Goal: Task Accomplishment & Management: Complete application form

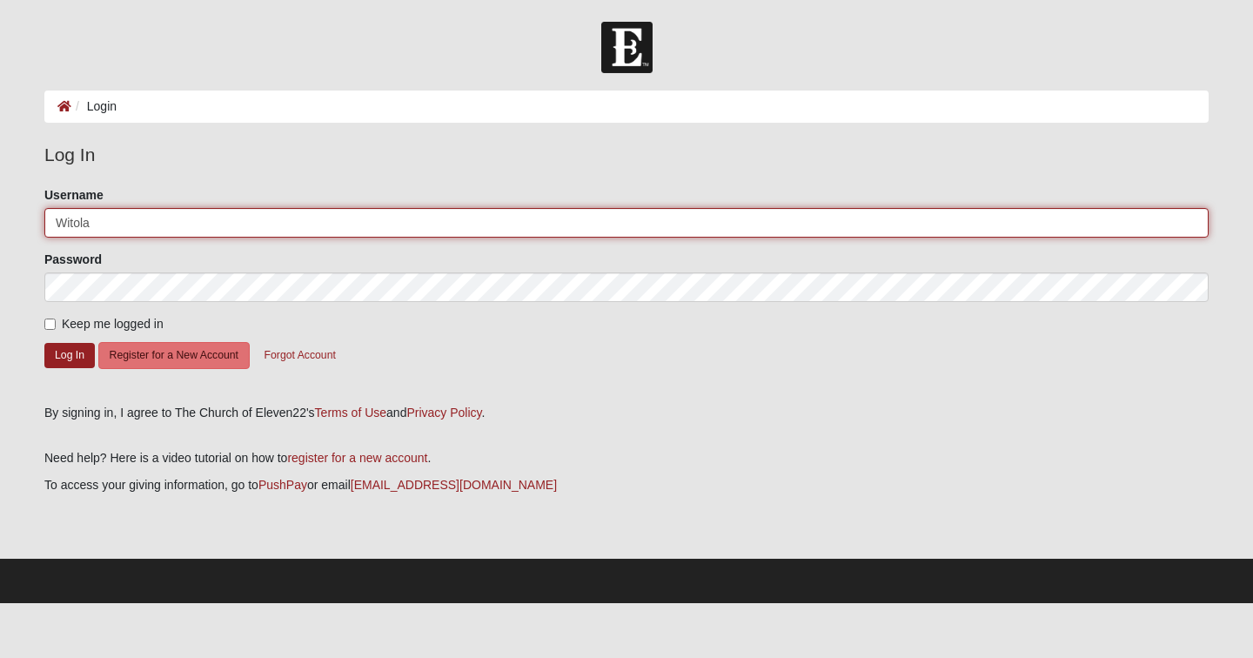
type input "Witola"
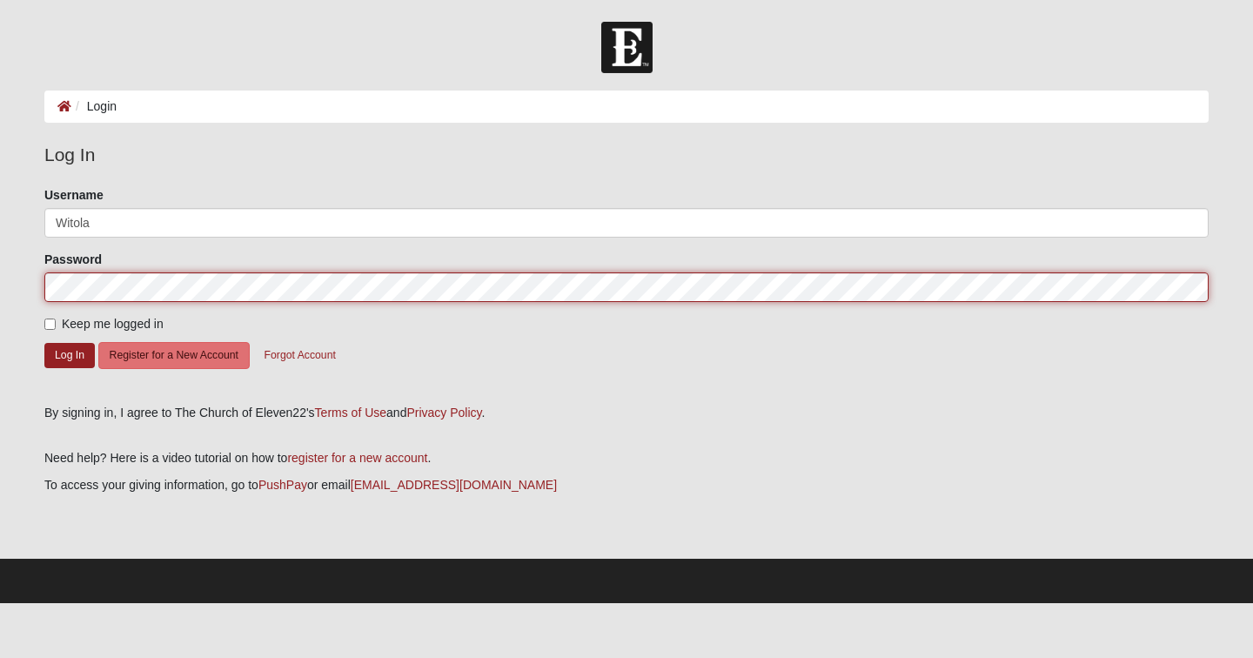
click at [70, 354] on button "Log In" at bounding box center [69, 355] width 50 height 25
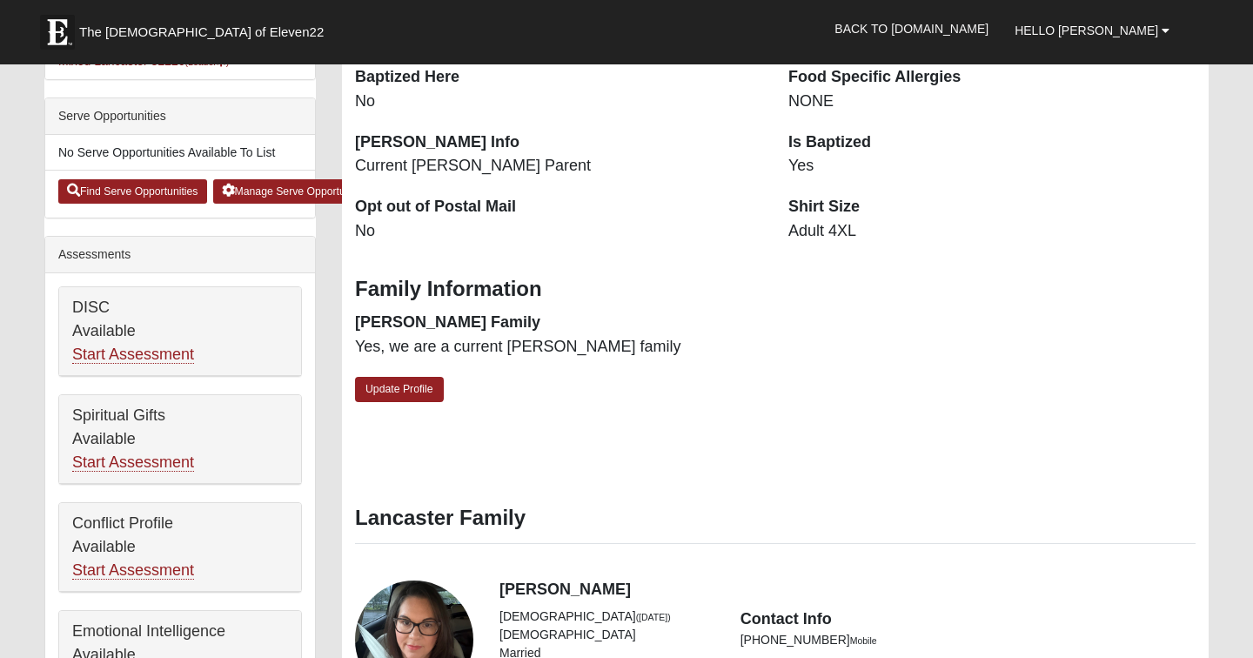
scroll to position [433, 0]
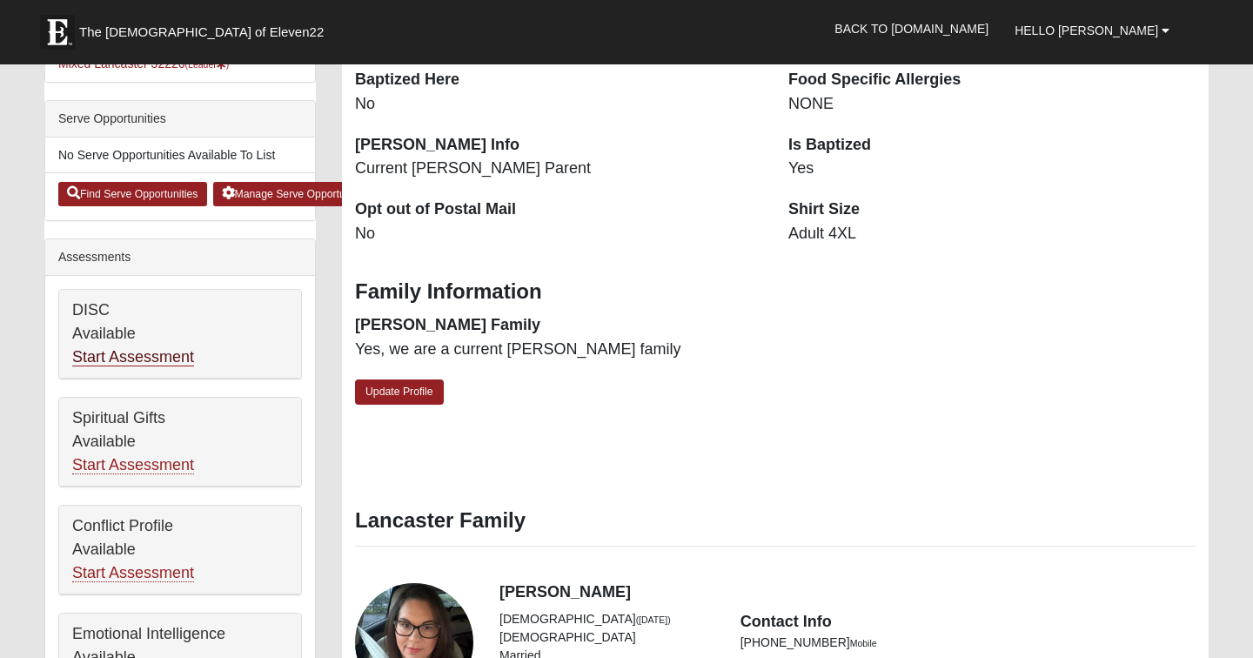
click at [138, 357] on link "Start Assessment" at bounding box center [133, 357] width 122 height 18
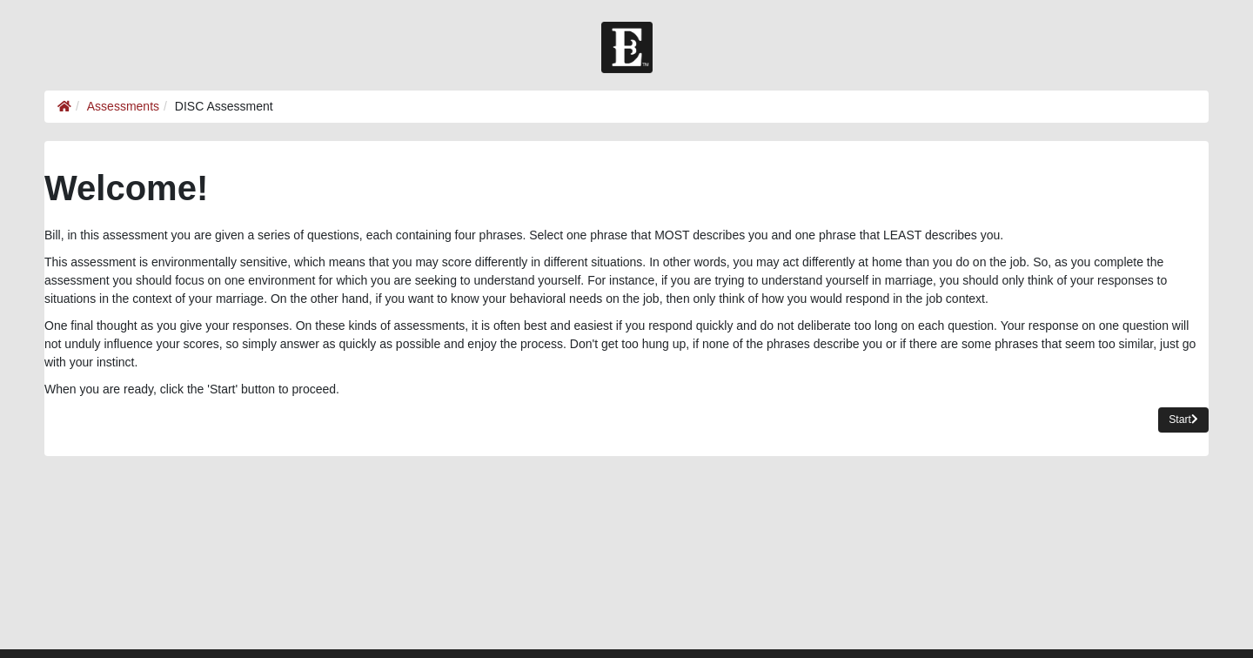
click at [1186, 426] on link "Start" at bounding box center [1184, 419] width 50 height 25
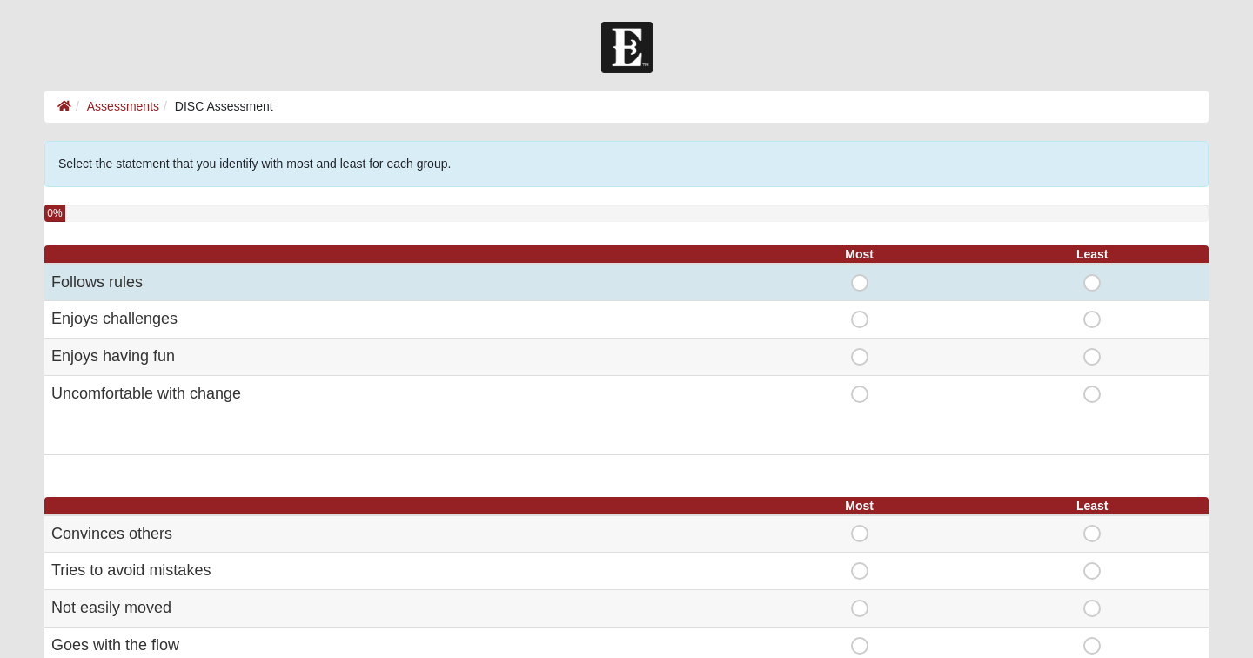
click at [860, 274] on span "Most" at bounding box center [860, 274] width 0 height 0
click at [860, 280] on input "Most" at bounding box center [865, 282] width 11 height 17
radio input "true"
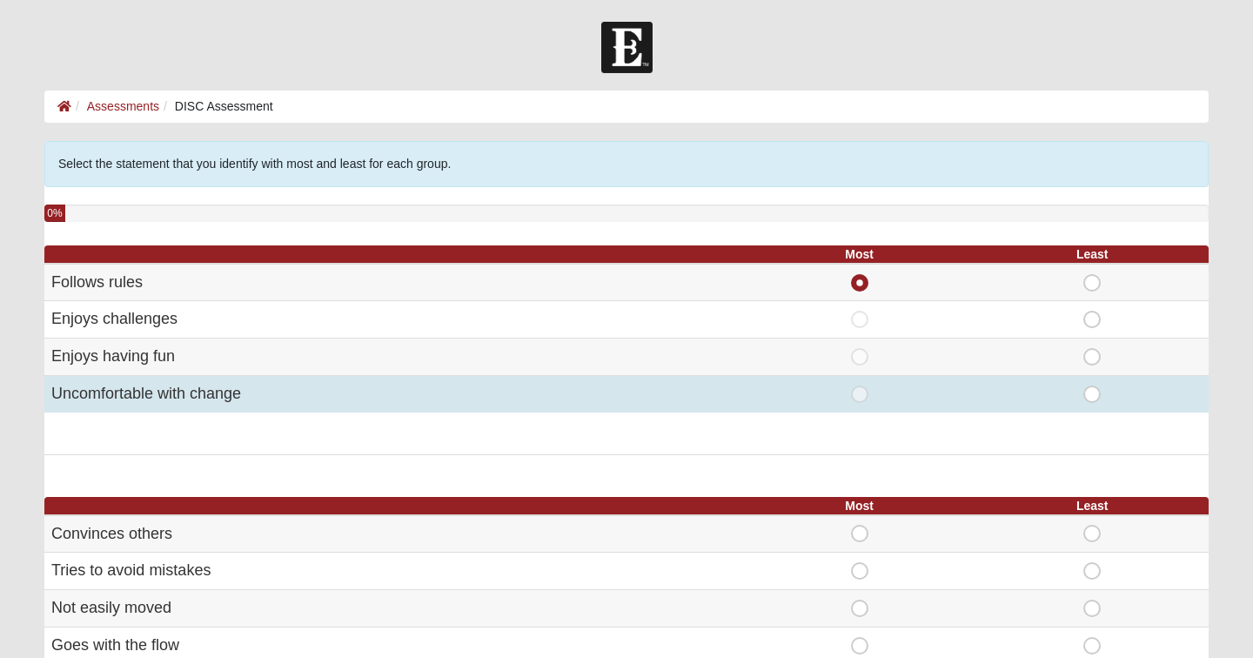
click at [1092, 386] on span "Least" at bounding box center [1092, 386] width 0 height 0
click at [1092, 393] on input "Least" at bounding box center [1097, 394] width 11 height 17
radio input "true"
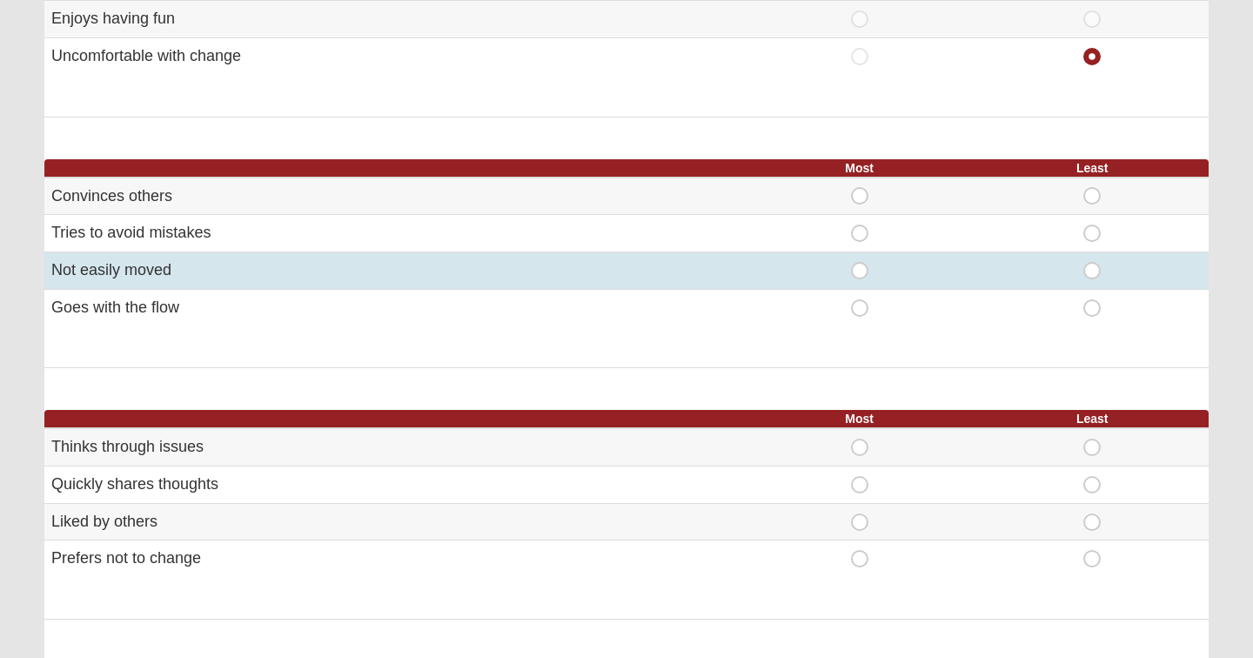
scroll to position [340, 0]
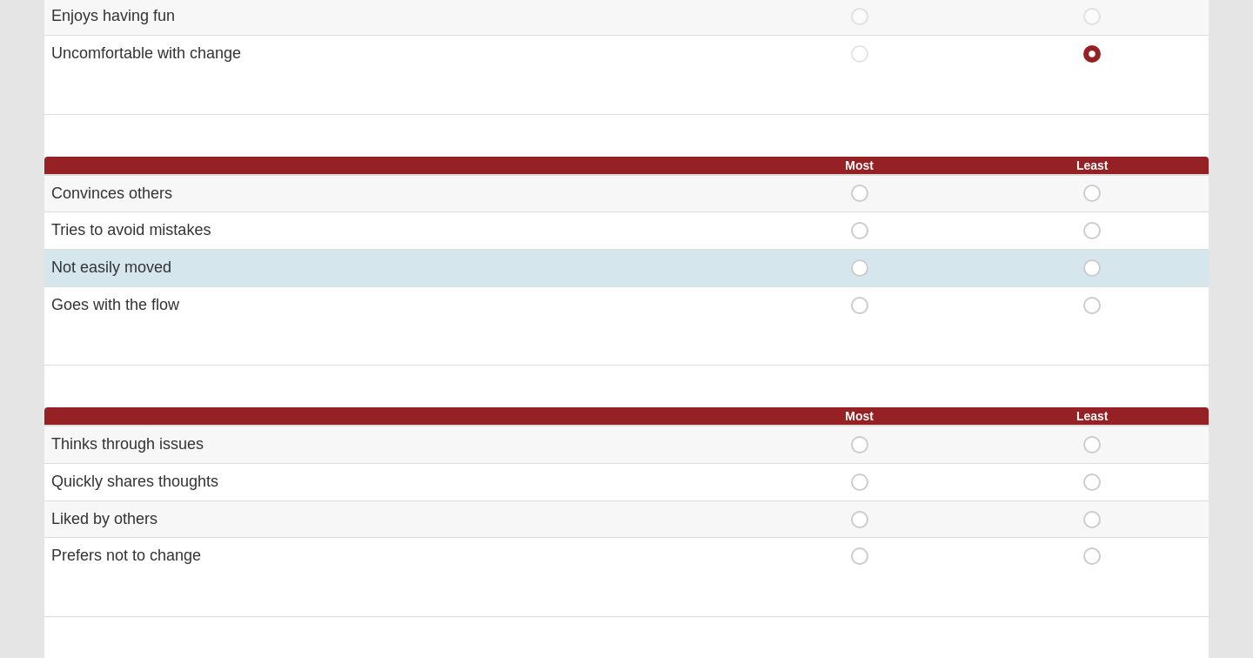
click at [860, 259] on span "Most" at bounding box center [860, 259] width 0 height 0
click at [860, 267] on input "Most" at bounding box center [865, 267] width 11 height 17
radio input "true"
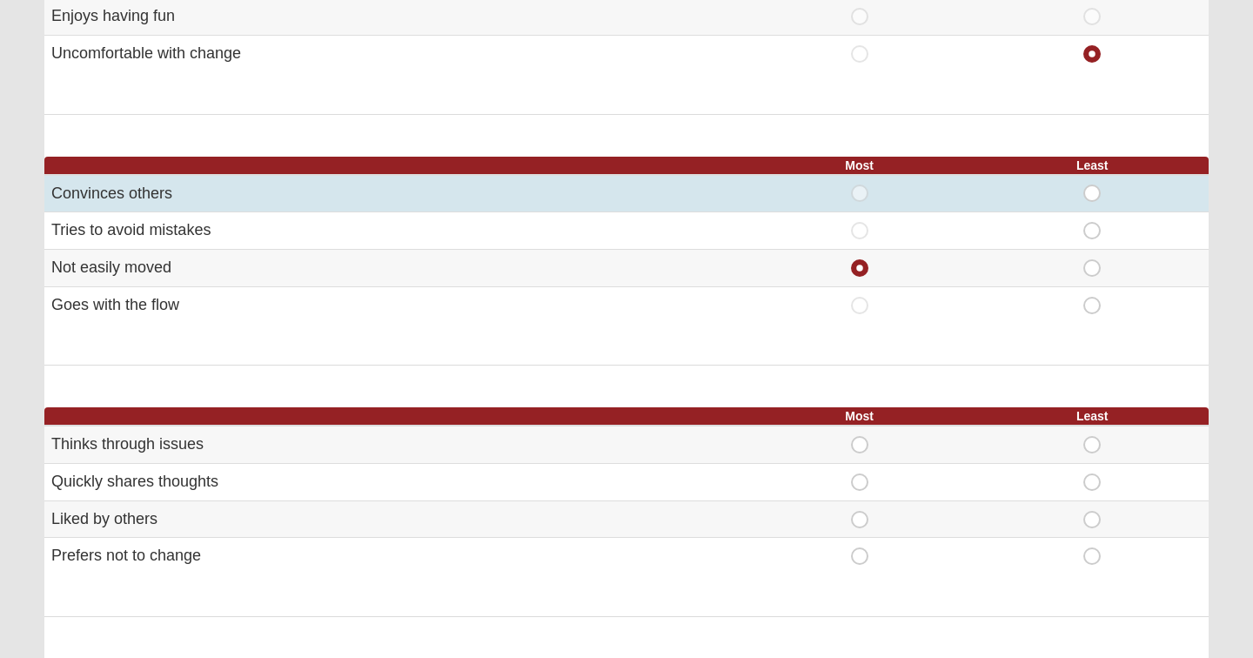
click at [1092, 185] on span "Least" at bounding box center [1092, 185] width 0 height 0
click at [1092, 194] on input "Least" at bounding box center [1097, 193] width 11 height 17
radio input "true"
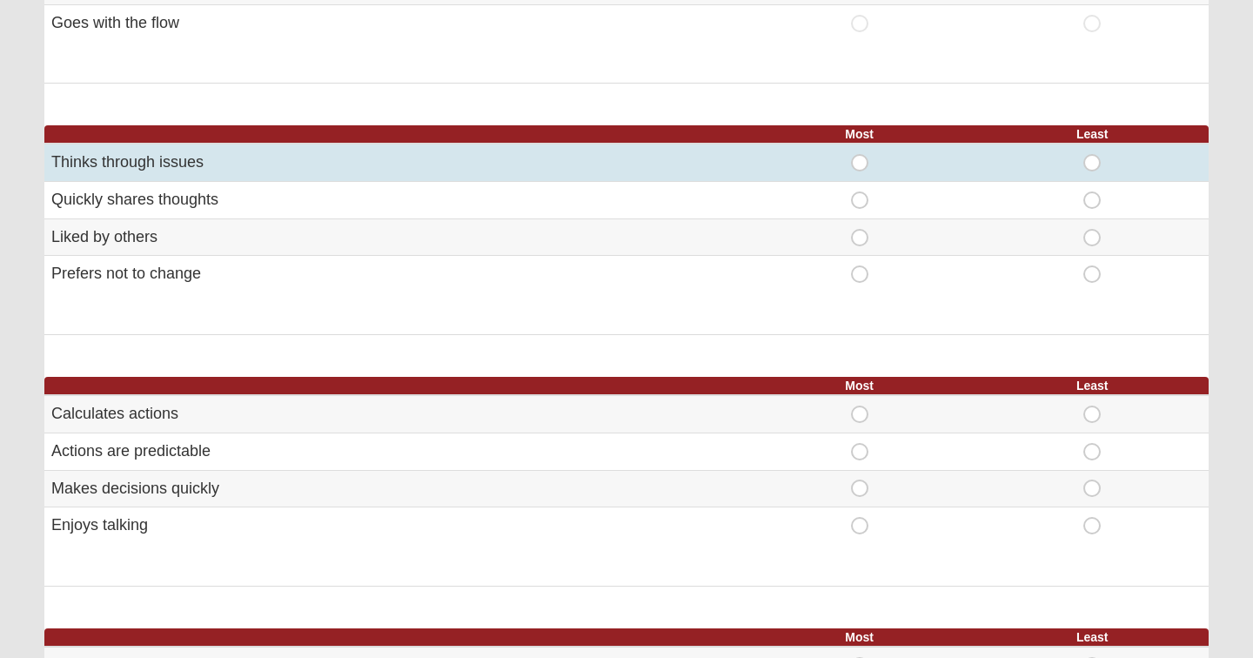
scroll to position [624, 0]
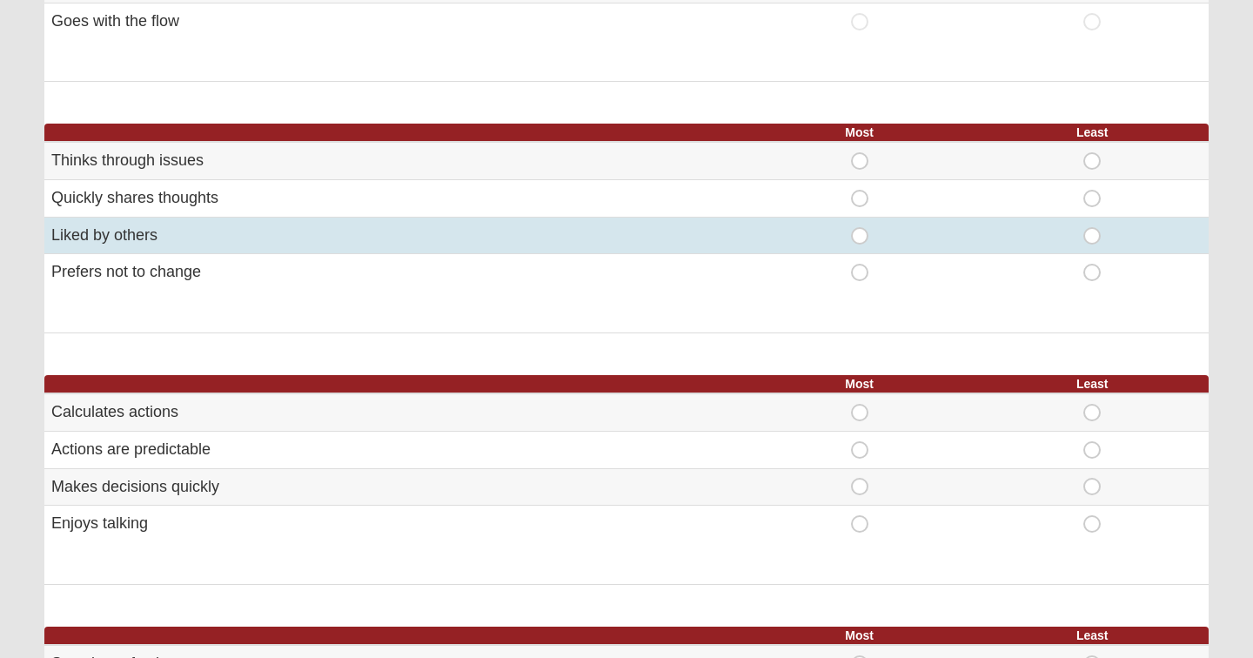
click at [860, 227] on span "Most" at bounding box center [860, 227] width 0 height 0
click at [860, 232] on input "Most" at bounding box center [865, 235] width 11 height 17
radio input "true"
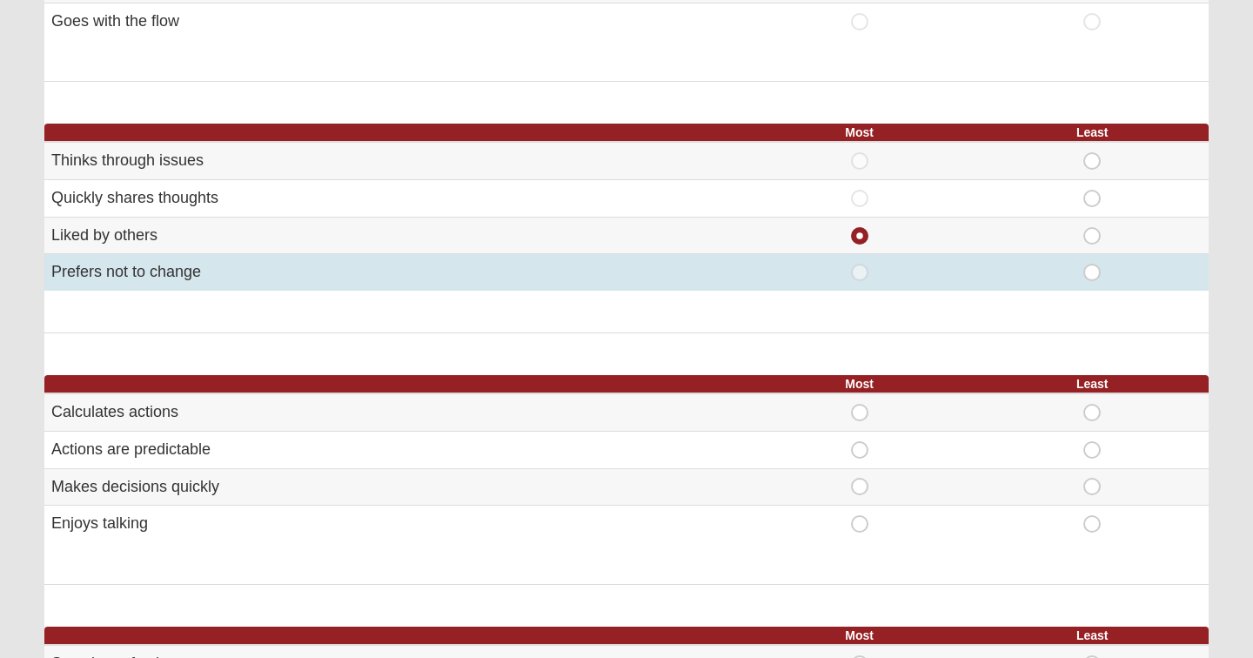
click at [1092, 264] on span "Least" at bounding box center [1092, 264] width 0 height 0
click at [1092, 264] on input "Least" at bounding box center [1097, 272] width 11 height 17
radio input "true"
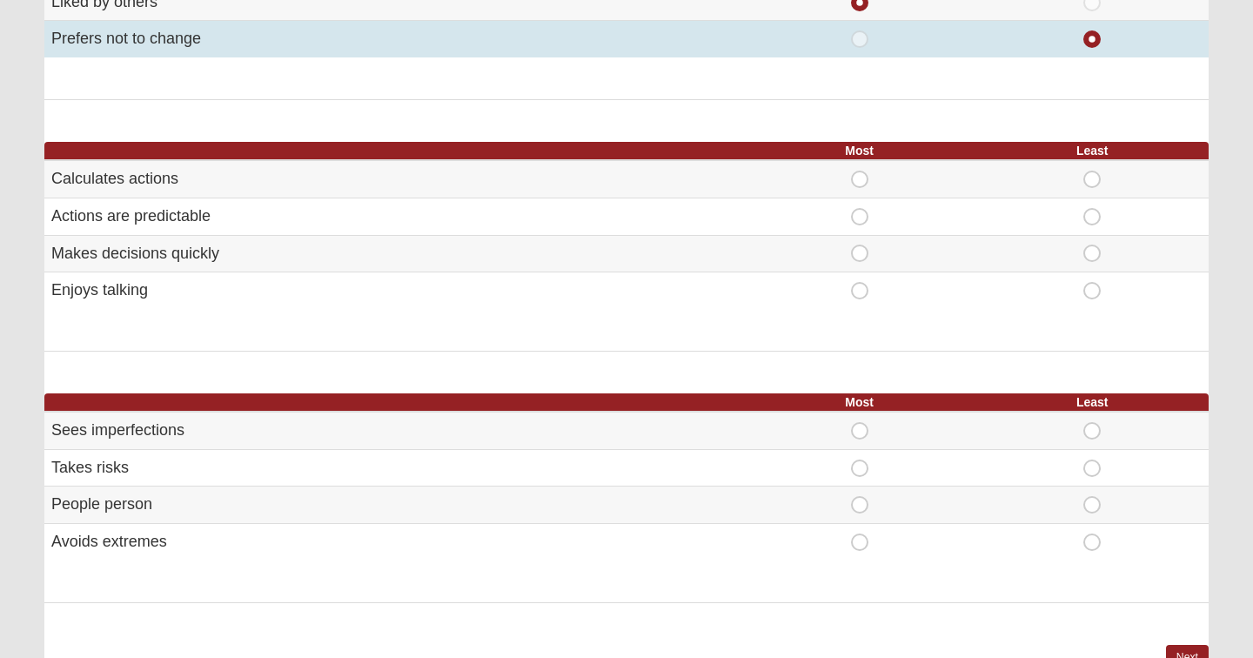
scroll to position [878, 0]
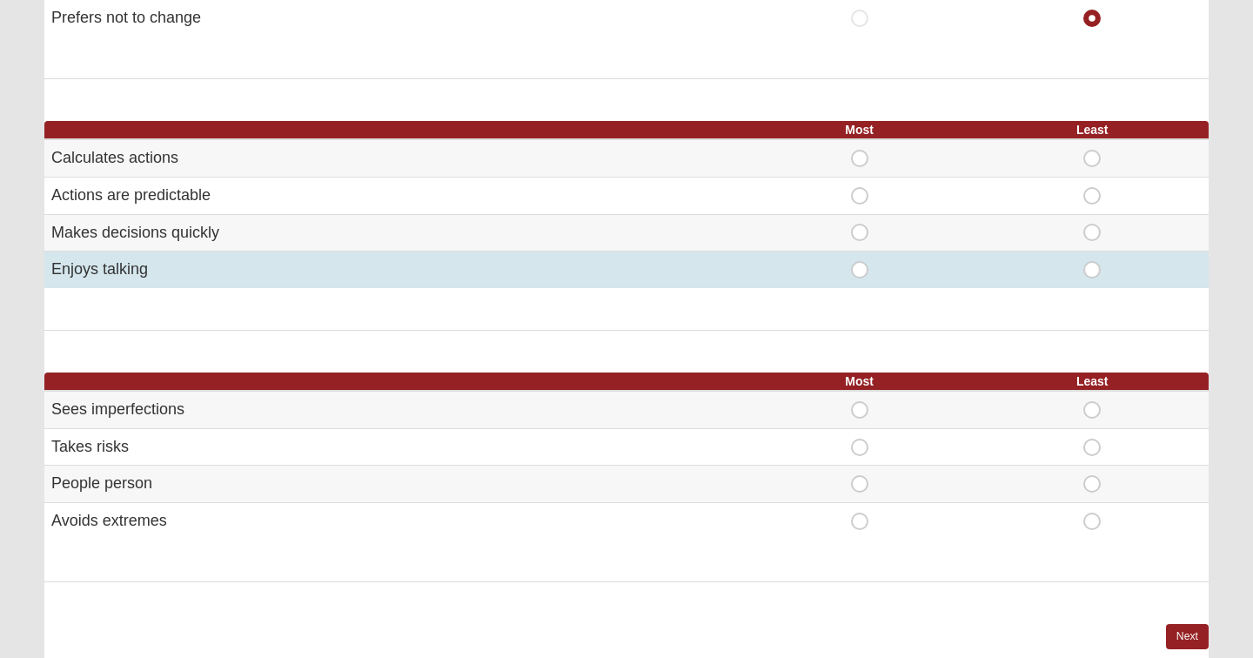
click at [860, 261] on span "Most" at bounding box center [860, 261] width 0 height 0
click at [861, 264] on input "Most" at bounding box center [865, 269] width 11 height 17
radio input "true"
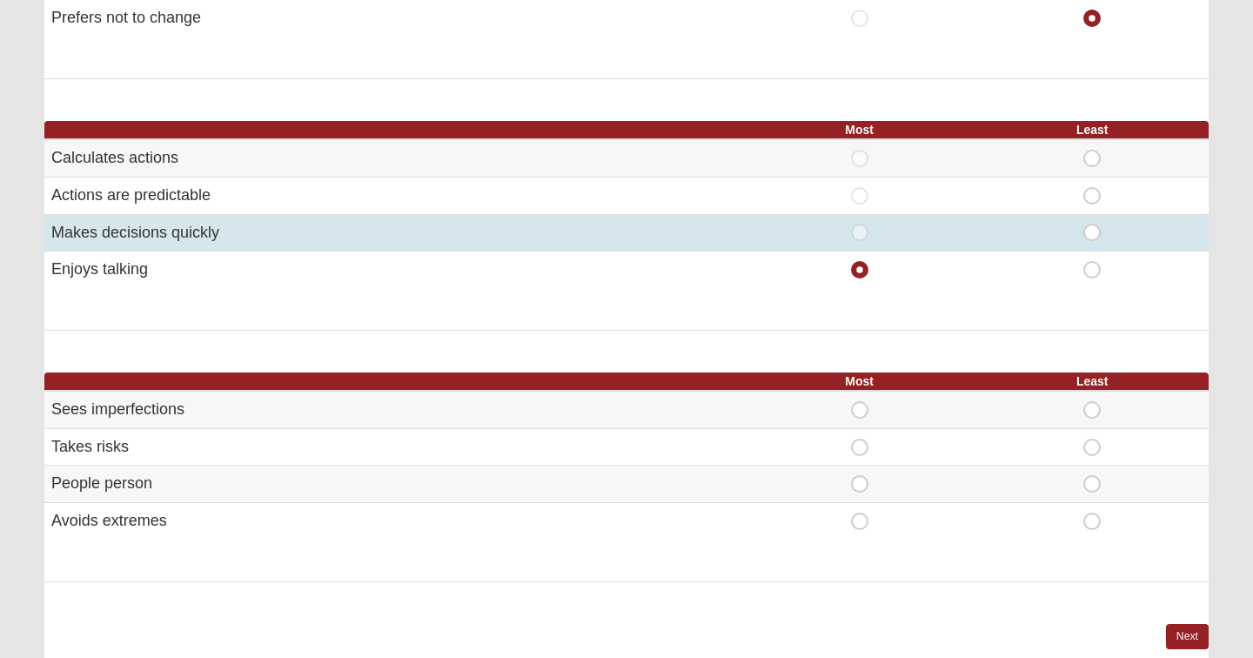
click at [1092, 224] on span "Least" at bounding box center [1092, 224] width 0 height 0
click at [1093, 225] on input "Least" at bounding box center [1097, 232] width 11 height 17
radio input "true"
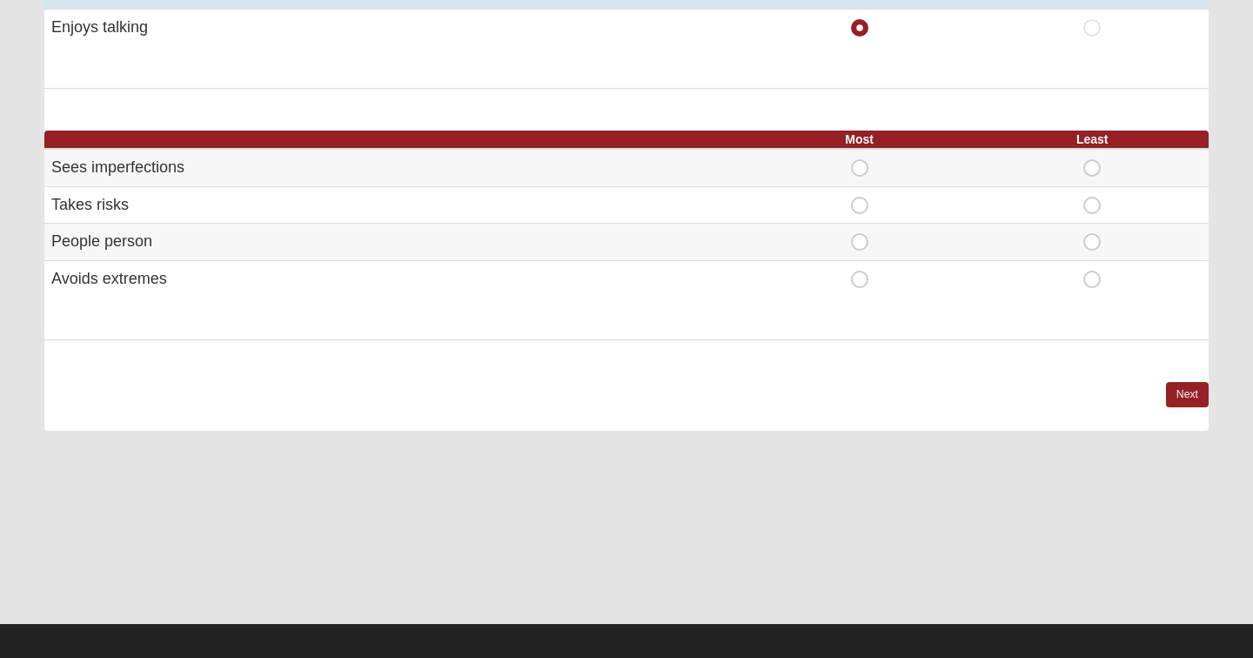
scroll to position [1119, 0]
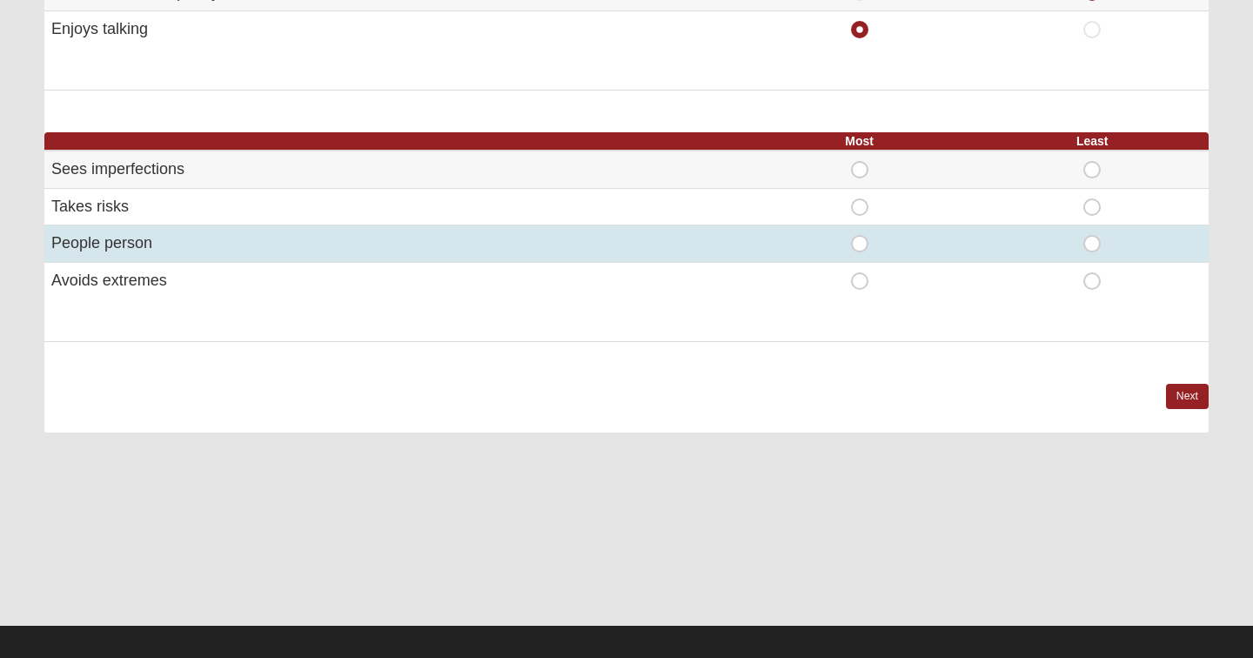
click at [860, 235] on span "Most" at bounding box center [860, 235] width 0 height 0
click at [862, 235] on input "Most" at bounding box center [865, 243] width 11 height 17
radio input "true"
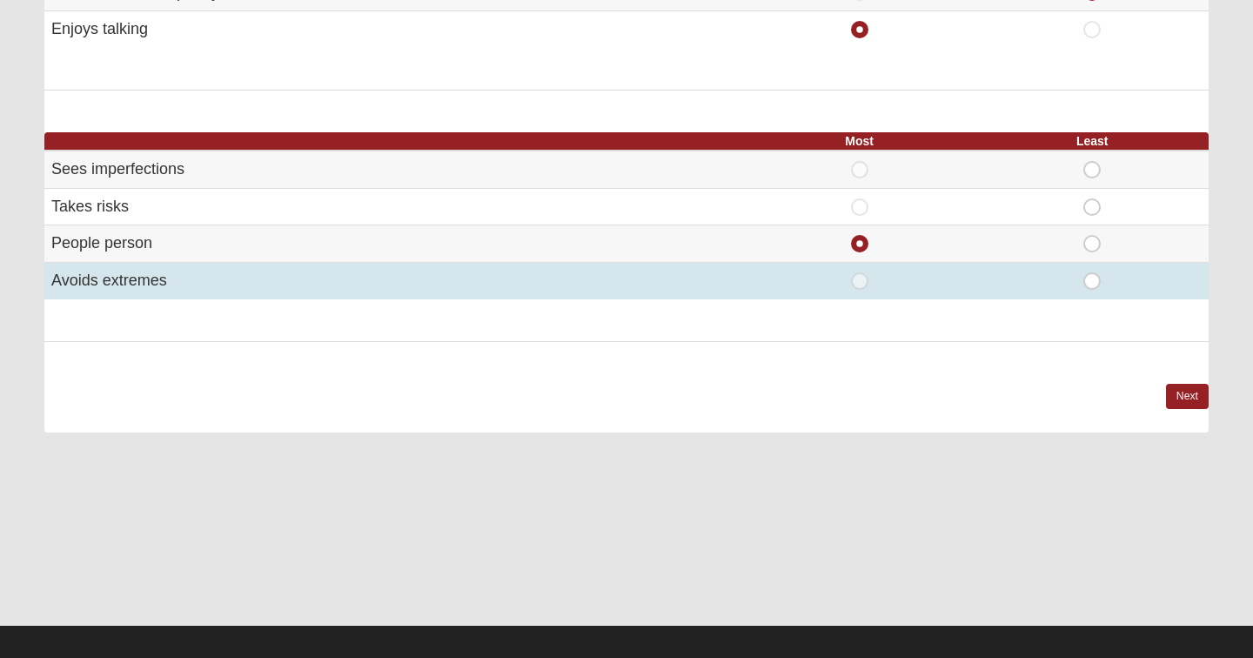
click at [1092, 272] on span "Least" at bounding box center [1092, 272] width 0 height 0
click at [1093, 272] on input "Least" at bounding box center [1097, 280] width 11 height 17
radio input "true"
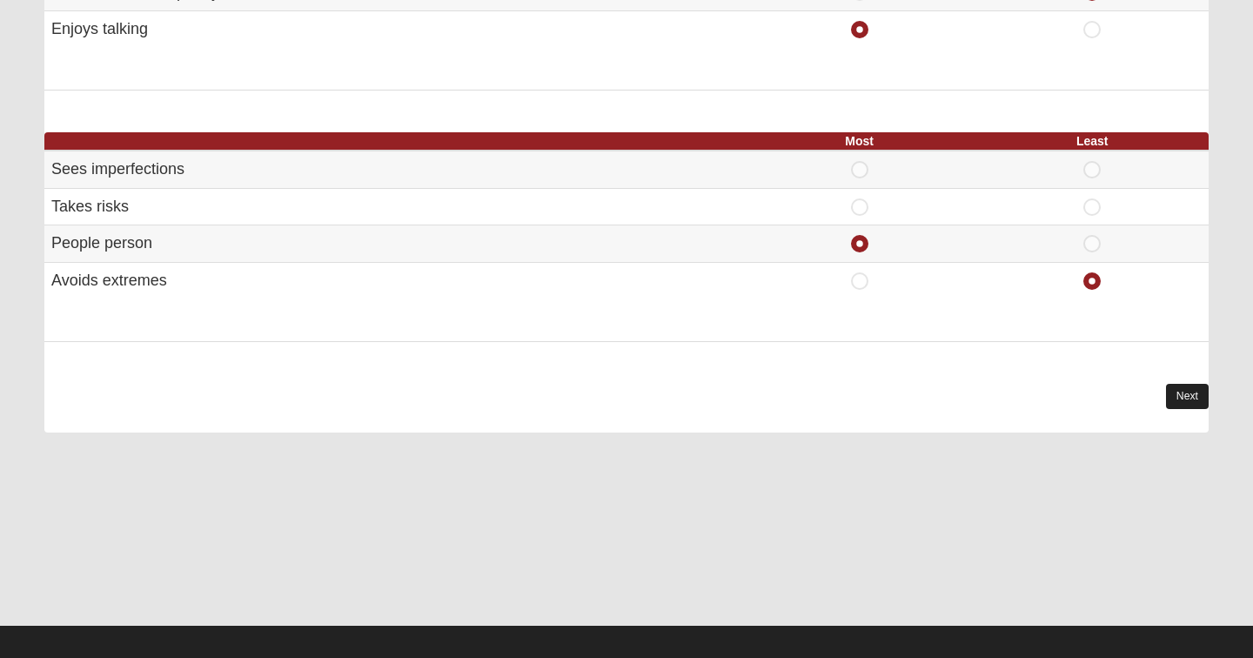
click at [1193, 384] on link "Next" at bounding box center [1187, 396] width 43 height 25
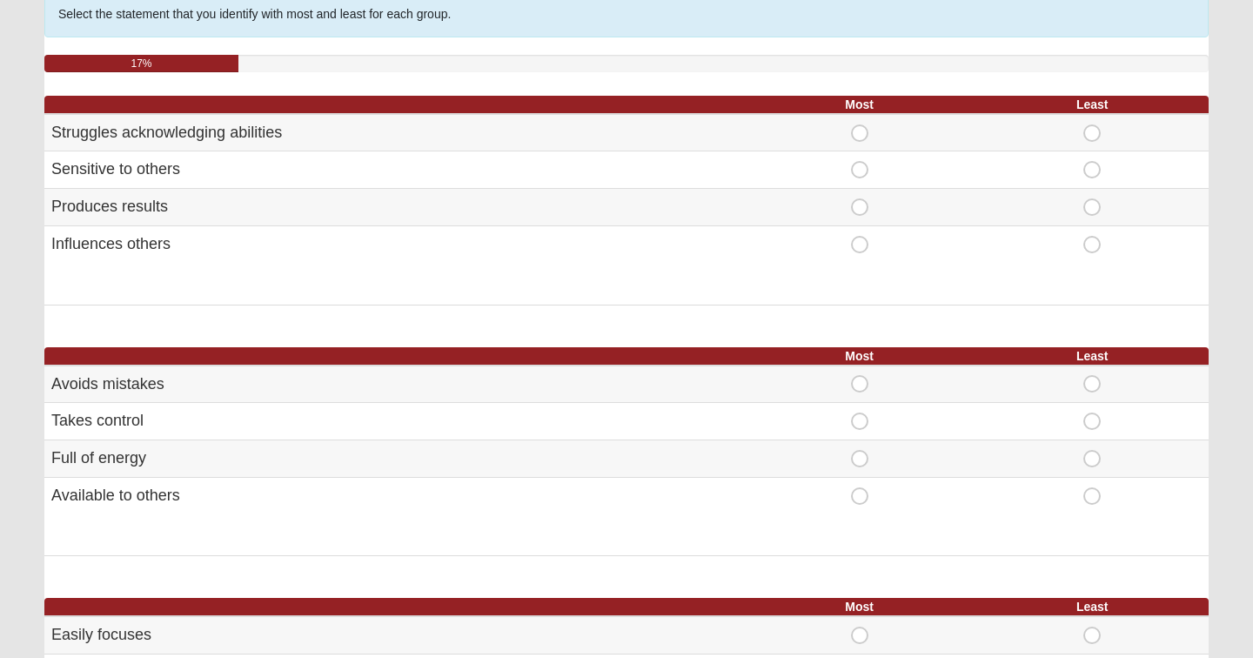
scroll to position [151, 0]
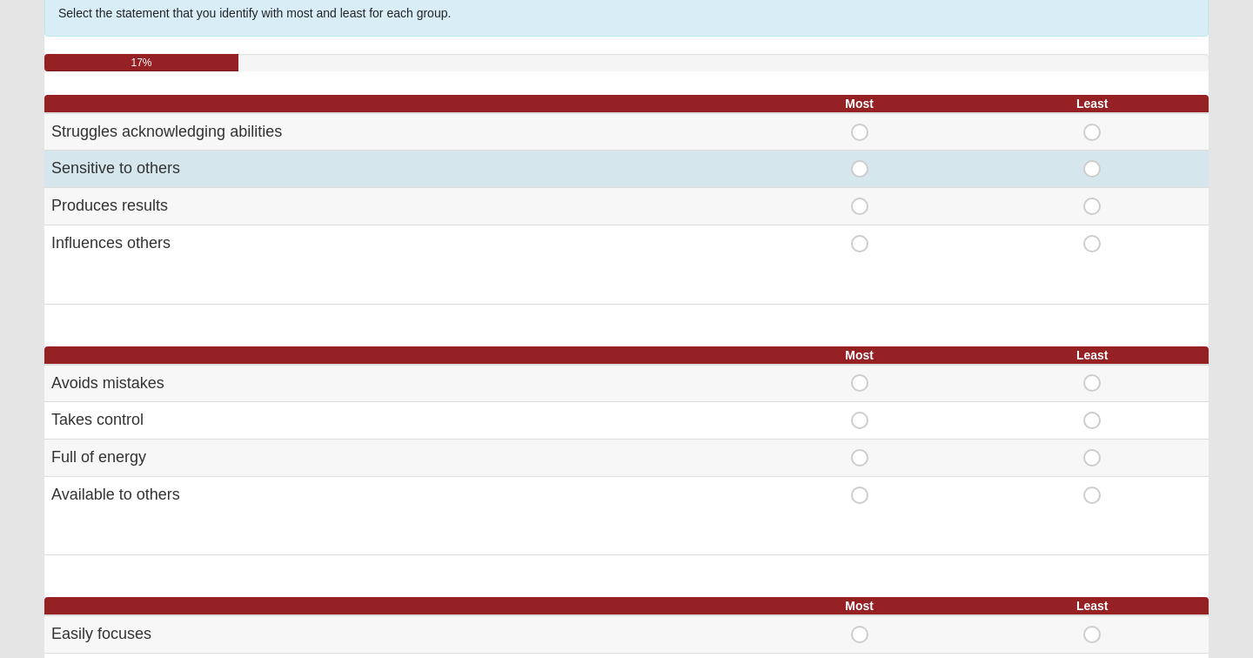
click at [860, 160] on span "Most" at bounding box center [860, 160] width 0 height 0
click at [863, 169] on input "Most" at bounding box center [865, 168] width 11 height 17
radio input "true"
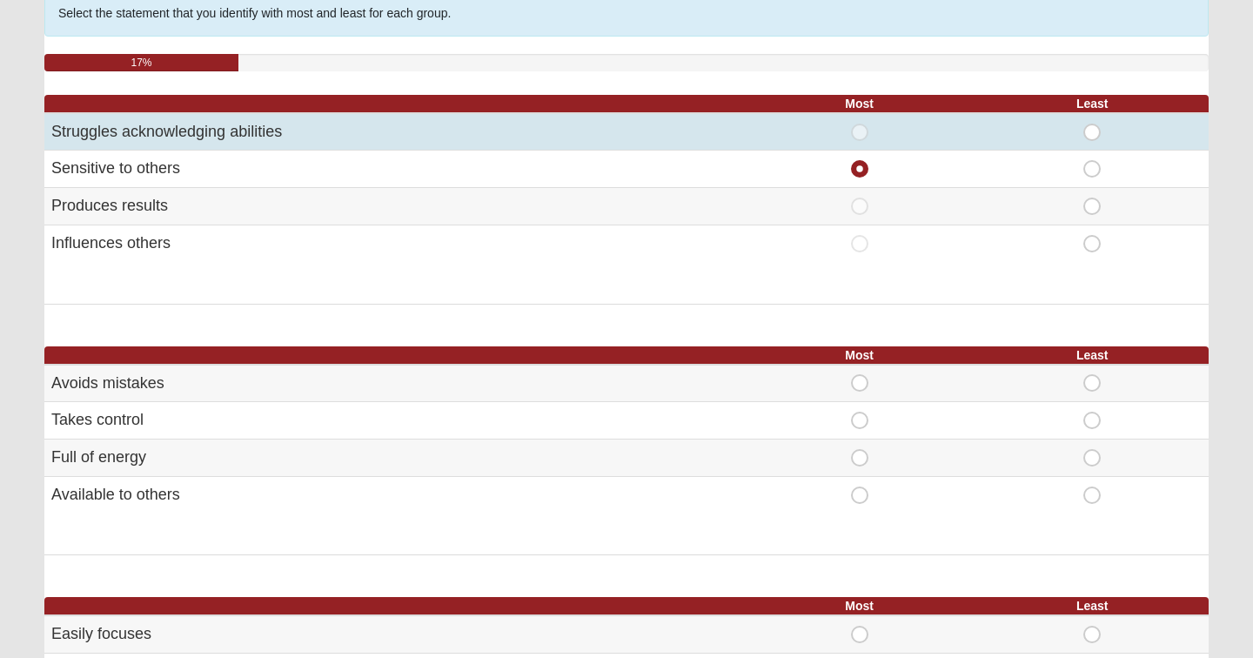
click at [1092, 124] on span "Least" at bounding box center [1092, 124] width 0 height 0
click at [1092, 128] on input "Least" at bounding box center [1097, 132] width 11 height 17
radio input "true"
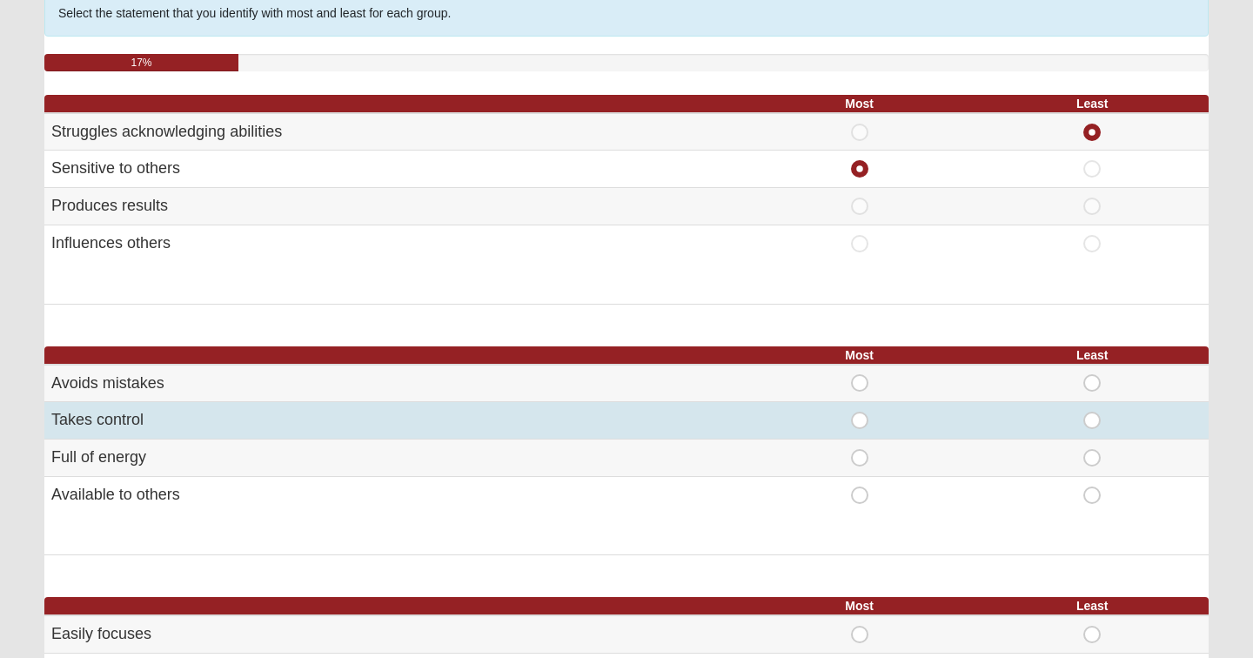
click at [860, 412] on span "Most" at bounding box center [860, 412] width 0 height 0
click at [861, 419] on input "Most" at bounding box center [865, 420] width 11 height 17
radio input "true"
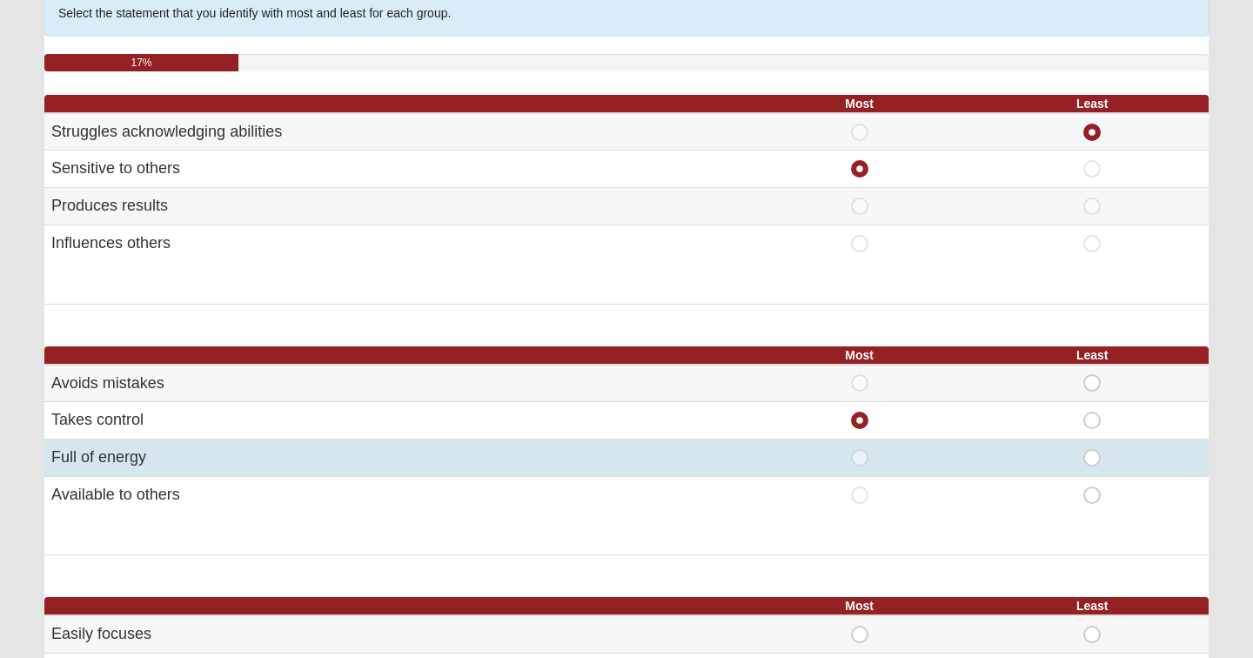
click at [1092, 449] on span "Least" at bounding box center [1092, 449] width 0 height 0
click at [1092, 456] on input "Least" at bounding box center [1097, 457] width 11 height 17
radio input "true"
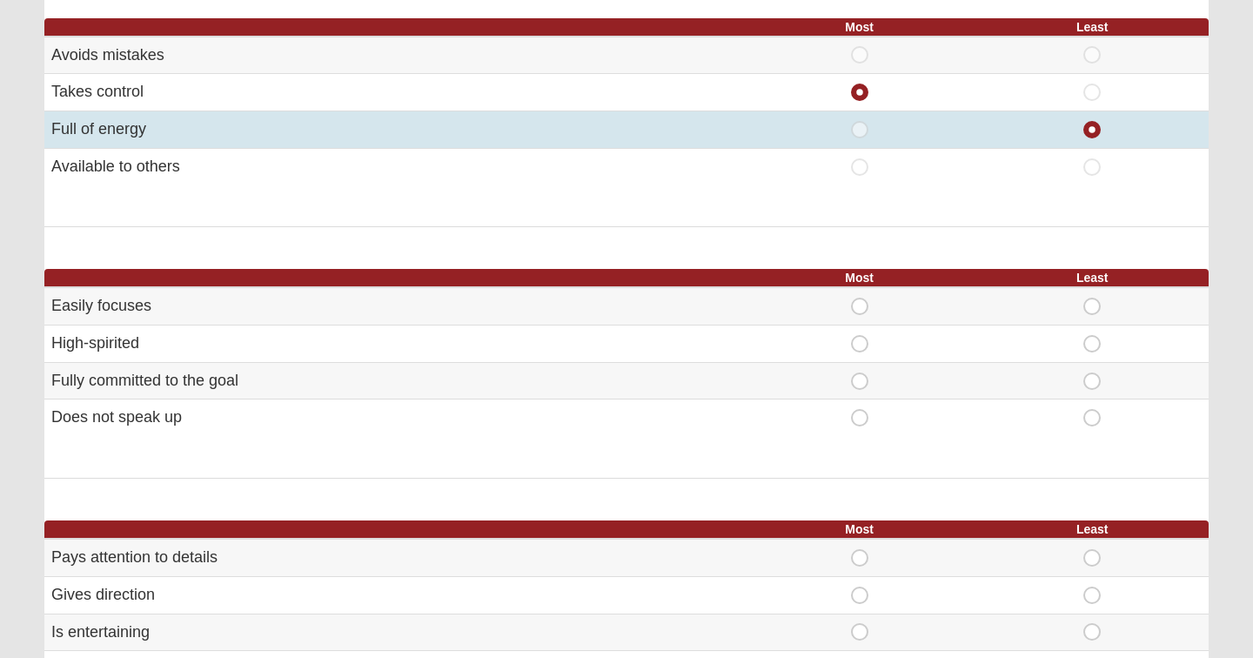
scroll to position [484, 0]
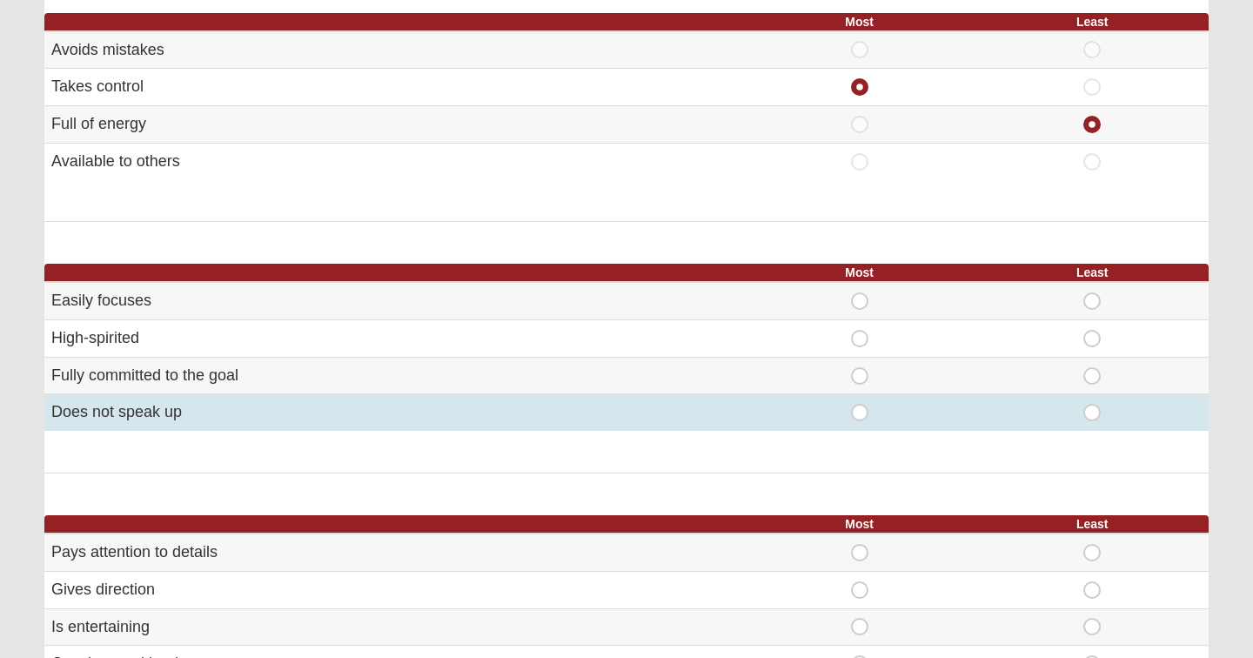
click at [1092, 404] on span "Least" at bounding box center [1092, 404] width 0 height 0
click at [1093, 410] on input "Least" at bounding box center [1097, 412] width 11 height 17
radio input "true"
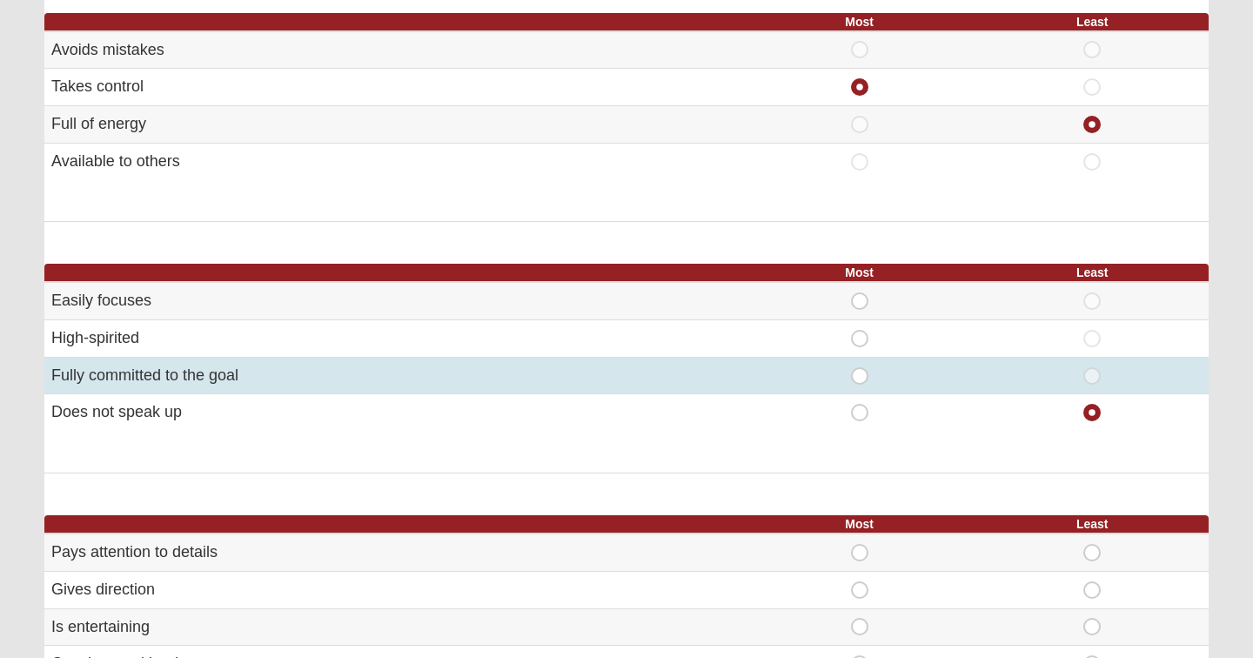
click at [860, 367] on span "Most" at bounding box center [860, 367] width 0 height 0
click at [860, 367] on input "Most" at bounding box center [865, 375] width 11 height 17
radio input "true"
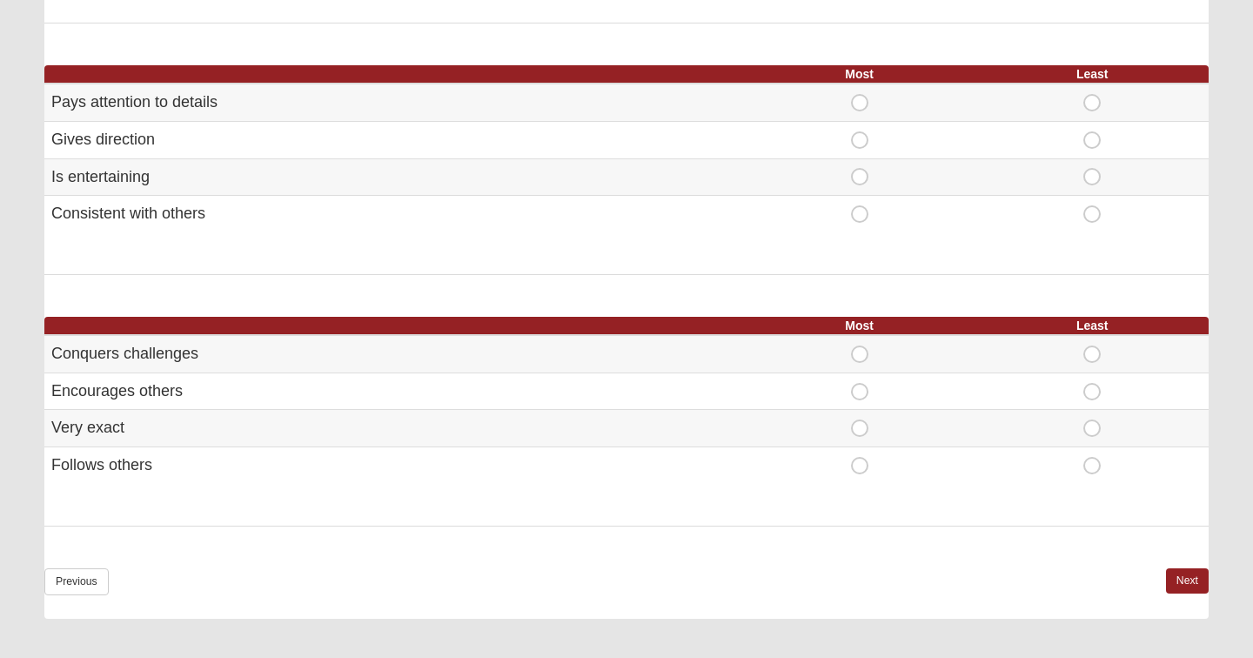
scroll to position [942, 0]
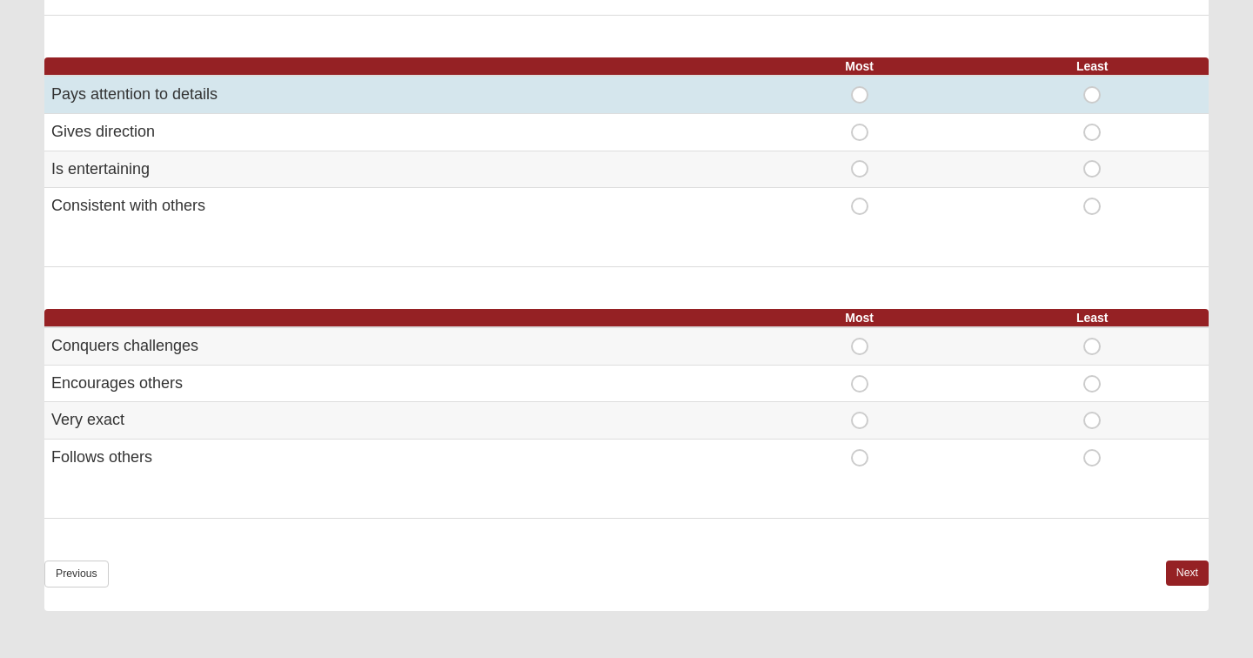
click at [860, 86] on span "Most" at bounding box center [860, 86] width 0 height 0
click at [868, 93] on input "Most" at bounding box center [865, 94] width 11 height 17
radio input "true"
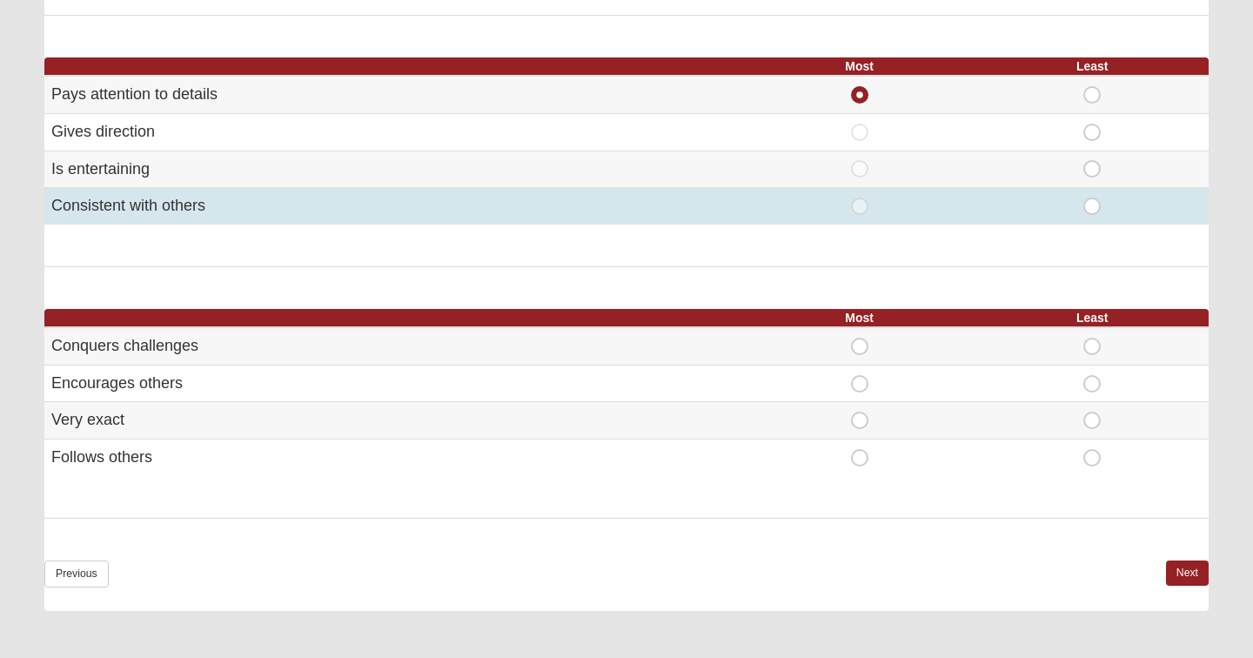
click at [1092, 198] on span "Least" at bounding box center [1092, 198] width 0 height 0
click at [1092, 198] on input "Least" at bounding box center [1097, 206] width 11 height 17
radio input "true"
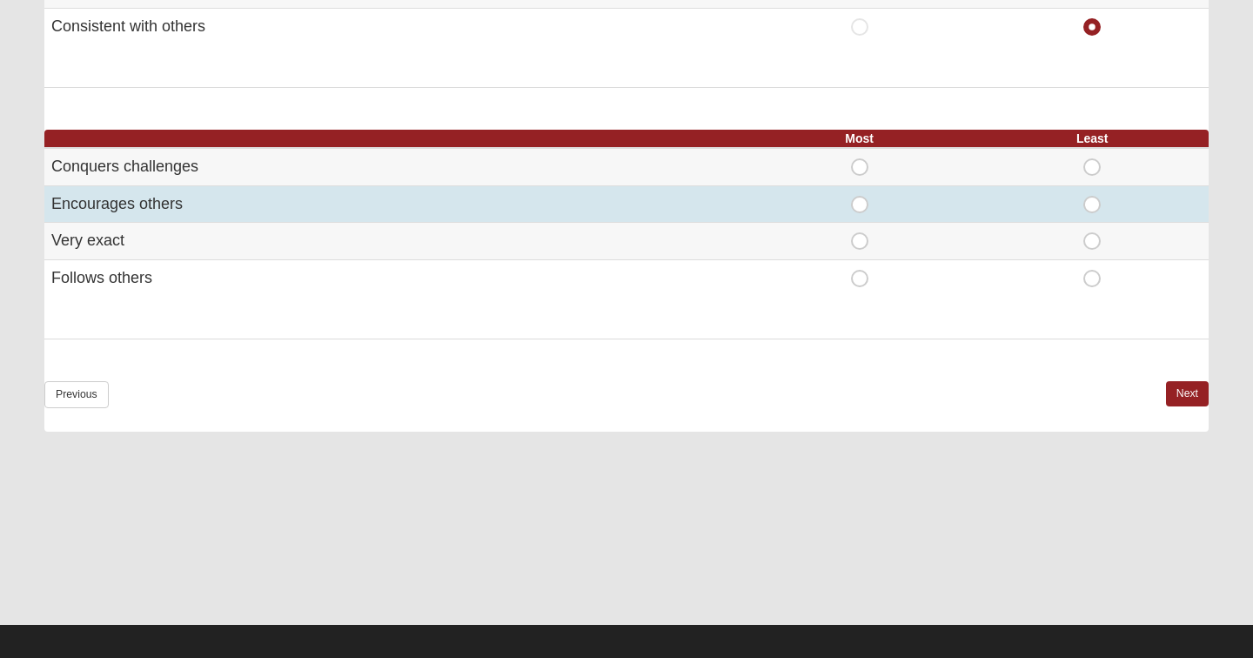
scroll to position [1120, 0]
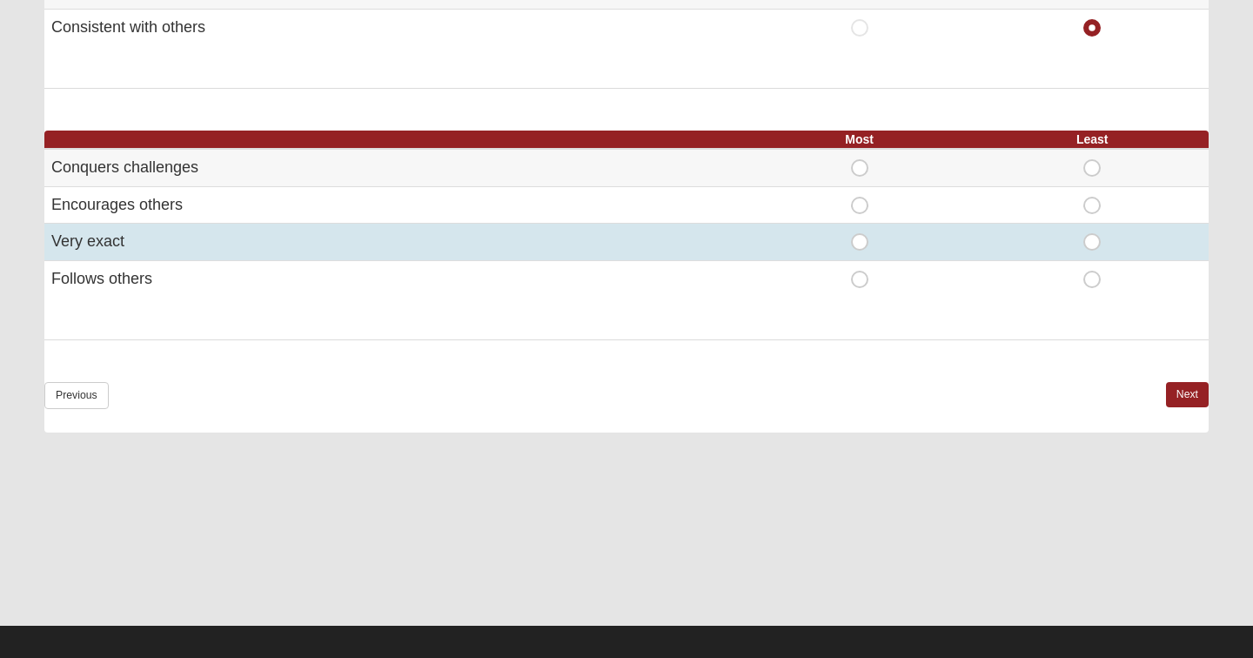
click at [860, 233] on span "Most" at bounding box center [860, 233] width 0 height 0
click at [862, 233] on input "Most" at bounding box center [865, 241] width 11 height 17
radio input "true"
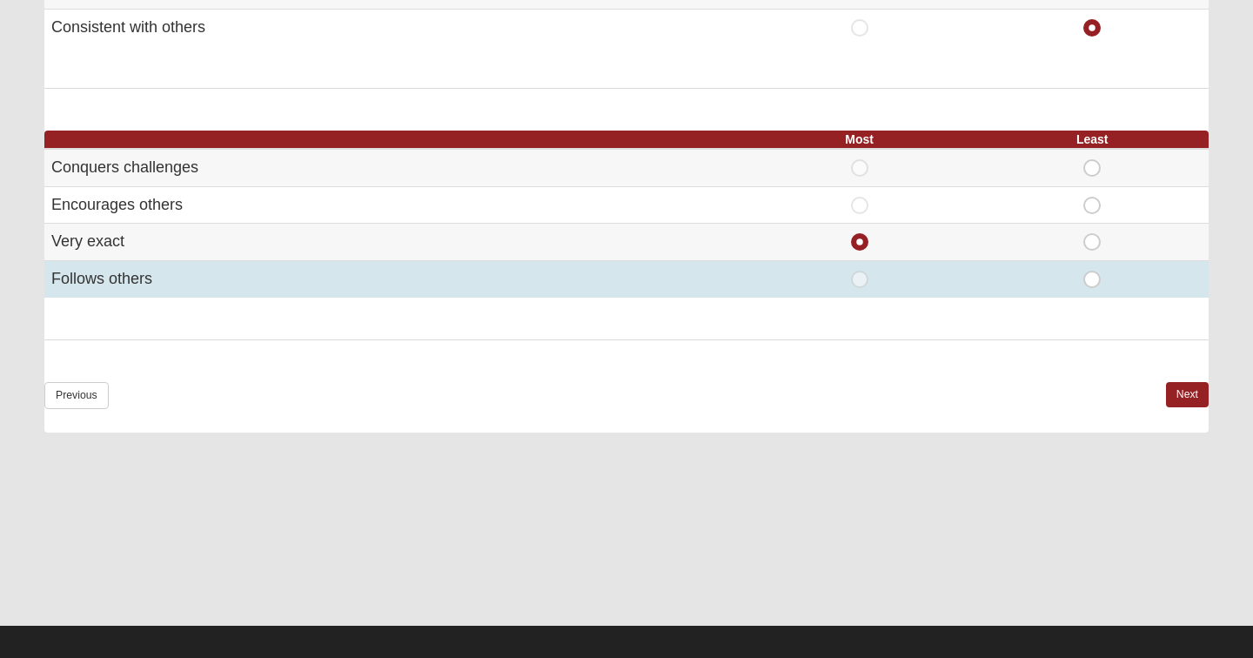
click at [1092, 271] on span "Least" at bounding box center [1092, 271] width 0 height 0
click at [1098, 271] on input "Least" at bounding box center [1097, 279] width 11 height 17
radio input "true"
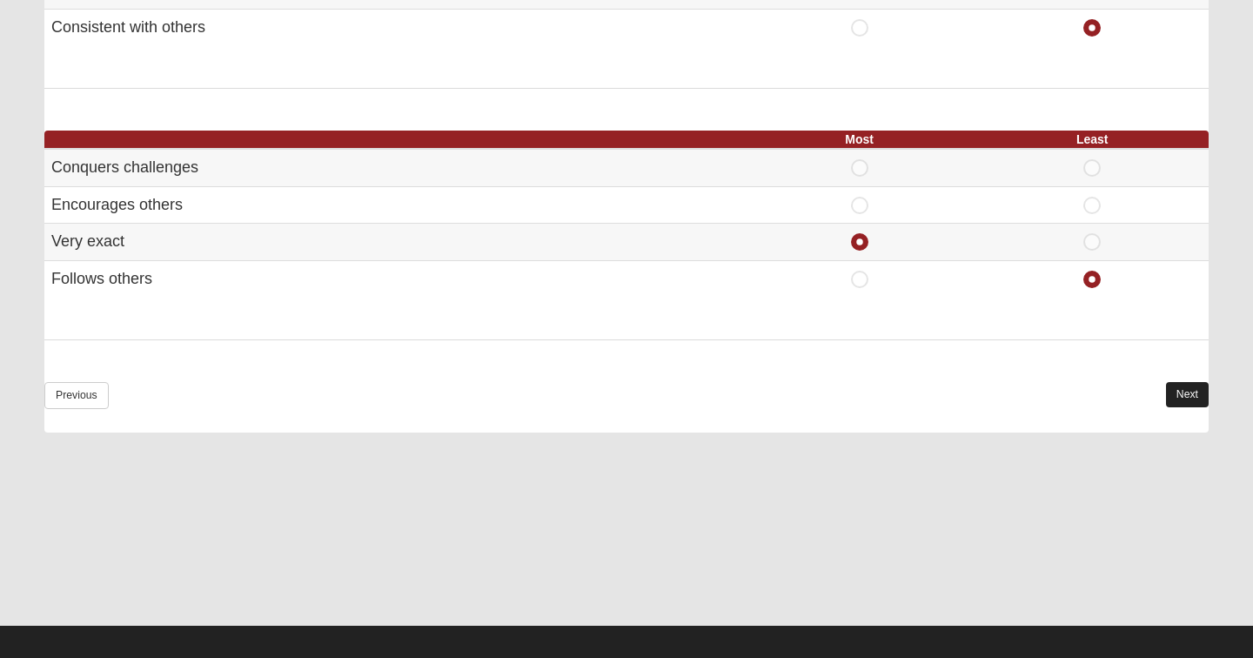
click at [1185, 382] on link "Next" at bounding box center [1187, 394] width 43 height 25
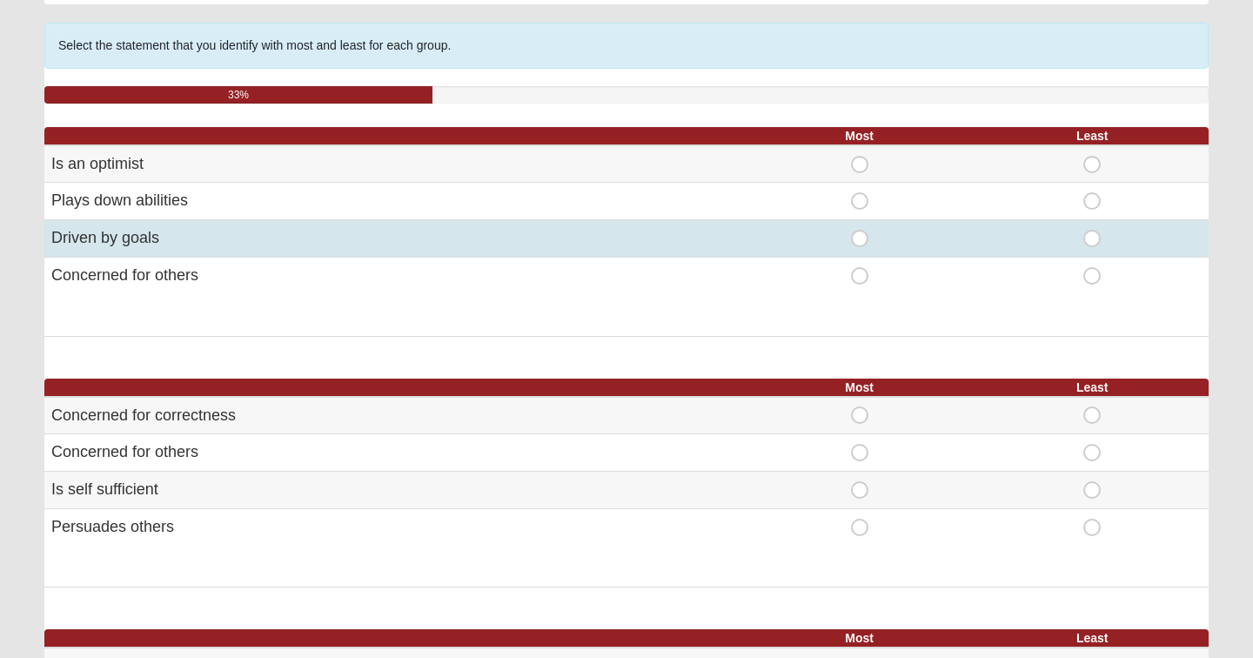
scroll to position [122, 0]
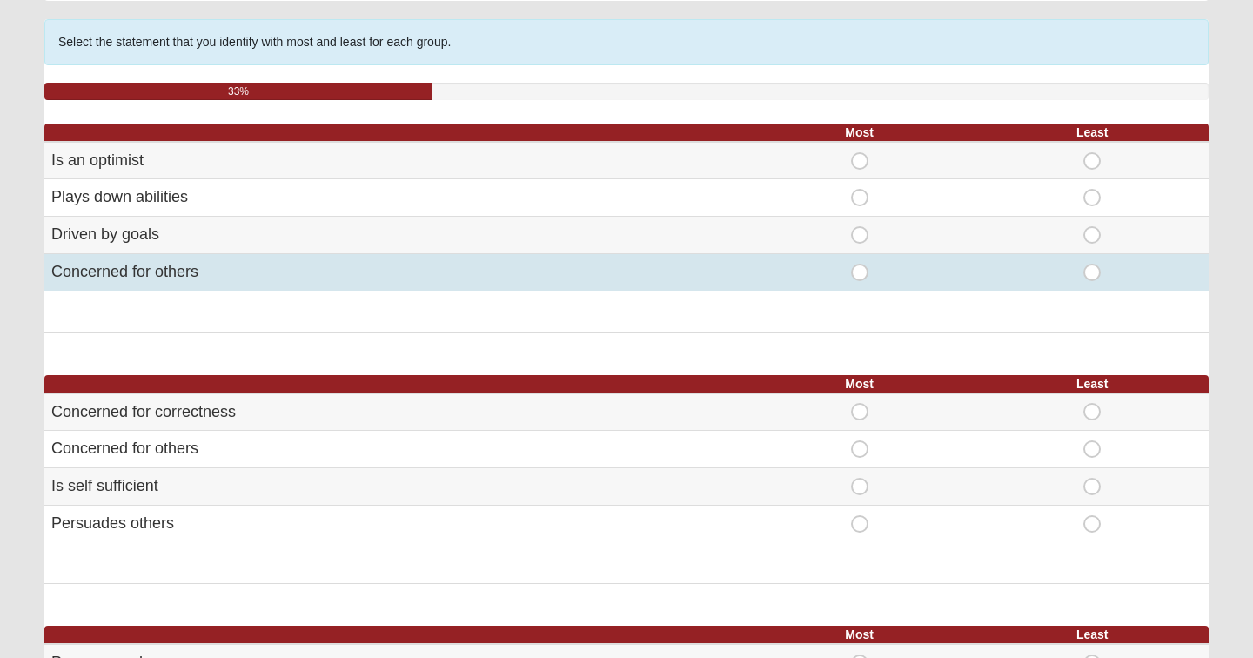
click at [860, 264] on span "Most" at bounding box center [860, 264] width 0 height 0
click at [862, 273] on input "Most" at bounding box center [865, 272] width 11 height 17
radio input "true"
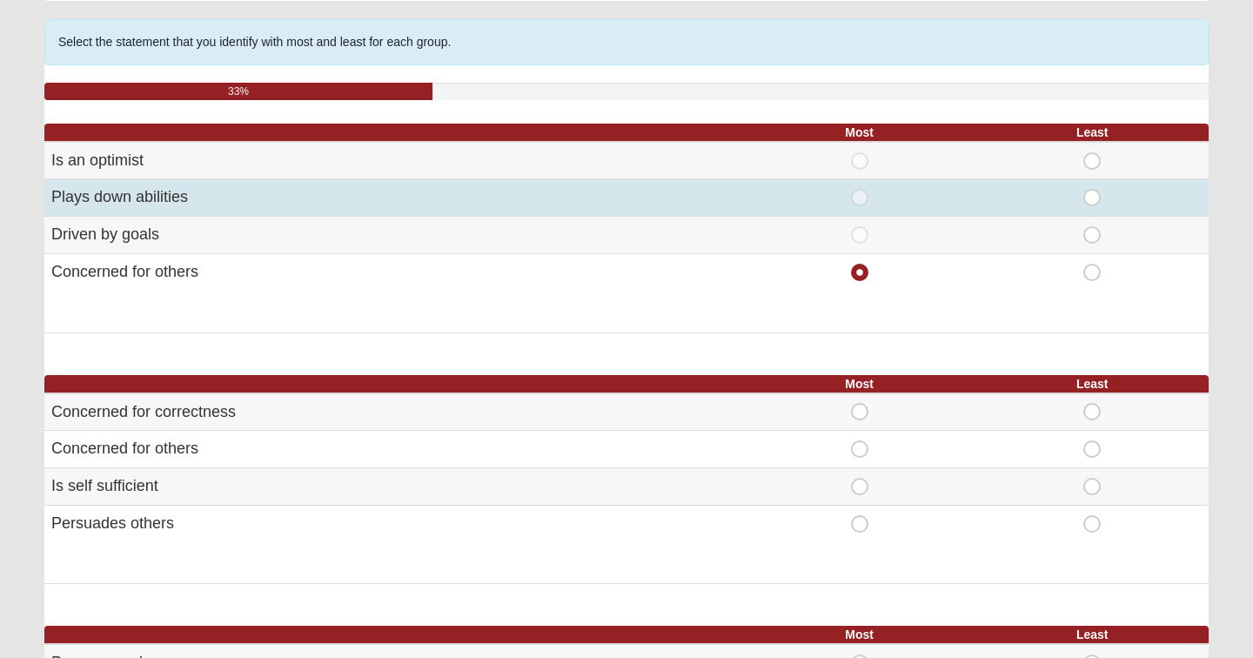
click at [1092, 189] on span "Least" at bounding box center [1092, 189] width 0 height 0
click at [1092, 204] on input "Least" at bounding box center [1097, 197] width 11 height 17
radio input "true"
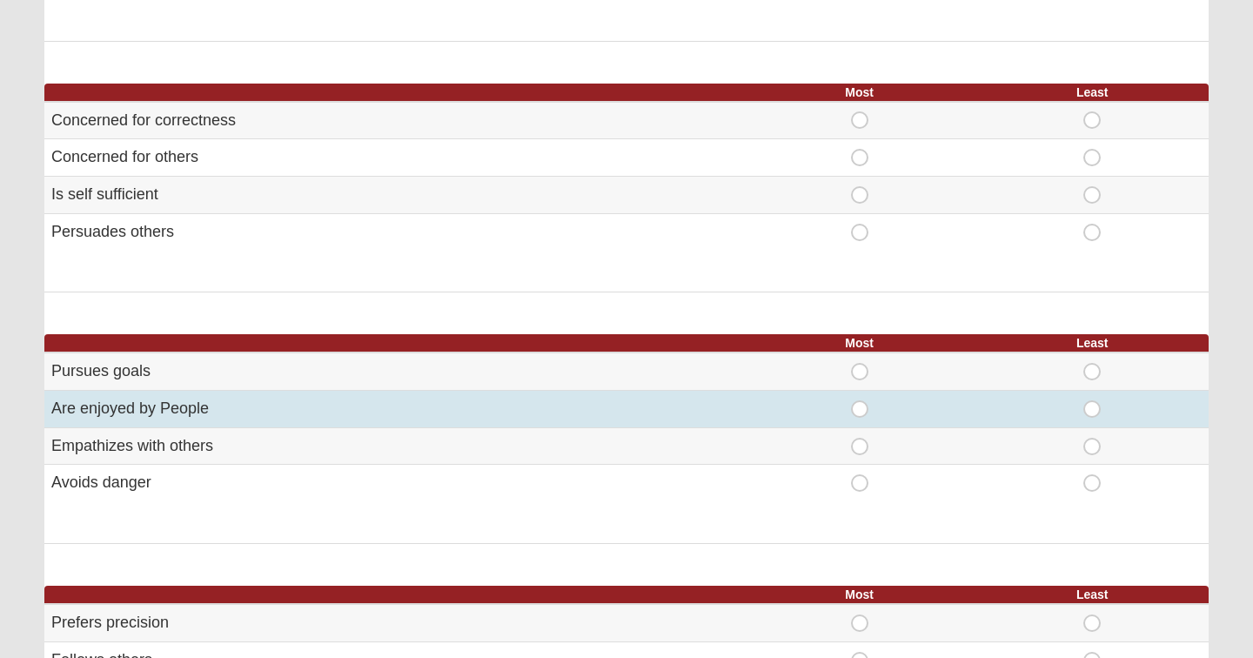
scroll to position [412, 0]
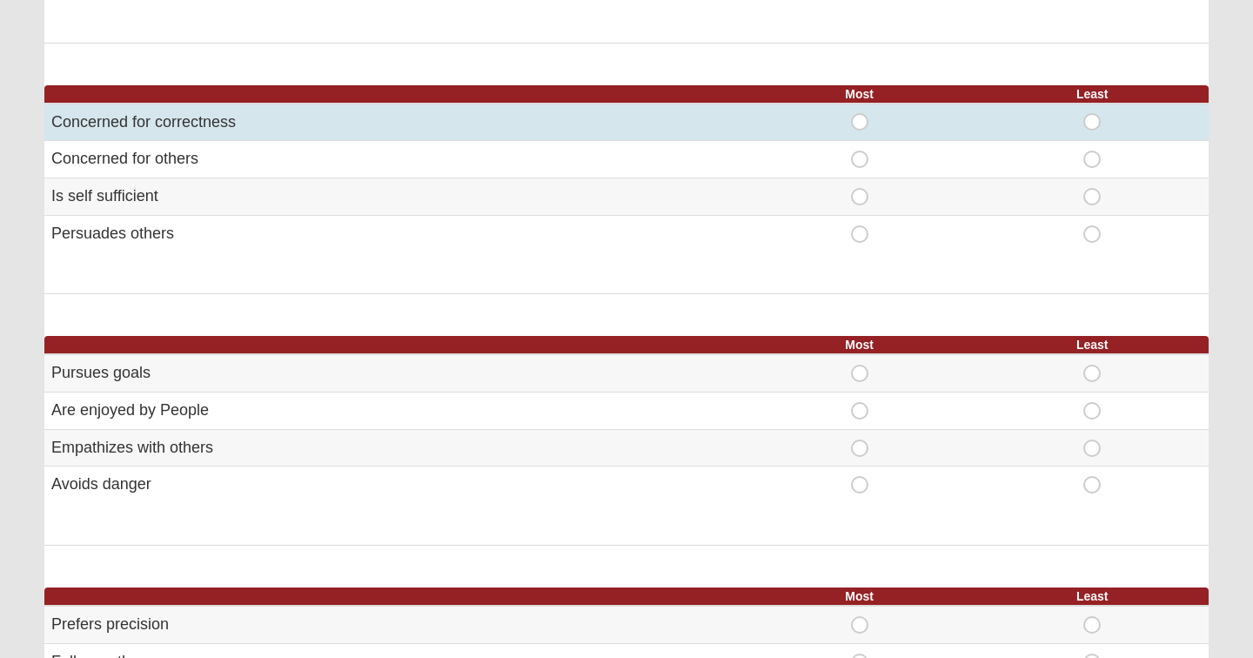
click at [860, 113] on span "Most" at bounding box center [860, 113] width 0 height 0
click at [861, 118] on input "Most" at bounding box center [865, 121] width 11 height 17
radio input "true"
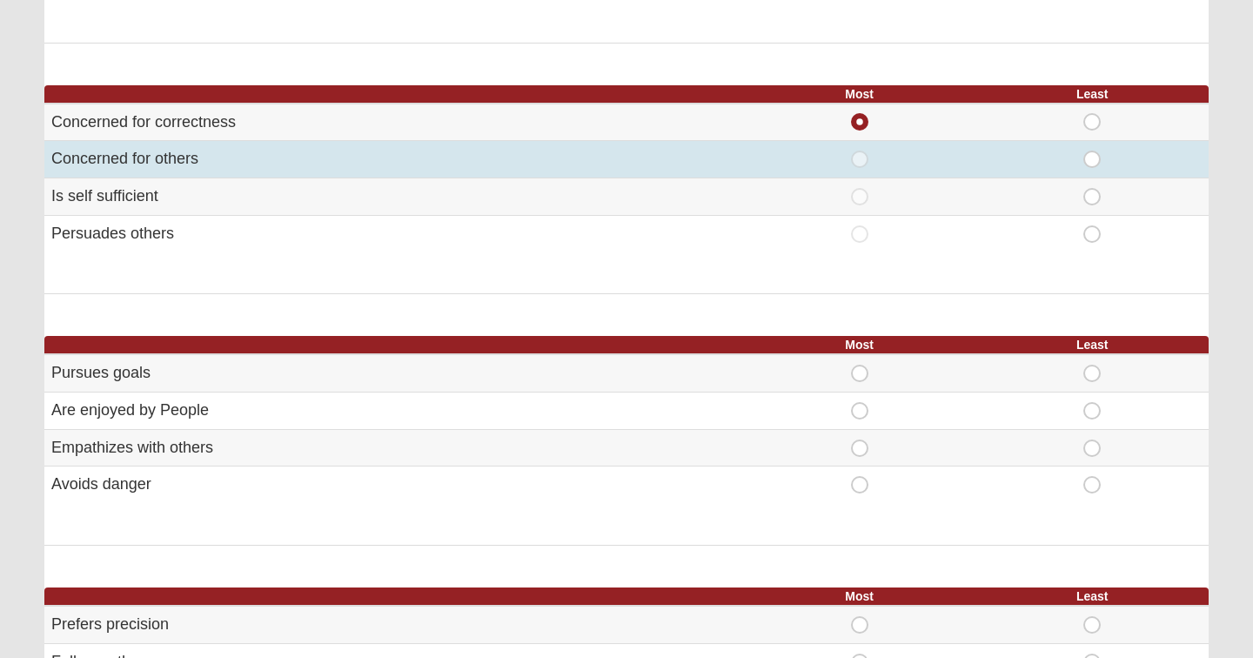
click at [1092, 151] on span "Least" at bounding box center [1092, 151] width 0 height 0
click at [1096, 151] on input "Least" at bounding box center [1097, 159] width 11 height 17
radio input "true"
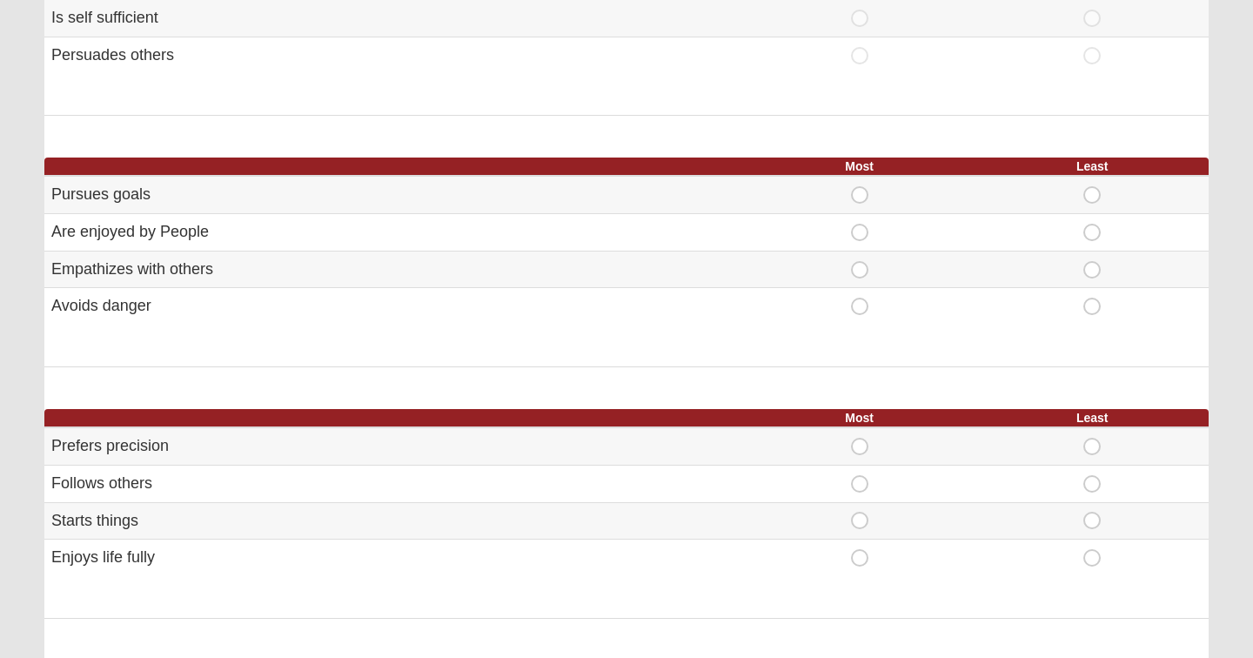
scroll to position [591, 0]
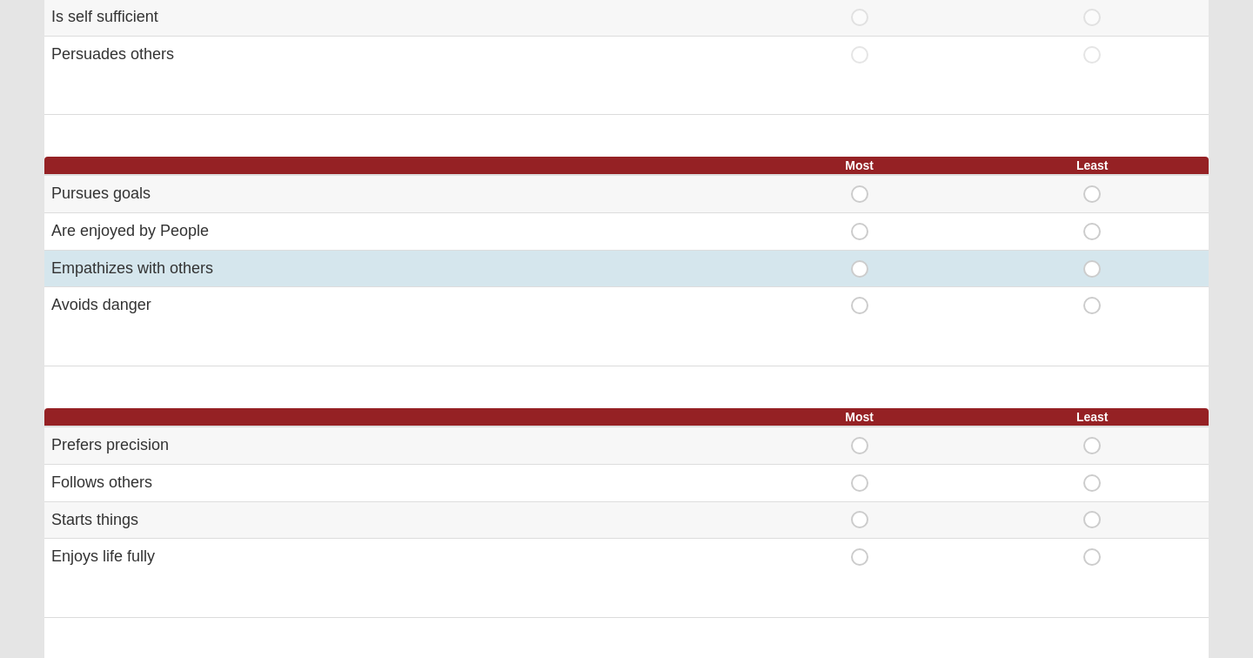
click at [860, 260] on span "Most" at bounding box center [860, 260] width 0 height 0
click at [864, 265] on input "Most" at bounding box center [865, 268] width 11 height 17
radio input "true"
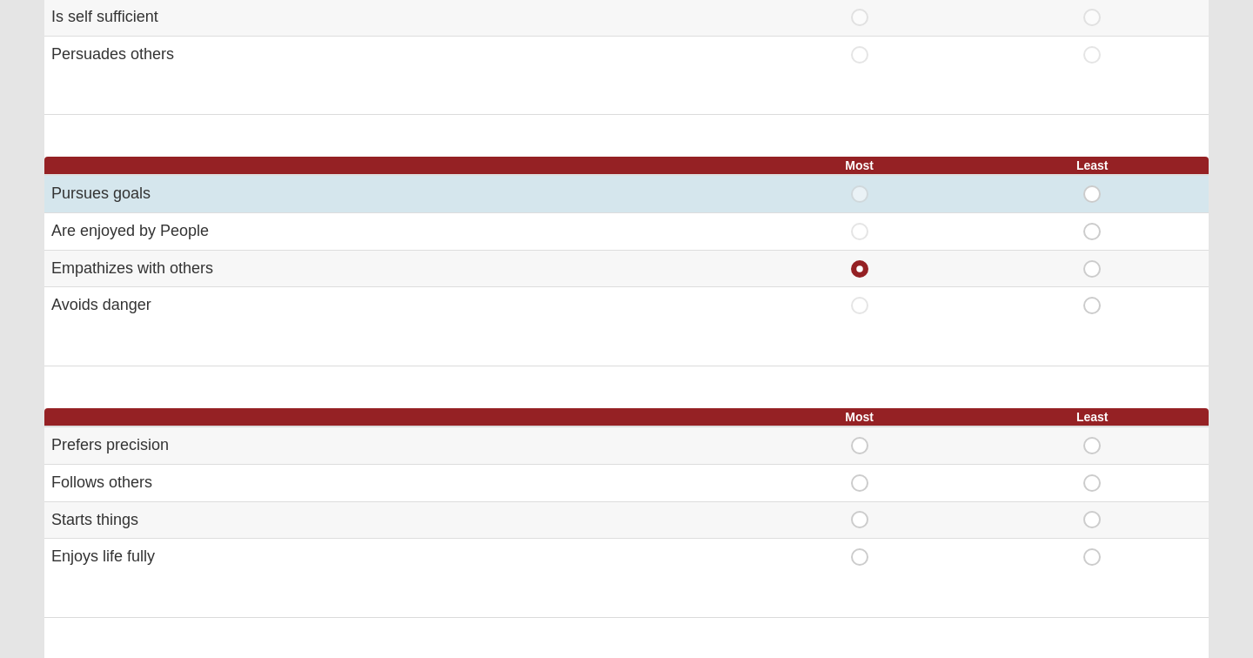
click at [1092, 185] on span "Least" at bounding box center [1092, 185] width 0 height 0
click at [1092, 188] on input "Least" at bounding box center [1097, 193] width 11 height 17
radio input "true"
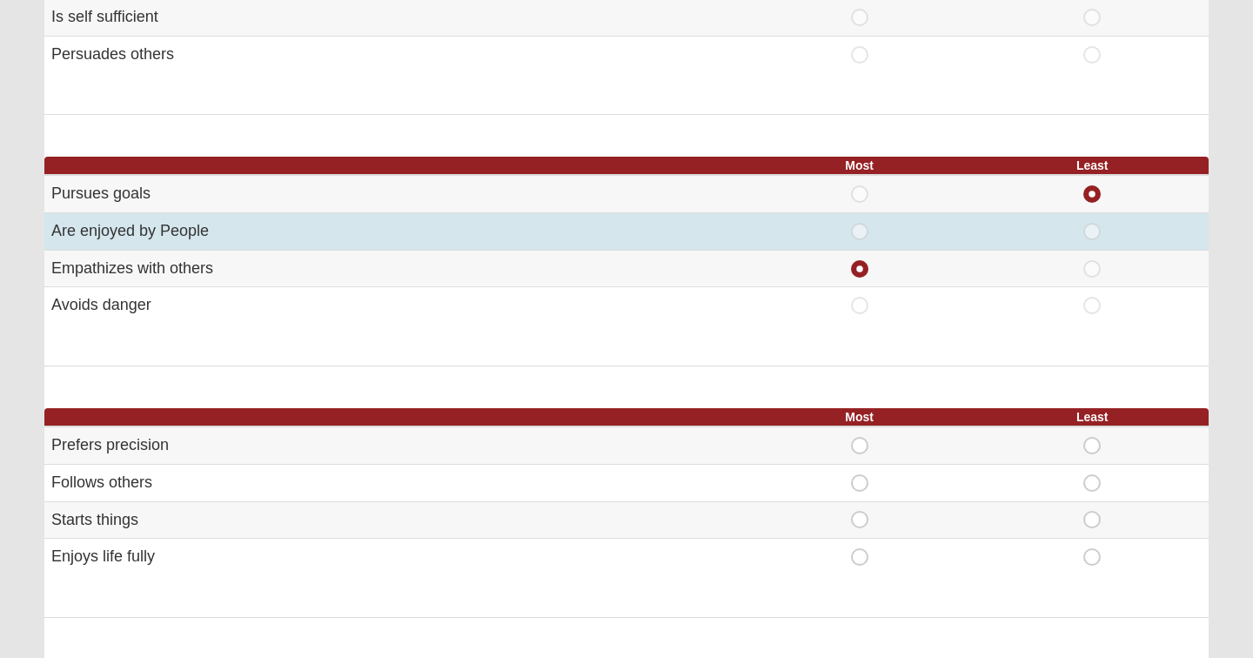
click at [1092, 223] on span "Least" at bounding box center [1092, 223] width 0 height 0
click at [1092, 227] on input "Least" at bounding box center [1097, 231] width 11 height 17
radio input "true"
radio input "false"
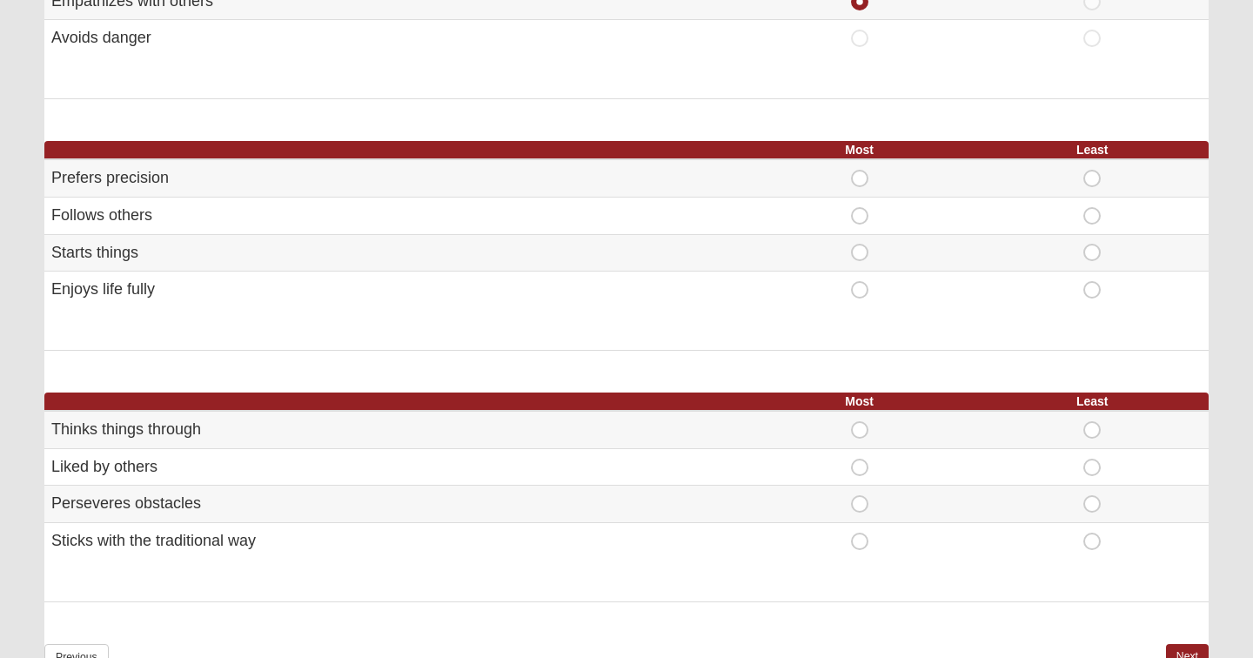
scroll to position [861, 0]
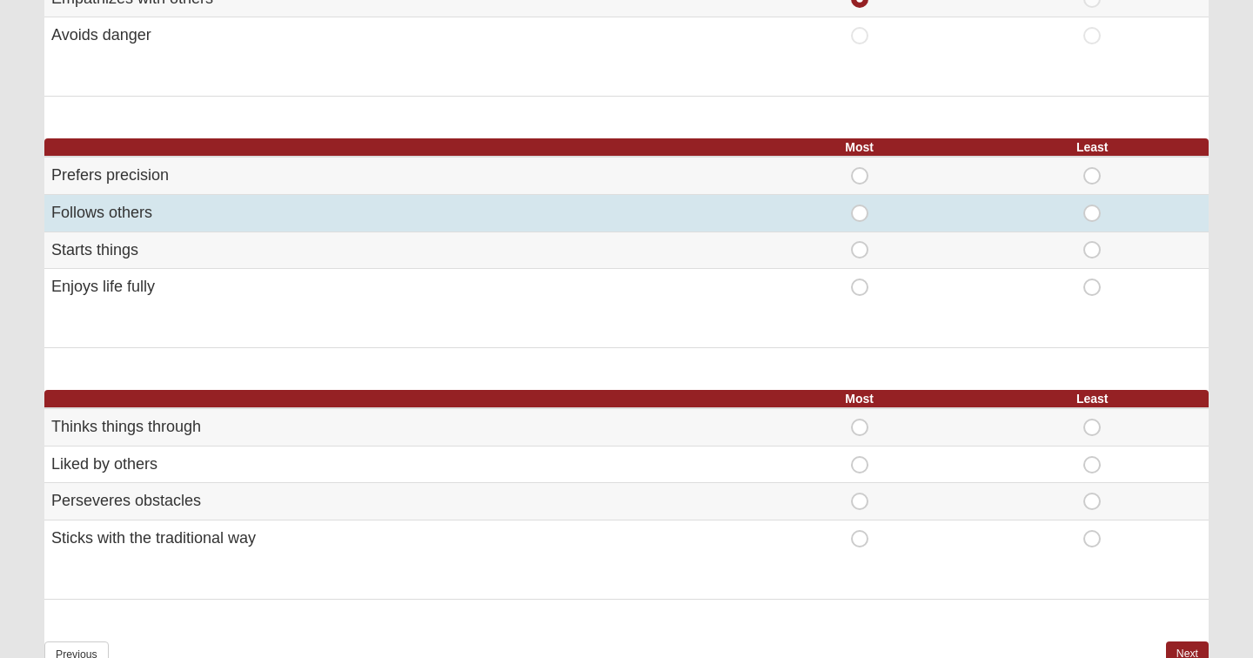
click at [1092, 205] on span "Least" at bounding box center [1092, 205] width 0 height 0
click at [1094, 206] on input "Least" at bounding box center [1097, 213] width 11 height 17
radio input "true"
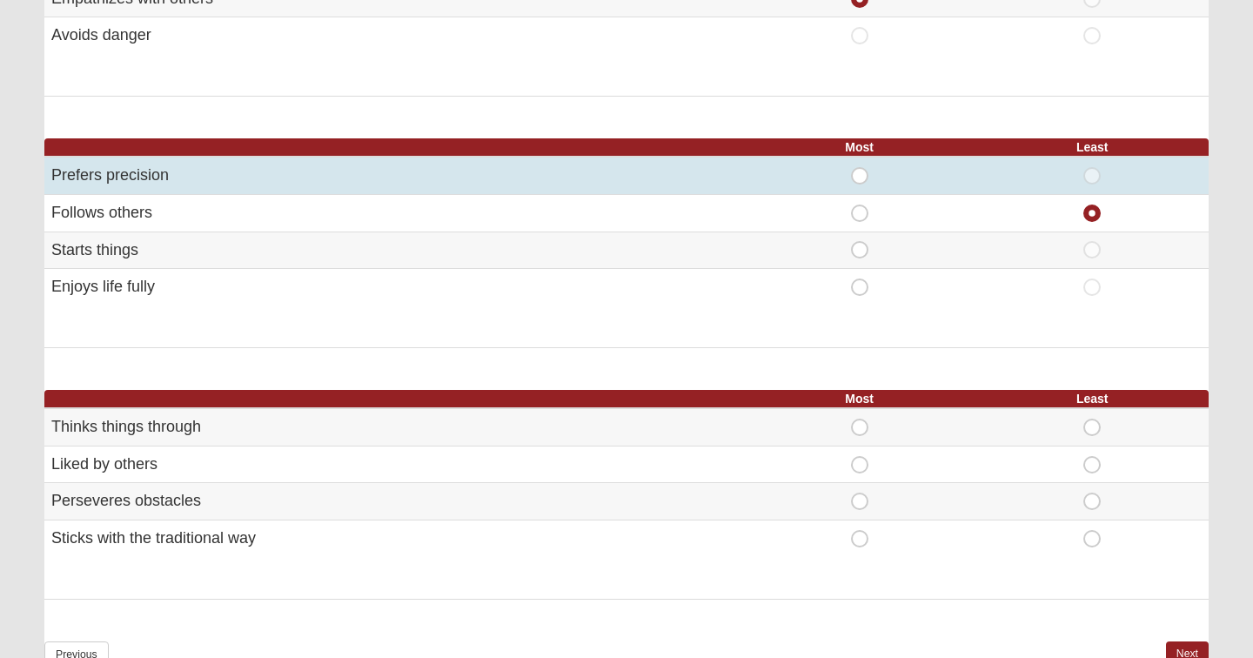
click at [860, 167] on span "Most" at bounding box center [860, 167] width 0 height 0
click at [860, 168] on input "Most" at bounding box center [865, 175] width 11 height 17
radio input "true"
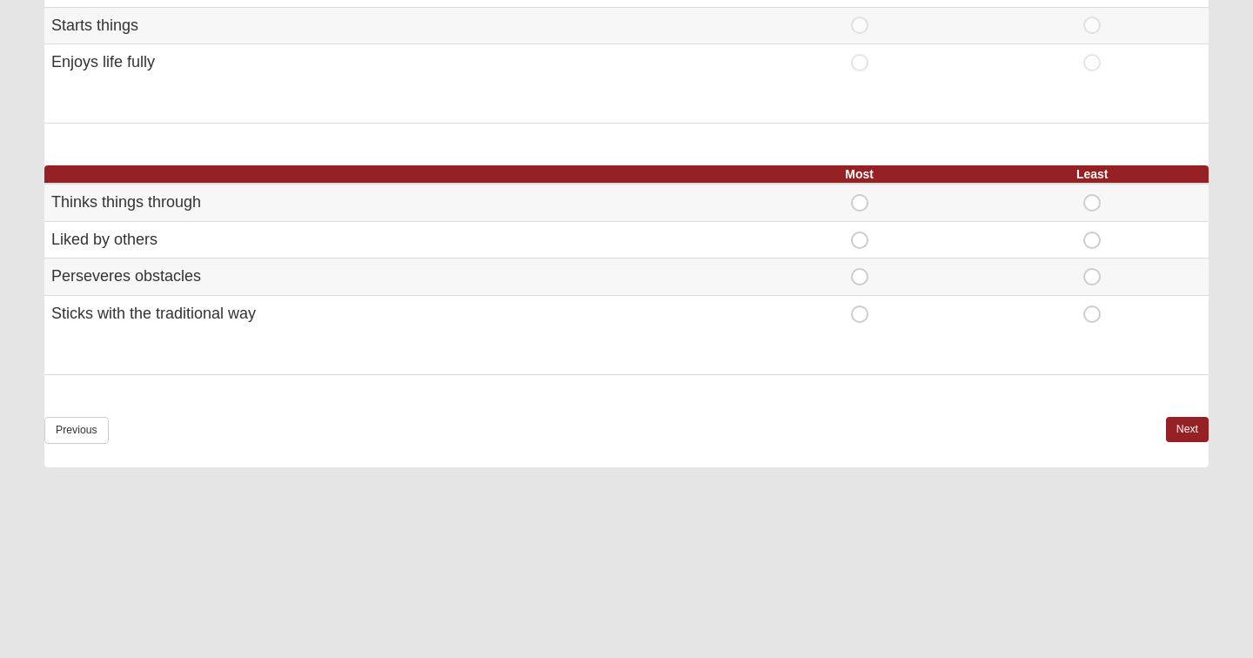
scroll to position [1088, 0]
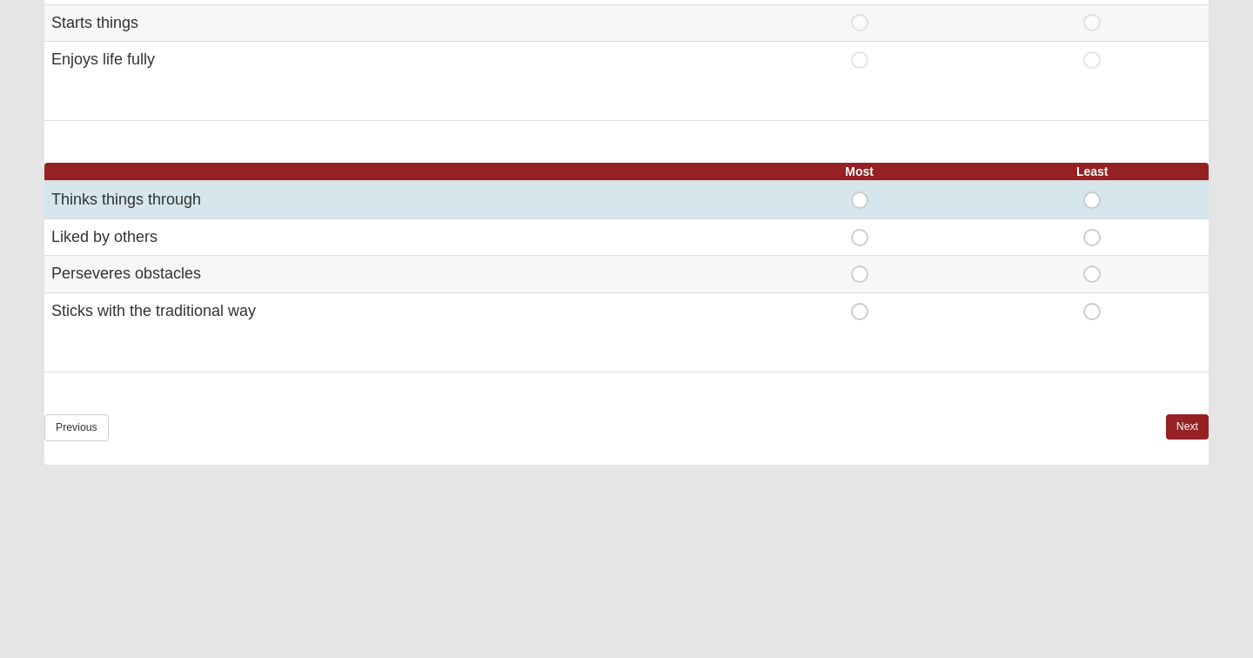
click at [860, 191] on span "Most" at bounding box center [860, 191] width 0 height 0
click at [865, 194] on input "Most" at bounding box center [865, 199] width 11 height 17
radio input "true"
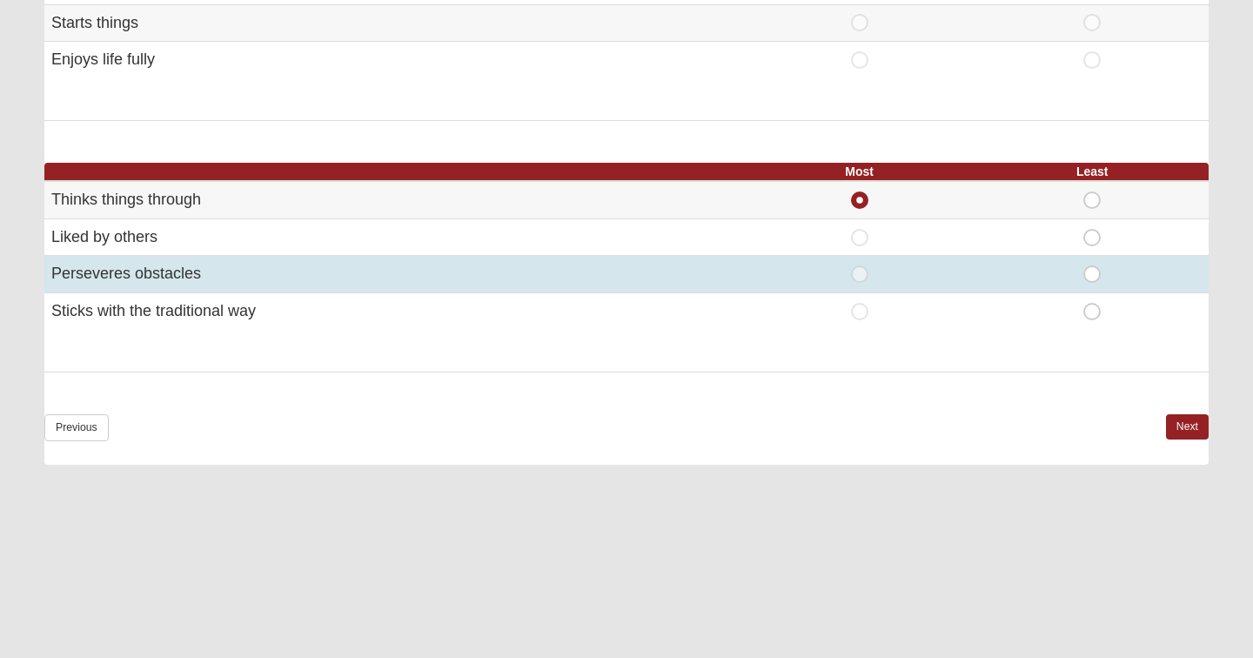
click at [1092, 265] on span "Least" at bounding box center [1092, 265] width 0 height 0
click at [1092, 265] on input "Least" at bounding box center [1097, 273] width 11 height 17
radio input "true"
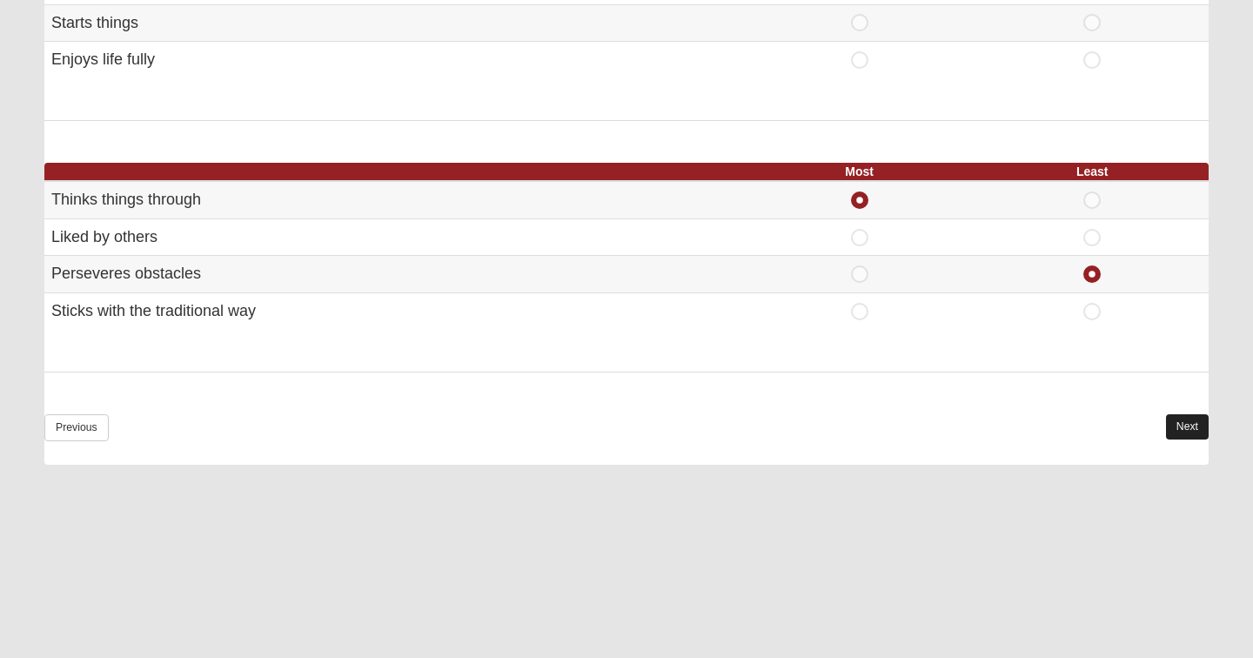
click at [1195, 415] on link "Next" at bounding box center [1187, 426] width 43 height 25
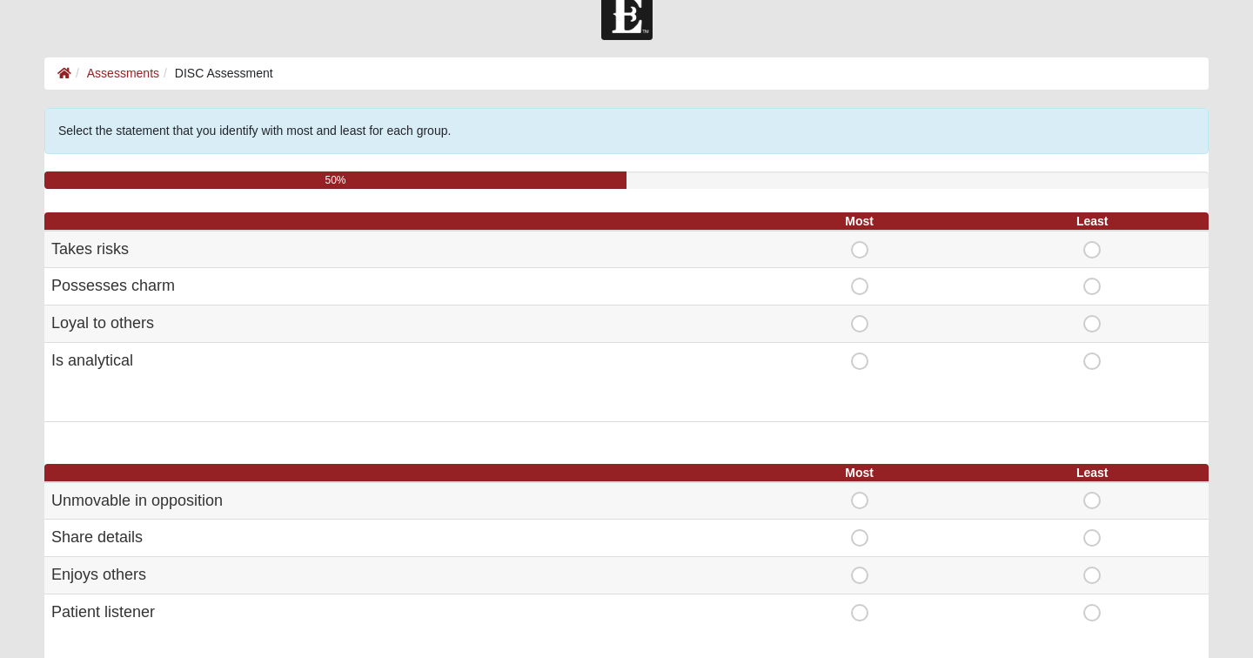
scroll to position [35, 0]
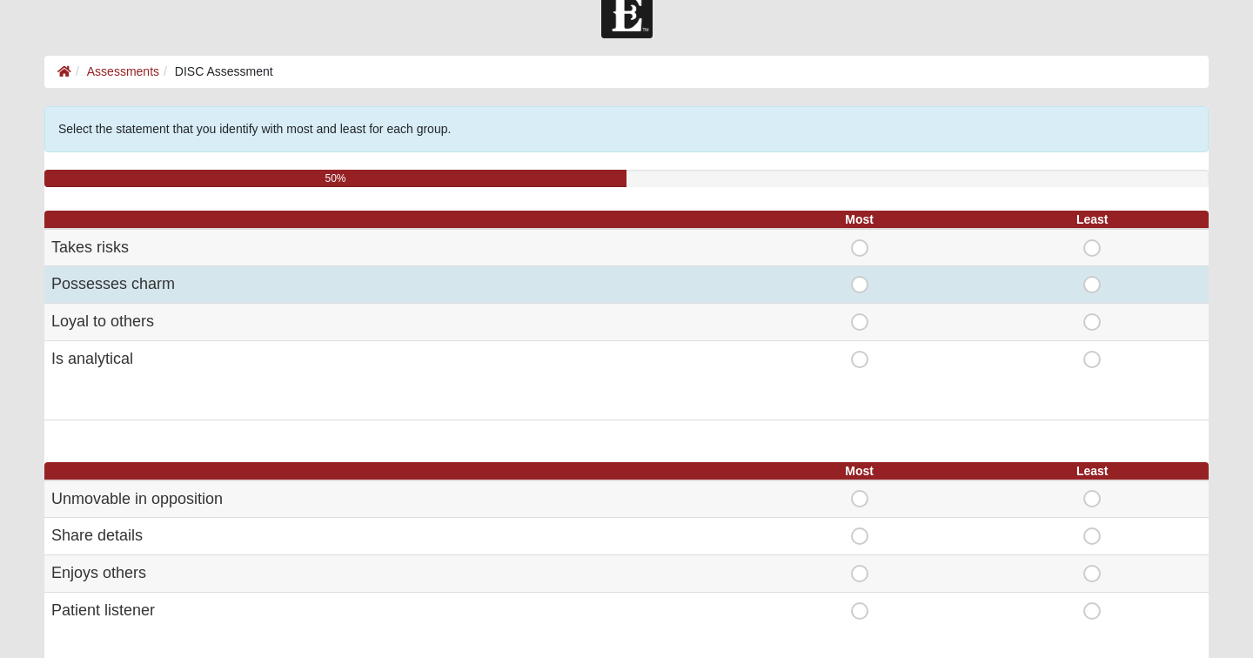
click at [860, 276] on span "Most" at bounding box center [860, 276] width 0 height 0
click at [861, 285] on input "Most" at bounding box center [865, 284] width 11 height 17
radio input "true"
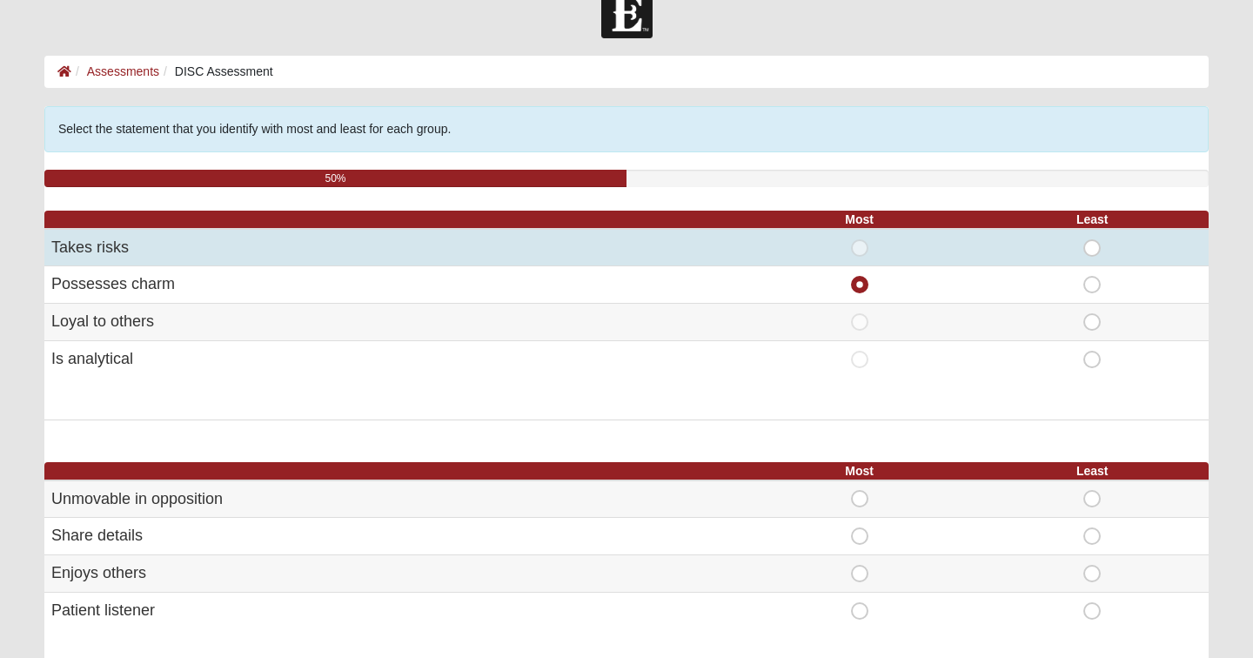
click at [1092, 239] on span "Least" at bounding box center [1092, 239] width 0 height 0
click at [1092, 245] on input "Least" at bounding box center [1097, 247] width 11 height 17
radio input "true"
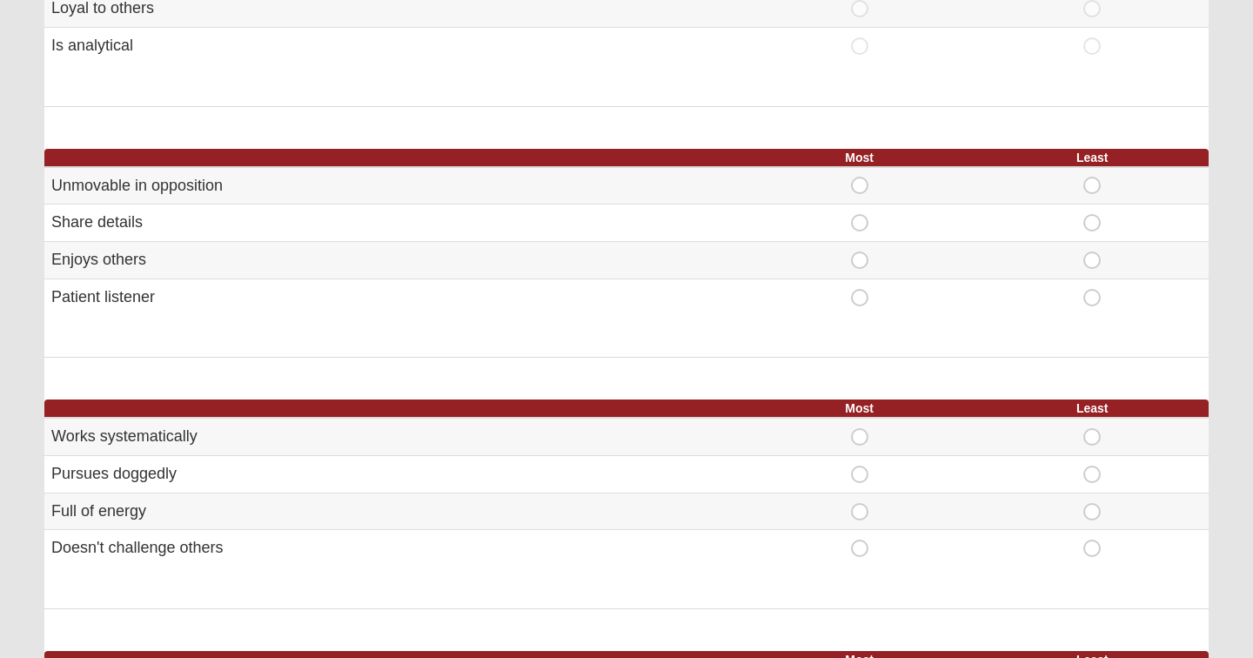
scroll to position [349, 0]
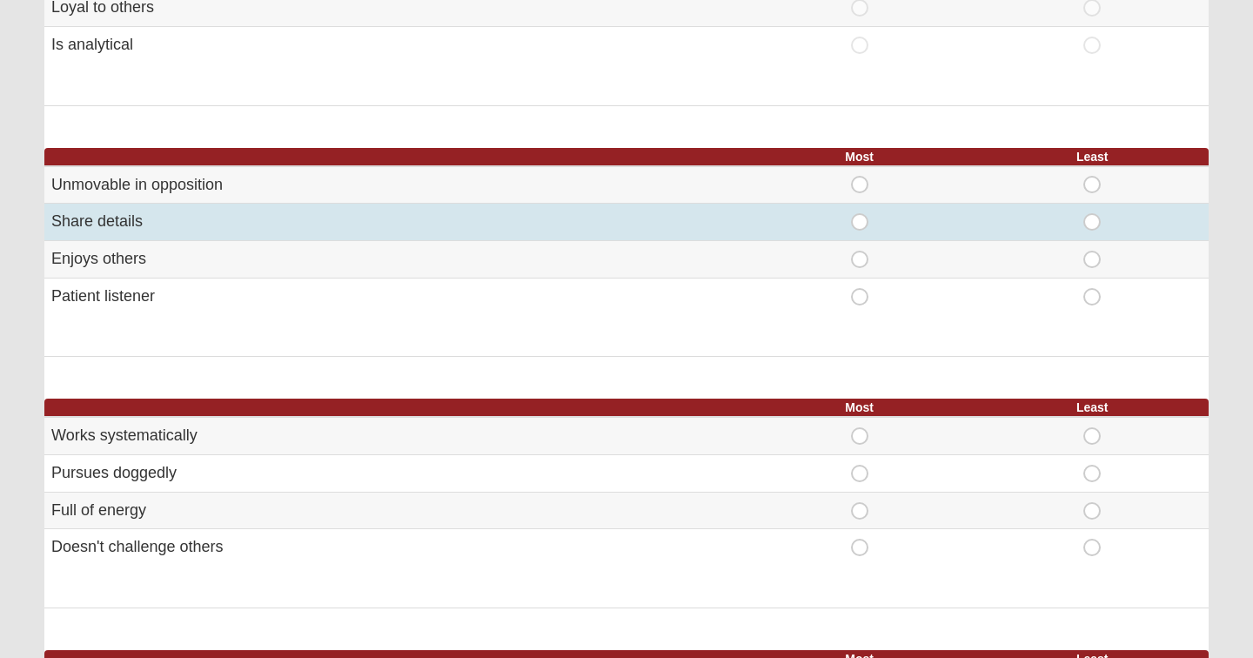
click at [860, 213] on span "Most" at bounding box center [860, 213] width 0 height 0
click at [860, 220] on input "Most" at bounding box center [865, 221] width 11 height 17
radio input "true"
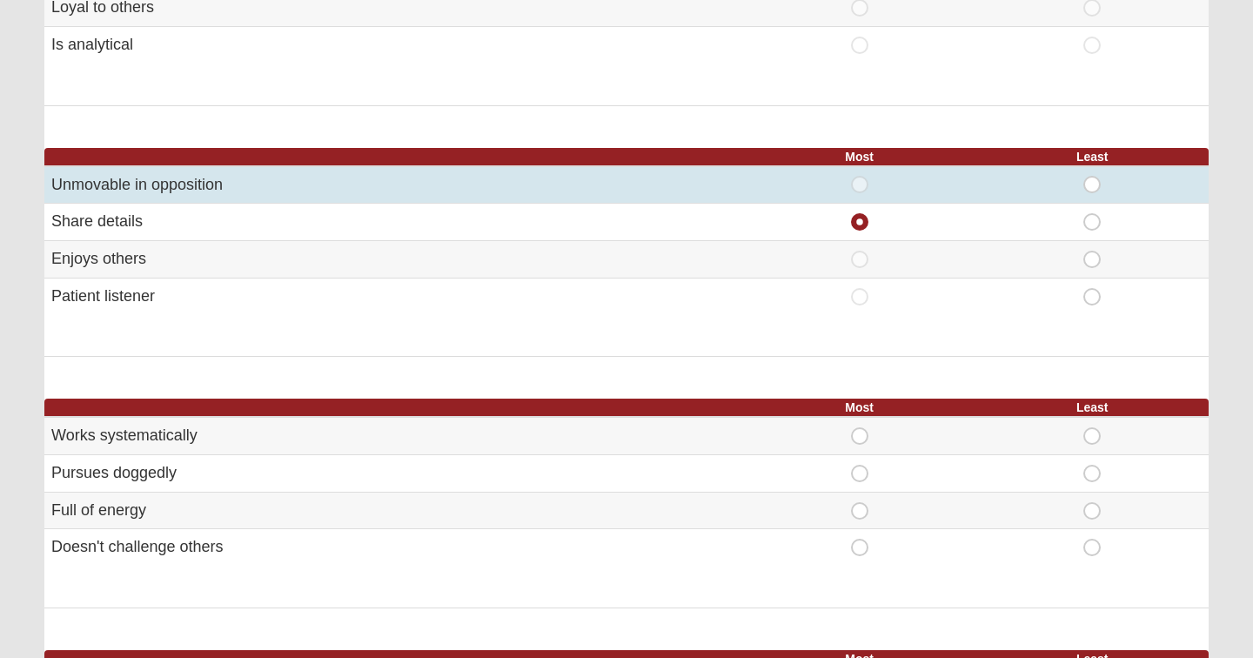
click at [1092, 176] on span "Least" at bounding box center [1092, 176] width 0 height 0
click at [1094, 179] on input "Least" at bounding box center [1097, 184] width 11 height 17
radio input "true"
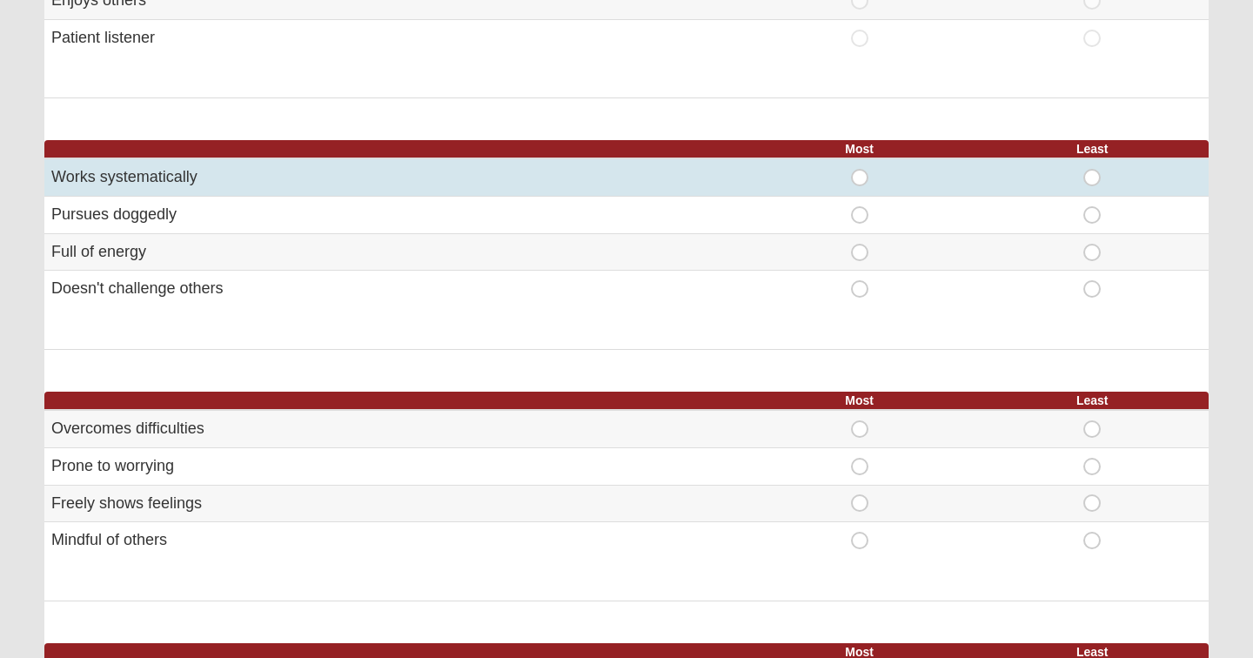
scroll to position [611, 0]
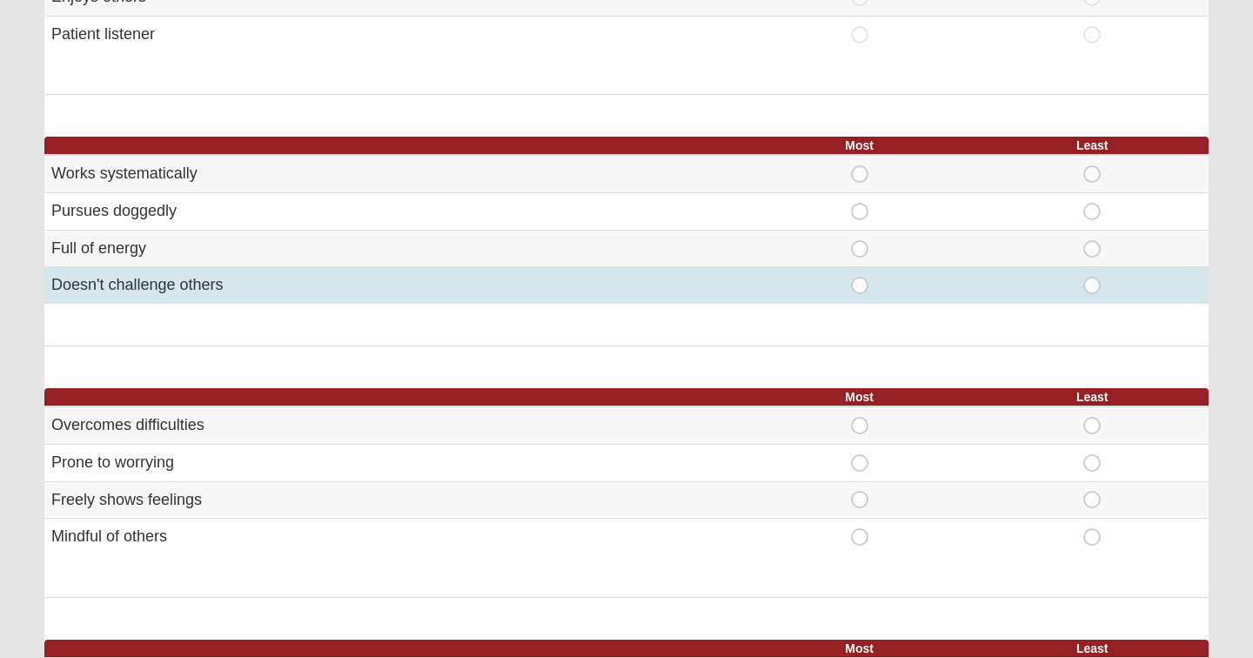
click at [1092, 277] on span "Least" at bounding box center [1092, 277] width 0 height 0
click at [1092, 287] on input "Least" at bounding box center [1097, 285] width 11 height 17
radio input "true"
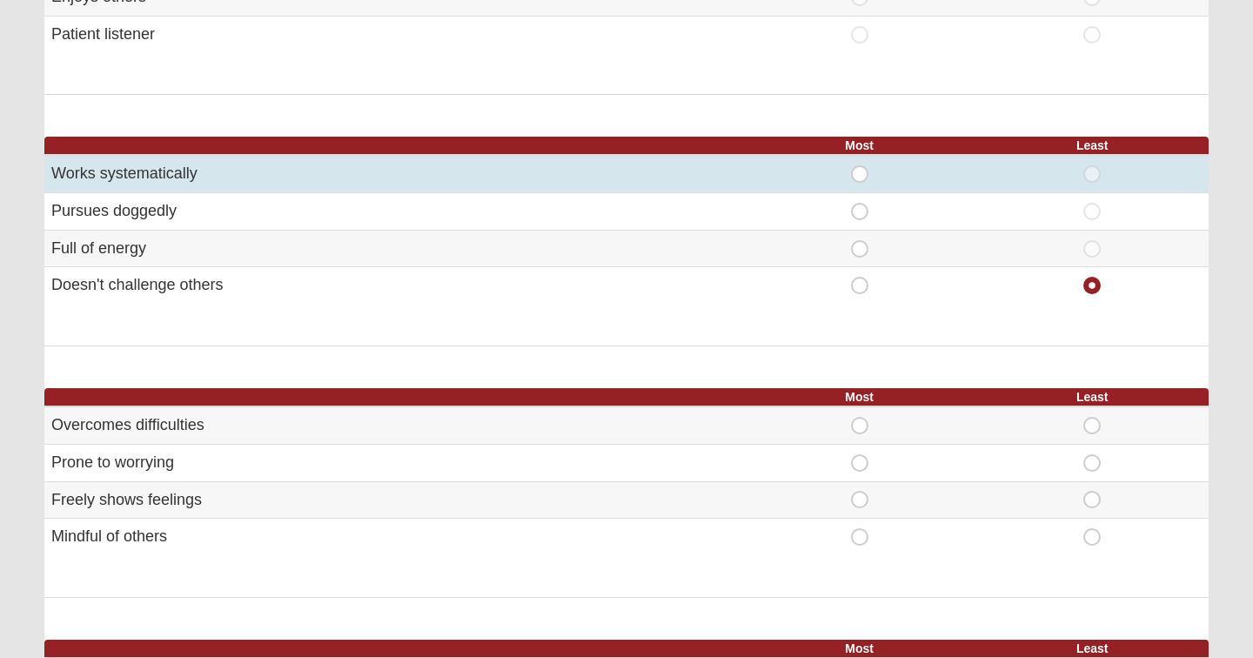
click at [859, 158] on td "Most" at bounding box center [859, 173] width 233 height 37
click at [860, 165] on span "Most" at bounding box center [860, 165] width 0 height 0
click at [860, 165] on input "Most" at bounding box center [865, 173] width 11 height 17
radio input "true"
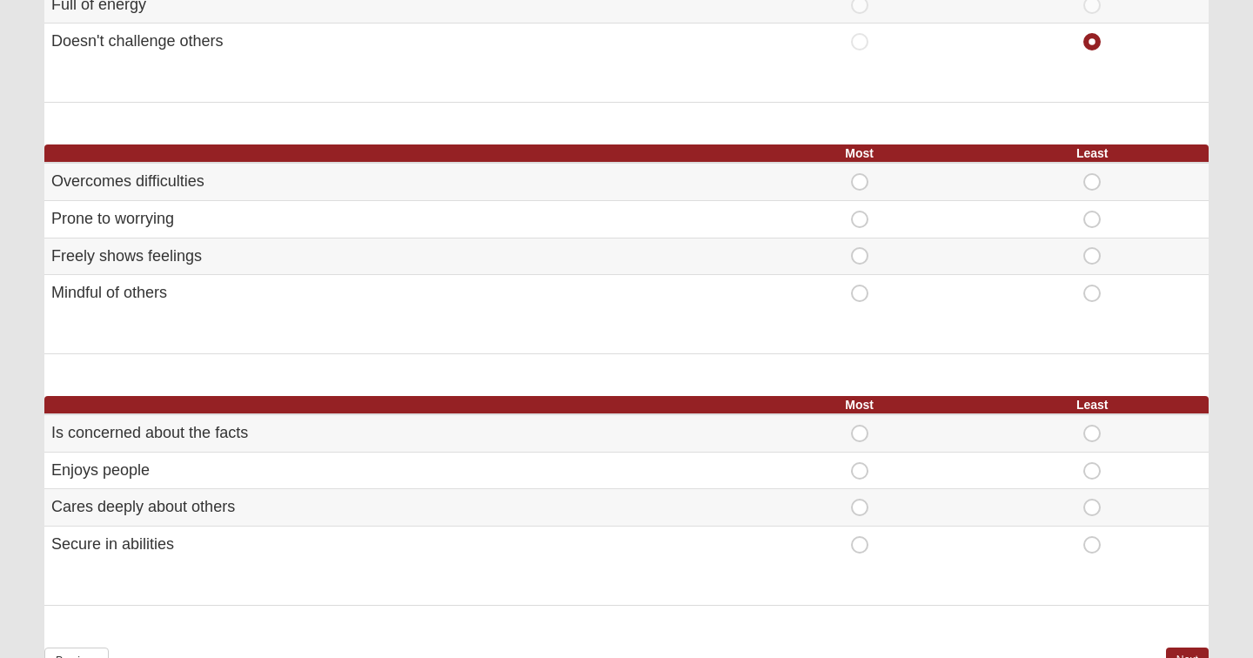
scroll to position [858, 0]
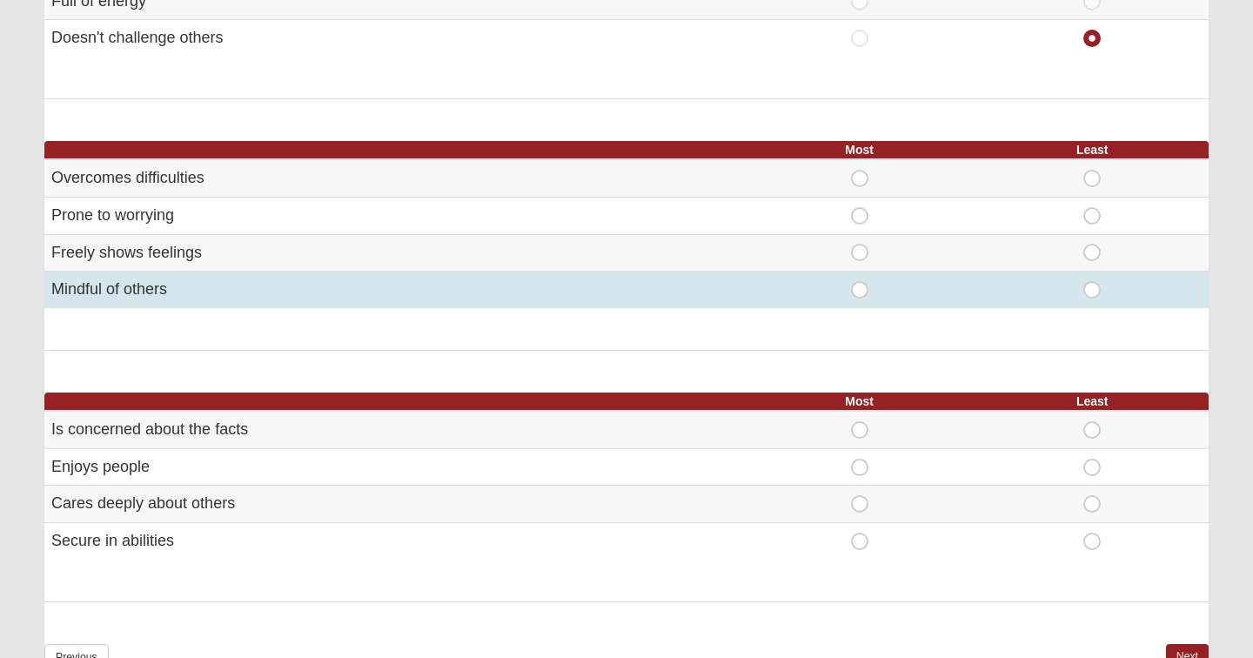
click at [860, 281] on span "Most" at bounding box center [860, 281] width 0 height 0
click at [860, 284] on input "Most" at bounding box center [865, 289] width 11 height 17
radio input "true"
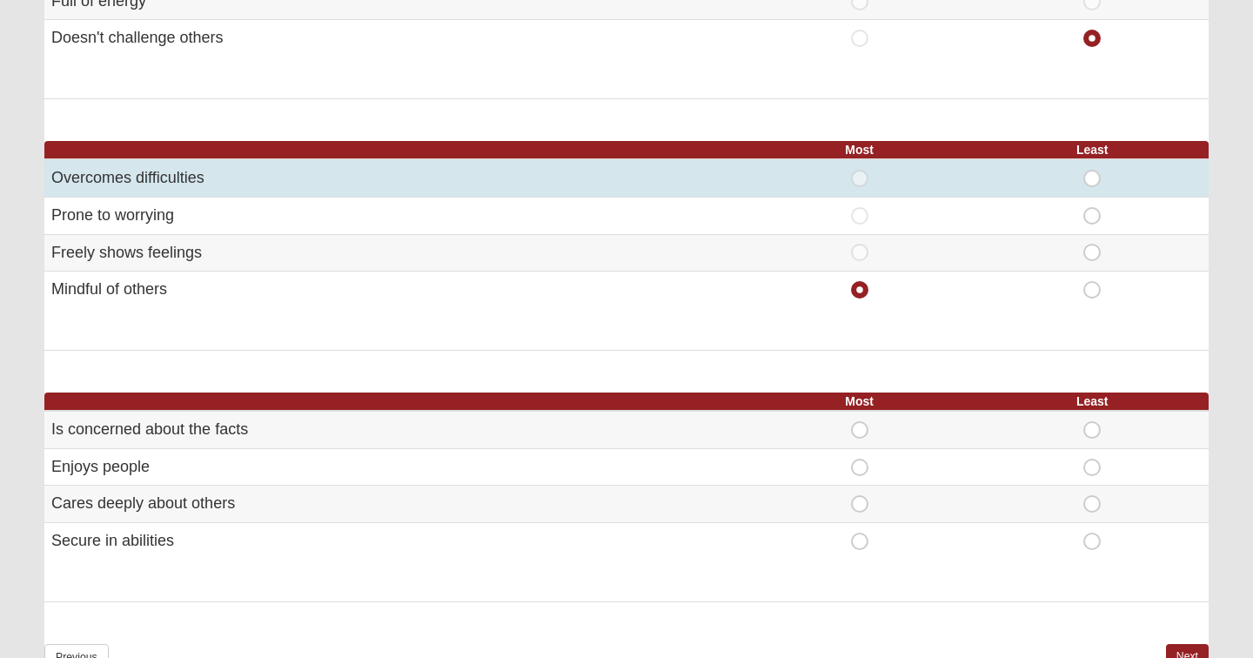
click at [1092, 170] on span "Least" at bounding box center [1092, 170] width 0 height 0
click at [1093, 172] on input "Least" at bounding box center [1097, 178] width 11 height 17
radio input "true"
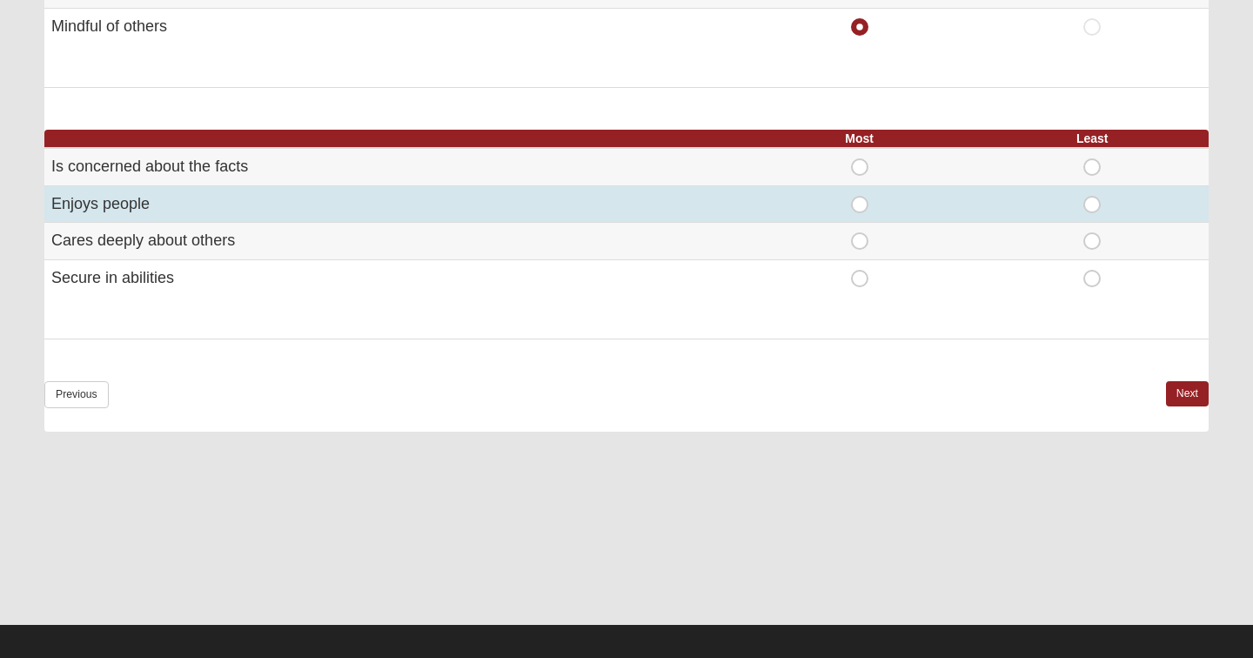
scroll to position [1120, 0]
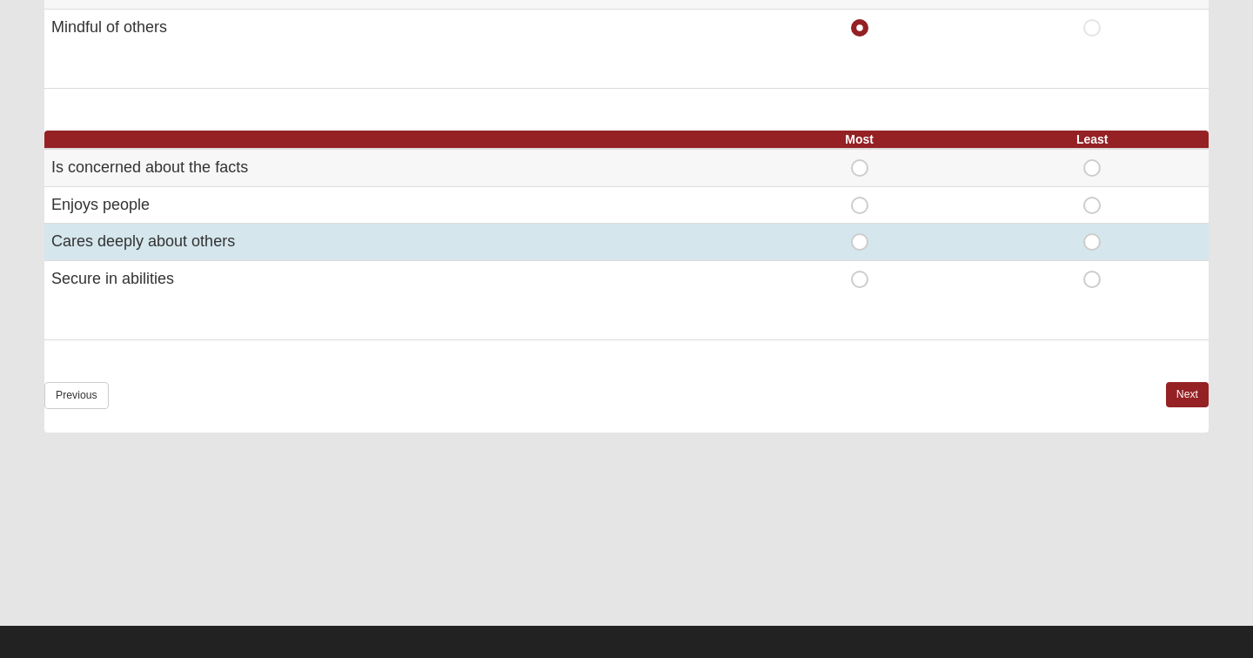
click at [860, 233] on span "Most" at bounding box center [860, 233] width 0 height 0
click at [862, 233] on input "Most" at bounding box center [865, 241] width 11 height 17
radio input "true"
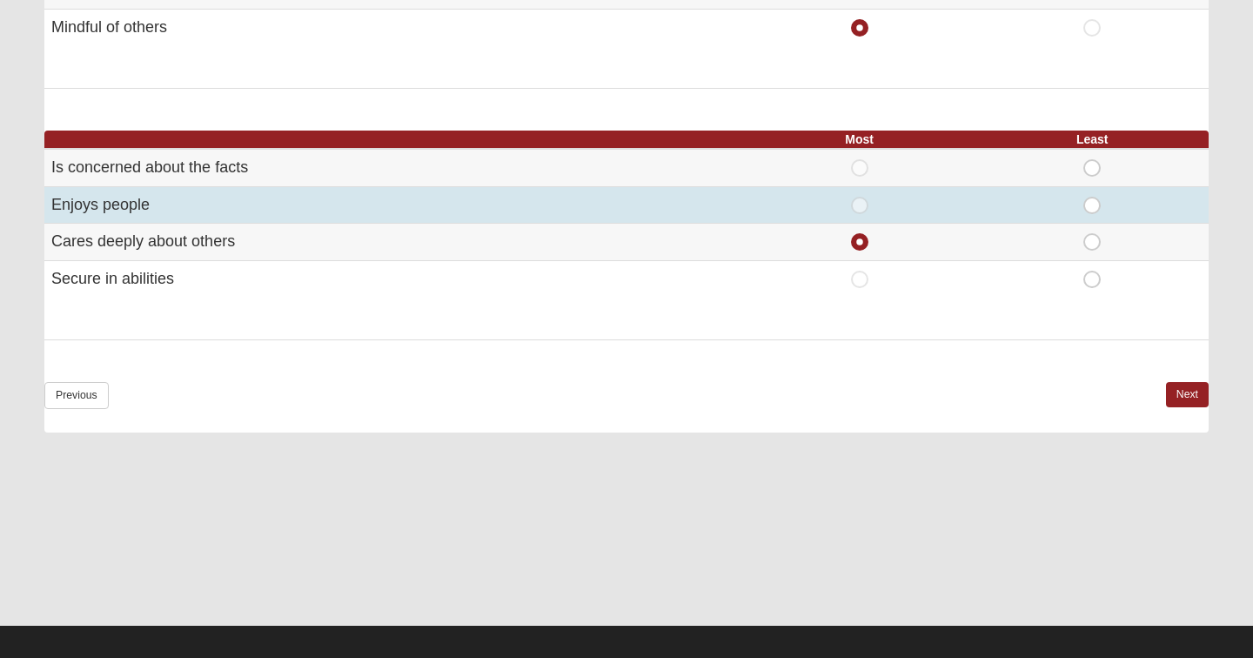
click at [860, 197] on span "Most" at bounding box center [860, 197] width 0 height 0
click at [860, 197] on input "Most" at bounding box center [865, 205] width 11 height 17
radio input "true"
radio input "false"
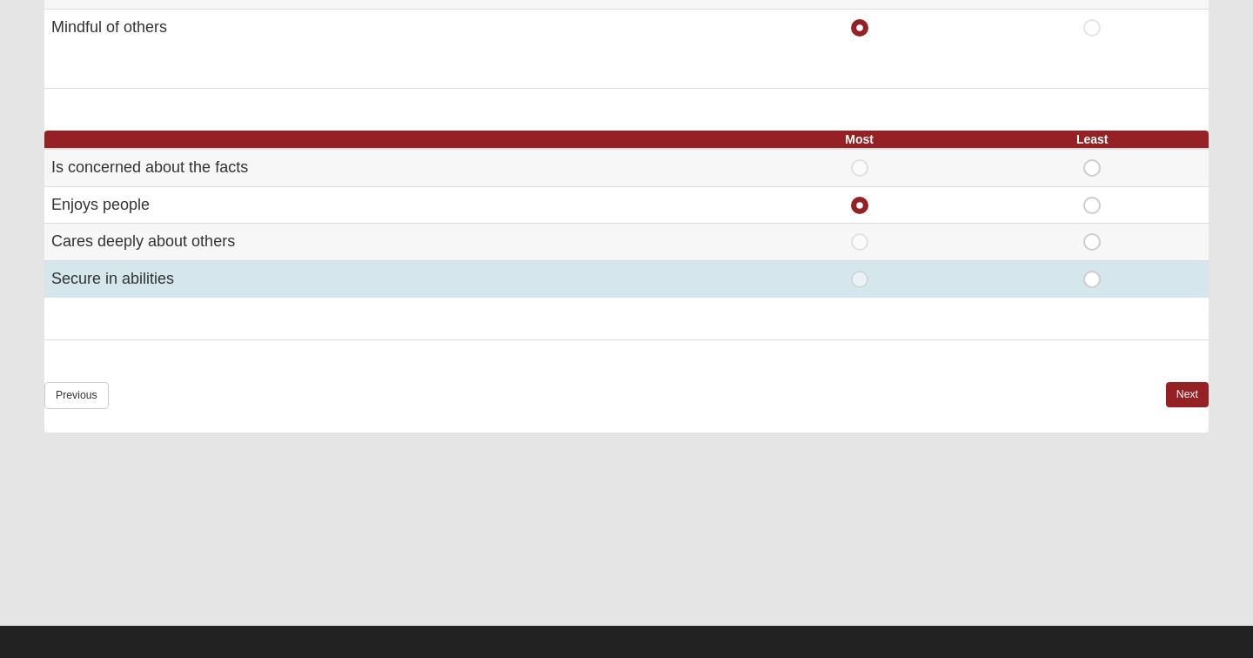
click at [1092, 271] on span "Least" at bounding box center [1092, 271] width 0 height 0
click at [1092, 271] on input "Least" at bounding box center [1097, 279] width 11 height 17
radio input "true"
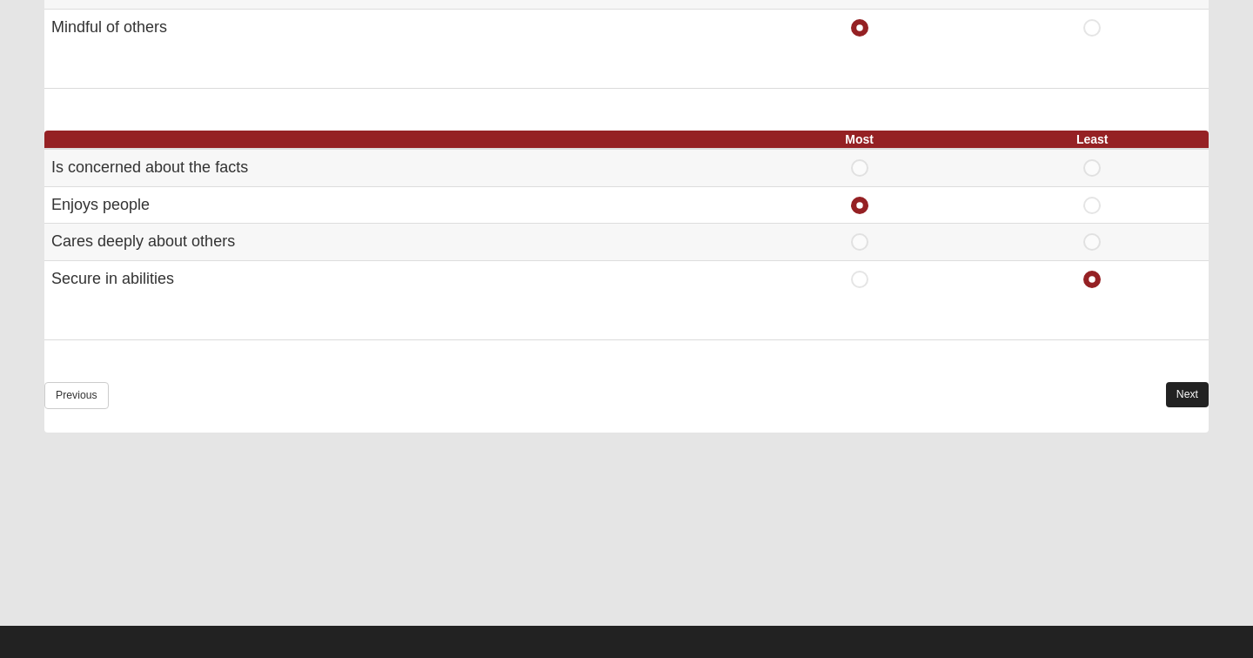
click at [1188, 387] on link "Next" at bounding box center [1187, 394] width 43 height 25
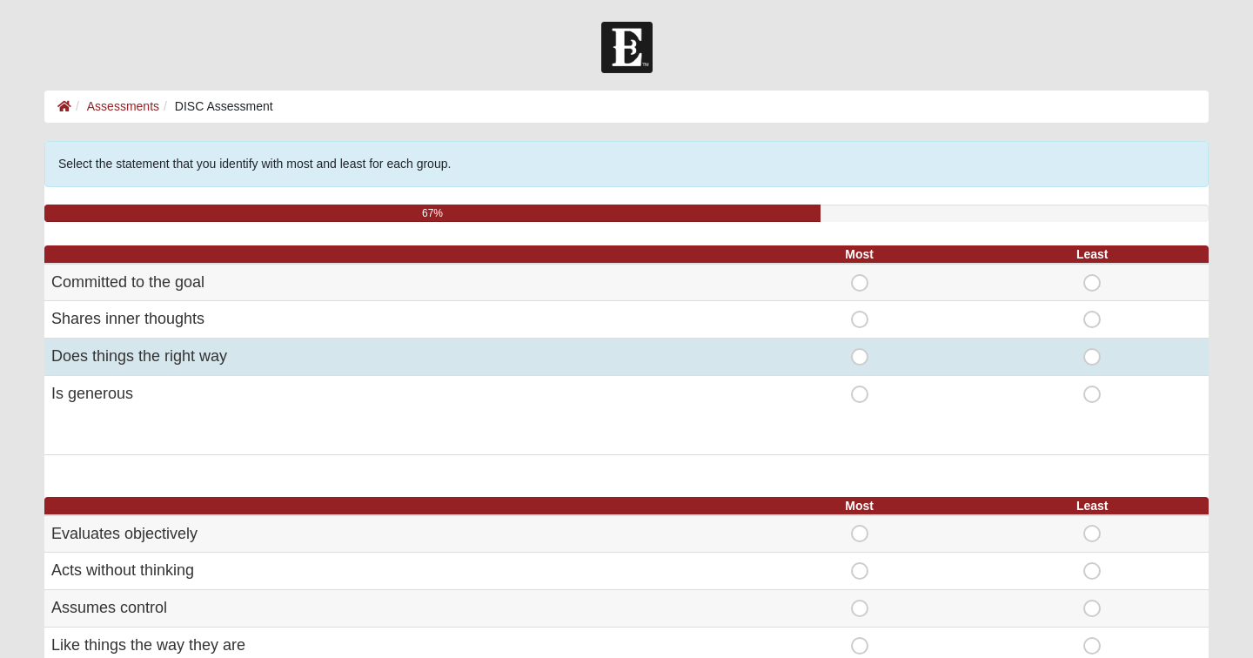
click at [860, 348] on span "Most" at bounding box center [860, 348] width 0 height 0
click at [860, 353] on input "Most" at bounding box center [865, 356] width 11 height 17
radio input "true"
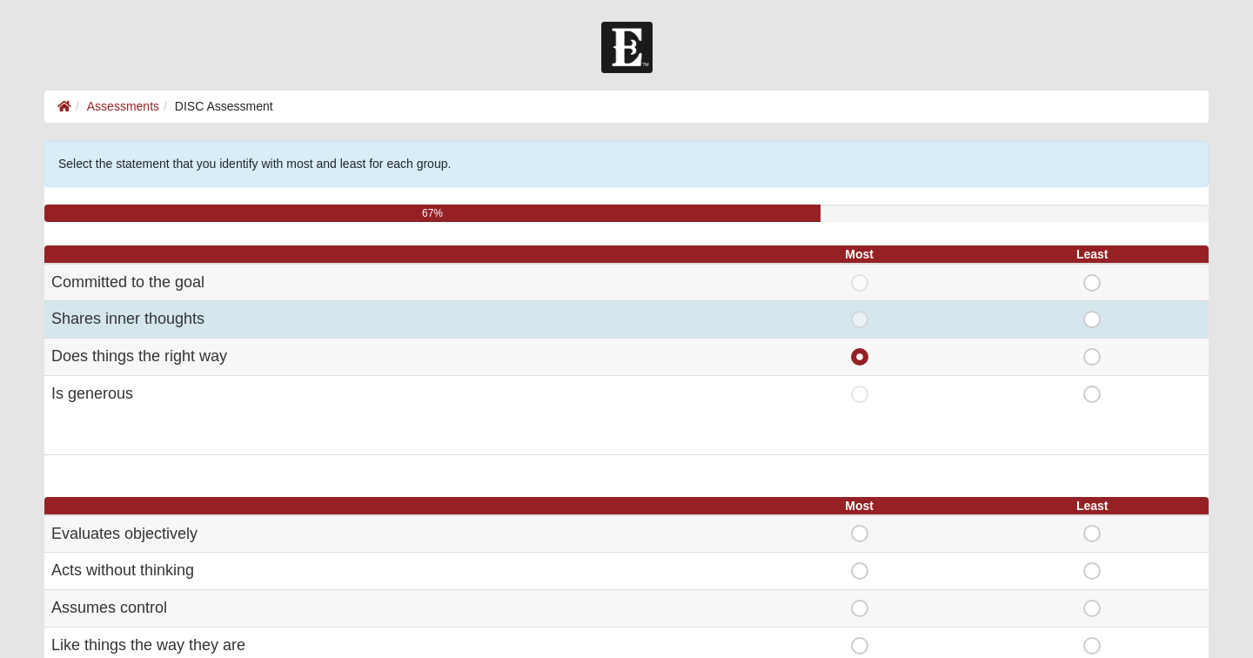
click at [1092, 311] on span "Least" at bounding box center [1092, 311] width 0 height 0
click at [1098, 320] on input "Least" at bounding box center [1097, 319] width 11 height 17
radio input "true"
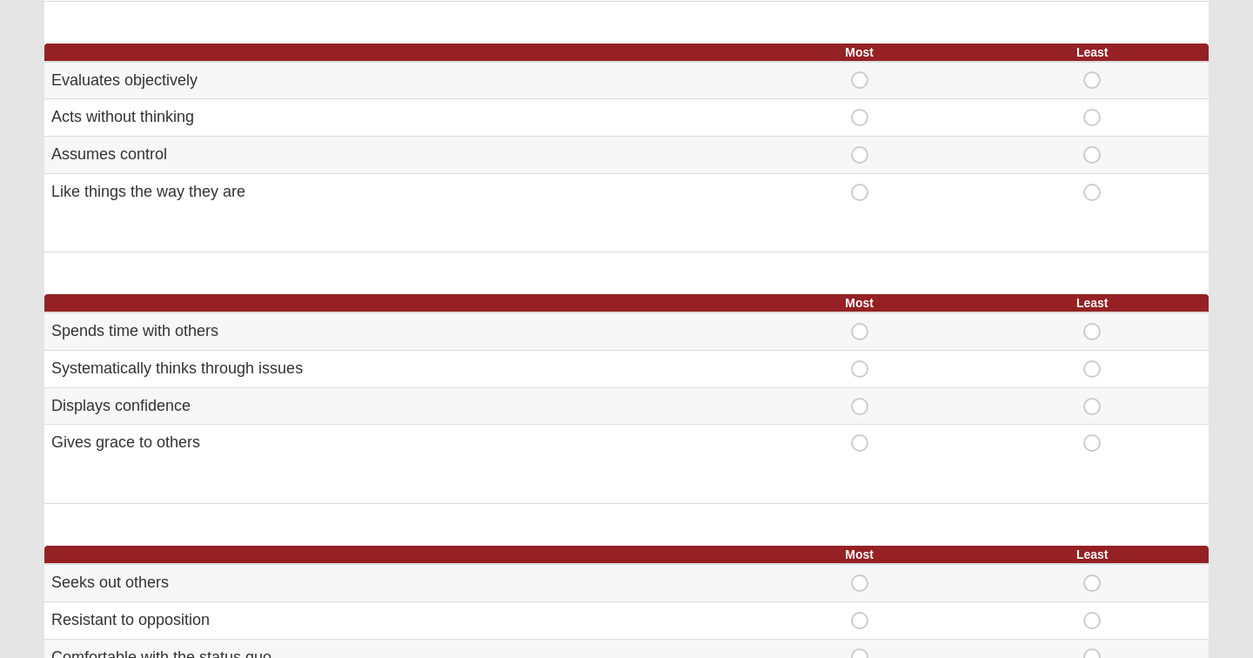
scroll to position [455, 0]
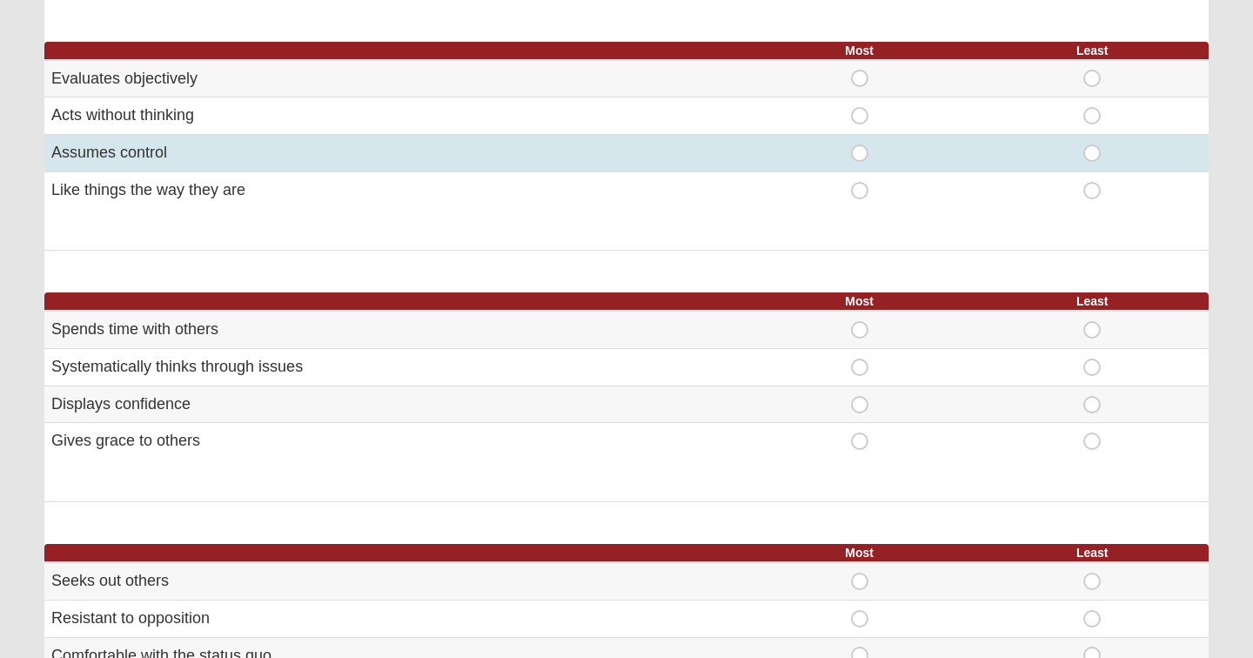
click at [860, 144] on span "Most" at bounding box center [860, 144] width 0 height 0
click at [863, 152] on input "Most" at bounding box center [865, 152] width 11 height 17
radio input "true"
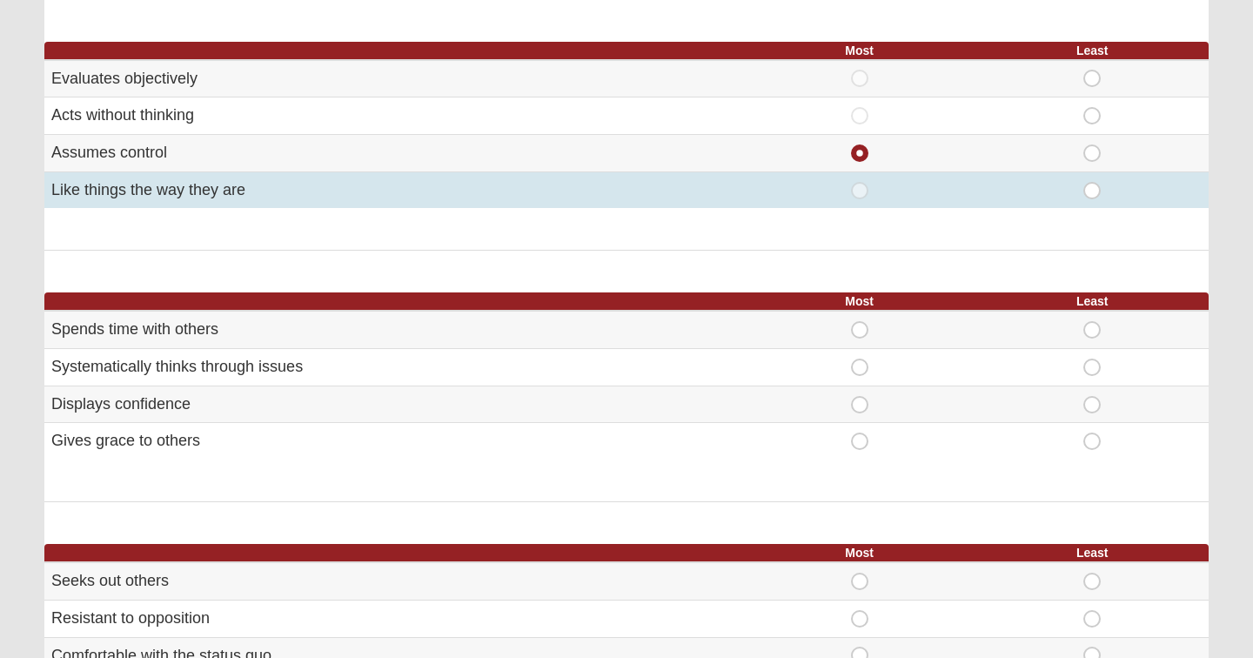
click at [1092, 182] on span "Least" at bounding box center [1092, 182] width 0 height 0
click at [1099, 191] on input "Least" at bounding box center [1097, 190] width 11 height 17
radio input "true"
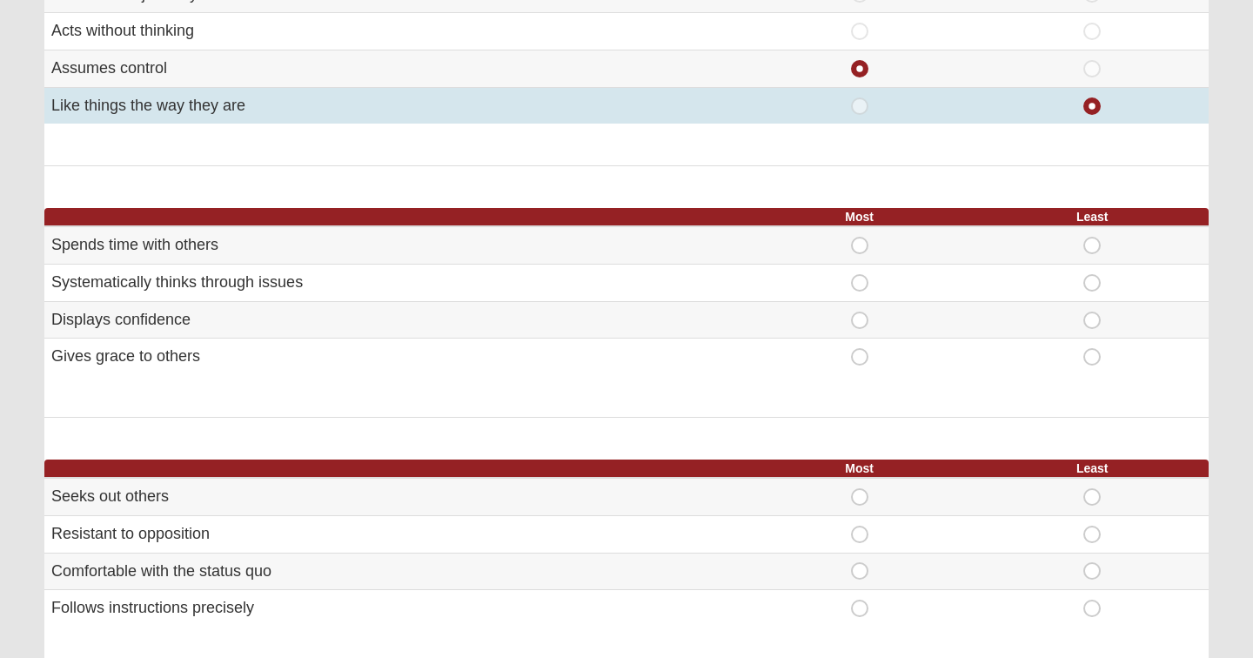
scroll to position [591, 0]
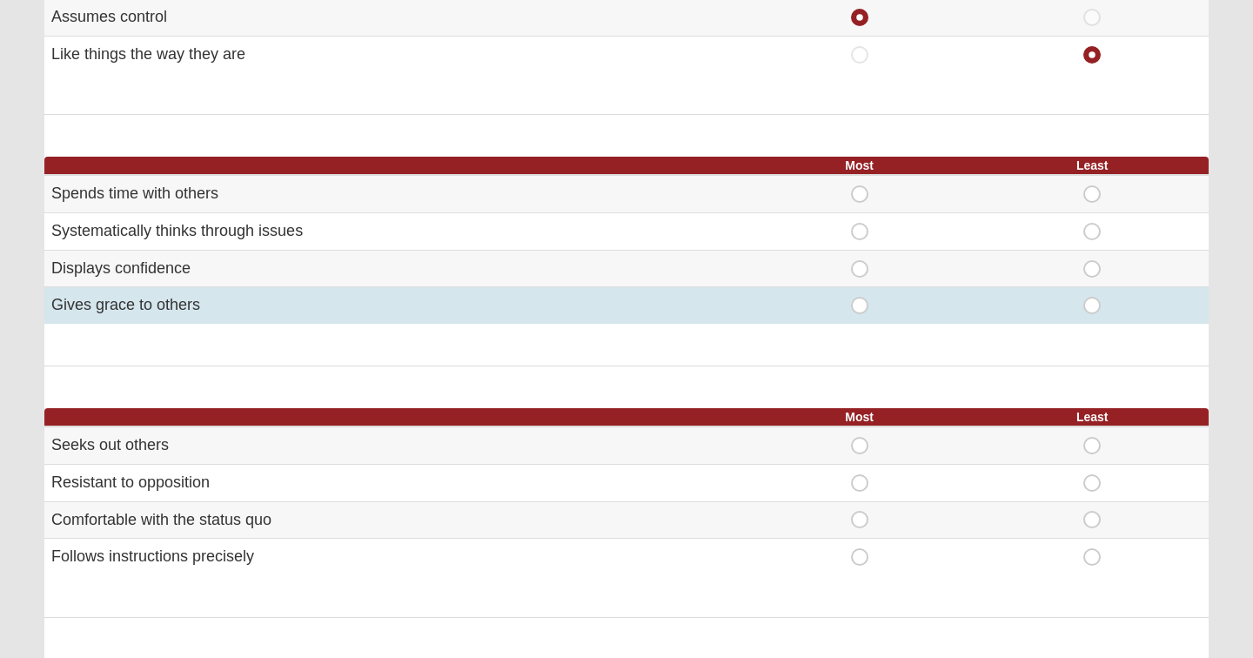
click at [860, 297] on span "Most" at bounding box center [860, 297] width 0 height 0
click at [860, 299] on input "Most" at bounding box center [865, 305] width 11 height 17
radio input "true"
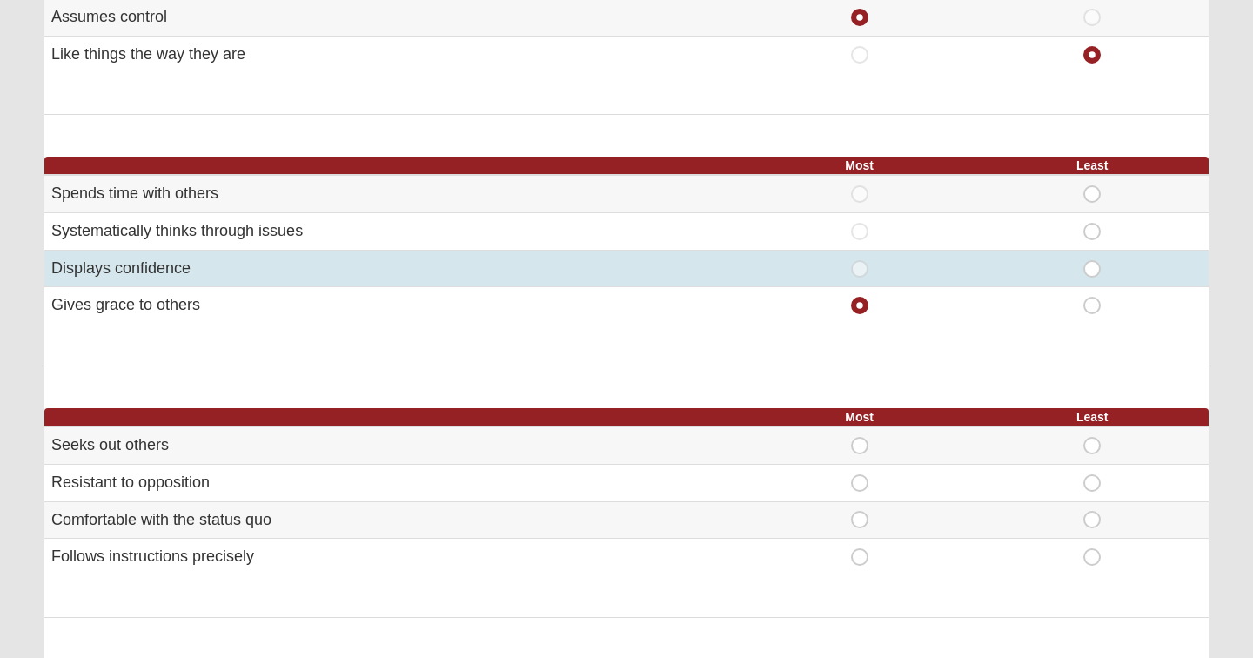
click at [1092, 260] on span "Least" at bounding box center [1092, 260] width 0 height 0
click at [1095, 265] on input "Least" at bounding box center [1097, 268] width 11 height 17
radio input "true"
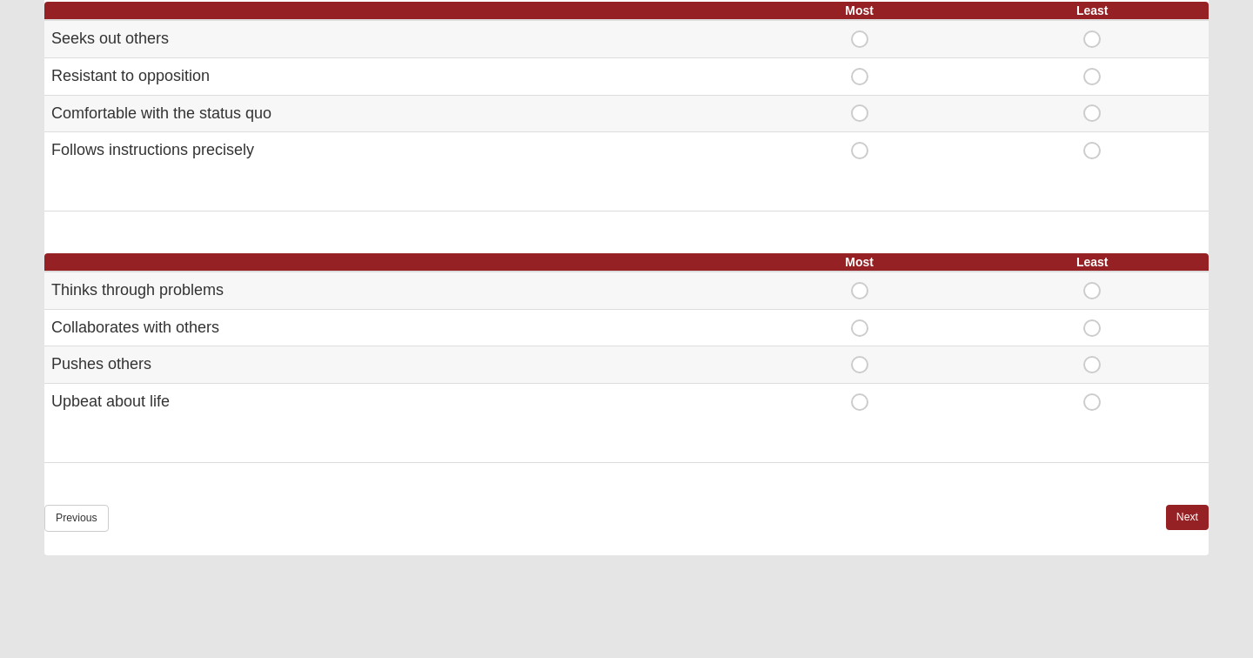
scroll to position [998, 0]
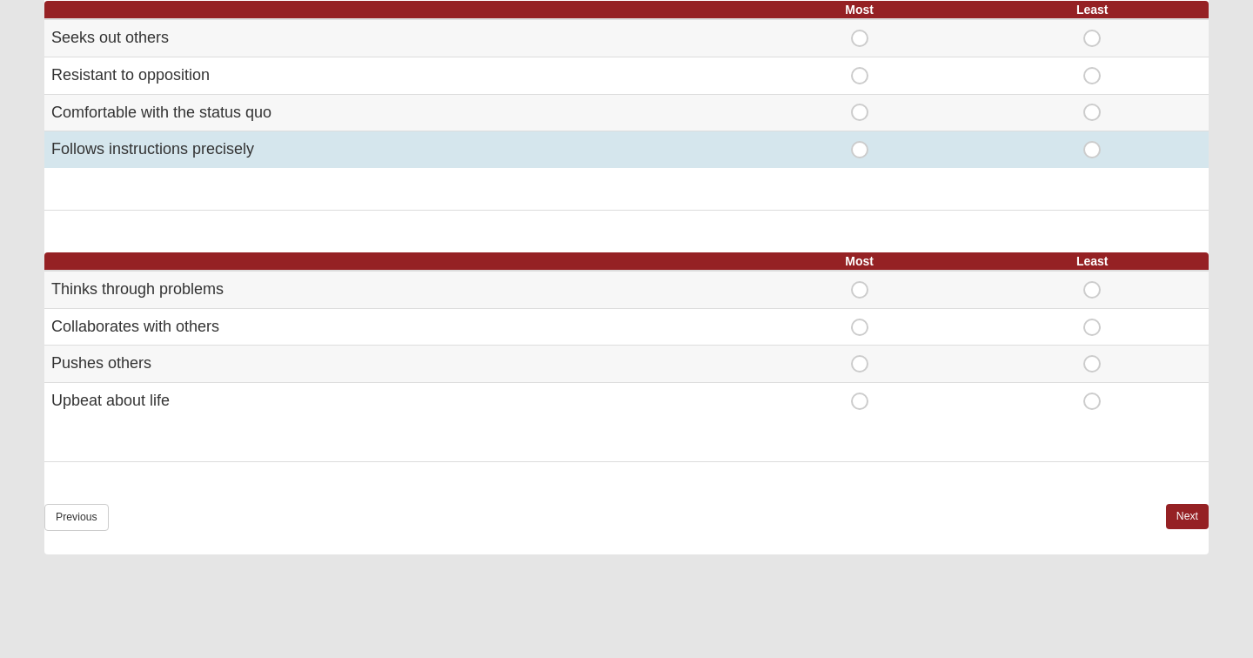
click at [860, 141] on span "Most" at bounding box center [860, 141] width 0 height 0
click at [863, 141] on input "Most" at bounding box center [865, 149] width 11 height 17
radio input "true"
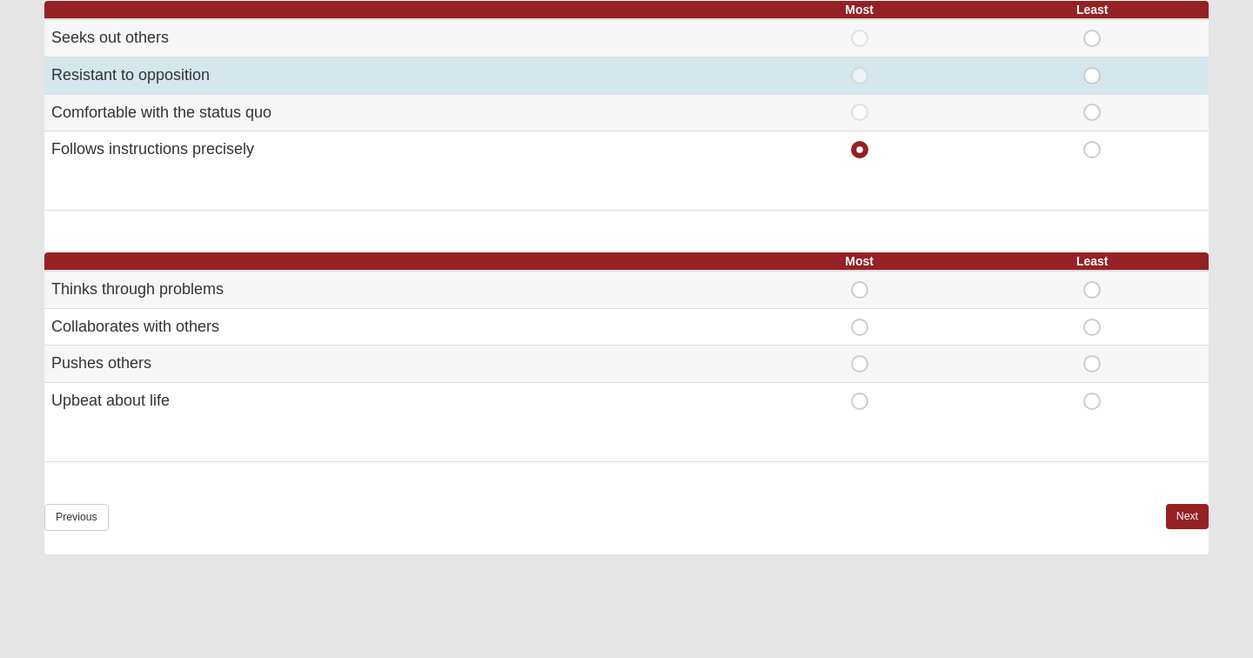
click at [1092, 67] on span "Least" at bounding box center [1092, 67] width 0 height 0
click at [1094, 71] on input "Least" at bounding box center [1097, 75] width 11 height 17
radio input "true"
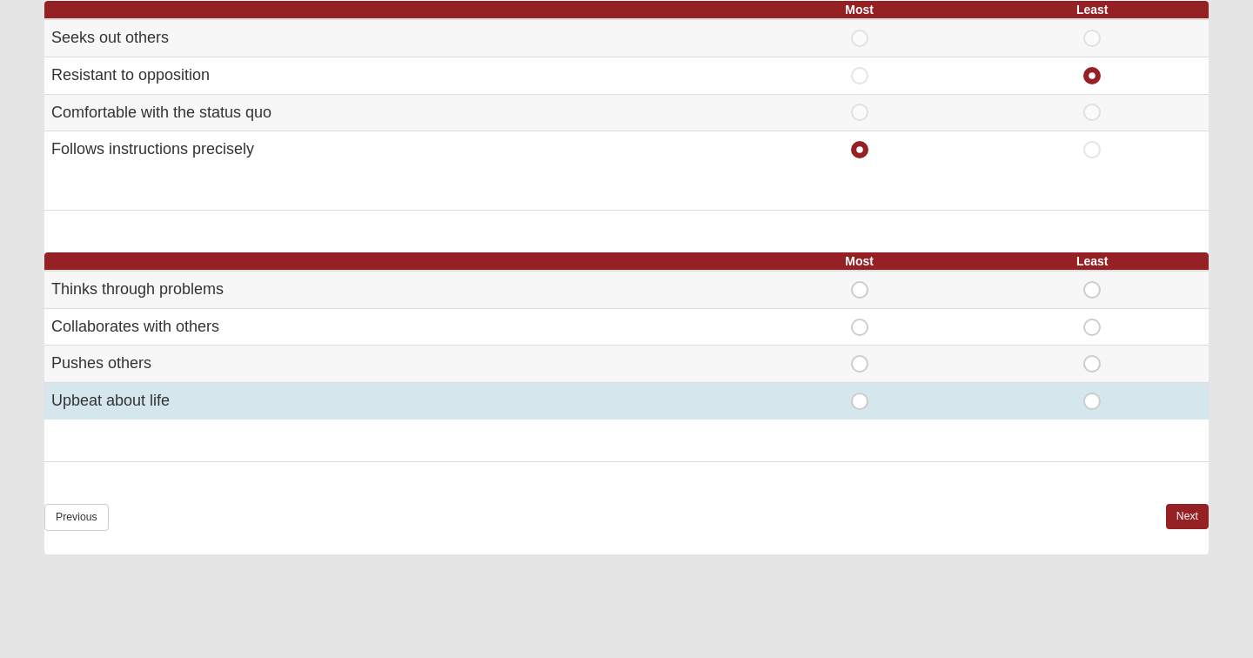
click at [1092, 393] on span "Least" at bounding box center [1092, 393] width 0 height 0
click at [1092, 393] on input "Least" at bounding box center [1097, 401] width 11 height 17
radio input "true"
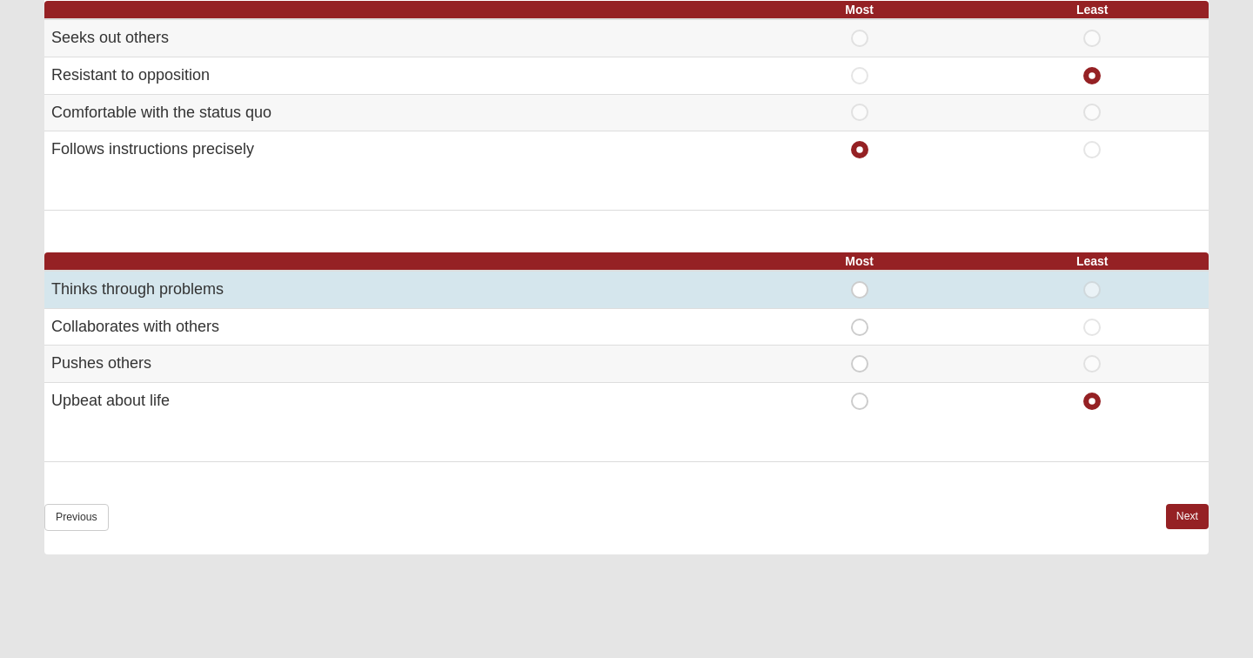
click at [860, 281] on span "Most" at bounding box center [860, 281] width 0 height 0
click at [860, 281] on input "Most" at bounding box center [865, 289] width 11 height 17
radio input "true"
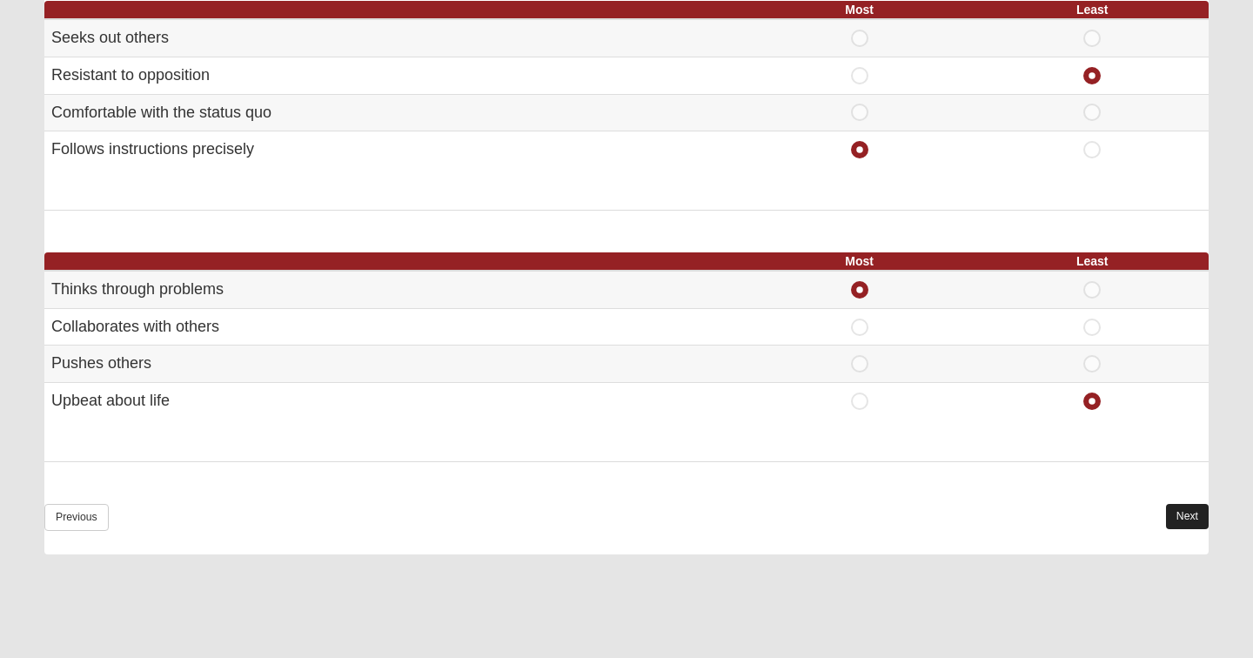
click at [1186, 504] on link "Next" at bounding box center [1187, 516] width 43 height 25
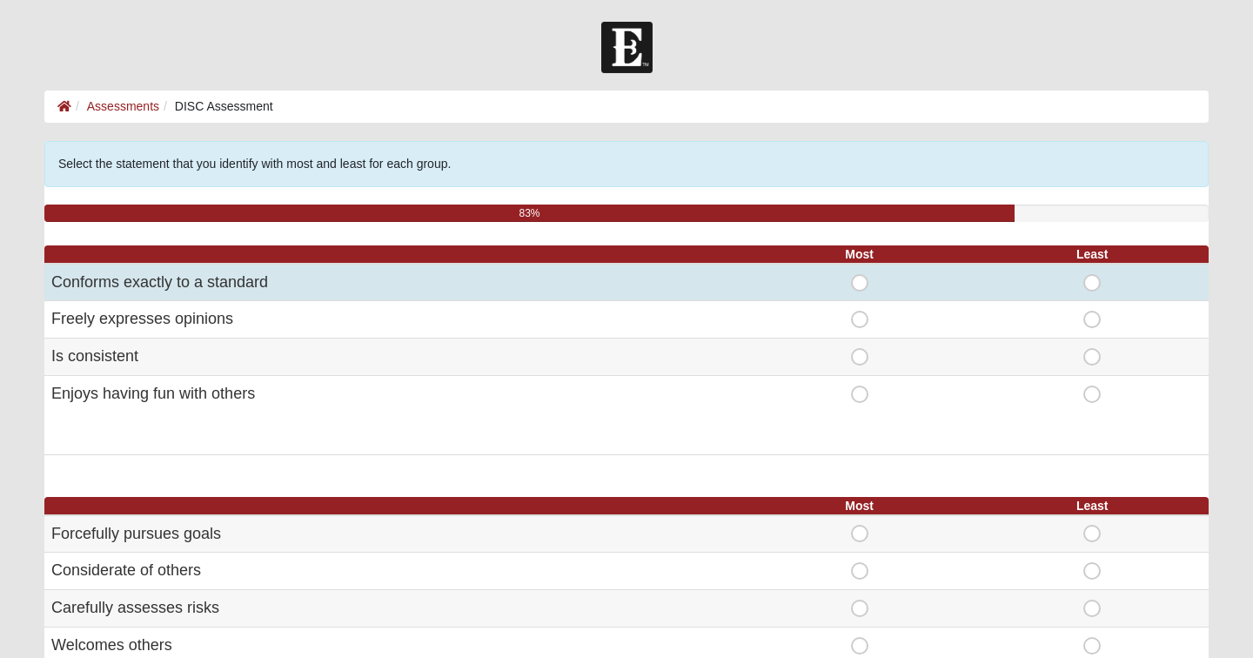
click at [860, 274] on span "Most" at bounding box center [860, 274] width 0 height 0
click at [862, 279] on input "Most" at bounding box center [865, 282] width 11 height 17
radio input "true"
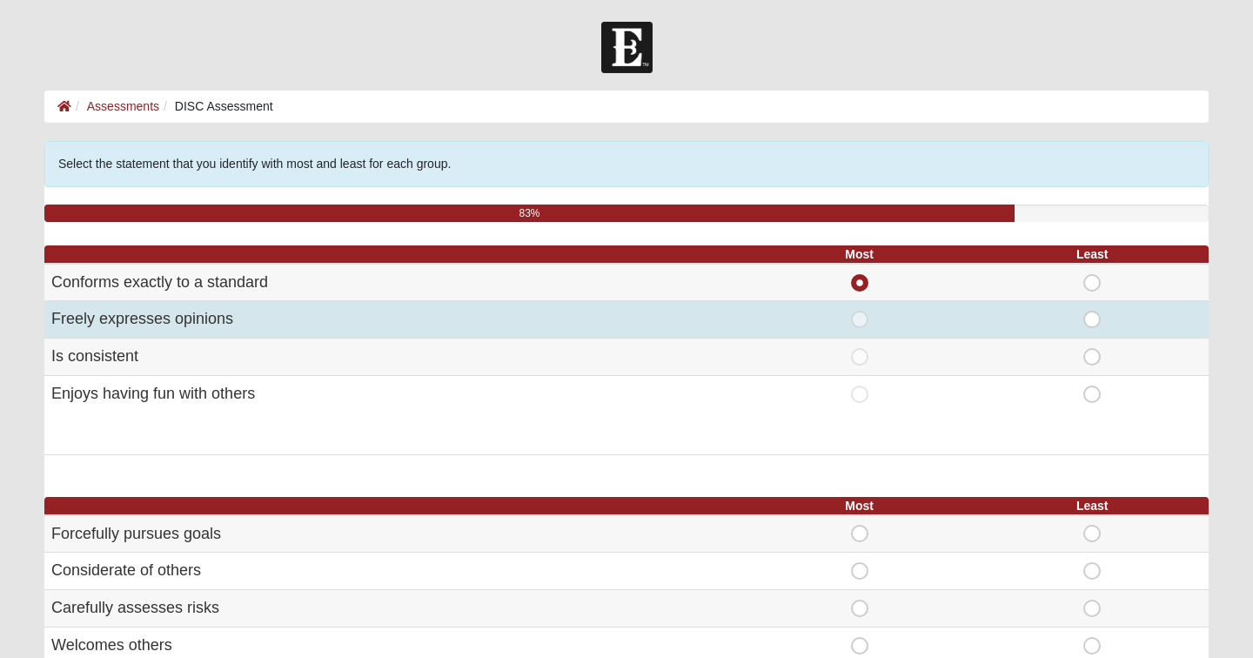
click at [1092, 311] on span "Least" at bounding box center [1092, 311] width 0 height 0
click at [1095, 326] on input "Least" at bounding box center [1097, 319] width 11 height 17
radio input "true"
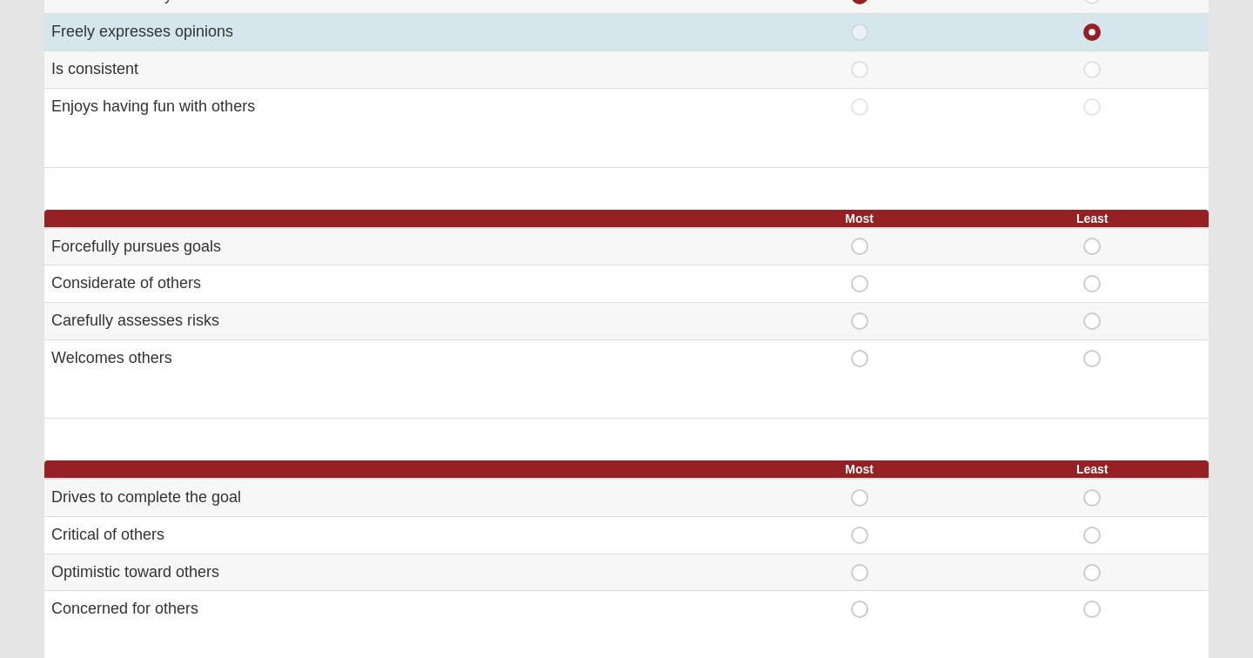
scroll to position [290, 0]
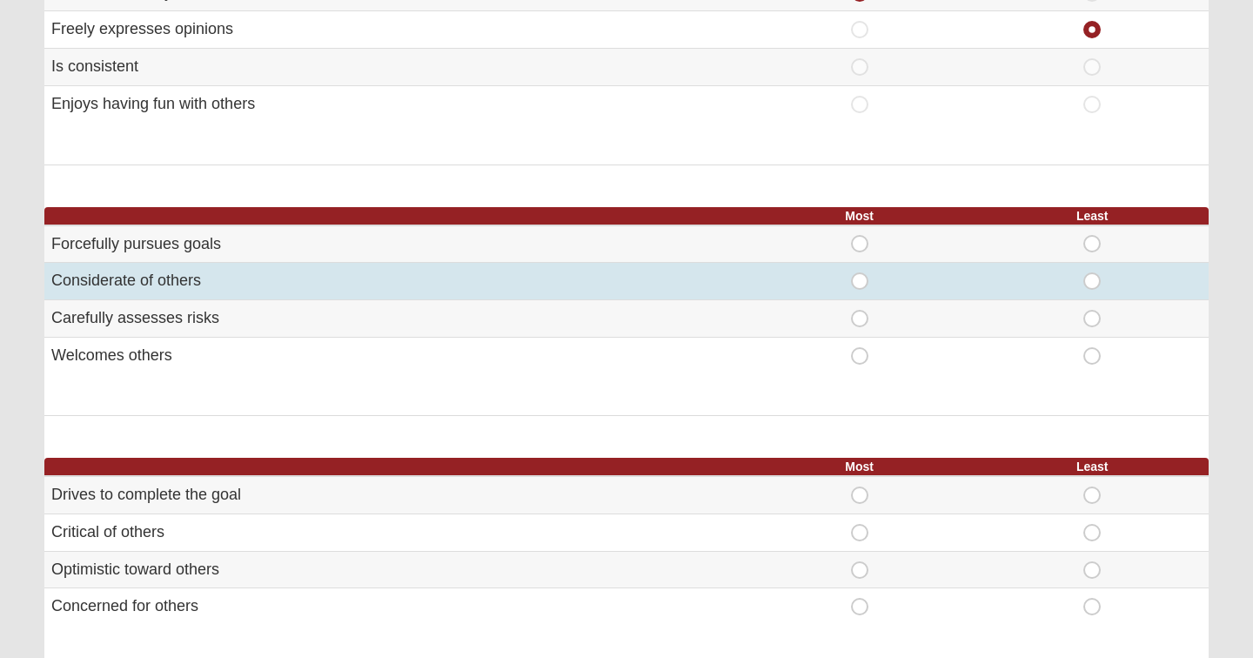
click at [860, 272] on span "Most" at bounding box center [860, 272] width 0 height 0
click at [863, 279] on input "Most" at bounding box center [865, 280] width 11 height 17
radio input "true"
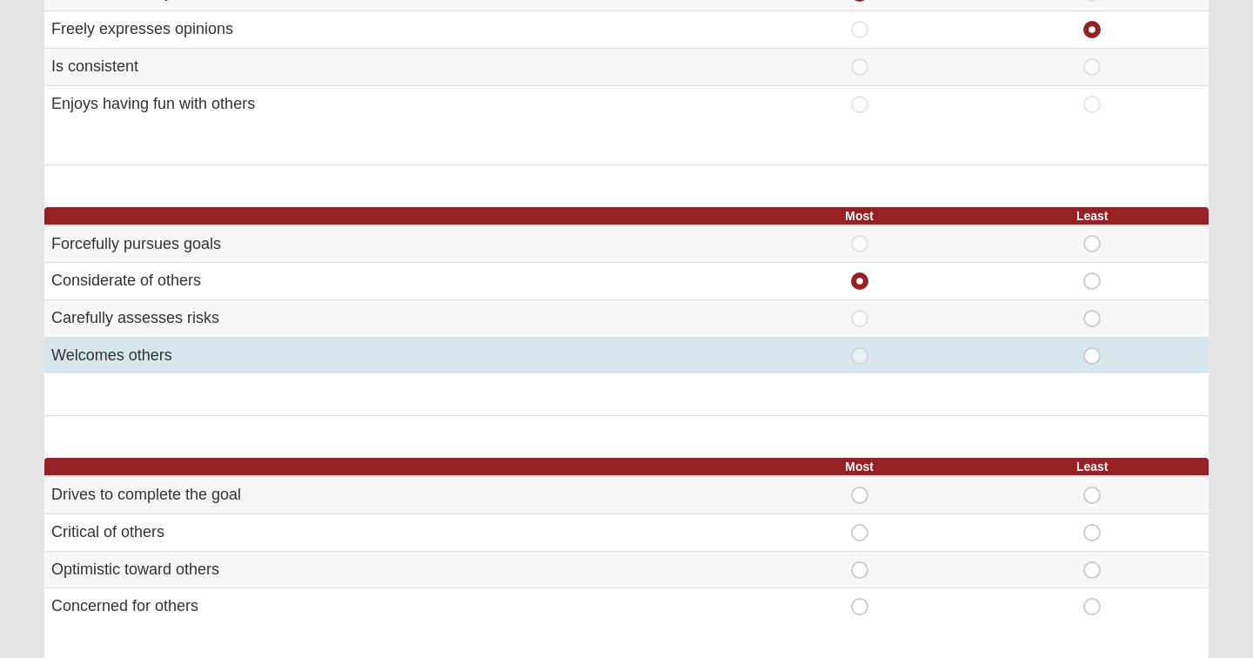
click at [1092, 347] on span "Least" at bounding box center [1092, 347] width 0 height 0
click at [1095, 359] on input "Least" at bounding box center [1097, 355] width 11 height 17
radio input "true"
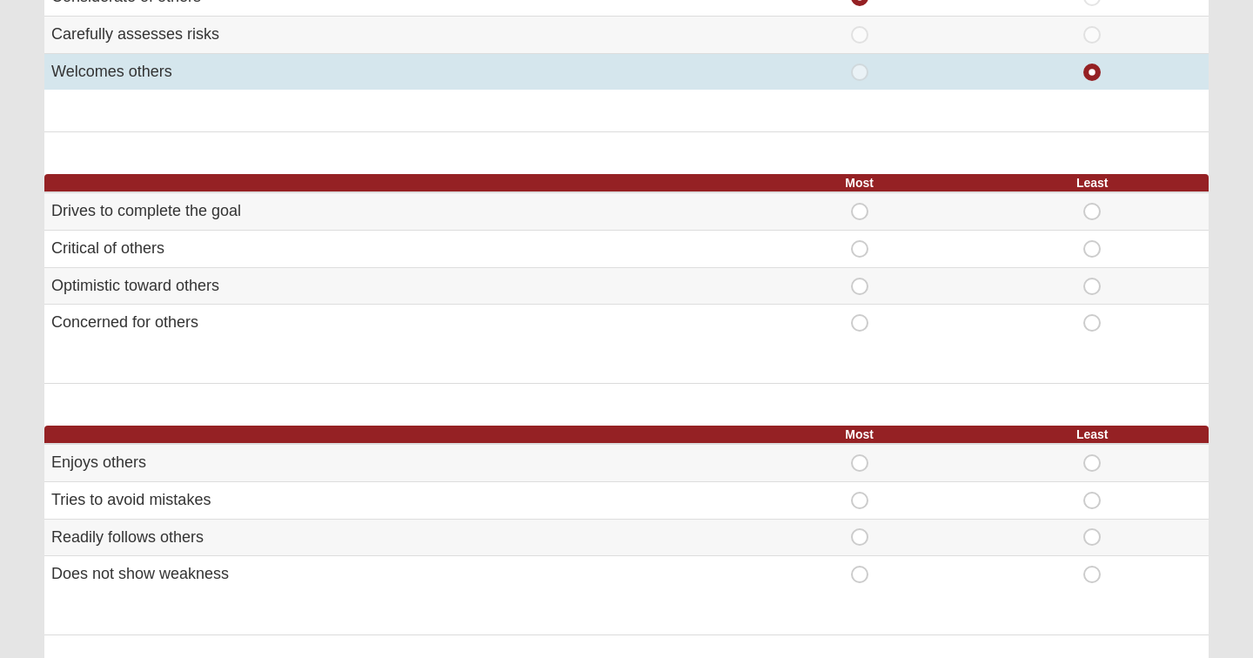
scroll to position [595, 0]
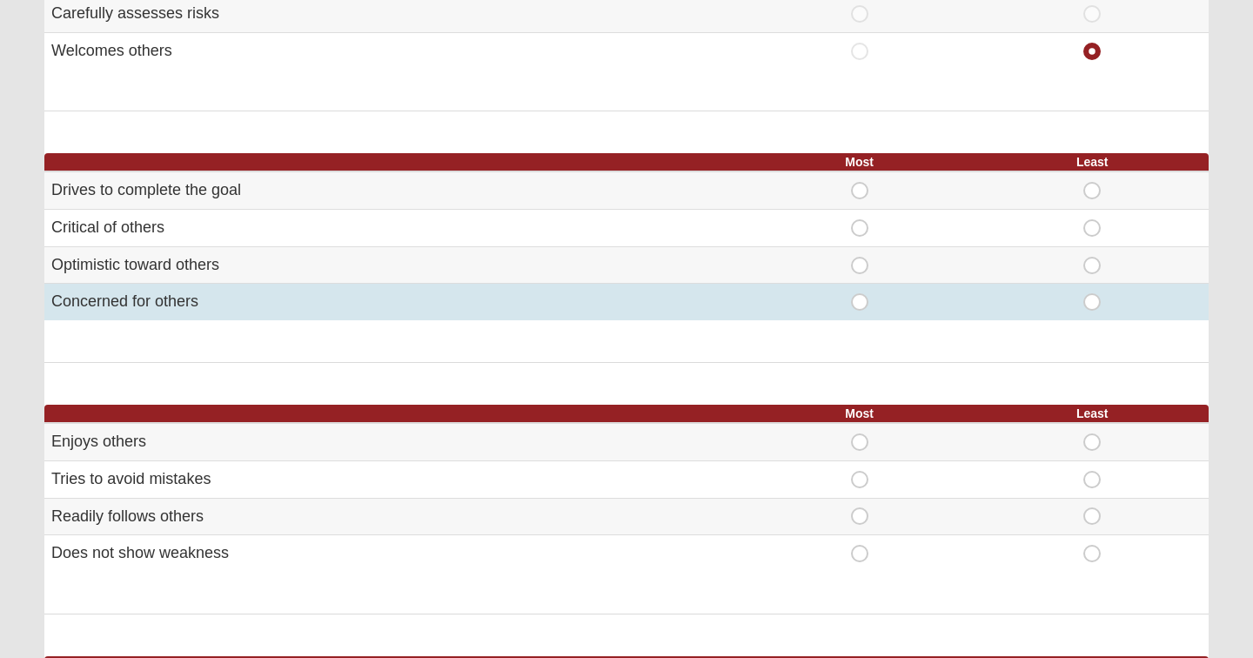
click at [860, 293] on span "Most" at bounding box center [860, 293] width 0 height 0
click at [861, 296] on input "Most" at bounding box center [865, 301] width 11 height 17
radio input "true"
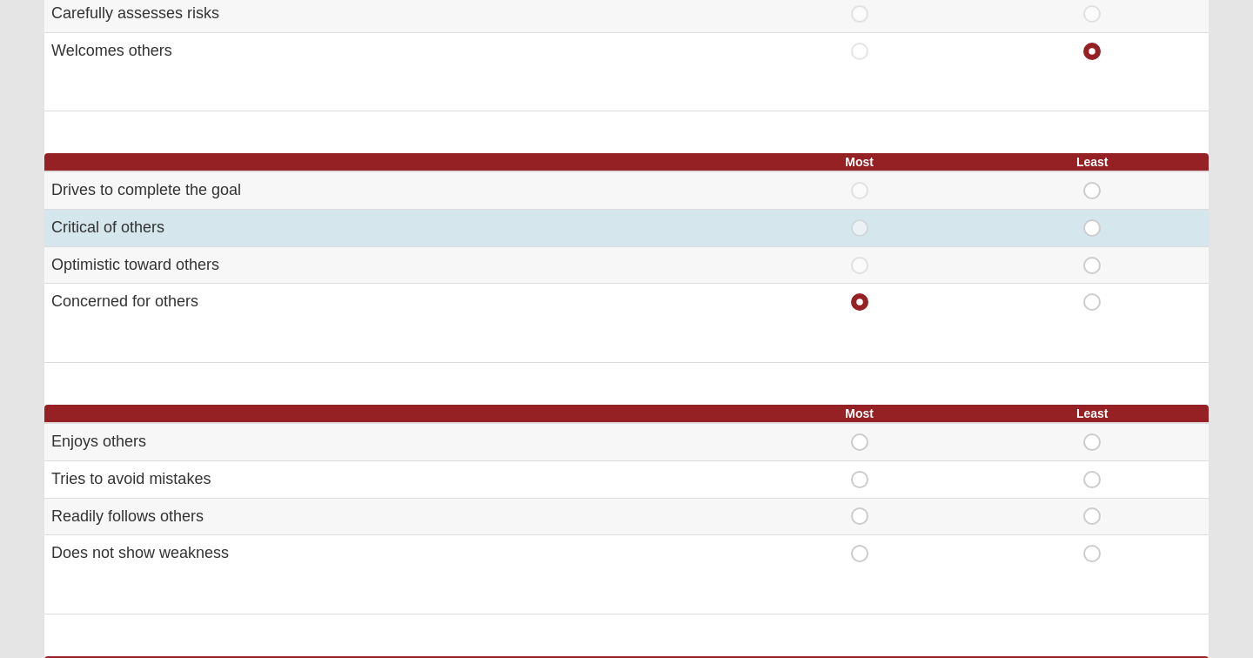
click at [1092, 219] on span "Least" at bounding box center [1092, 219] width 0 height 0
click at [1093, 219] on input "Least" at bounding box center [1097, 227] width 11 height 17
radio input "true"
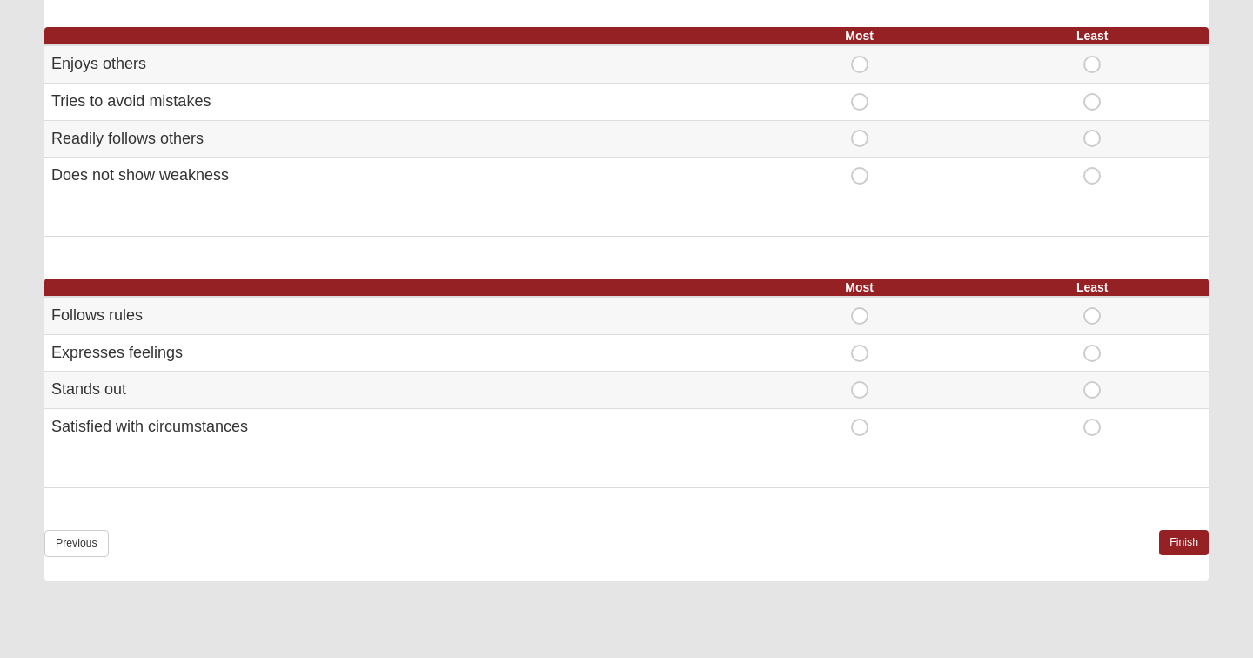
scroll to position [971, 0]
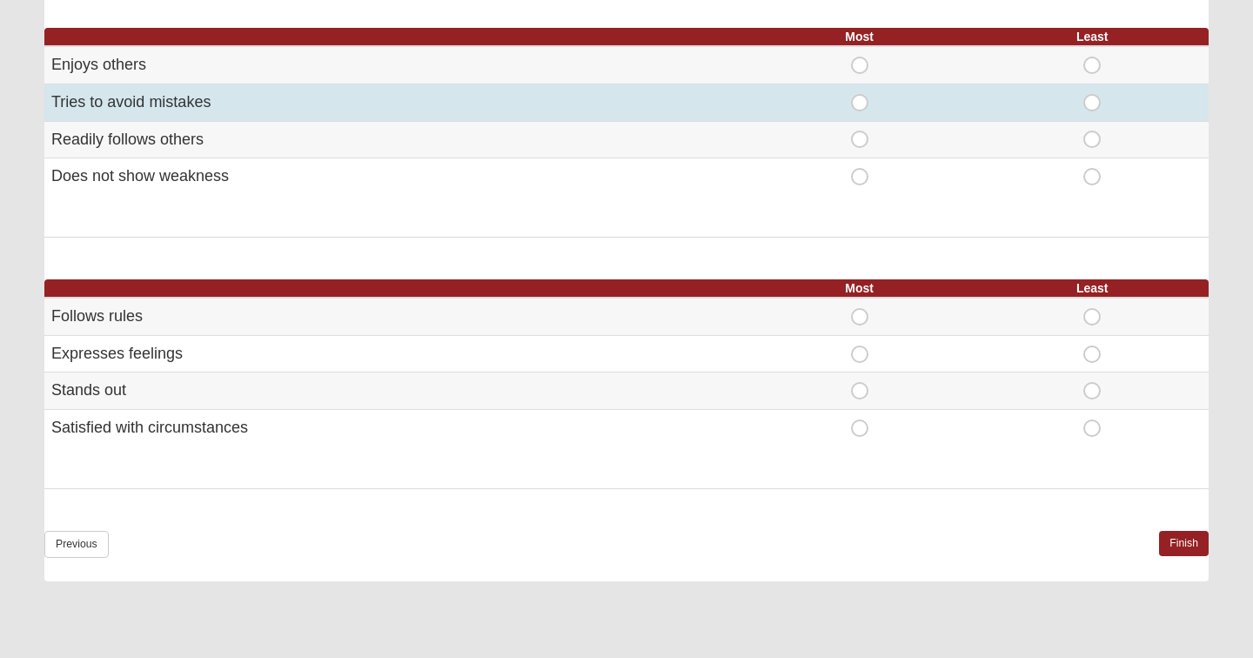
click at [860, 94] on span "Most" at bounding box center [860, 94] width 0 height 0
click at [866, 96] on input "Most" at bounding box center [865, 102] width 11 height 17
radio input "true"
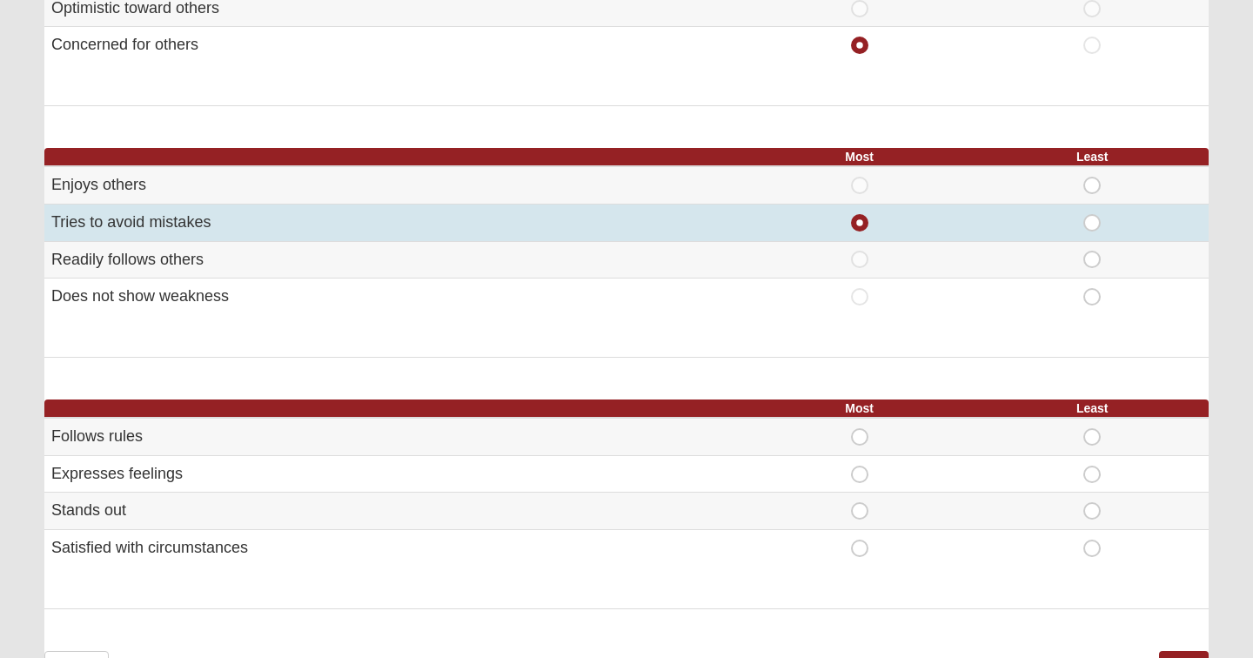
scroll to position [846, 0]
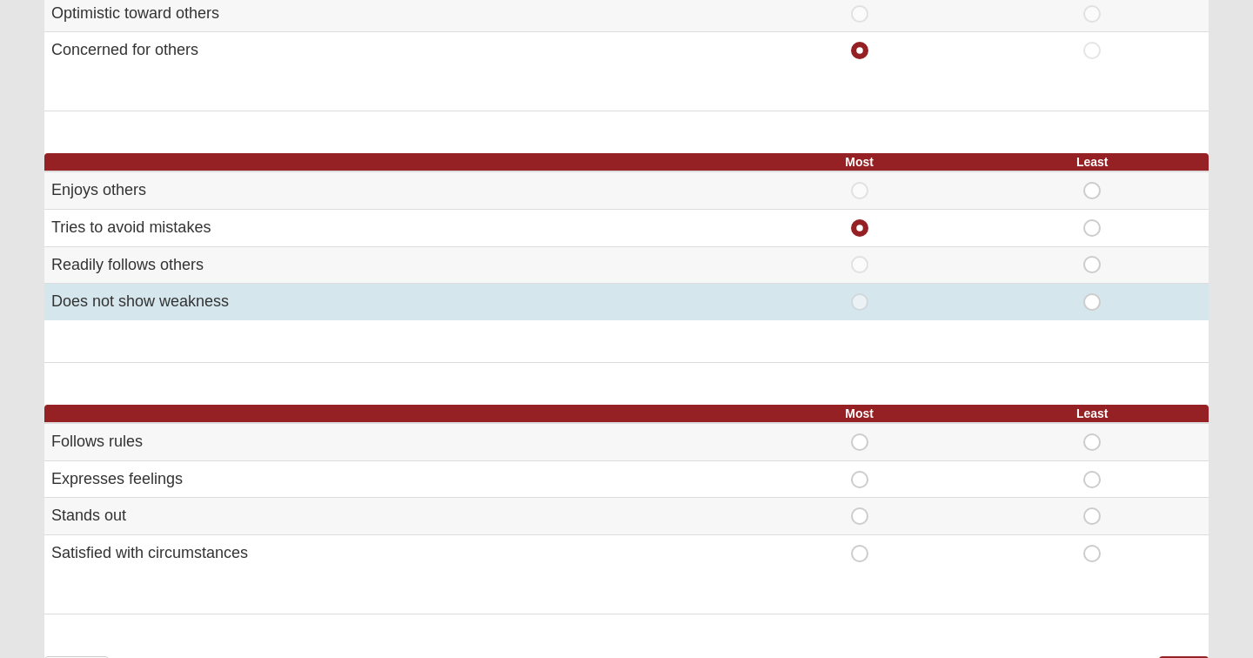
click at [1092, 293] on span "Least" at bounding box center [1092, 293] width 0 height 0
click at [1100, 296] on input "Least" at bounding box center [1097, 301] width 11 height 17
radio input "true"
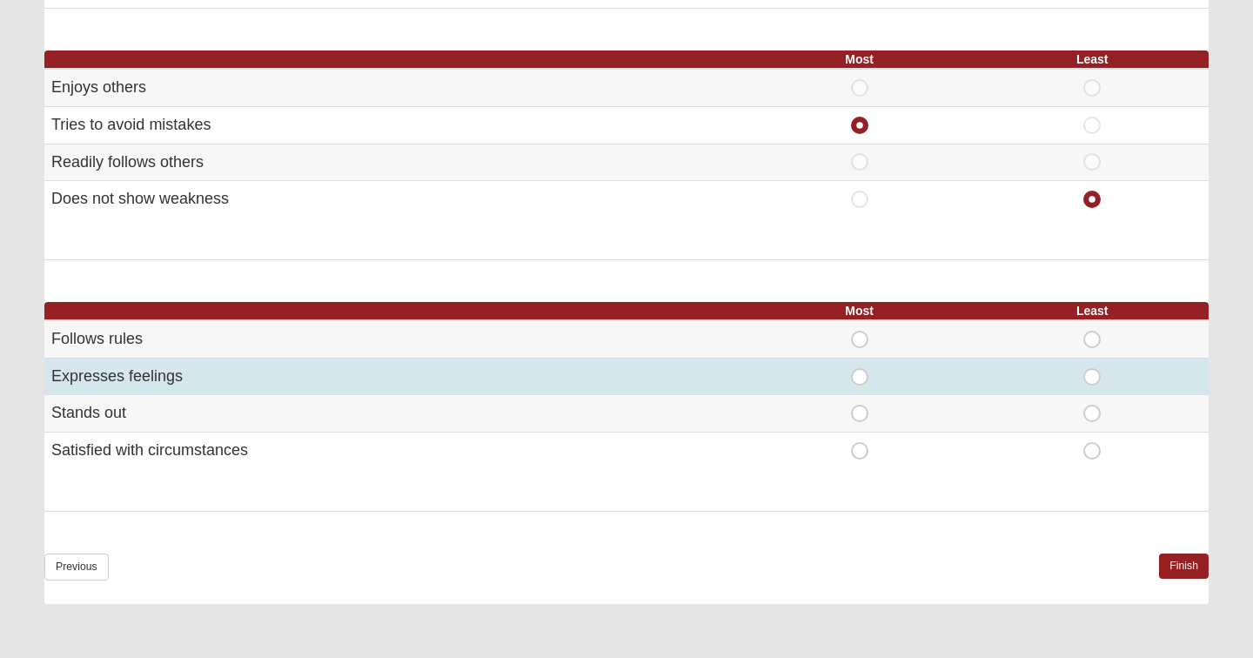
scroll to position [964, 0]
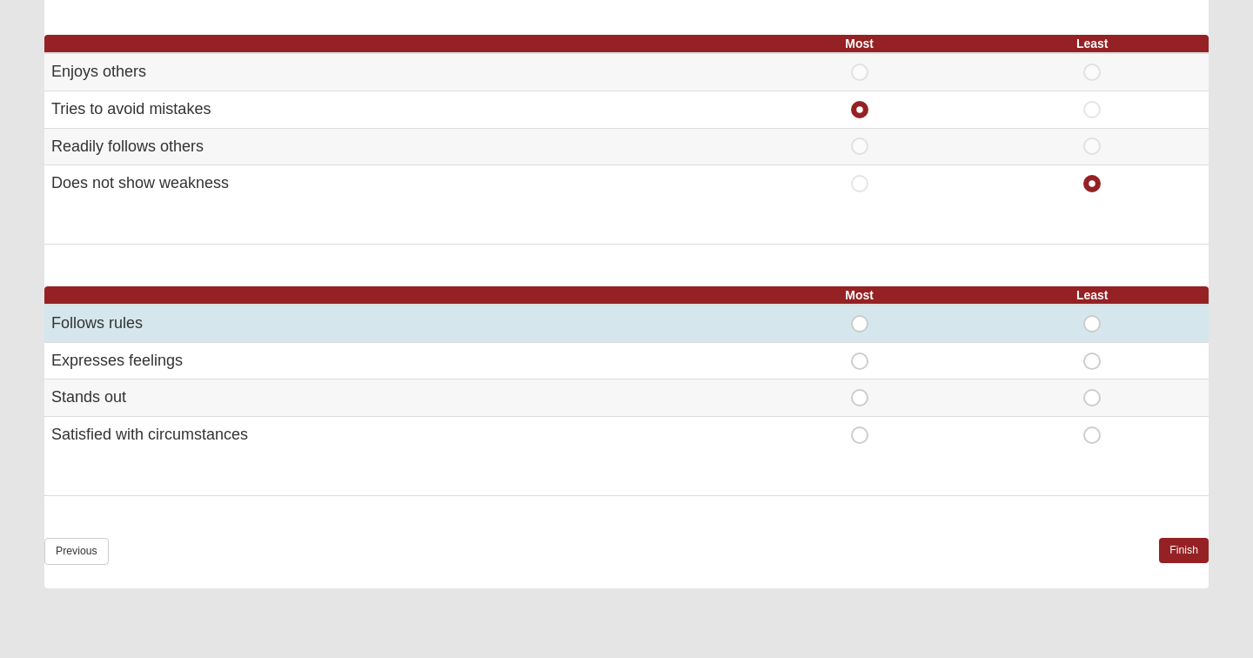
click at [860, 315] on span "Most" at bounding box center [860, 315] width 0 height 0
click at [860, 315] on input "Most" at bounding box center [865, 323] width 11 height 17
radio input "true"
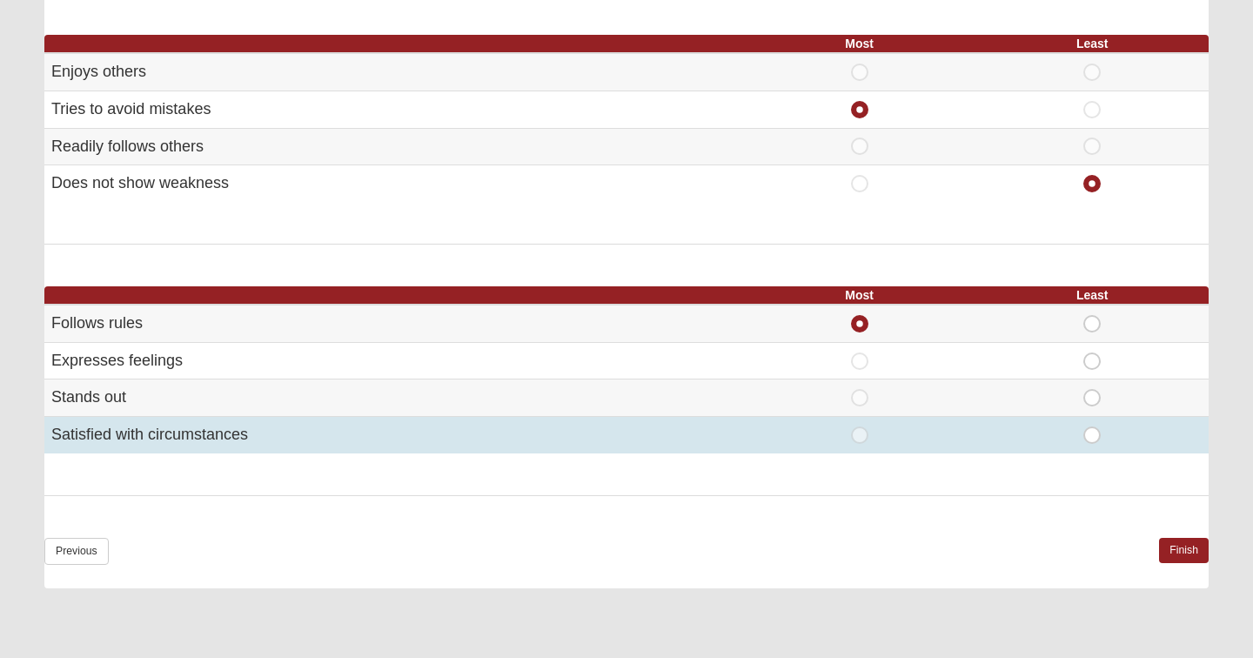
click at [1092, 427] on span "Least" at bounding box center [1092, 427] width 0 height 0
click at [1095, 427] on input "Least" at bounding box center [1097, 435] width 11 height 17
radio input "true"
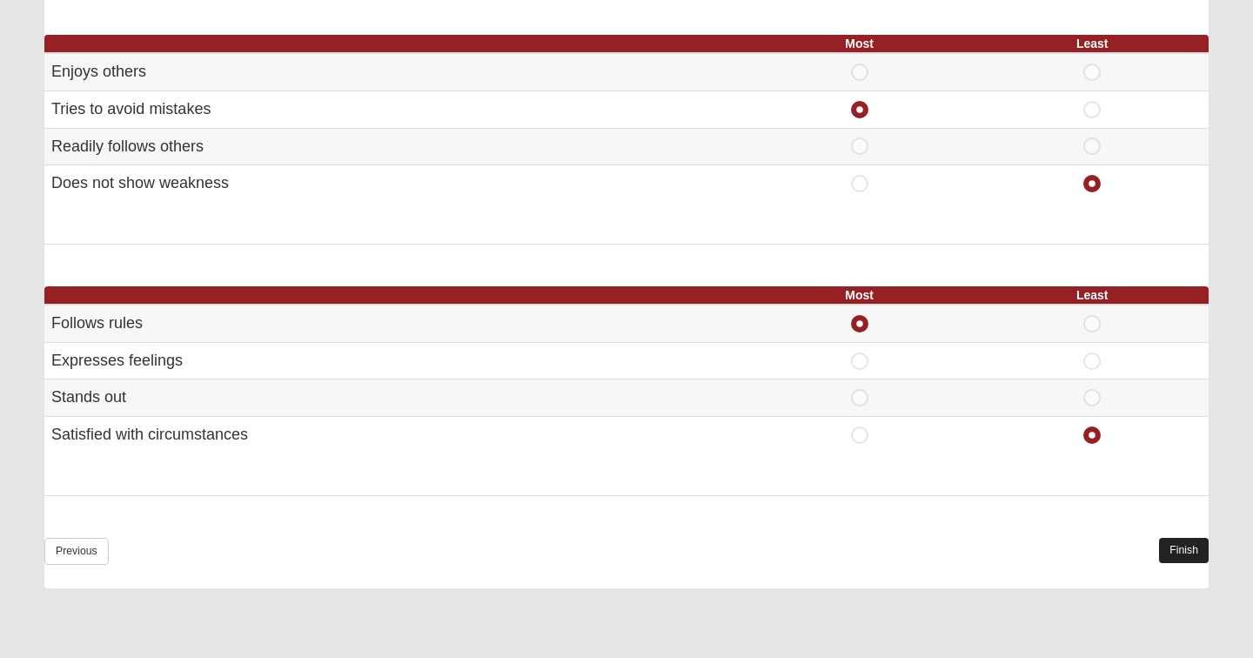
click at [1206, 538] on link "Finish" at bounding box center [1184, 550] width 50 height 25
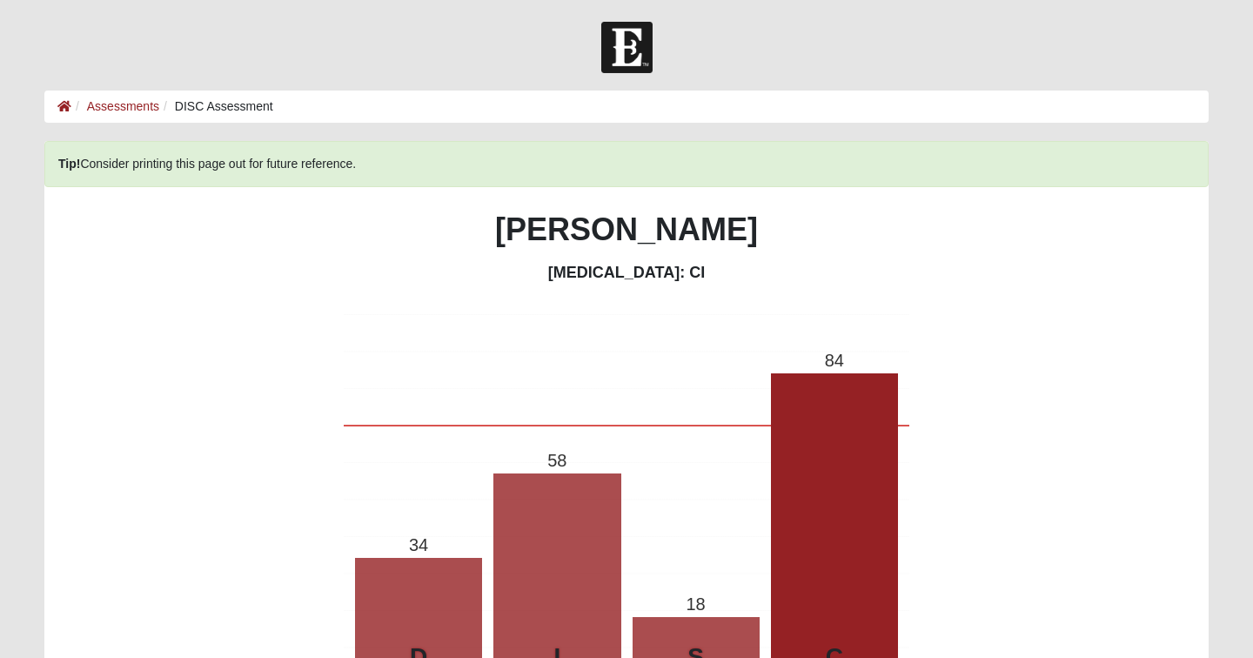
scroll to position [0, 0]
click at [140, 111] on link "Assessments" at bounding box center [123, 106] width 72 height 14
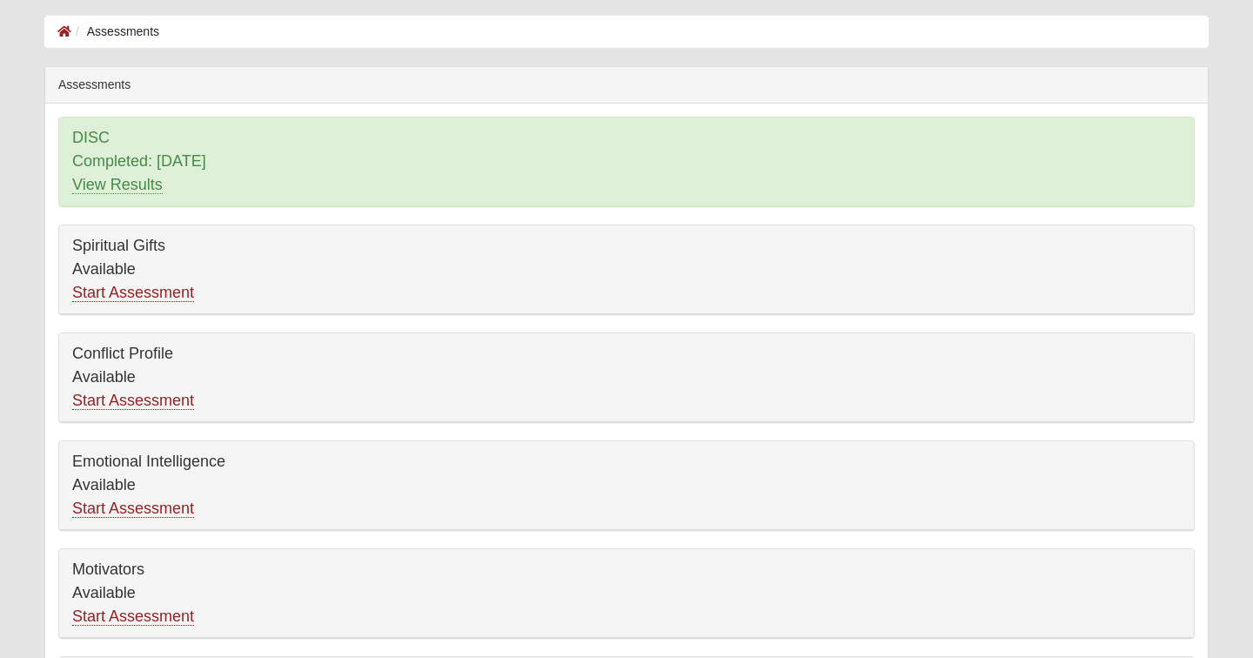
scroll to position [69, 0]
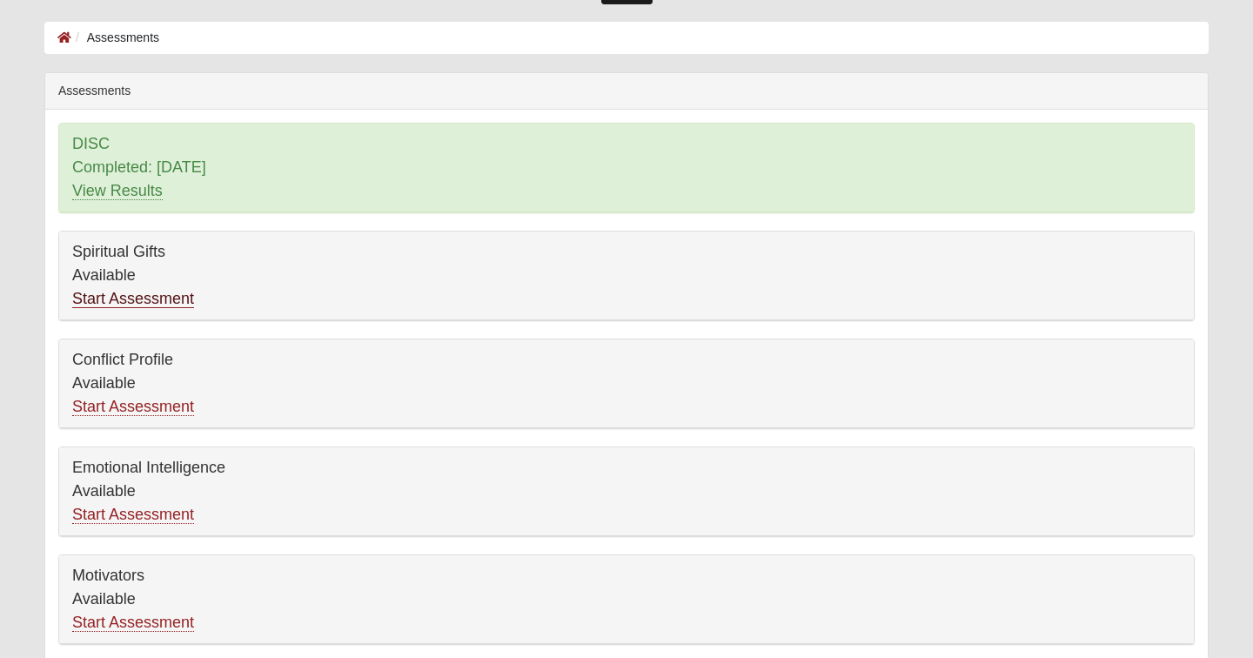
click at [161, 296] on link "Start Assessment" at bounding box center [133, 299] width 122 height 18
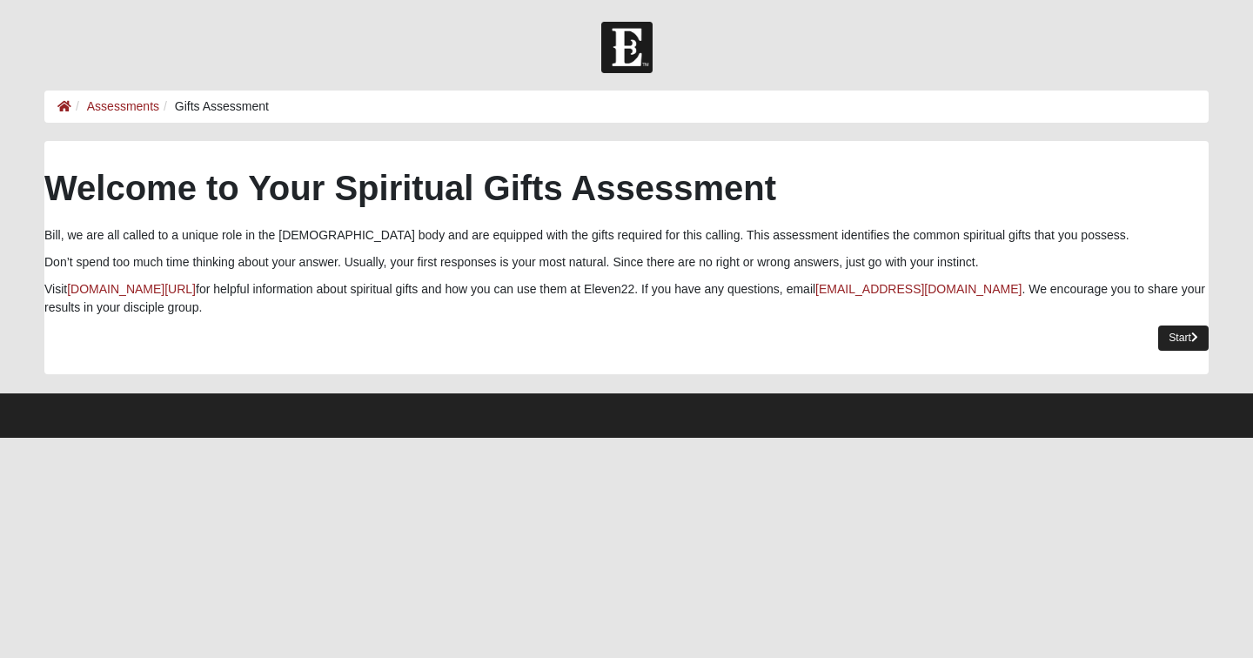
click at [1178, 336] on link "Start" at bounding box center [1184, 338] width 50 height 25
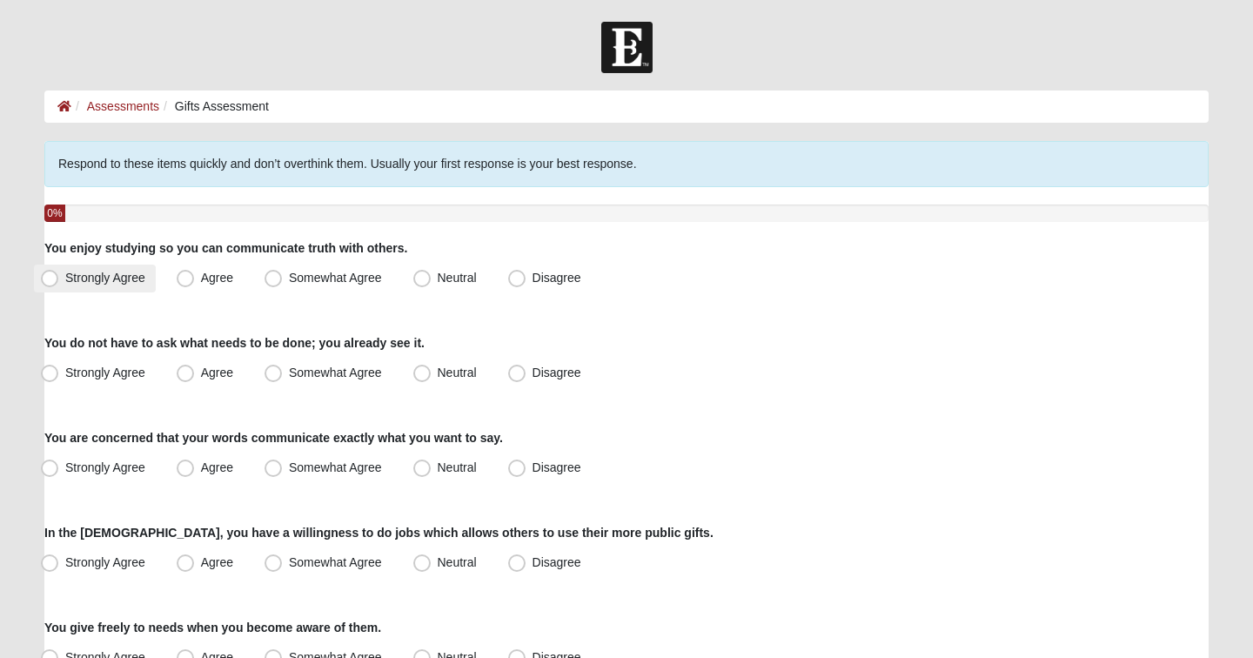
click at [65, 281] on span "Strongly Agree" at bounding box center [105, 278] width 80 height 14
click at [53, 281] on input "Strongly Agree" at bounding box center [53, 277] width 11 height 11
radio input "true"
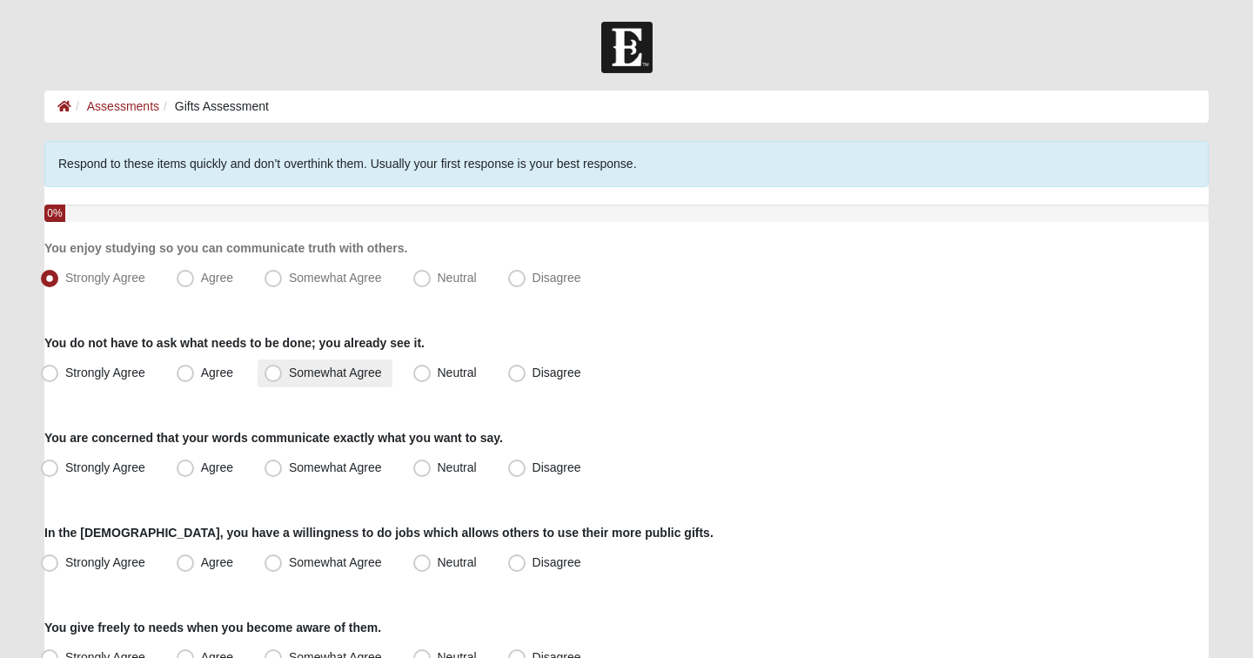
click at [289, 376] on span "Somewhat Agree" at bounding box center [335, 373] width 93 height 14
click at [272, 376] on input "Somewhat Agree" at bounding box center [277, 372] width 11 height 11
radio input "true"
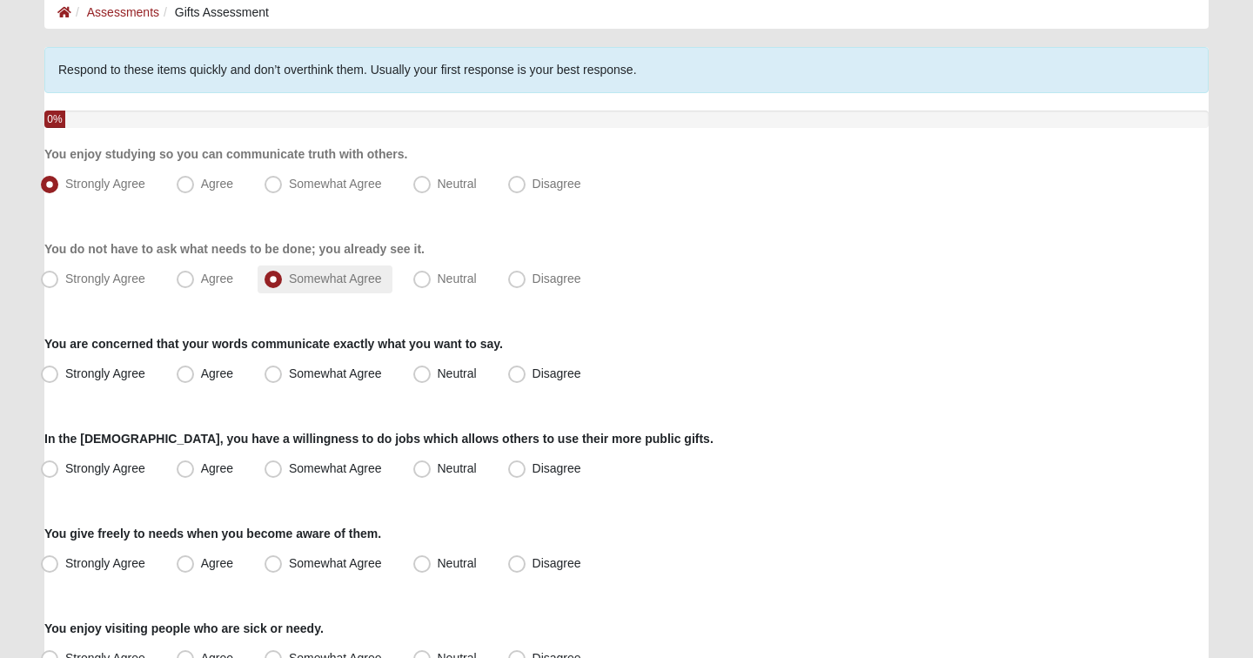
scroll to position [97, 0]
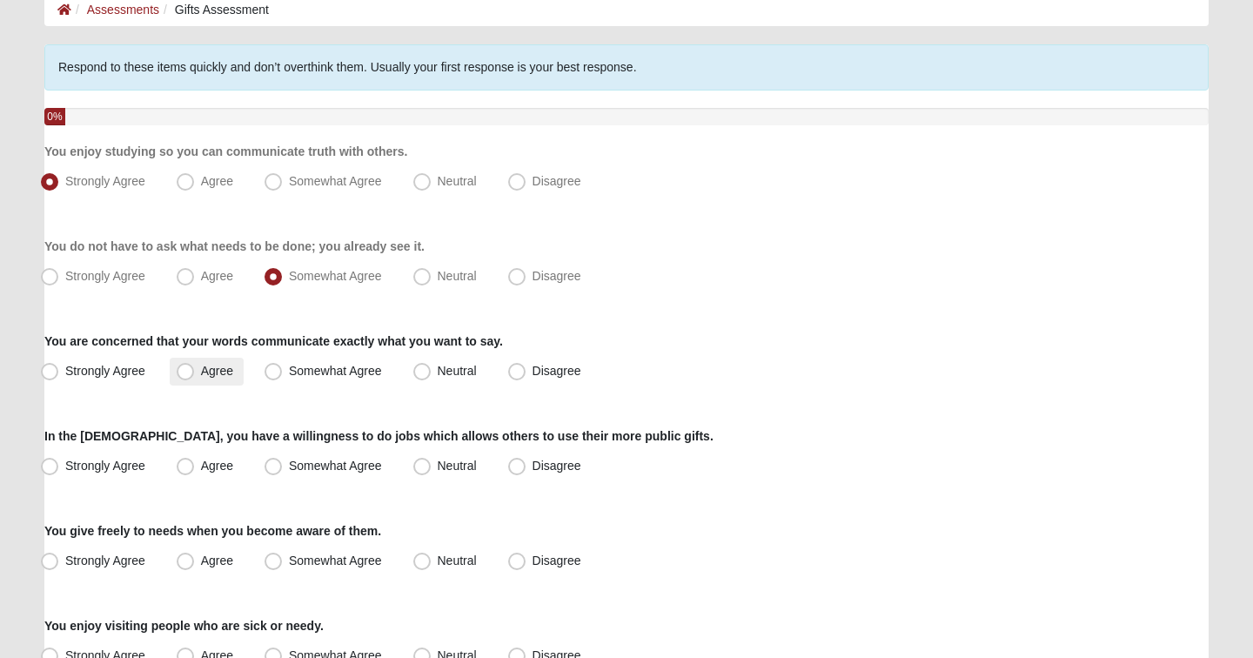
click at [201, 372] on span "Agree" at bounding box center [217, 371] width 32 height 14
click at [184, 372] on input "Agree" at bounding box center [189, 371] width 11 height 11
radio input "true"
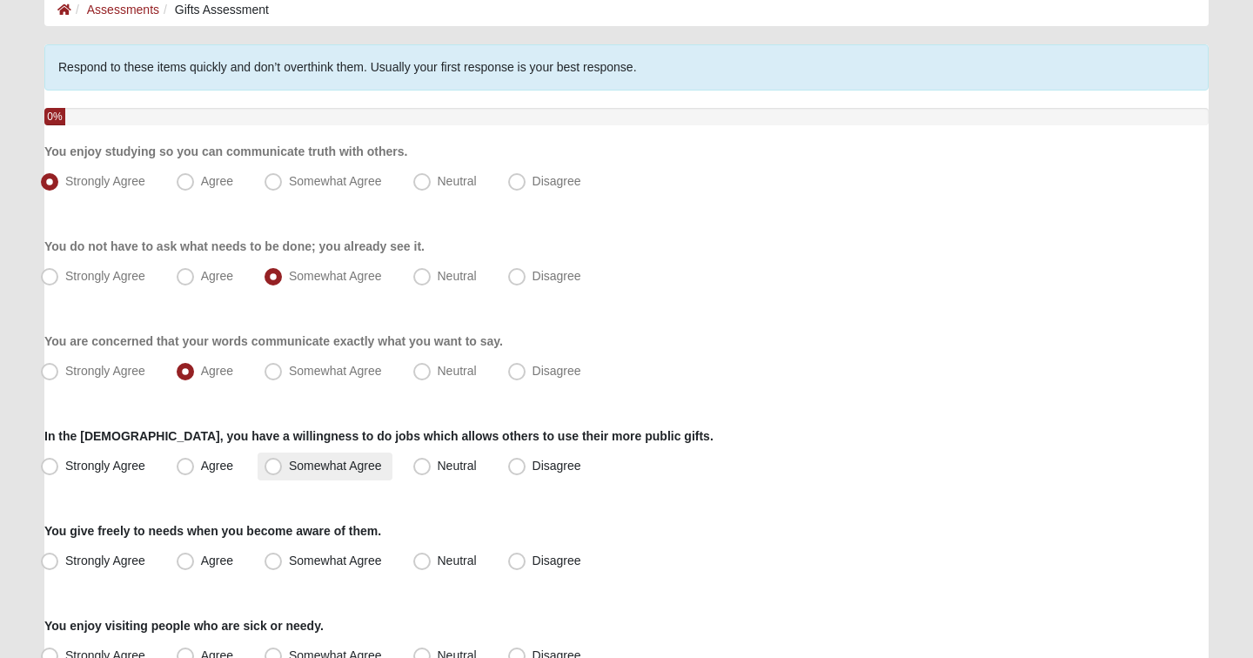
click at [289, 467] on span "Somewhat Agree" at bounding box center [335, 466] width 93 height 14
click at [275, 467] on input "Somewhat Agree" at bounding box center [277, 465] width 11 height 11
radio input "true"
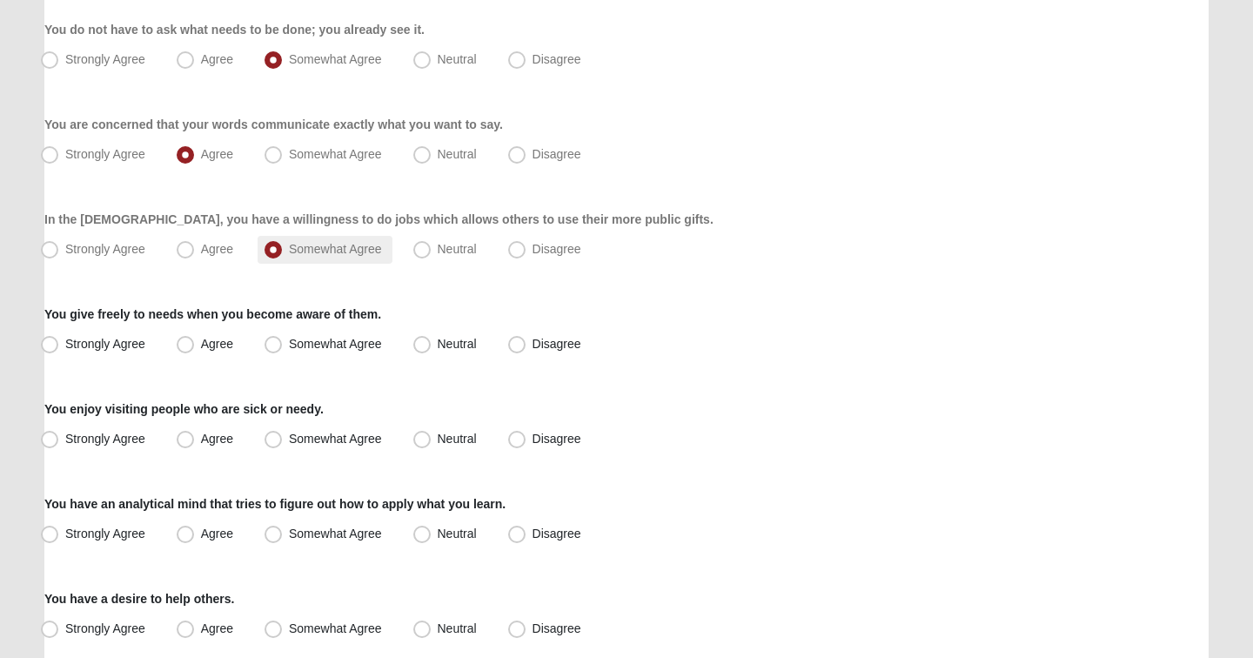
scroll to position [319, 0]
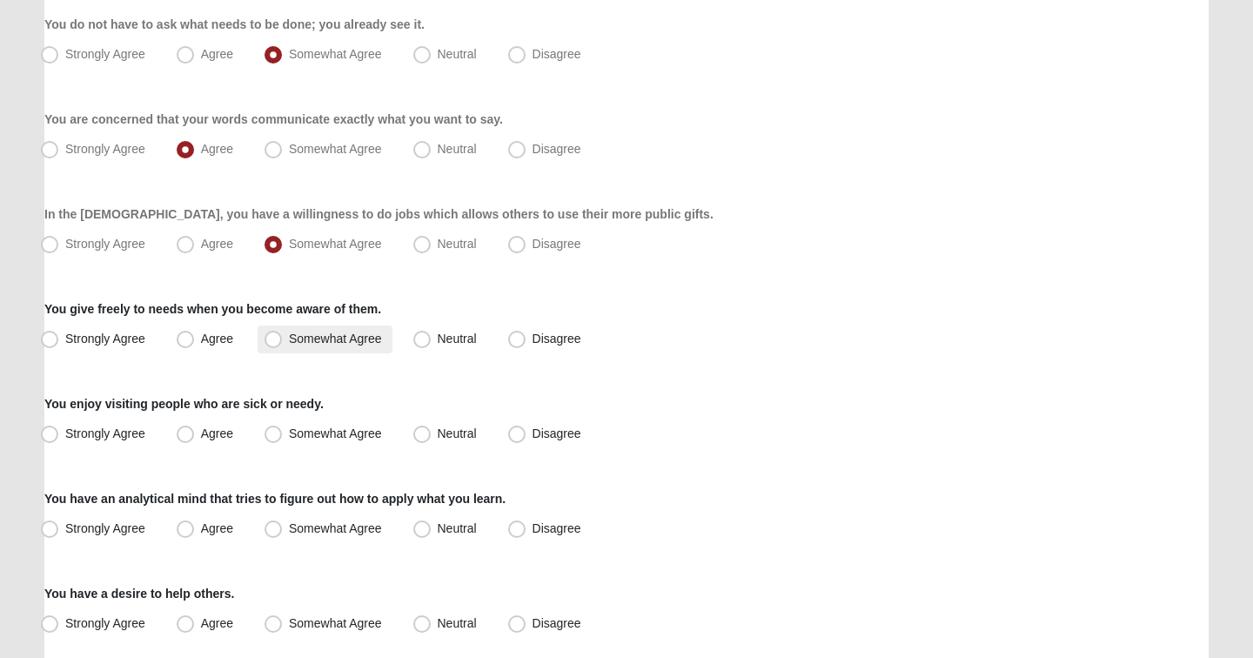
click at [289, 339] on span "Somewhat Agree" at bounding box center [335, 339] width 93 height 14
click at [274, 339] on input "Somewhat Agree" at bounding box center [277, 338] width 11 height 11
radio input "true"
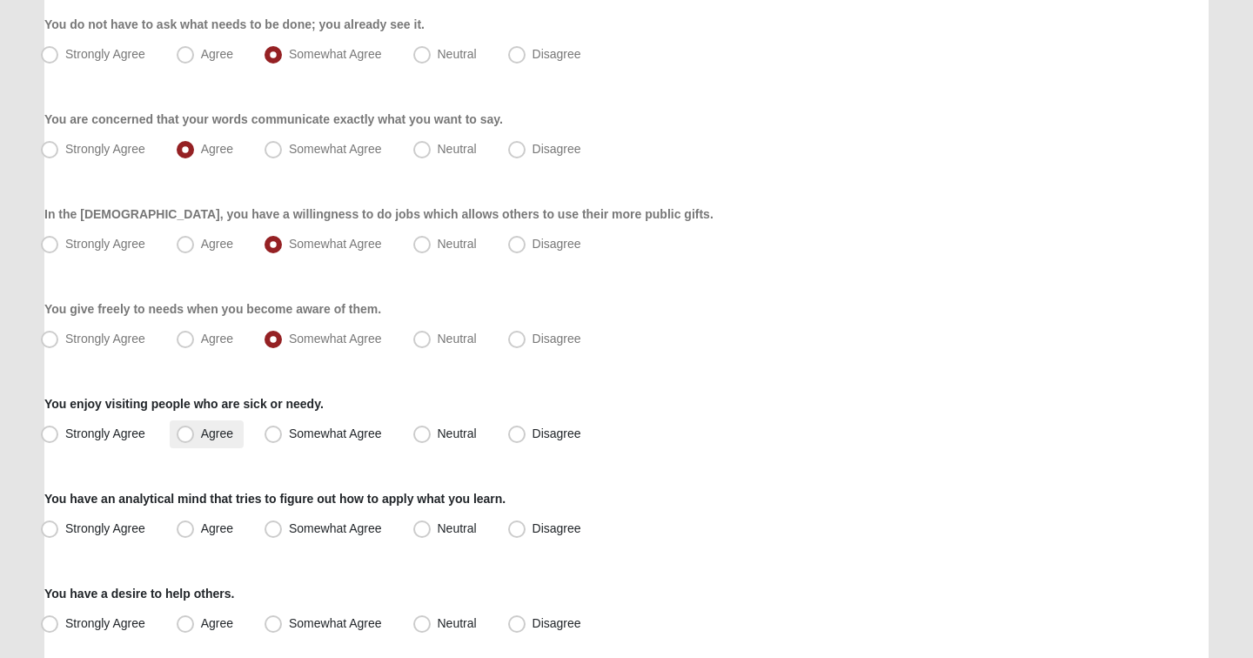
click at [198, 439] on label "Agree" at bounding box center [207, 434] width 74 height 28
click at [195, 439] on input "Agree" at bounding box center [189, 433] width 11 height 11
radio input "true"
click at [438, 435] on span "Neutral" at bounding box center [457, 434] width 39 height 14
click at [421, 435] on input "Neutral" at bounding box center [425, 433] width 11 height 11
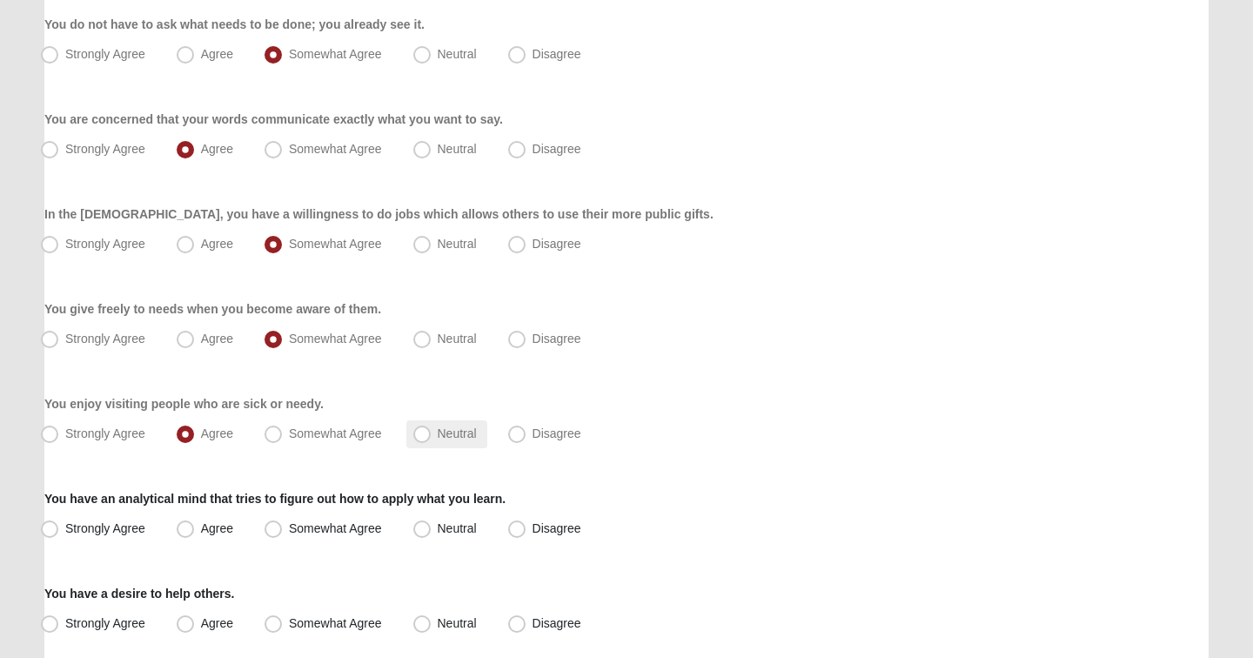
radio input "true"
click at [65, 532] on span "Strongly Agree" at bounding box center [105, 528] width 80 height 14
click at [48, 532] on input "Strongly Agree" at bounding box center [53, 528] width 11 height 11
radio input "true"
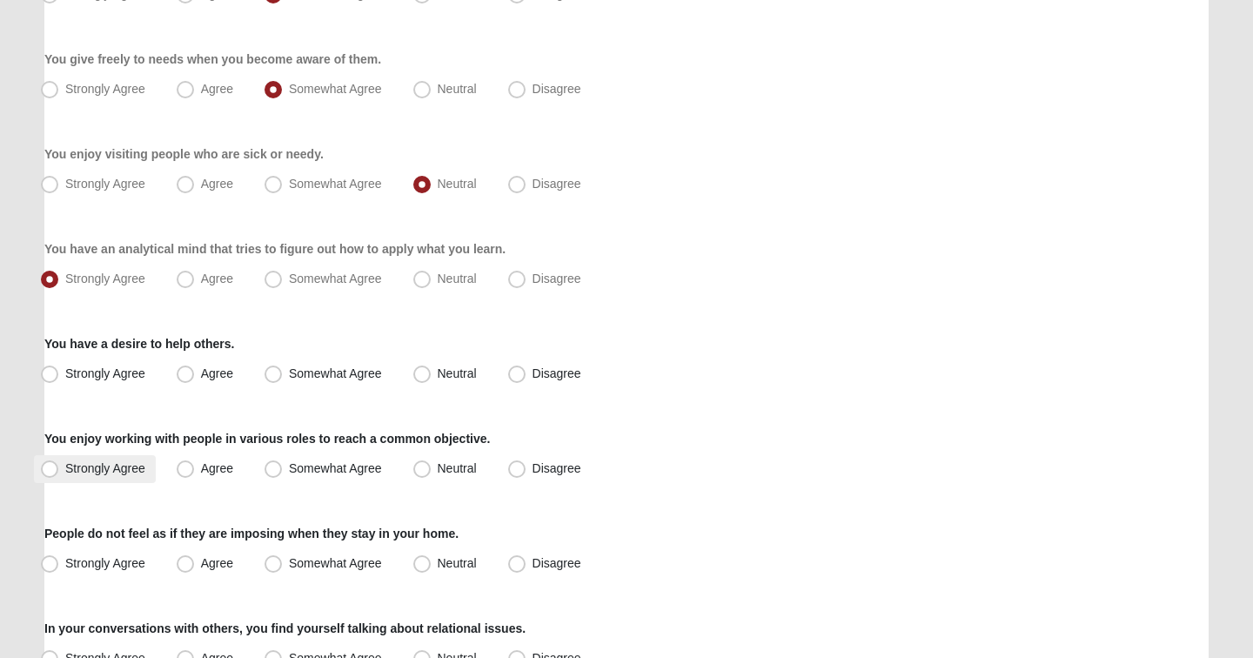
scroll to position [583, 0]
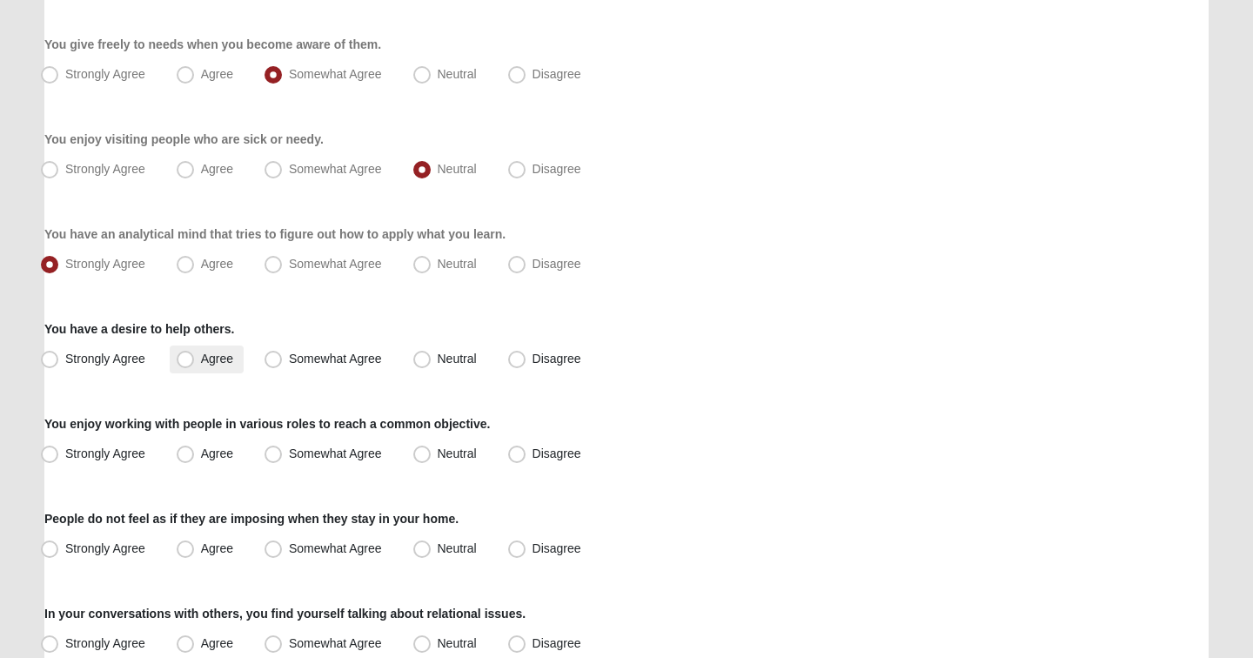
click at [201, 362] on span "Agree" at bounding box center [217, 359] width 32 height 14
click at [191, 362] on input "Agree" at bounding box center [189, 358] width 11 height 11
radio input "true"
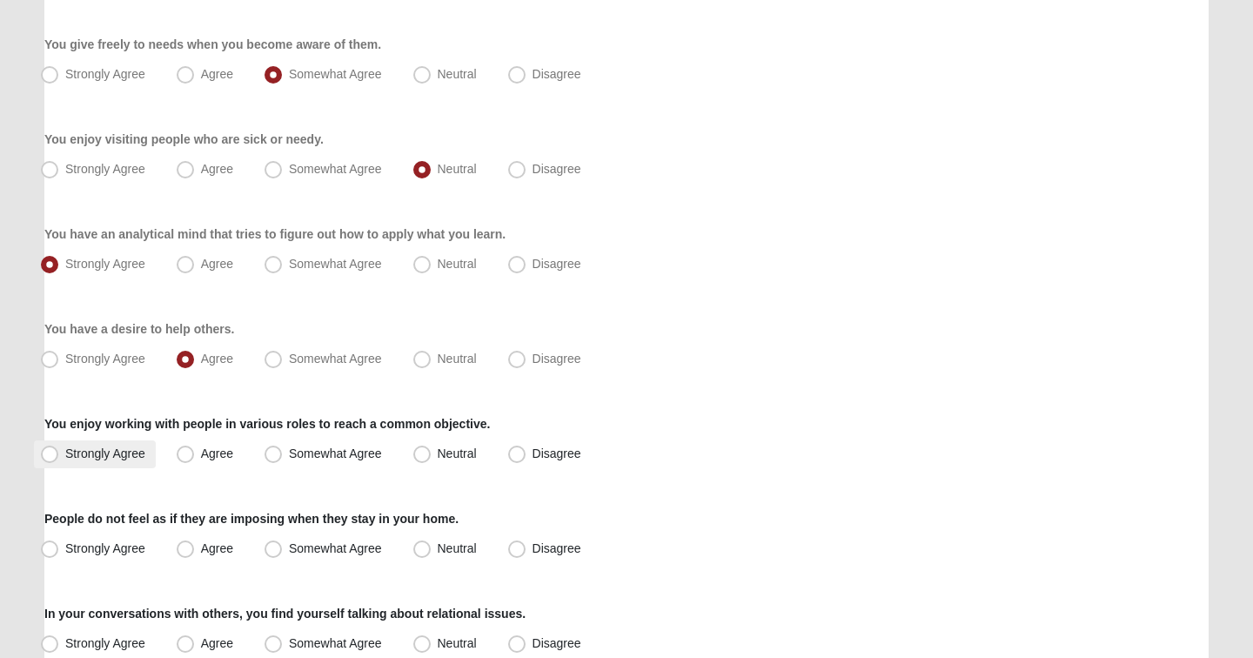
click at [92, 452] on span "Strongly Agree" at bounding box center [105, 454] width 80 height 14
click at [59, 452] on input "Strongly Agree" at bounding box center [53, 453] width 11 height 11
radio input "true"
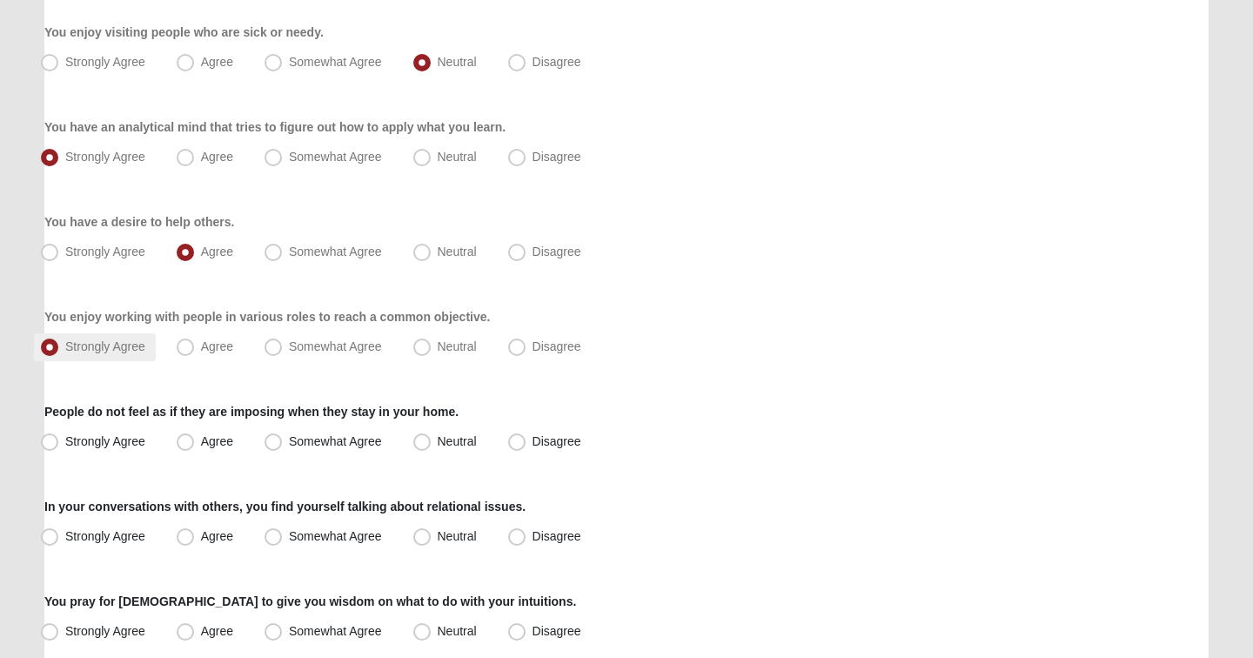
scroll to position [692, 0]
click at [123, 441] on span "Strongly Agree" at bounding box center [105, 440] width 80 height 14
click at [59, 441] on input "Strongly Agree" at bounding box center [53, 439] width 11 height 11
radio input "true"
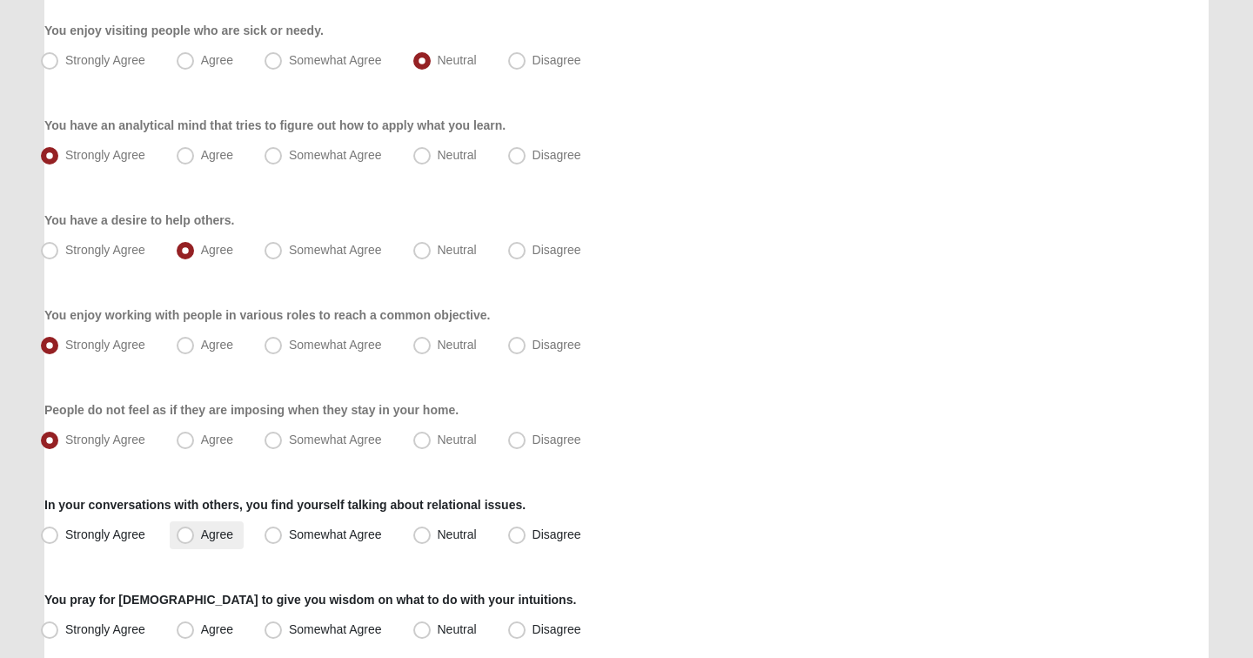
click at [201, 534] on span "Agree" at bounding box center [217, 534] width 32 height 14
click at [185, 534] on input "Agree" at bounding box center [189, 534] width 11 height 11
radio input "true"
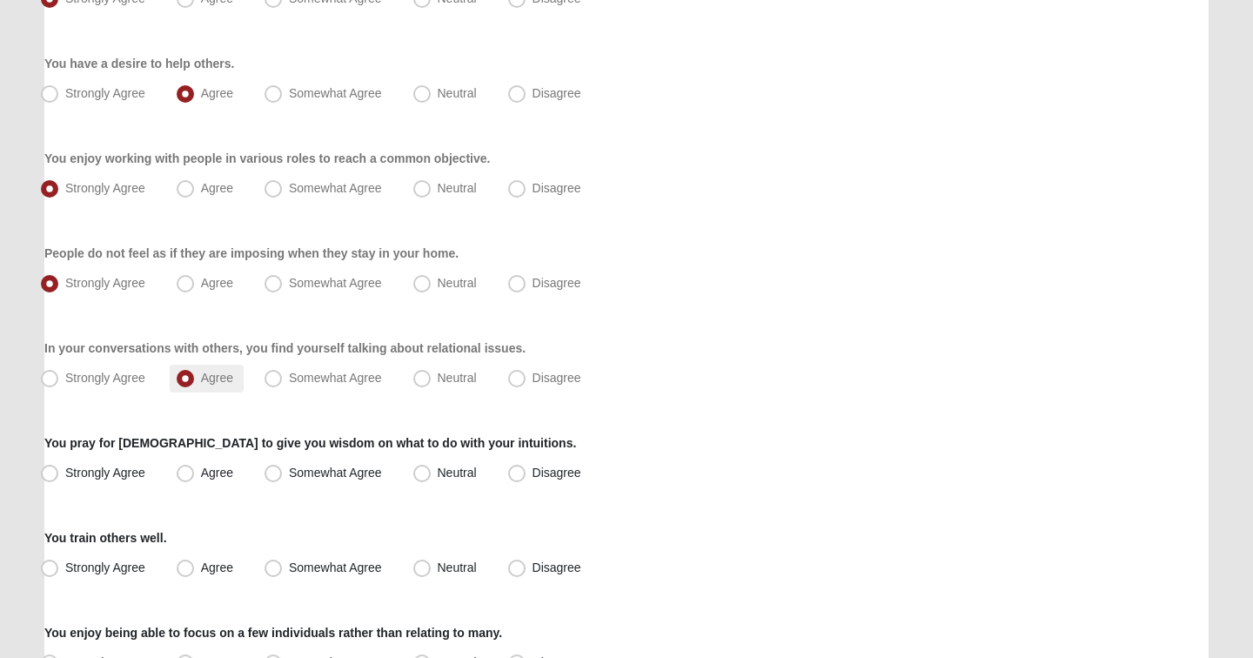
scroll to position [854, 0]
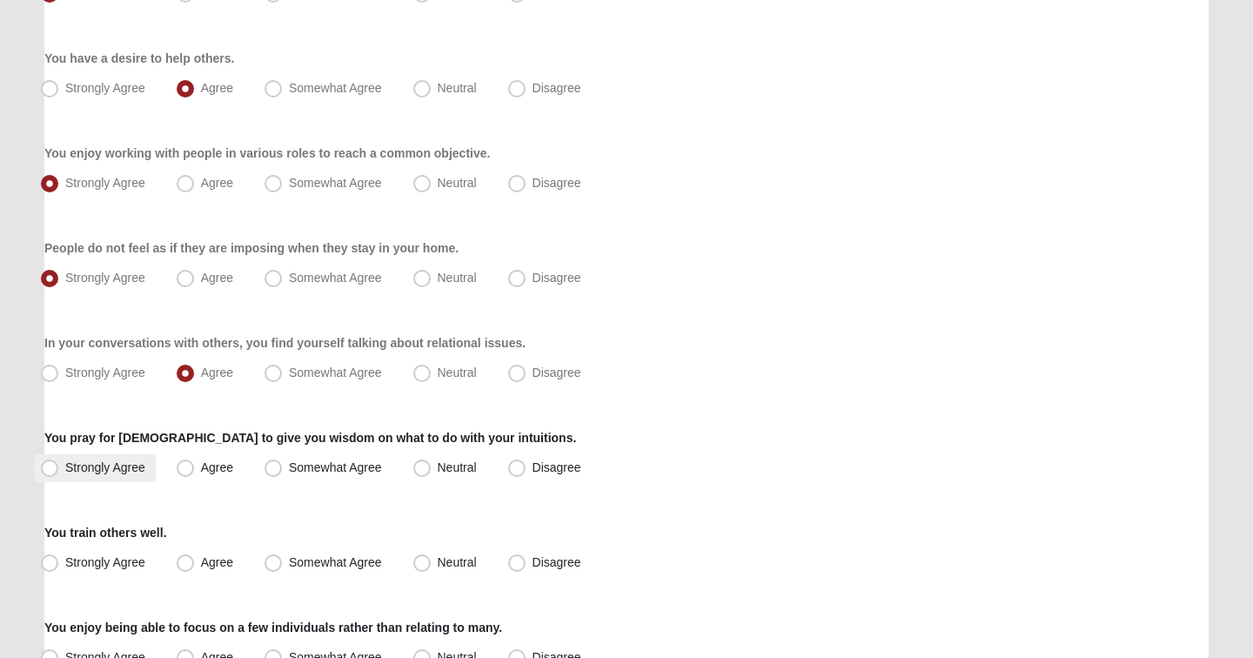
click at [107, 462] on span "Strongly Agree" at bounding box center [105, 467] width 80 height 14
click at [59, 462] on input "Strongly Agree" at bounding box center [53, 467] width 11 height 11
radio input "true"
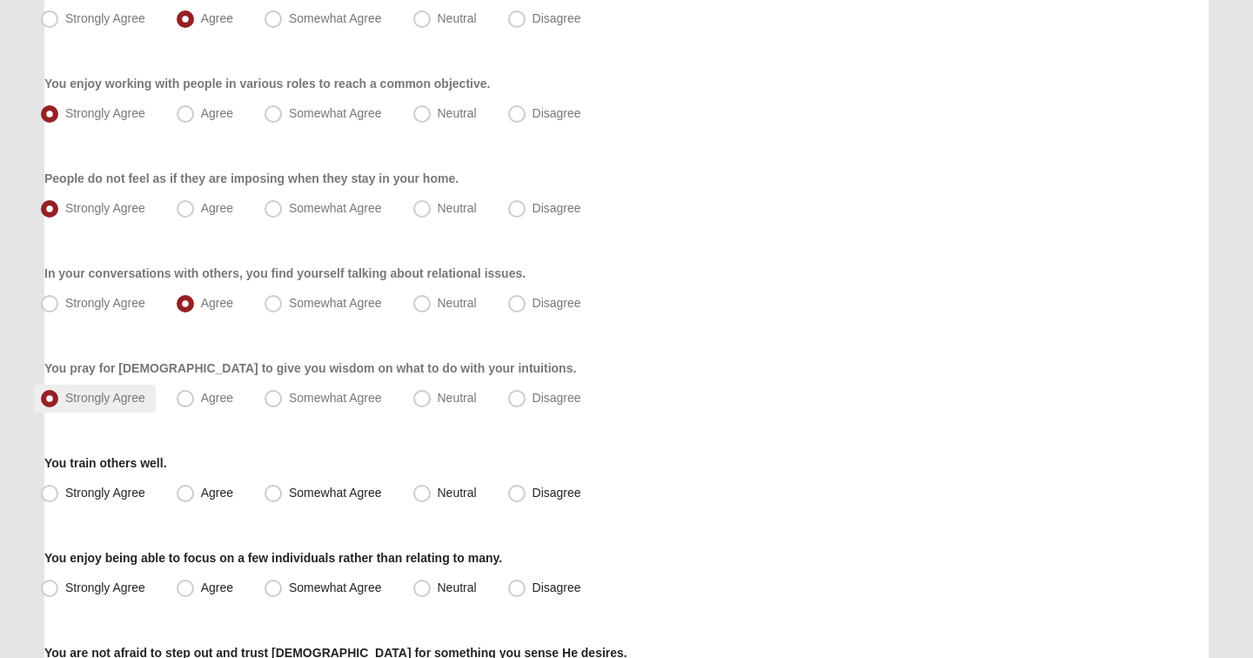
scroll to position [930, 0]
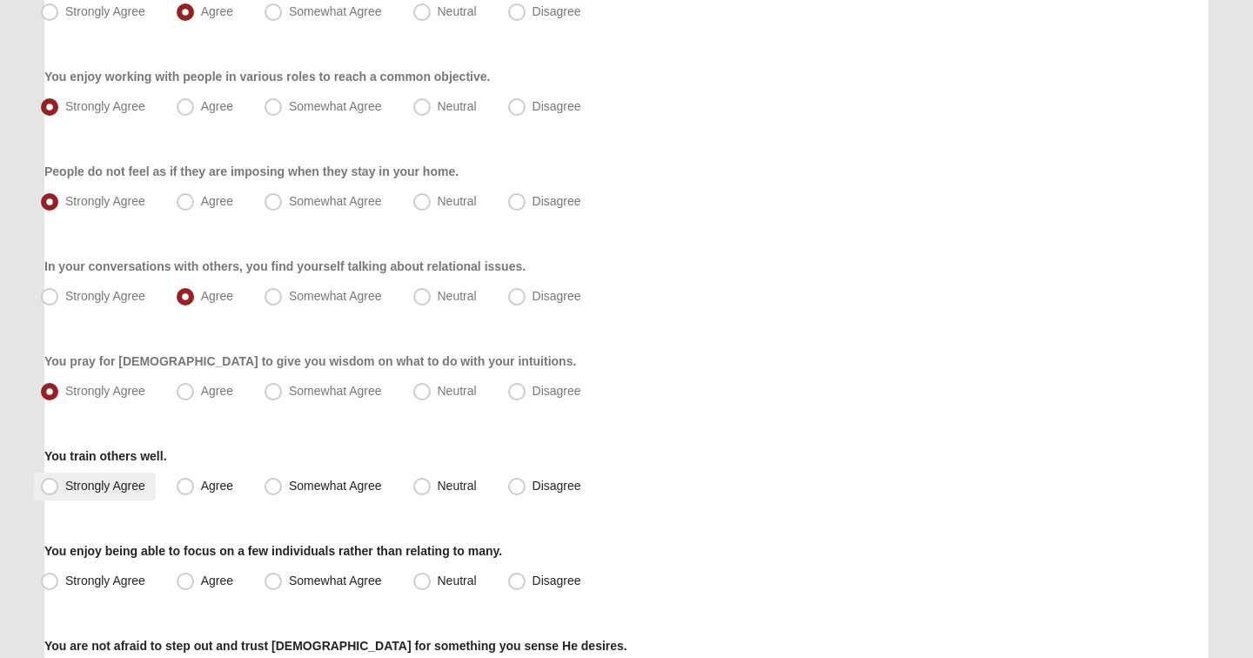
click at [108, 477] on label "Strongly Agree" at bounding box center [95, 487] width 122 height 28
click at [59, 480] on input "Strongly Agree" at bounding box center [53, 485] width 11 height 11
radio input "true"
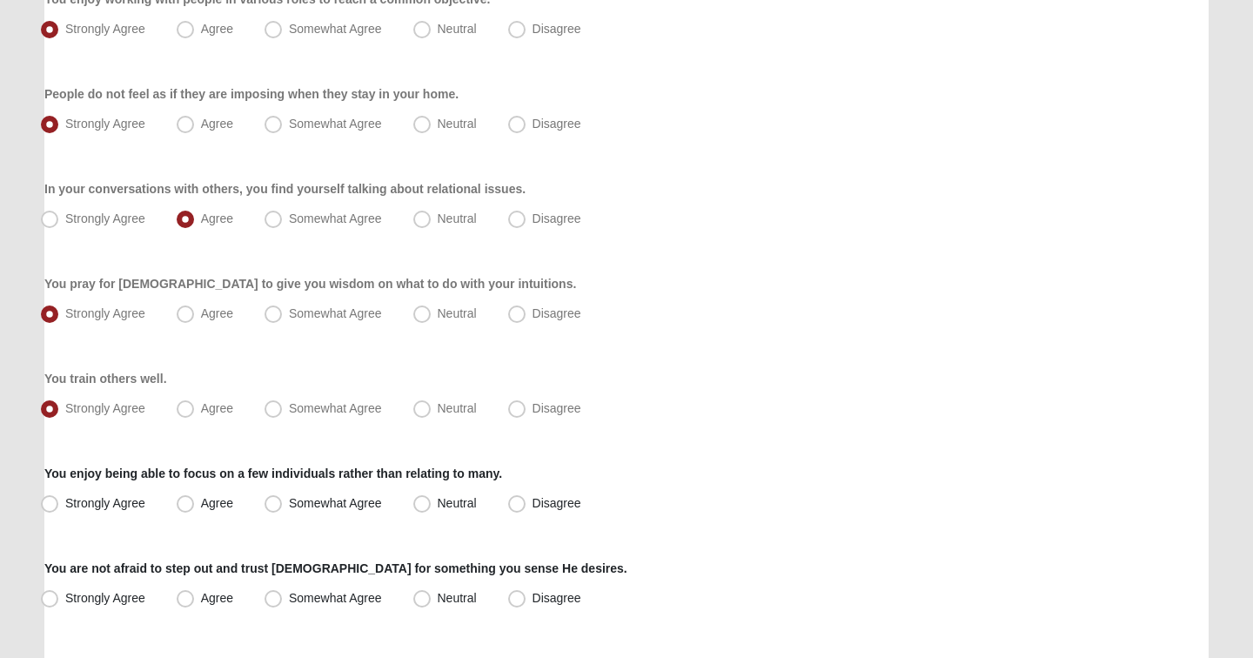
scroll to position [1014, 0]
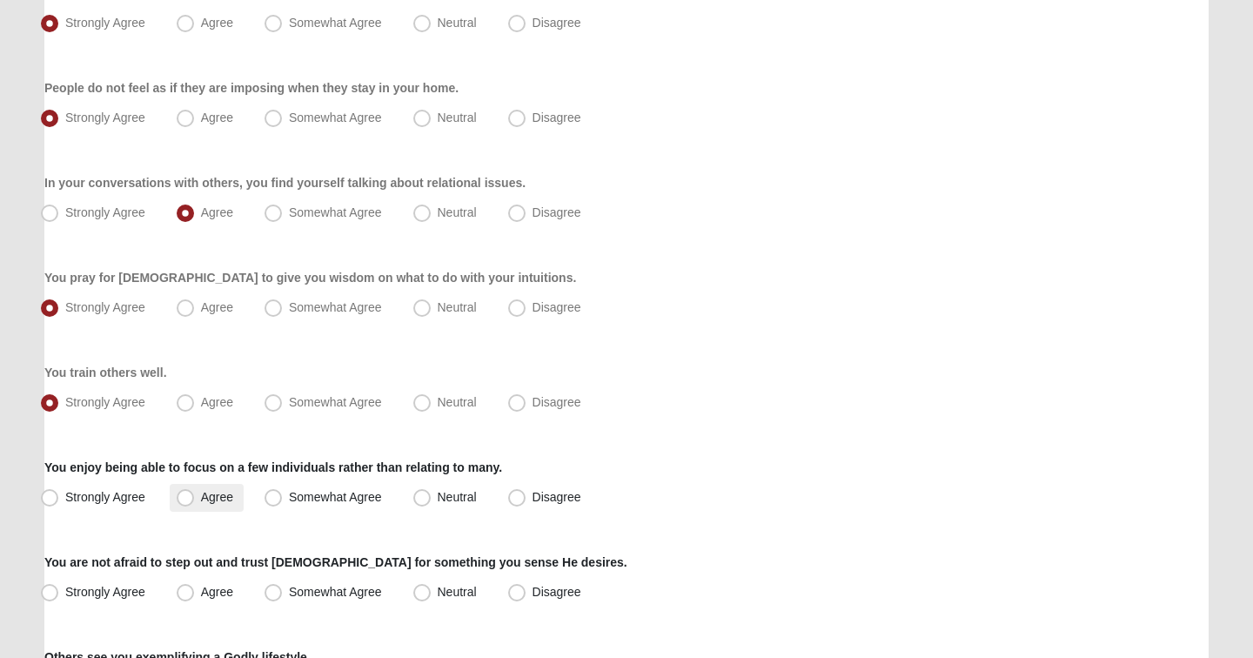
click at [201, 500] on span "Agree" at bounding box center [217, 497] width 32 height 14
click at [191, 500] on input "Agree" at bounding box center [189, 497] width 11 height 11
radio input "true"
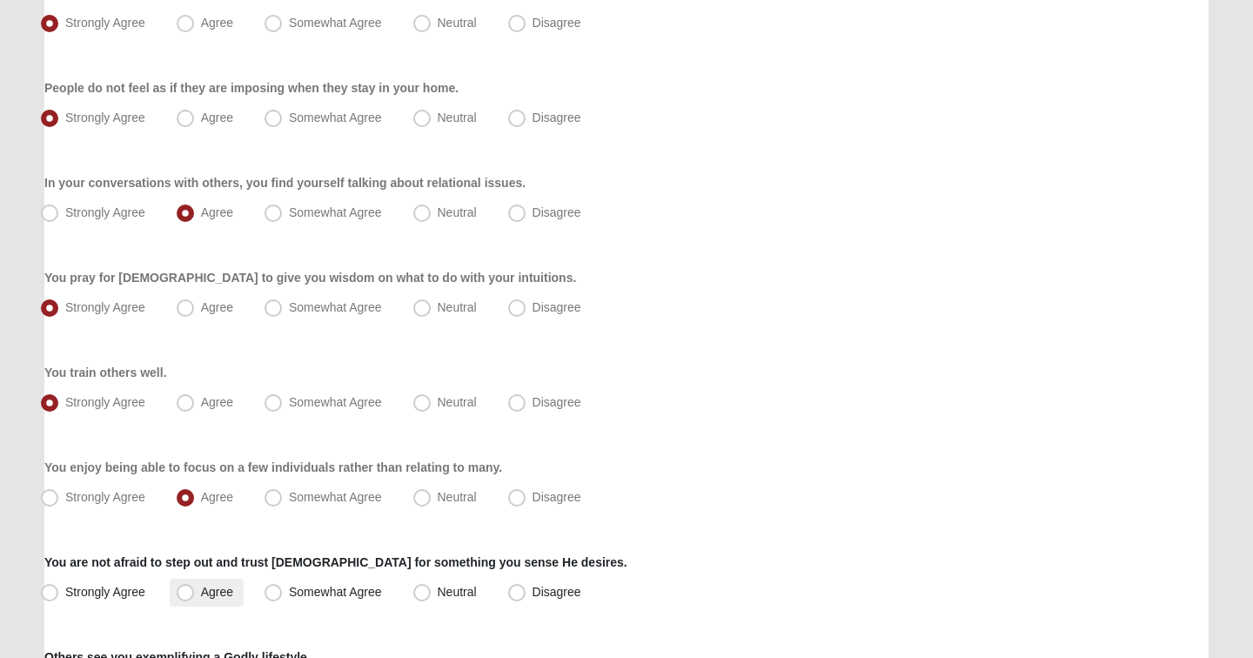
click at [196, 598] on label "Agree" at bounding box center [207, 593] width 74 height 28
click at [195, 598] on input "Agree" at bounding box center [189, 592] width 11 height 11
radio input "true"
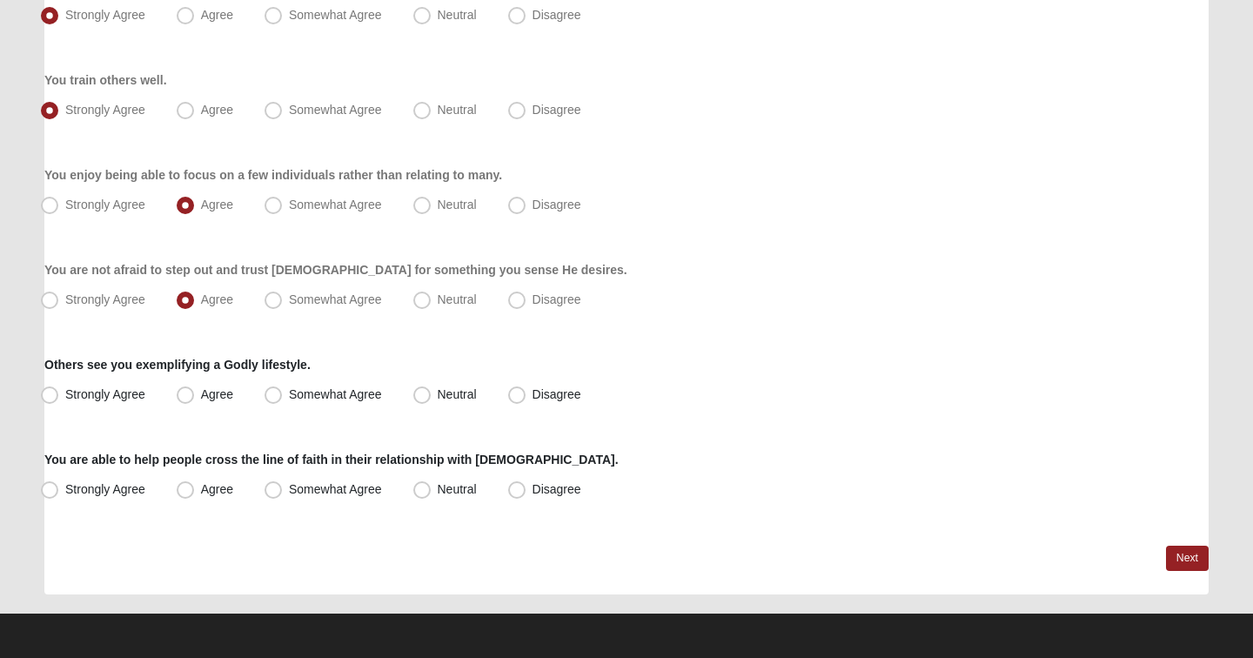
scroll to position [1307, 0]
click at [201, 392] on span "Agree" at bounding box center [217, 394] width 32 height 14
click at [188, 392] on input "Agree" at bounding box center [189, 394] width 11 height 11
radio input "true"
click at [201, 490] on span "Agree" at bounding box center [217, 489] width 32 height 14
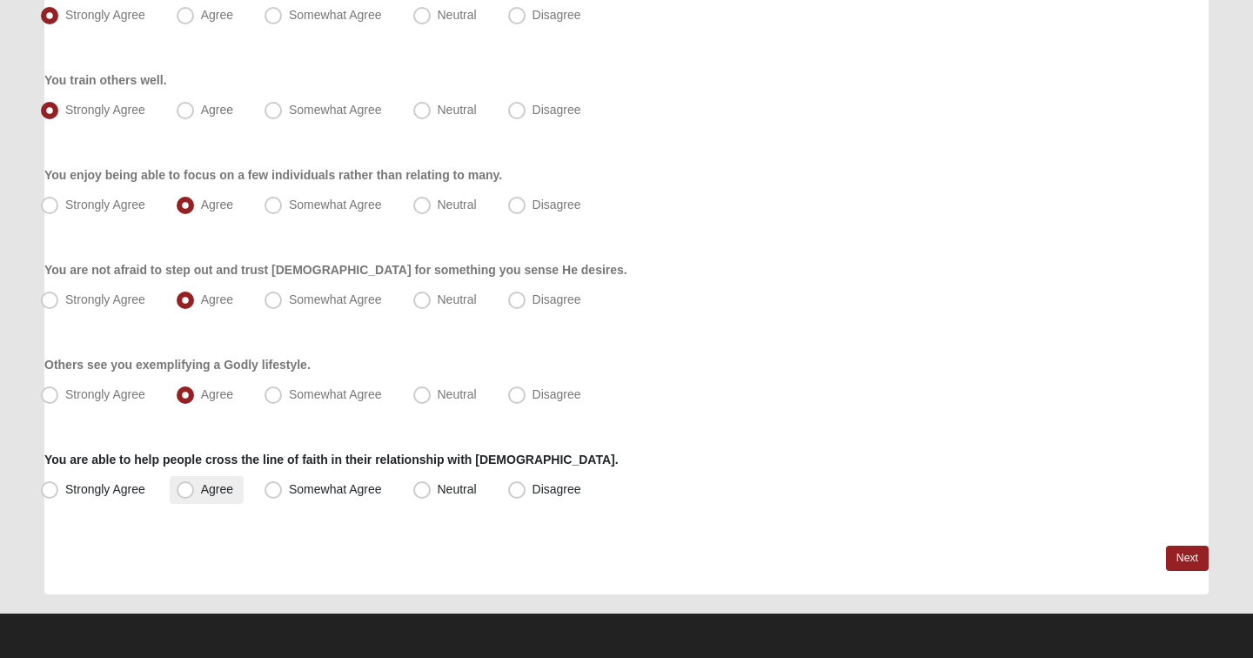
click at [194, 490] on input "Agree" at bounding box center [189, 489] width 11 height 11
radio input "true"
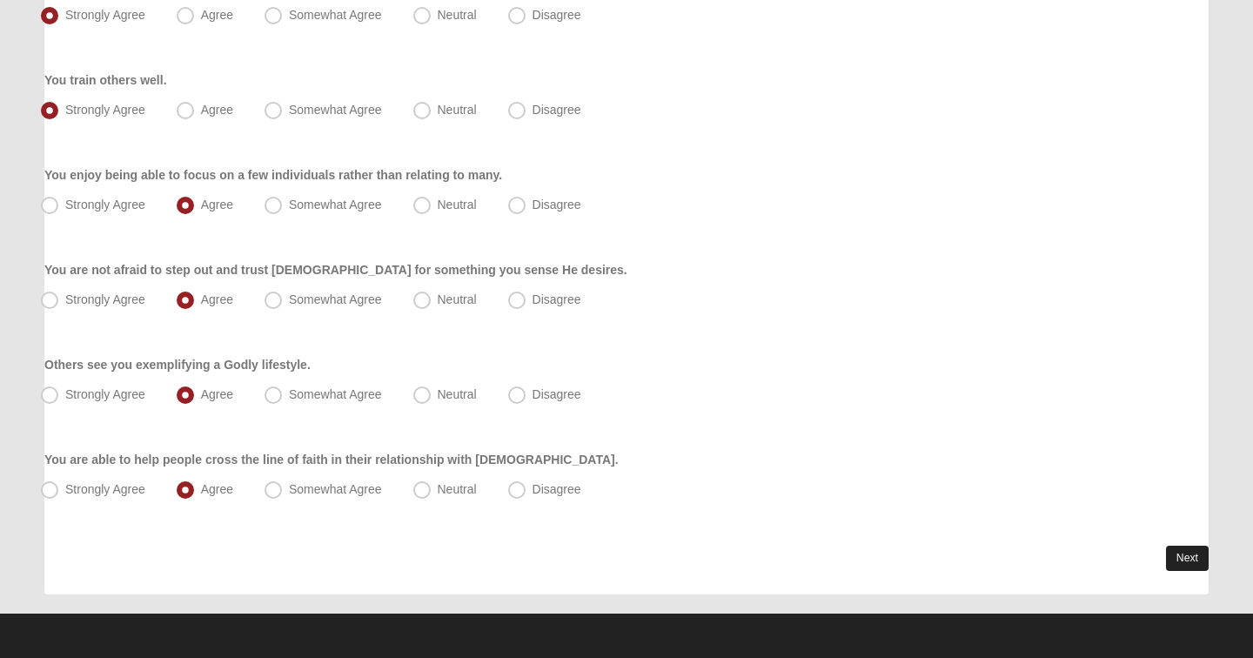
click at [1170, 557] on link "Next" at bounding box center [1187, 558] width 43 height 25
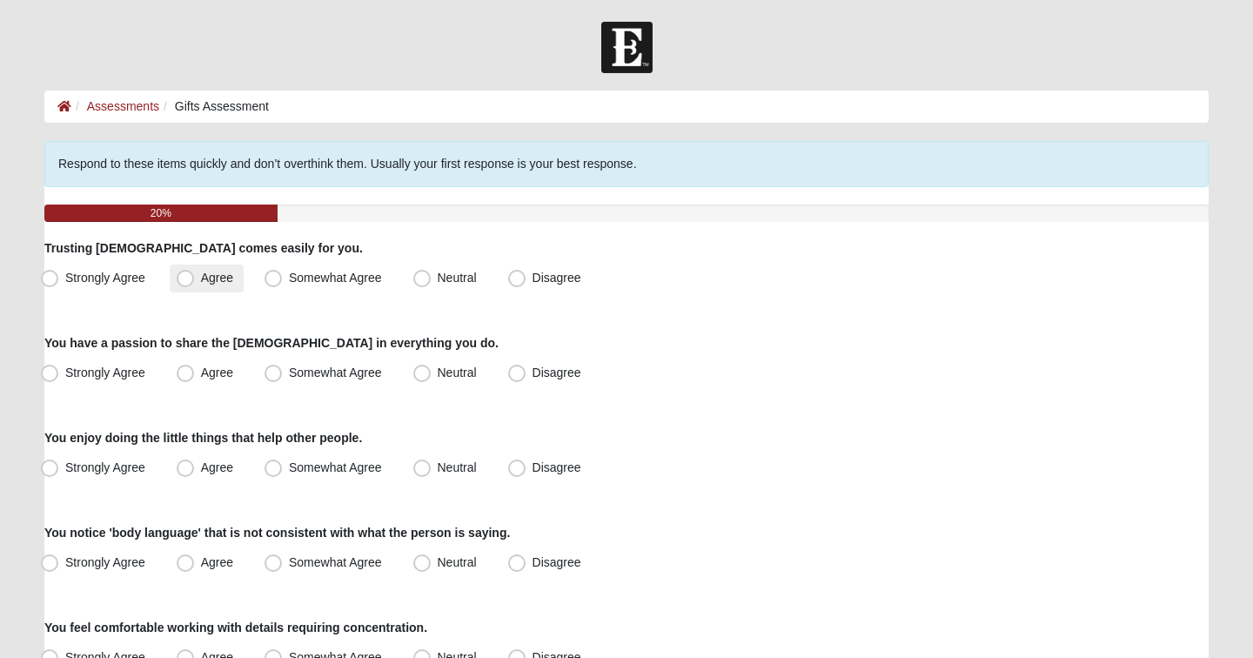
click at [201, 278] on span "Agree" at bounding box center [217, 278] width 32 height 14
click at [185, 278] on input "Agree" at bounding box center [189, 277] width 11 height 11
radio input "true"
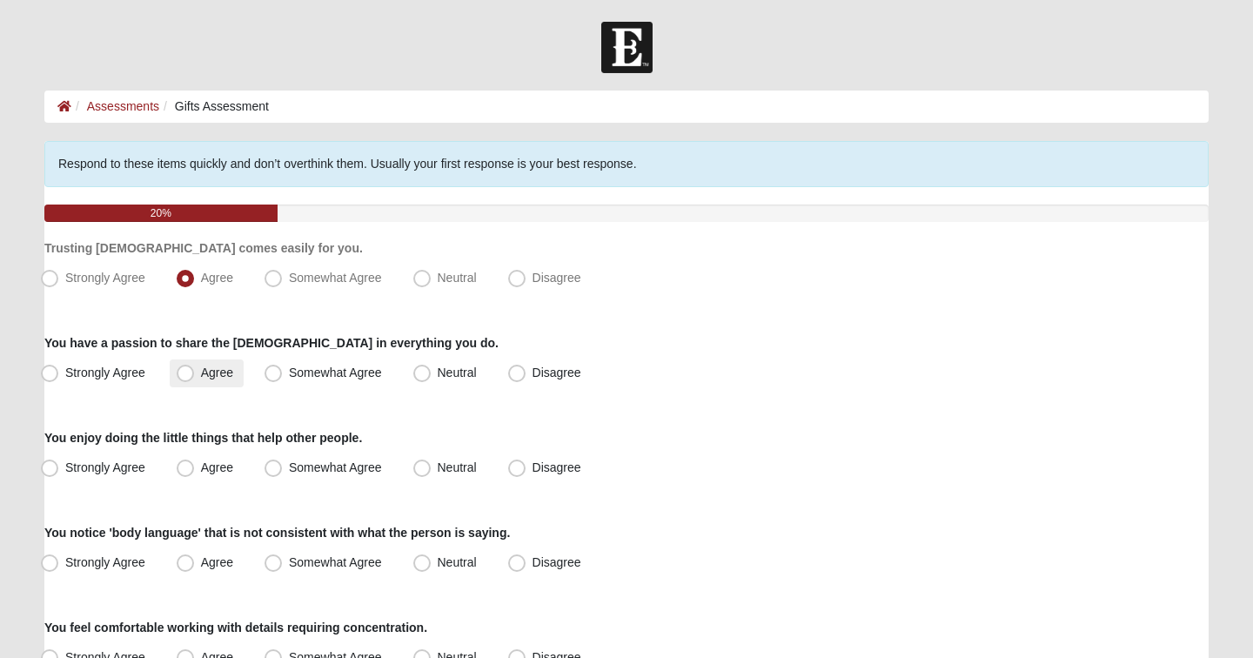
click at [201, 380] on span "Agree" at bounding box center [217, 373] width 32 height 14
click at [191, 379] on input "Agree" at bounding box center [189, 372] width 11 height 11
radio input "true"
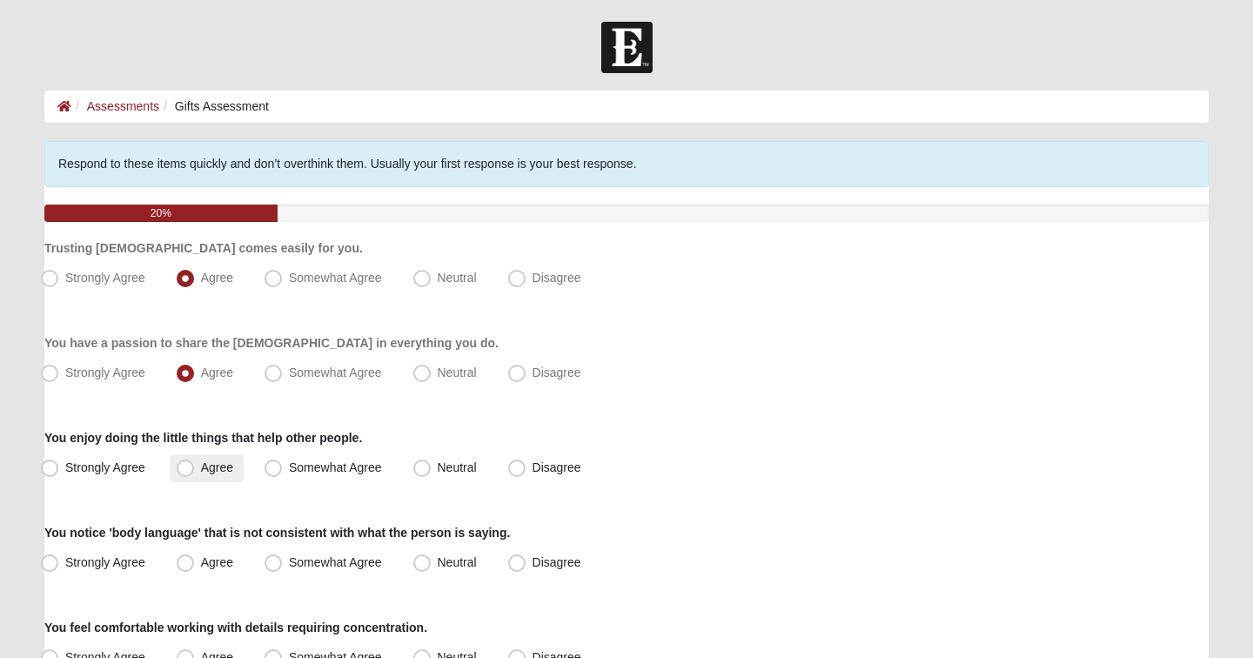
click at [201, 468] on span "Agree" at bounding box center [217, 467] width 32 height 14
click at [185, 468] on input "Agree" at bounding box center [189, 467] width 11 height 11
radio input "true"
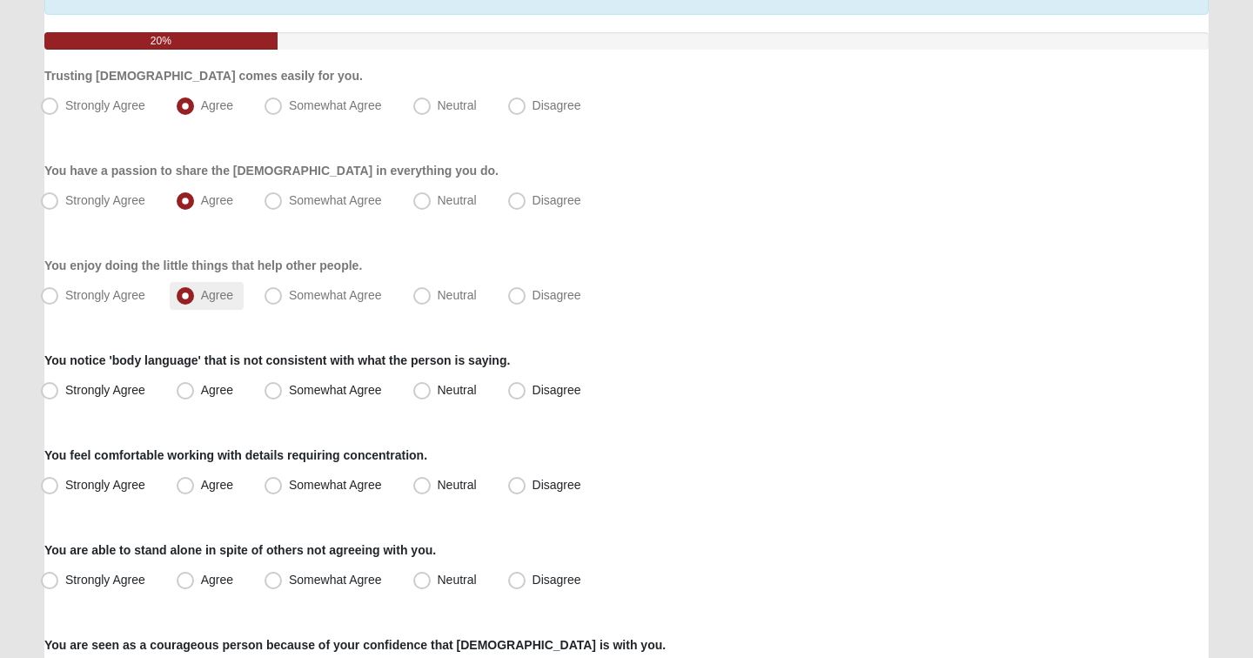
scroll to position [175, 0]
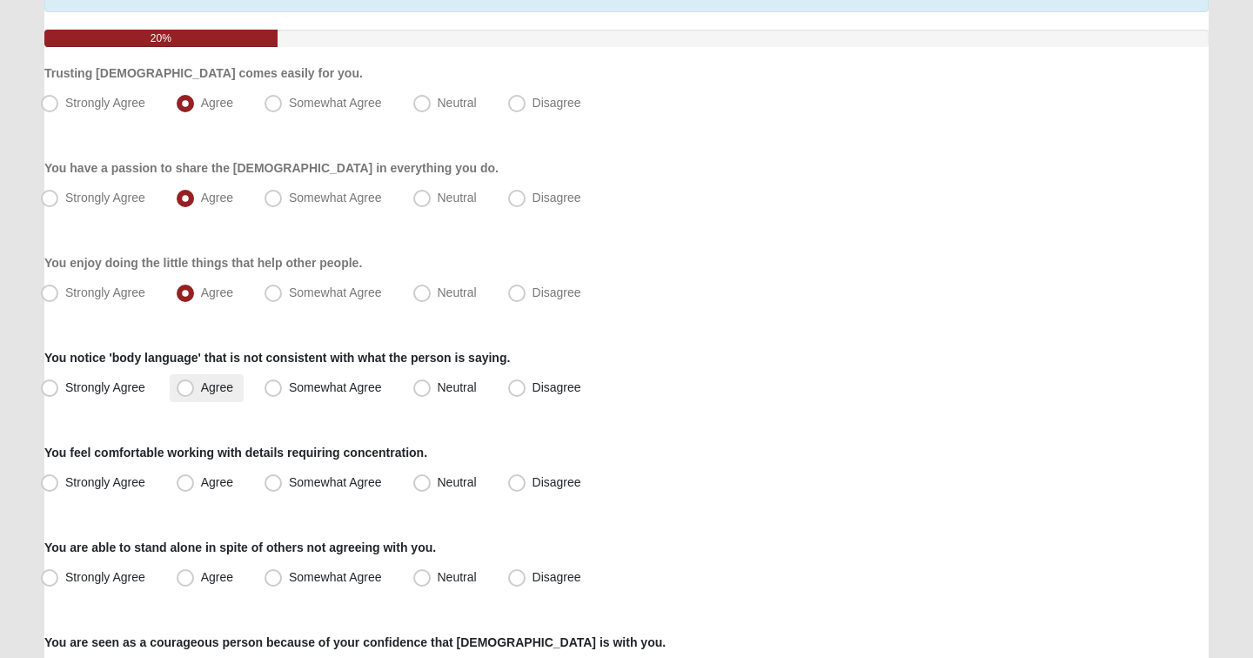
click at [201, 392] on span "Agree" at bounding box center [217, 387] width 32 height 14
click at [184, 392] on input "Agree" at bounding box center [189, 387] width 11 height 11
radio input "true"
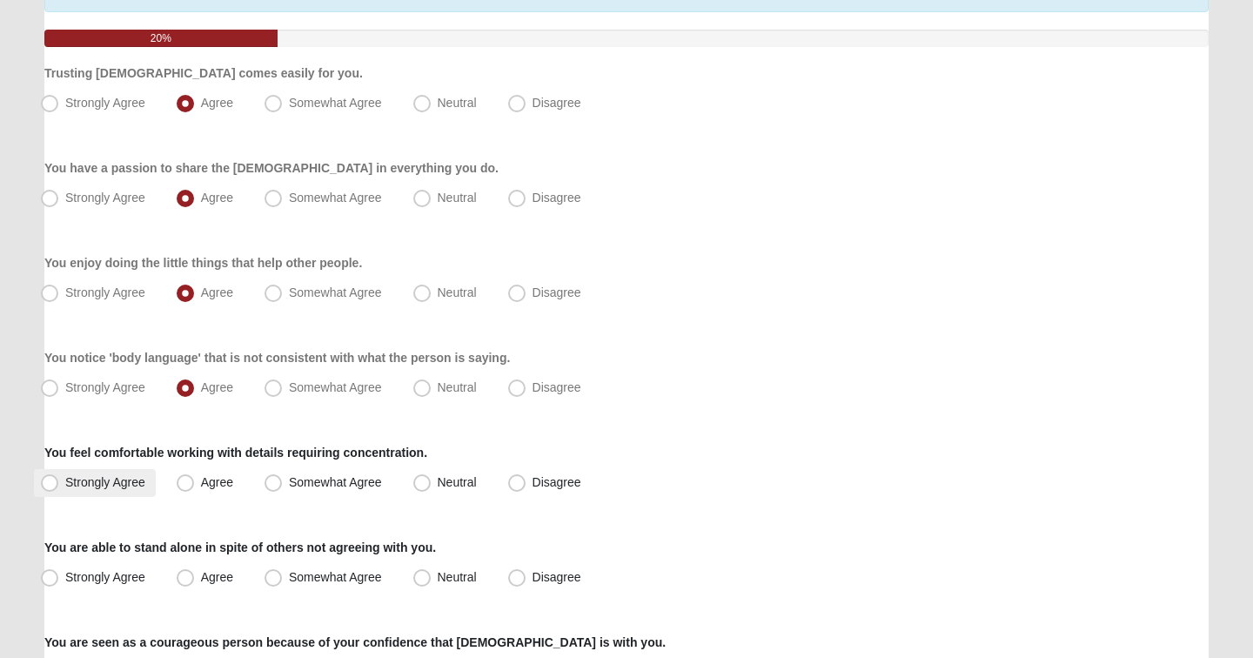
click at [82, 484] on span "Strongly Agree" at bounding box center [105, 482] width 80 height 14
click at [59, 484] on input "Strongly Agree" at bounding box center [53, 482] width 11 height 11
radio input "true"
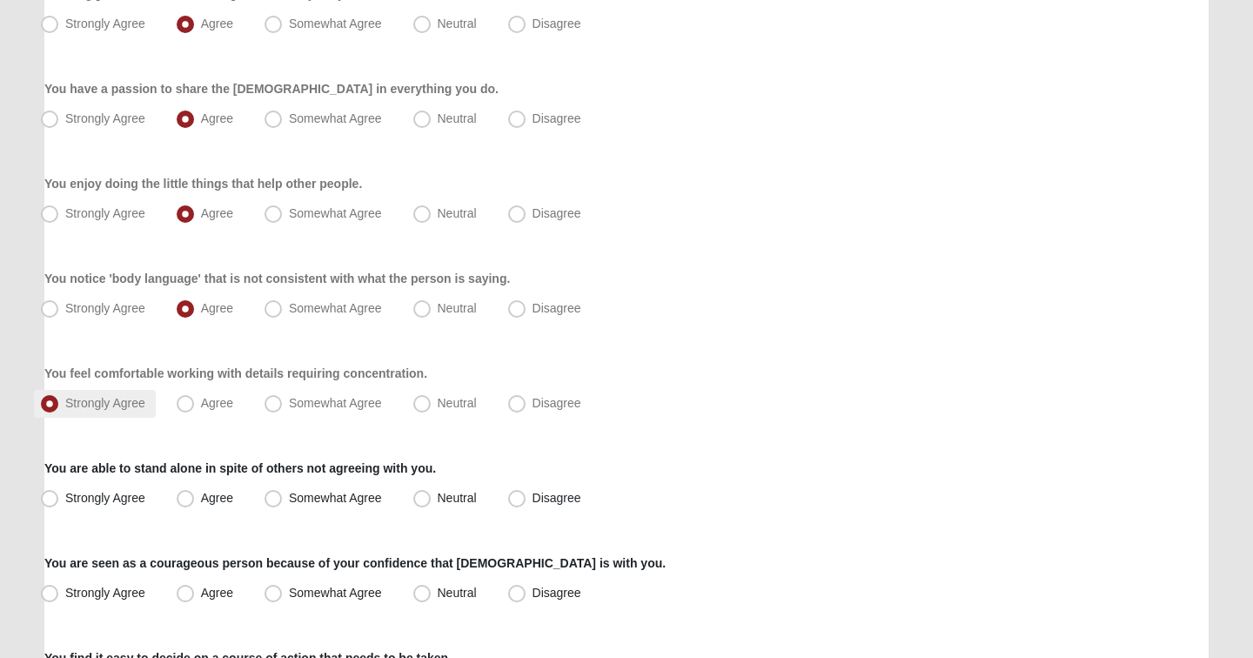
scroll to position [259, 0]
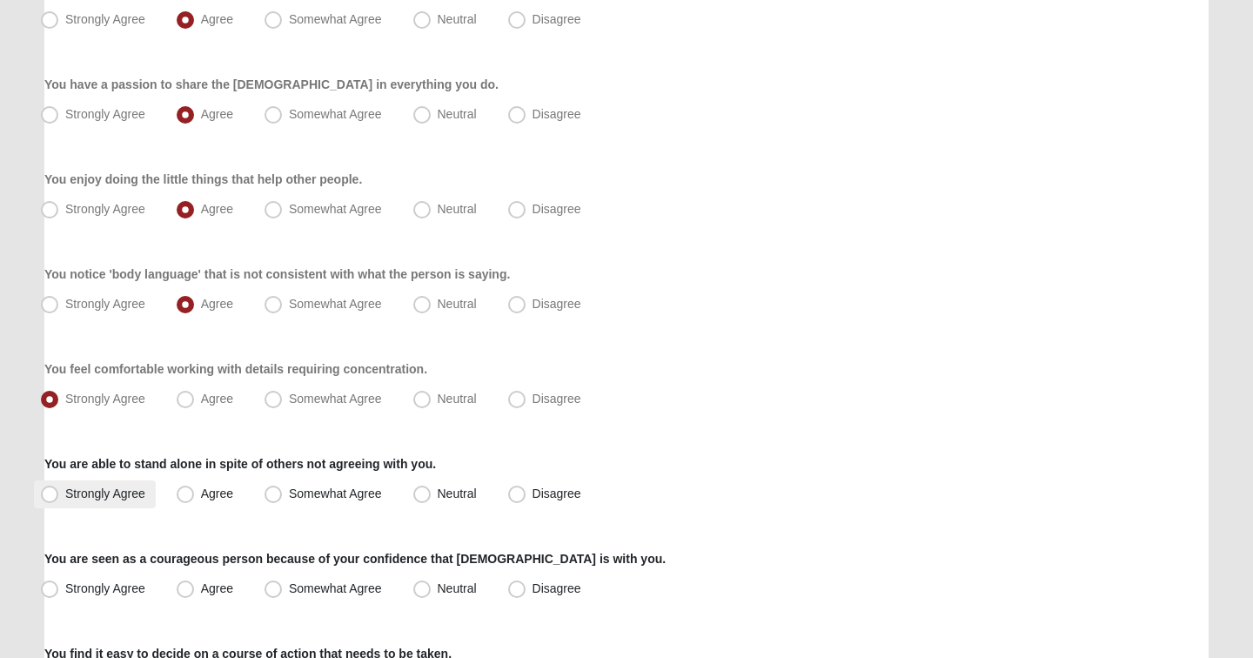
click at [83, 487] on span "Strongly Agree" at bounding box center [105, 494] width 80 height 14
click at [59, 488] on input "Strongly Agree" at bounding box center [53, 493] width 11 height 11
radio input "true"
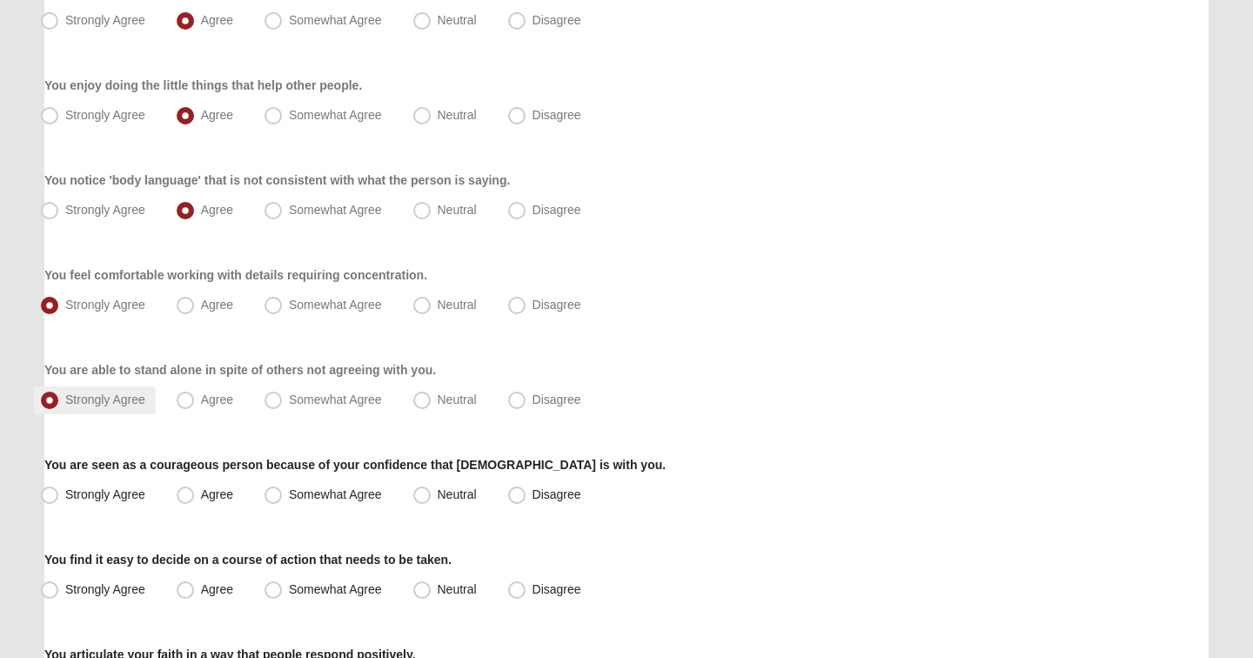
scroll to position [359, 0]
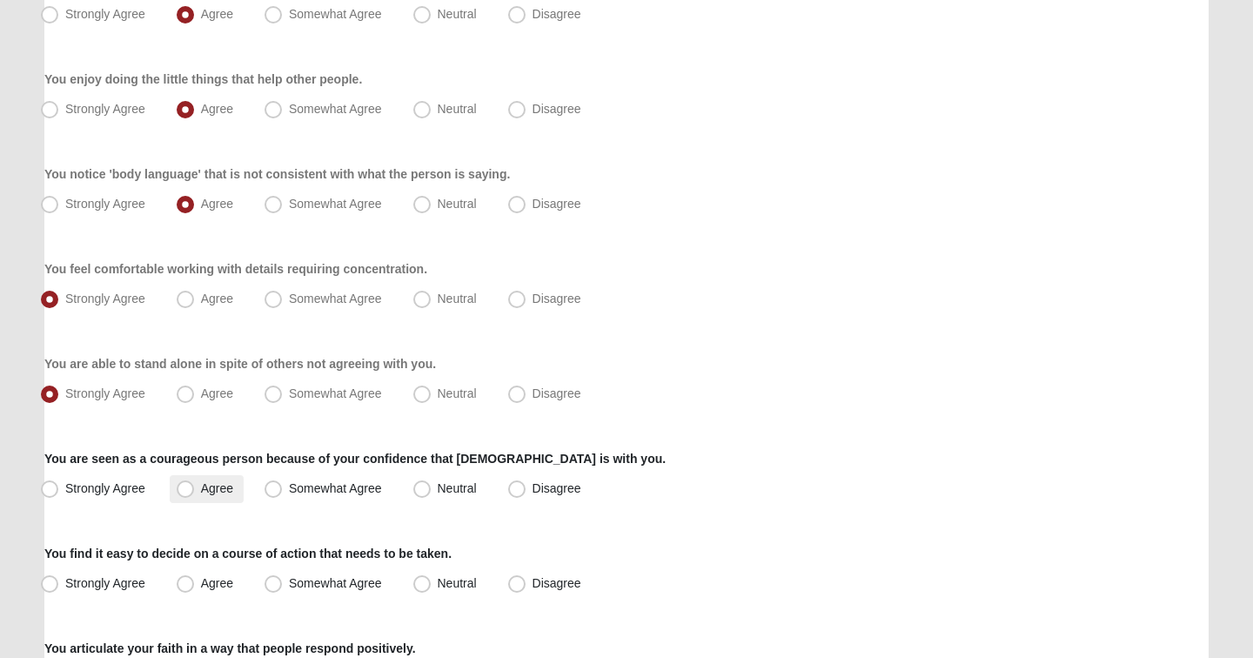
click at [198, 490] on label "Agree" at bounding box center [207, 489] width 74 height 28
click at [195, 490] on input "Agree" at bounding box center [189, 488] width 11 height 11
radio input "true"
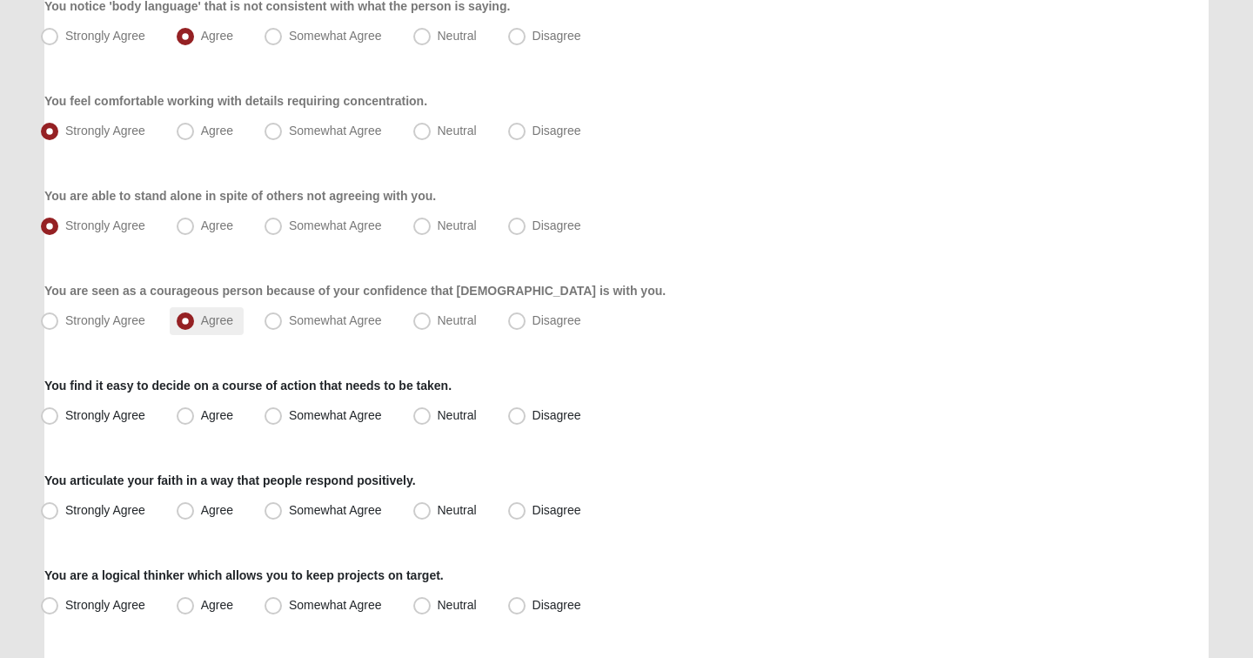
scroll to position [541, 0]
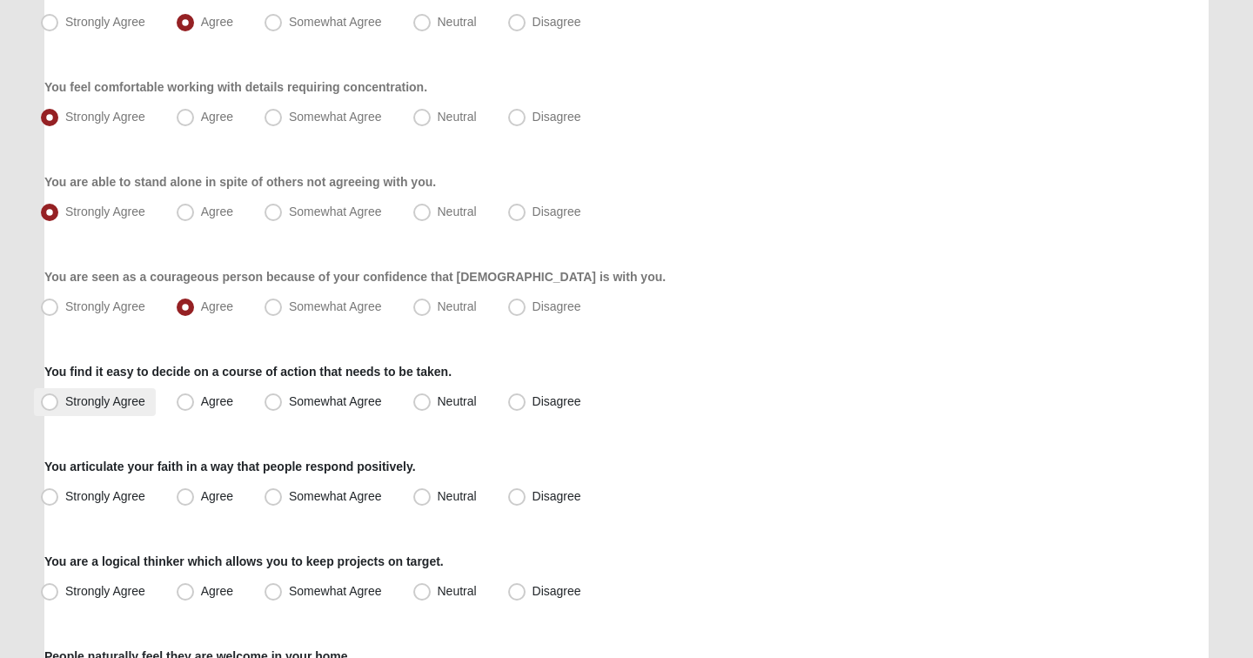
click at [73, 398] on span "Strongly Agree" at bounding box center [105, 401] width 80 height 14
click at [59, 398] on input "Strongly Agree" at bounding box center [53, 401] width 11 height 11
radio input "true"
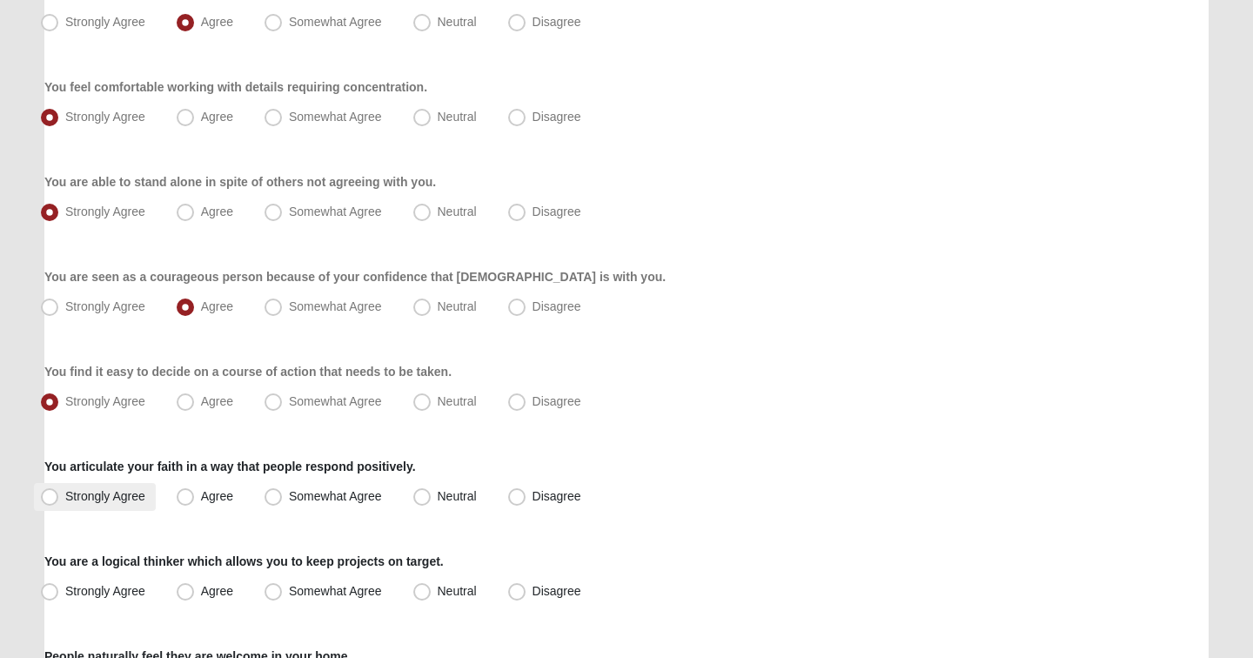
click at [93, 501] on span "Strongly Agree" at bounding box center [105, 496] width 80 height 14
click at [59, 501] on input "Strongly Agree" at bounding box center [53, 496] width 11 height 11
radio input "true"
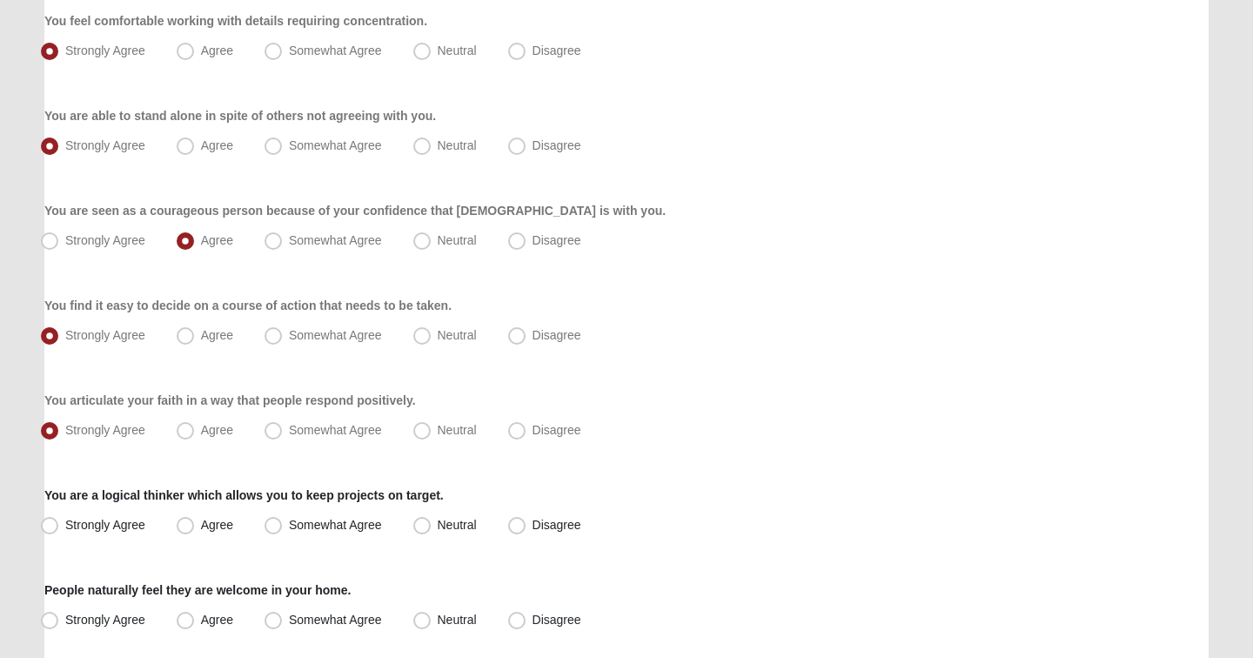
scroll to position [608, 0]
click at [100, 526] on span "Strongly Agree" at bounding box center [105, 524] width 80 height 14
click at [59, 526] on input "Strongly Agree" at bounding box center [53, 524] width 11 height 11
radio input "true"
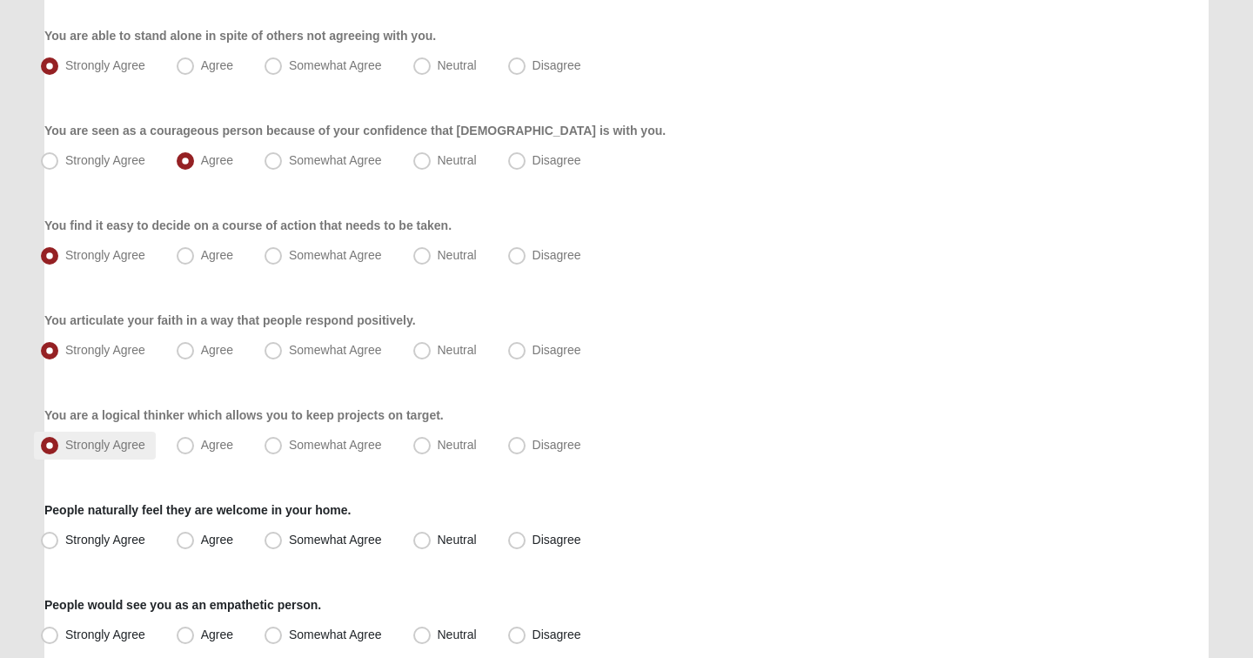
scroll to position [694, 0]
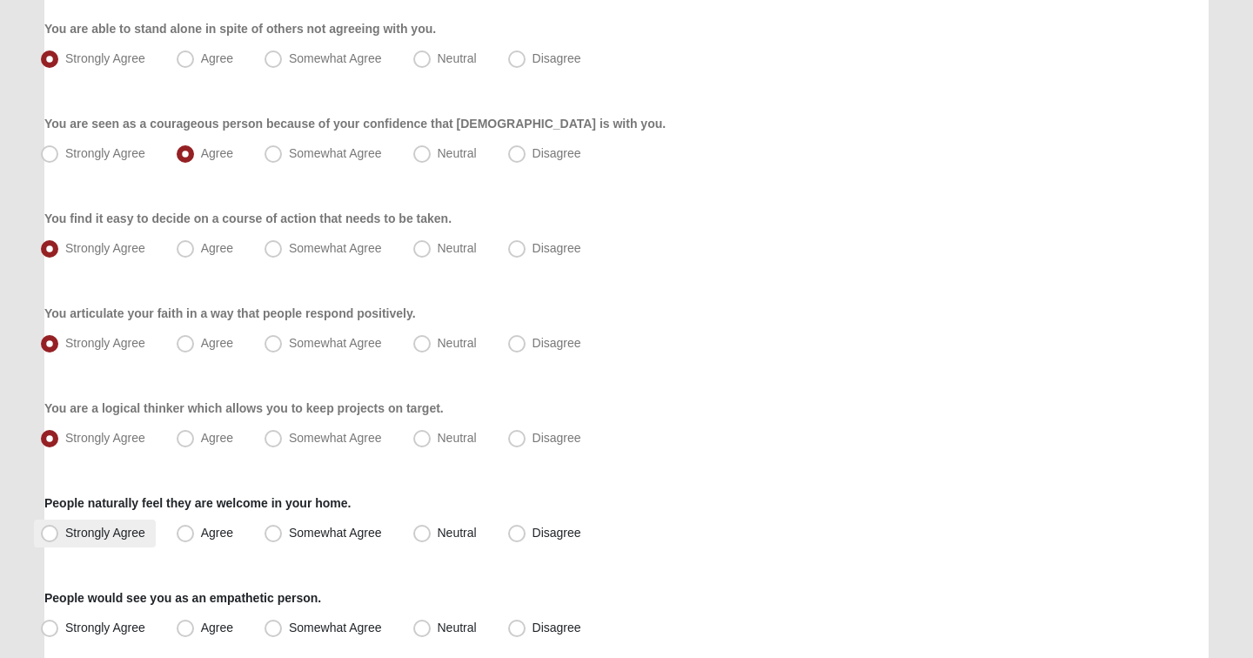
click at [100, 526] on span "Strongly Agree" at bounding box center [105, 533] width 80 height 14
click at [59, 527] on input "Strongly Agree" at bounding box center [53, 532] width 11 height 11
radio input "true"
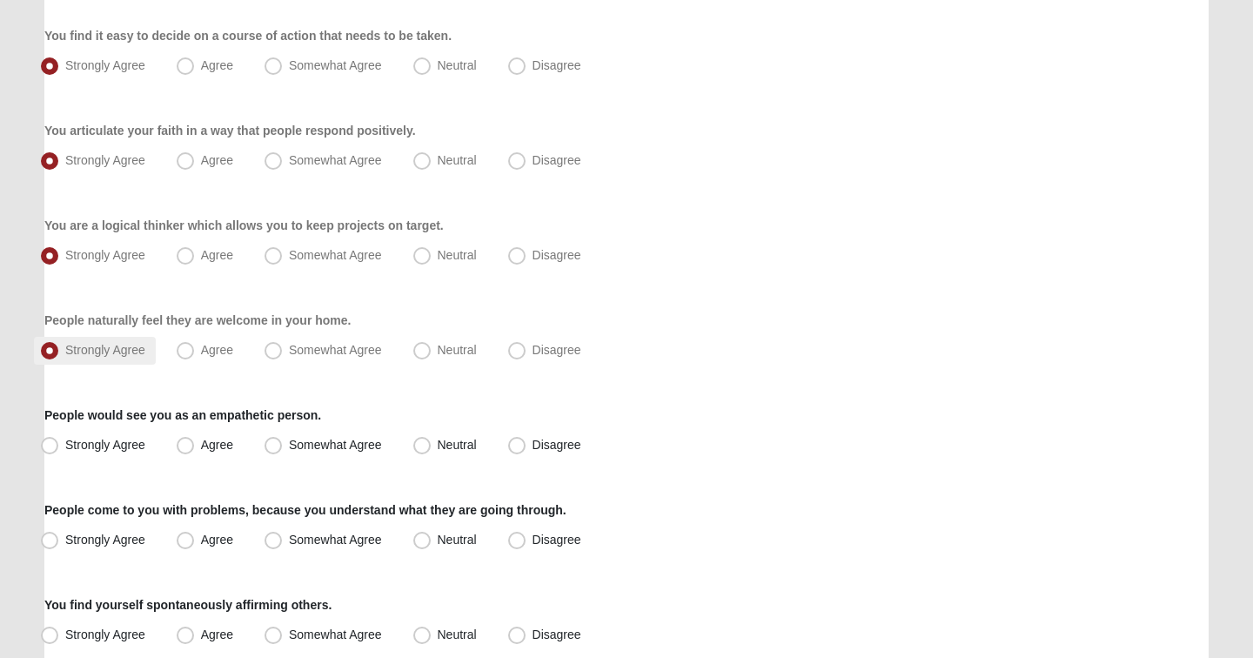
scroll to position [885, 0]
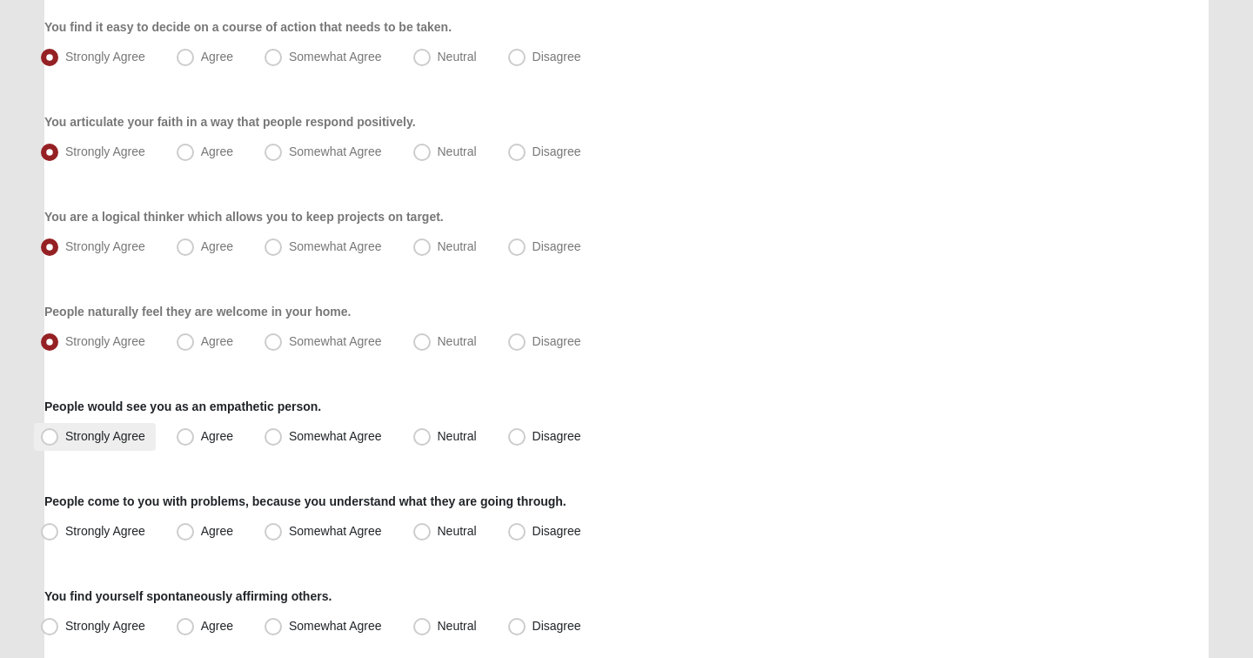
click at [106, 438] on span "Strongly Agree" at bounding box center [105, 436] width 80 height 14
click at [59, 438] on input "Strongly Agree" at bounding box center [53, 436] width 11 height 11
radio input "true"
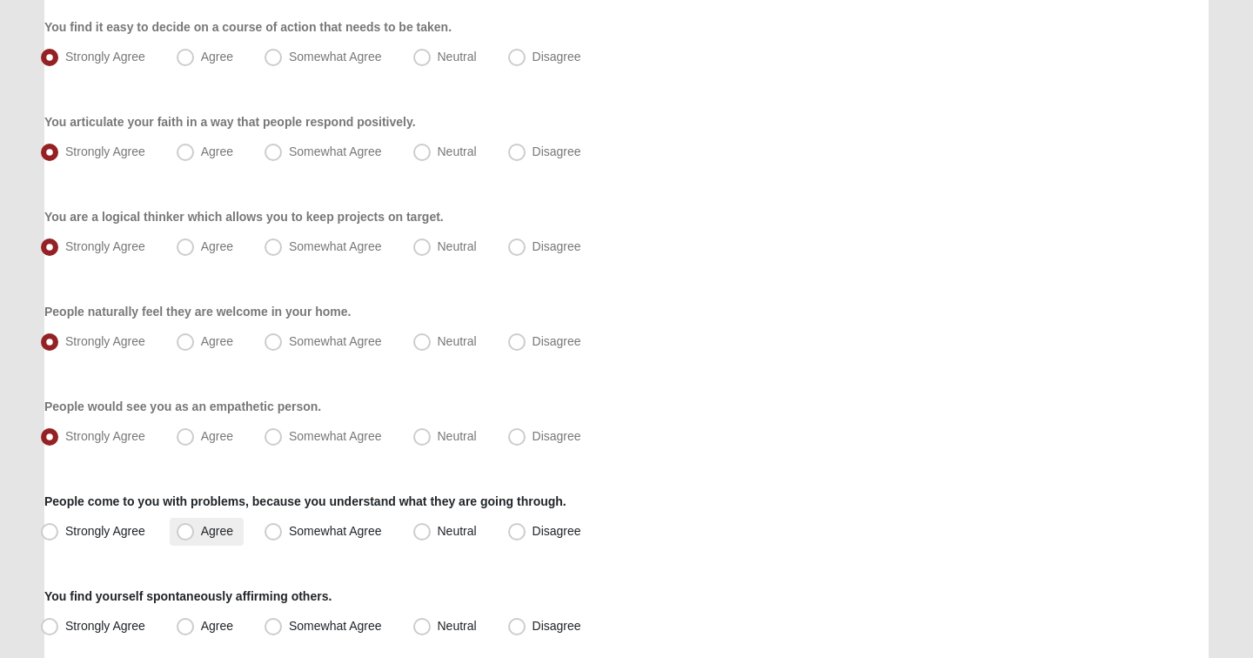
click at [201, 528] on span "Agree" at bounding box center [217, 531] width 32 height 14
click at [184, 528] on input "Agree" at bounding box center [189, 531] width 11 height 11
radio input "true"
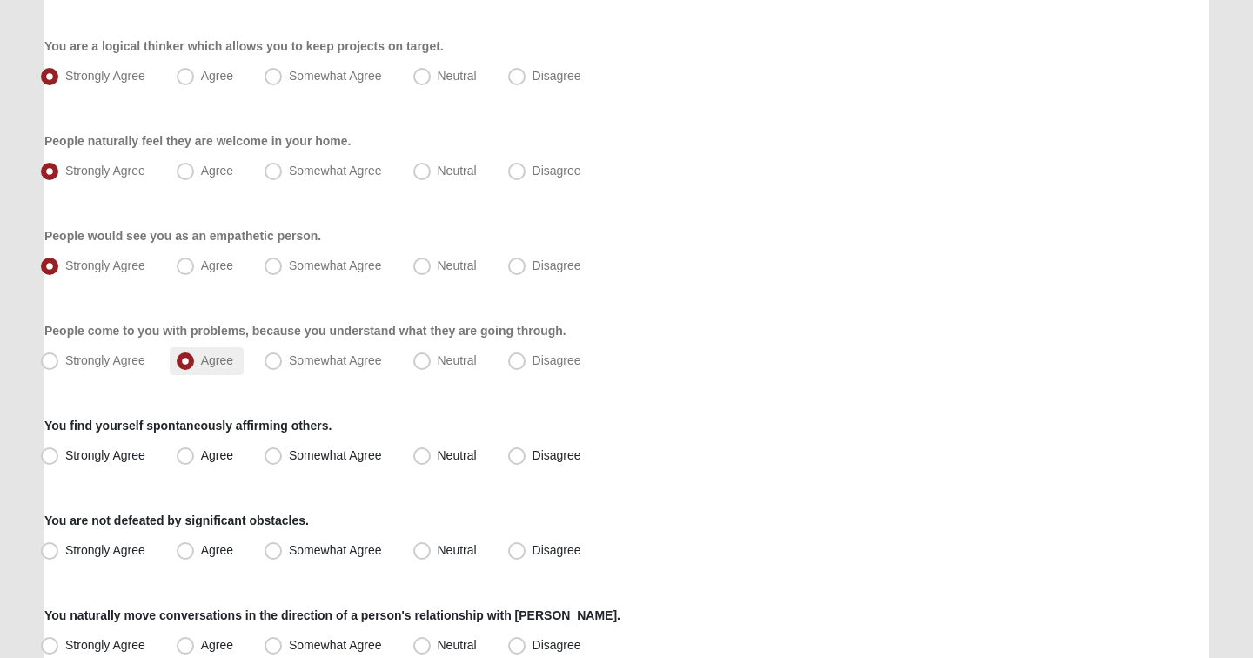
scroll to position [1059, 0]
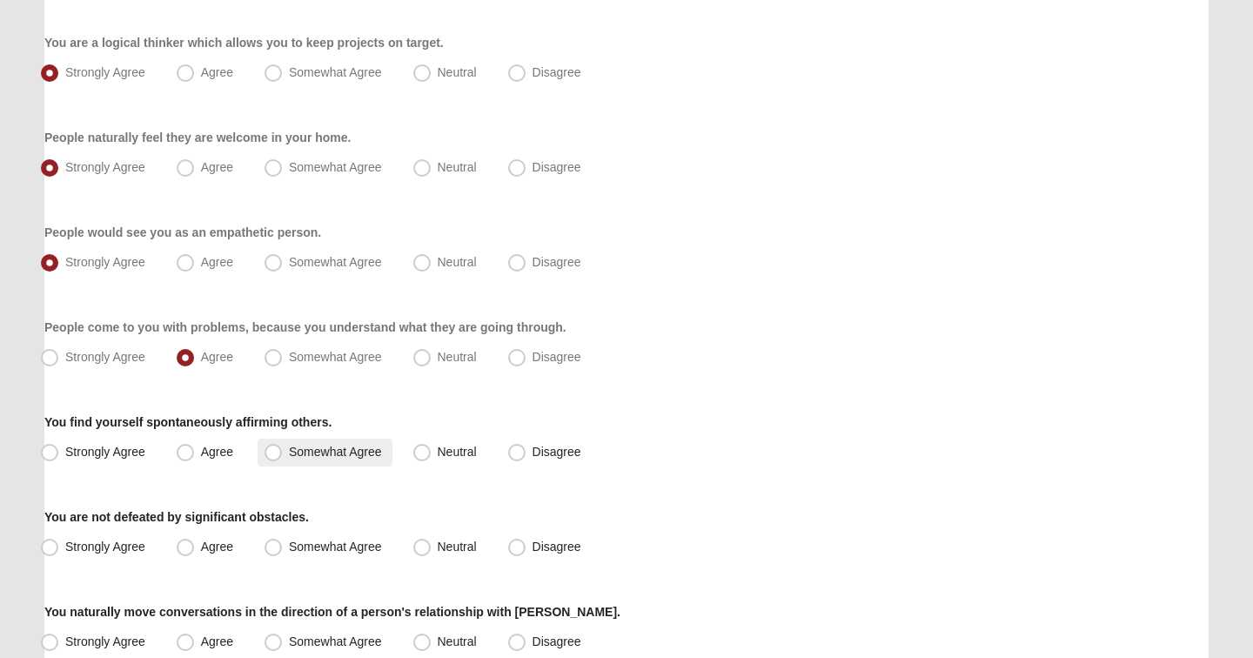
click at [330, 454] on span "Somewhat Agree" at bounding box center [335, 452] width 93 height 14
click at [283, 454] on input "Somewhat Agree" at bounding box center [277, 452] width 11 height 11
radio input "true"
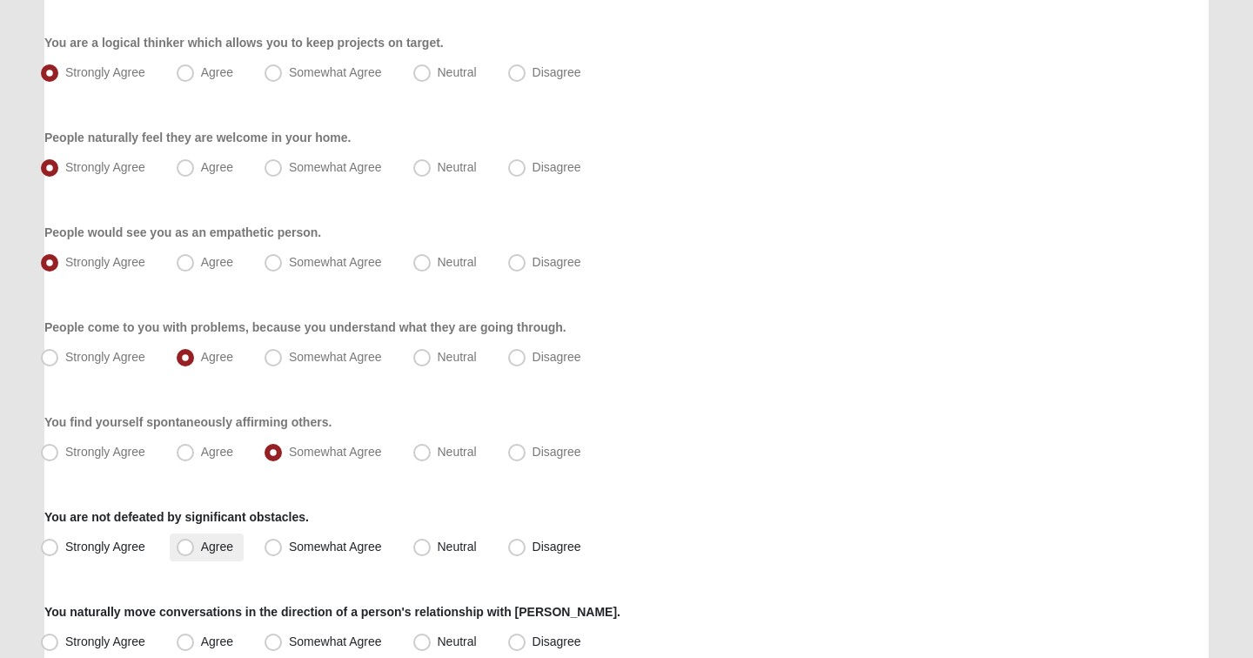
click at [218, 545] on span "Agree" at bounding box center [217, 547] width 32 height 14
click at [195, 545] on input "Agree" at bounding box center [189, 546] width 11 height 11
radio input "true"
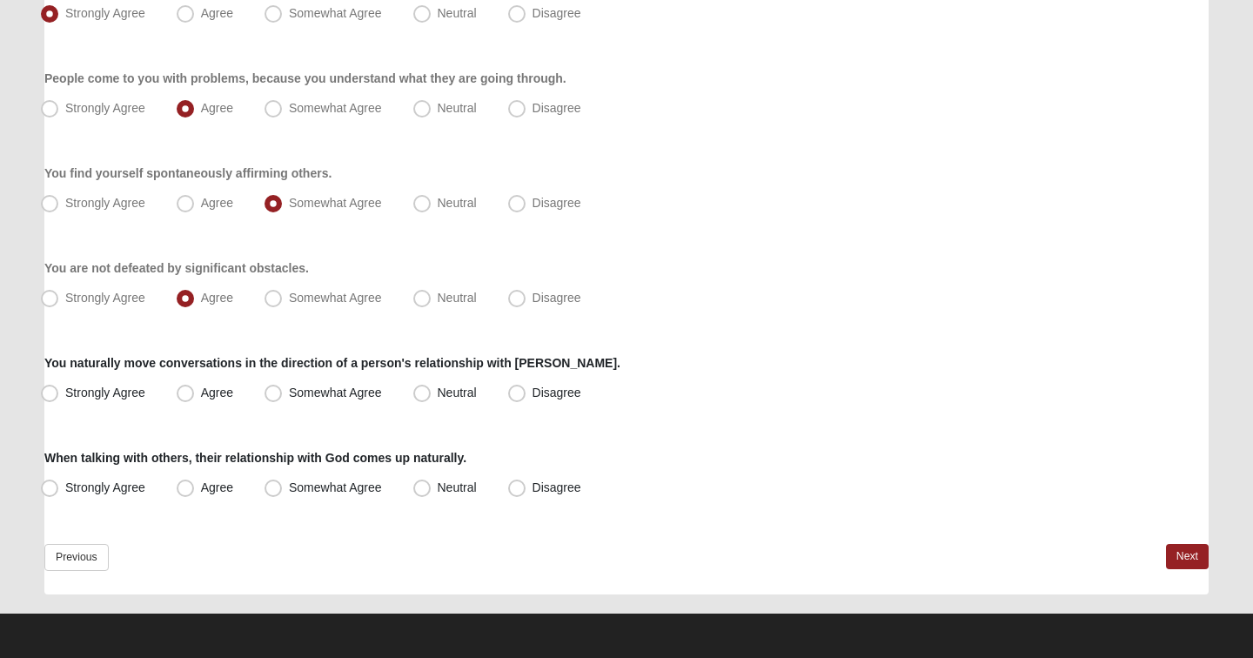
scroll to position [1308, 0]
click at [289, 390] on span "Somewhat Agree" at bounding box center [335, 393] width 93 height 14
click at [277, 390] on input "Somewhat Agree" at bounding box center [277, 392] width 11 height 11
radio input "true"
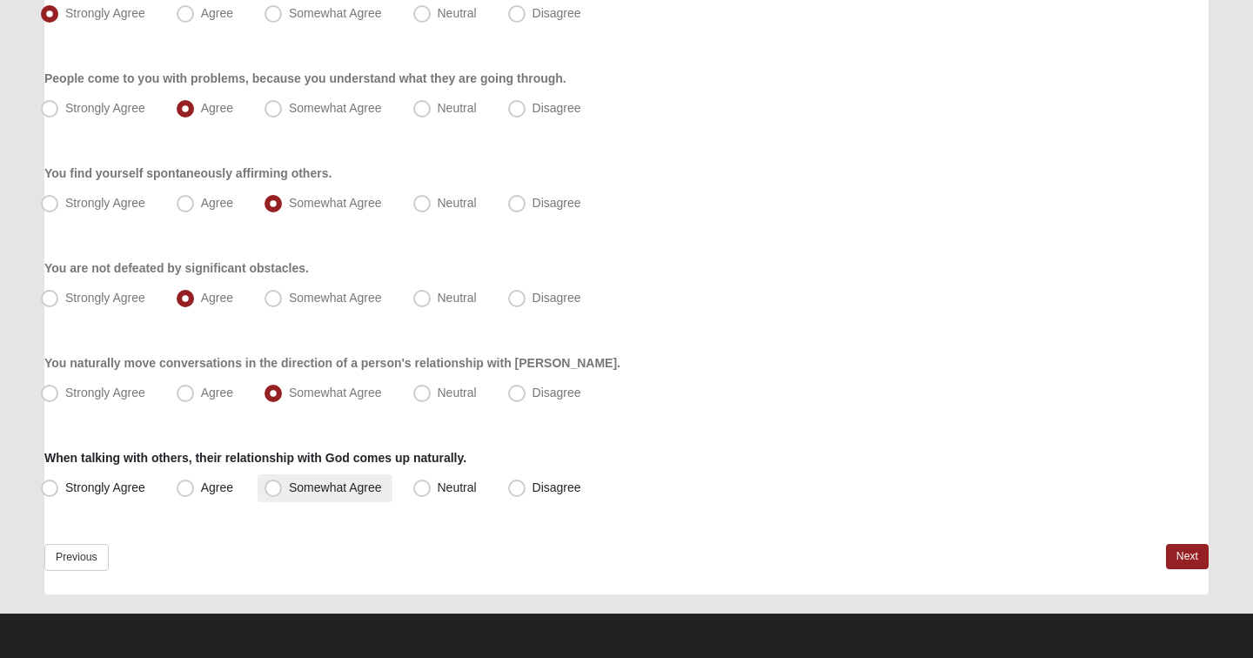
click at [289, 488] on span "Somewhat Agree" at bounding box center [335, 487] width 93 height 14
click at [277, 488] on input "Somewhat Agree" at bounding box center [277, 487] width 11 height 11
radio input "true"
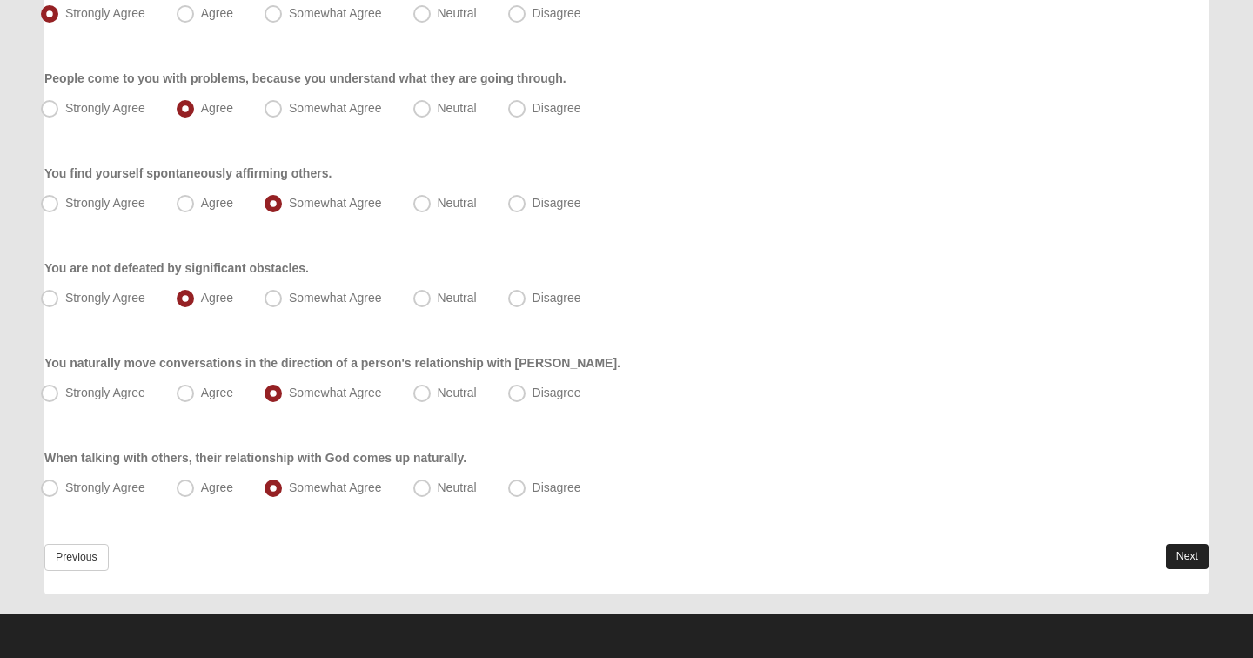
click at [1179, 565] on link "Next" at bounding box center [1187, 556] width 43 height 25
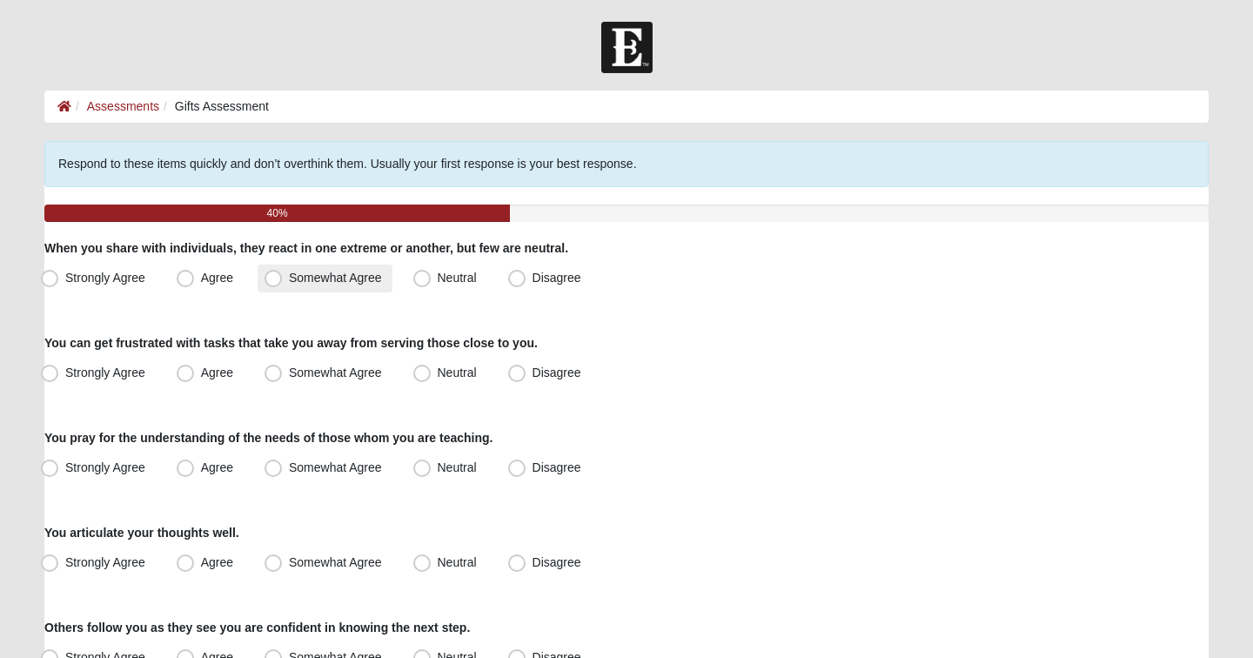
click at [333, 279] on span "Somewhat Agree" at bounding box center [335, 278] width 93 height 14
click at [283, 279] on input "Somewhat Agree" at bounding box center [277, 277] width 11 height 11
radio input "true"
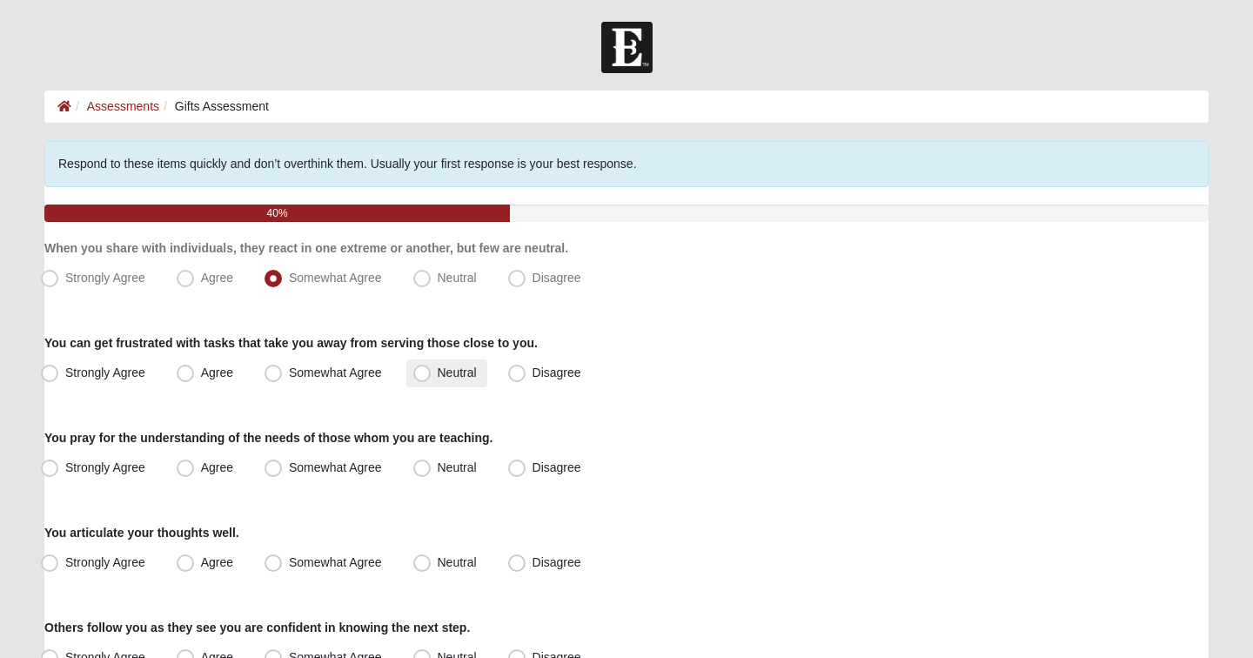
click at [438, 372] on span "Neutral" at bounding box center [457, 373] width 39 height 14
click at [431, 372] on input "Neutral" at bounding box center [425, 372] width 11 height 11
radio input "true"
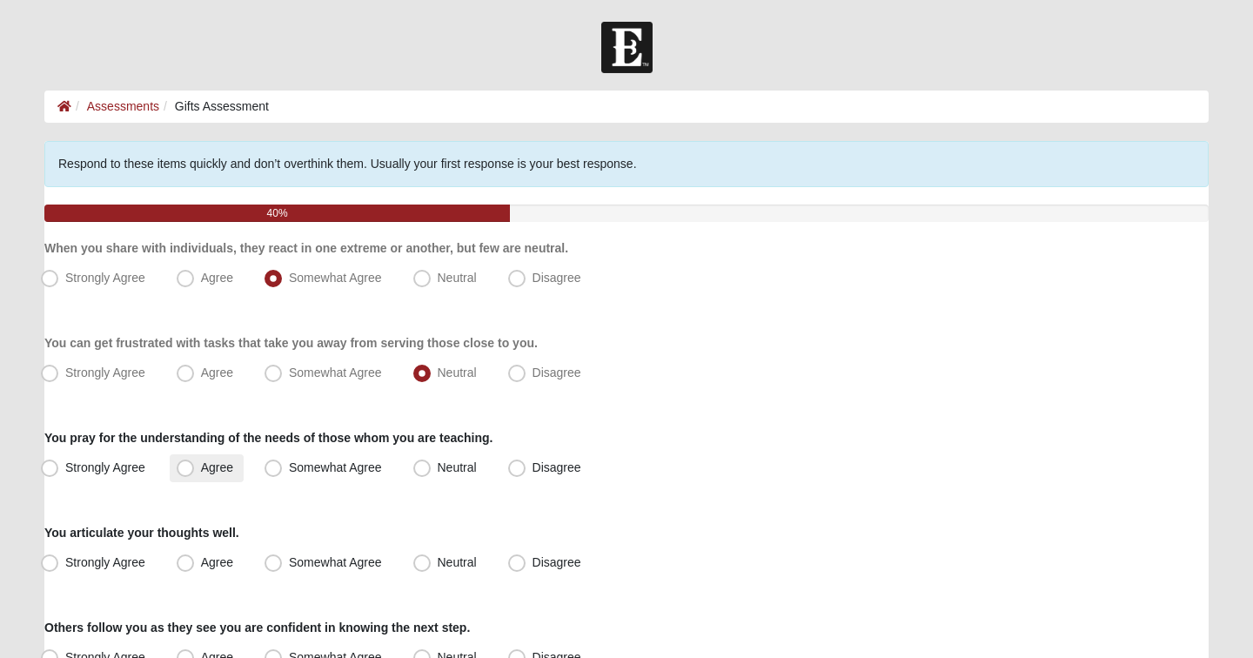
click at [201, 467] on span "Agree" at bounding box center [217, 467] width 32 height 14
click at [191, 467] on input "Agree" at bounding box center [189, 467] width 11 height 11
radio input "true"
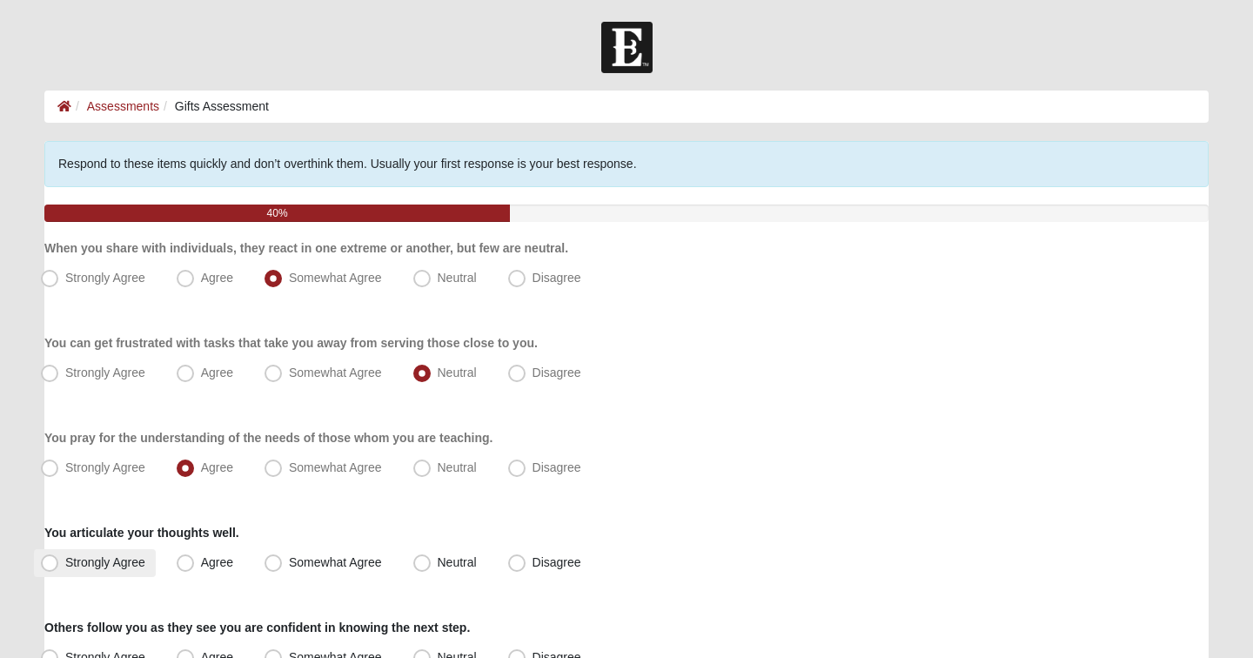
click at [78, 558] on span "Strongly Agree" at bounding box center [105, 562] width 80 height 14
click at [59, 558] on input "Strongly Agree" at bounding box center [53, 562] width 11 height 11
radio input "true"
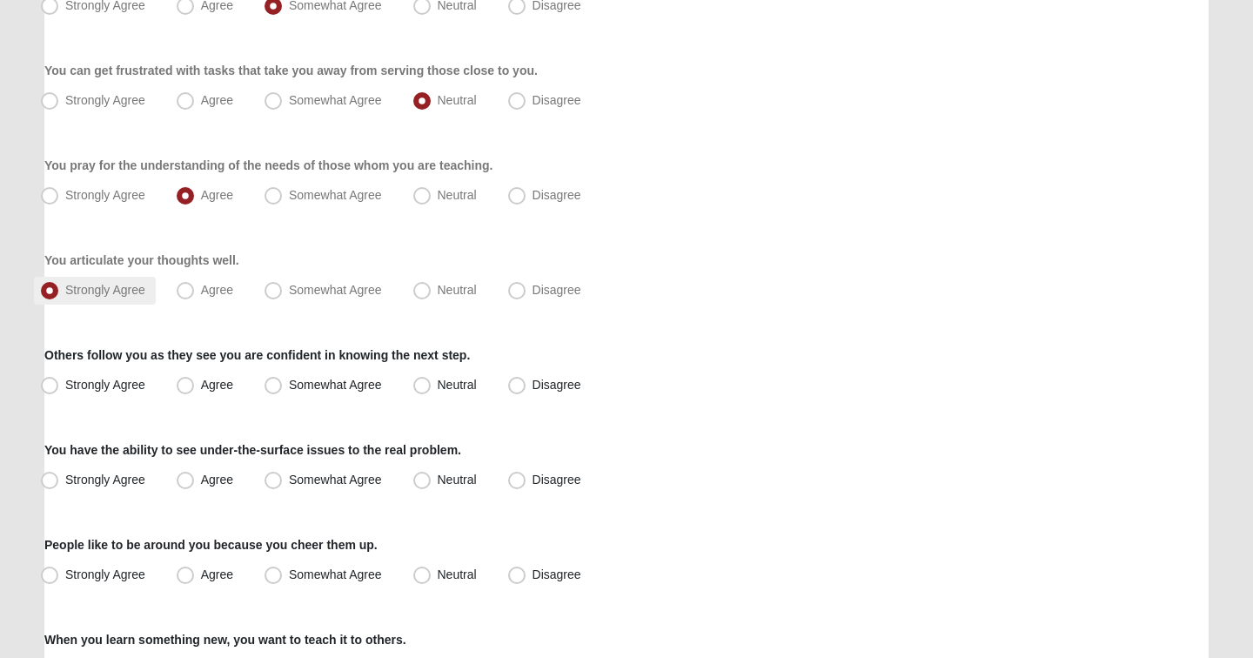
scroll to position [277, 0]
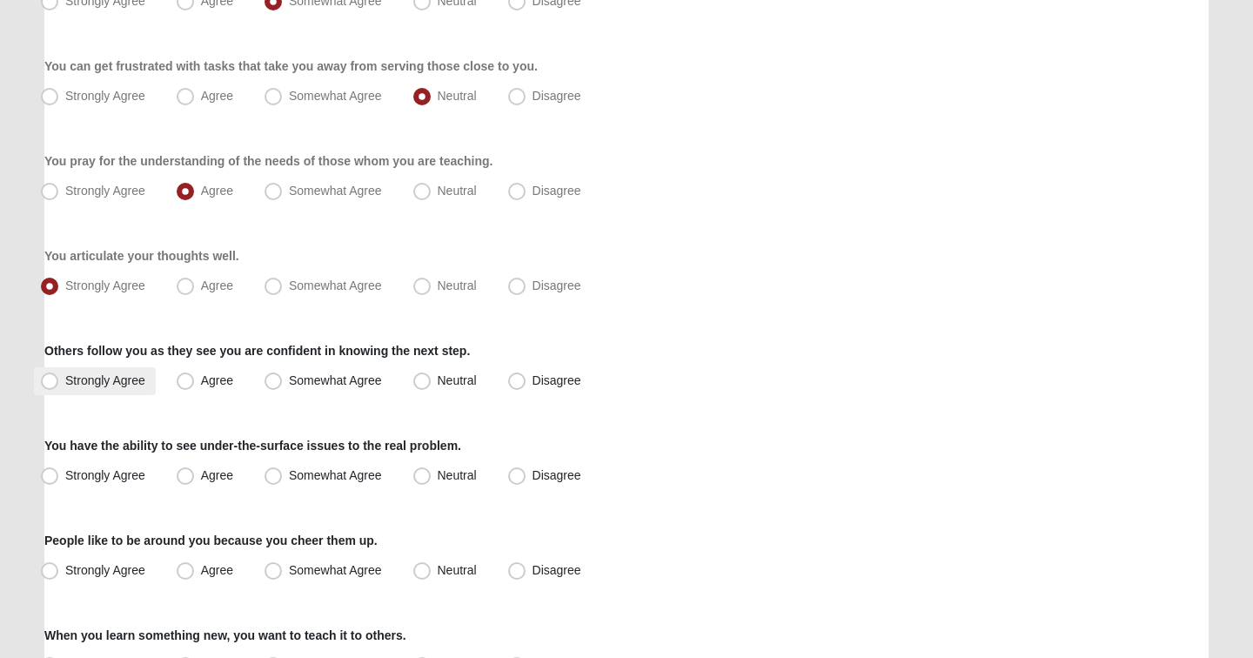
click at [97, 379] on span "Strongly Agree" at bounding box center [105, 380] width 80 height 14
click at [59, 379] on input "Strongly Agree" at bounding box center [53, 380] width 11 height 11
radio input "true"
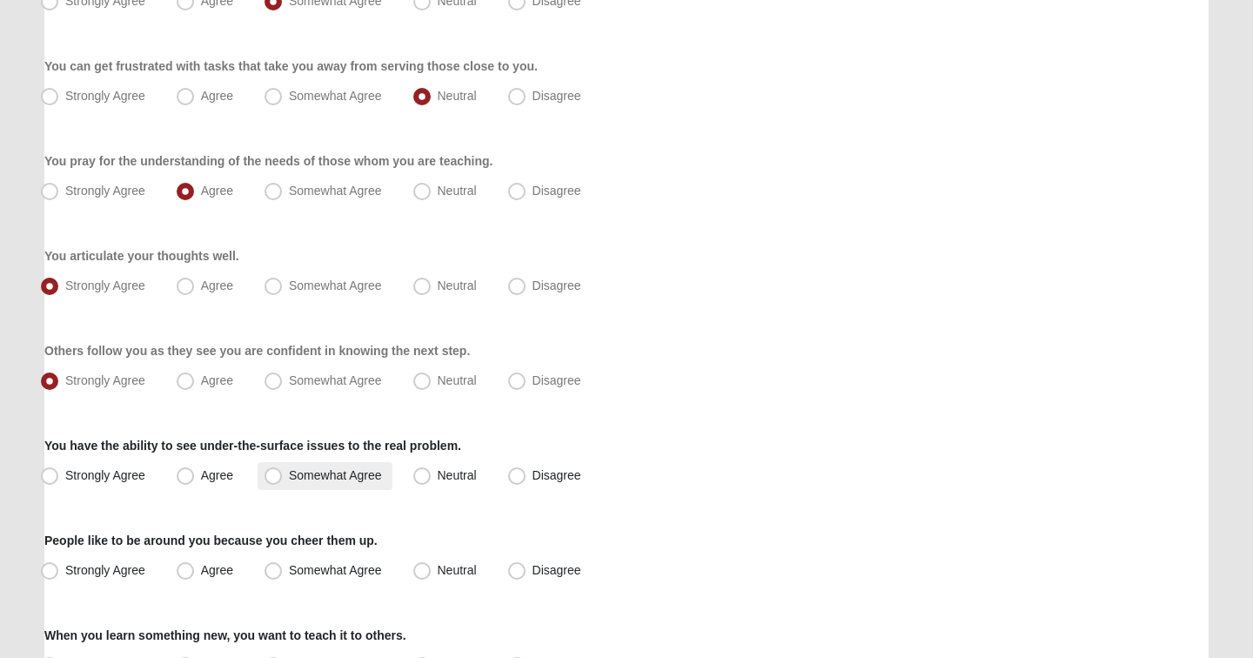
click at [326, 486] on label "Somewhat Agree" at bounding box center [325, 476] width 135 height 28
click at [283, 481] on input "Somewhat Agree" at bounding box center [277, 475] width 11 height 11
radio input "true"
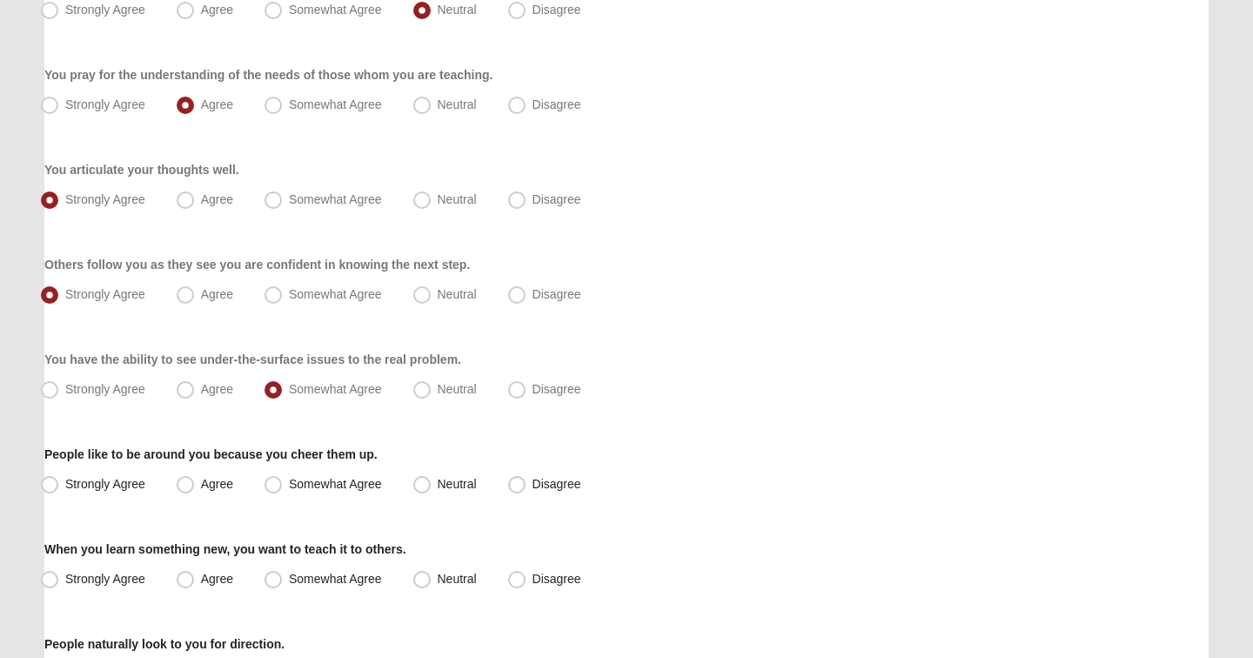
scroll to position [366, 0]
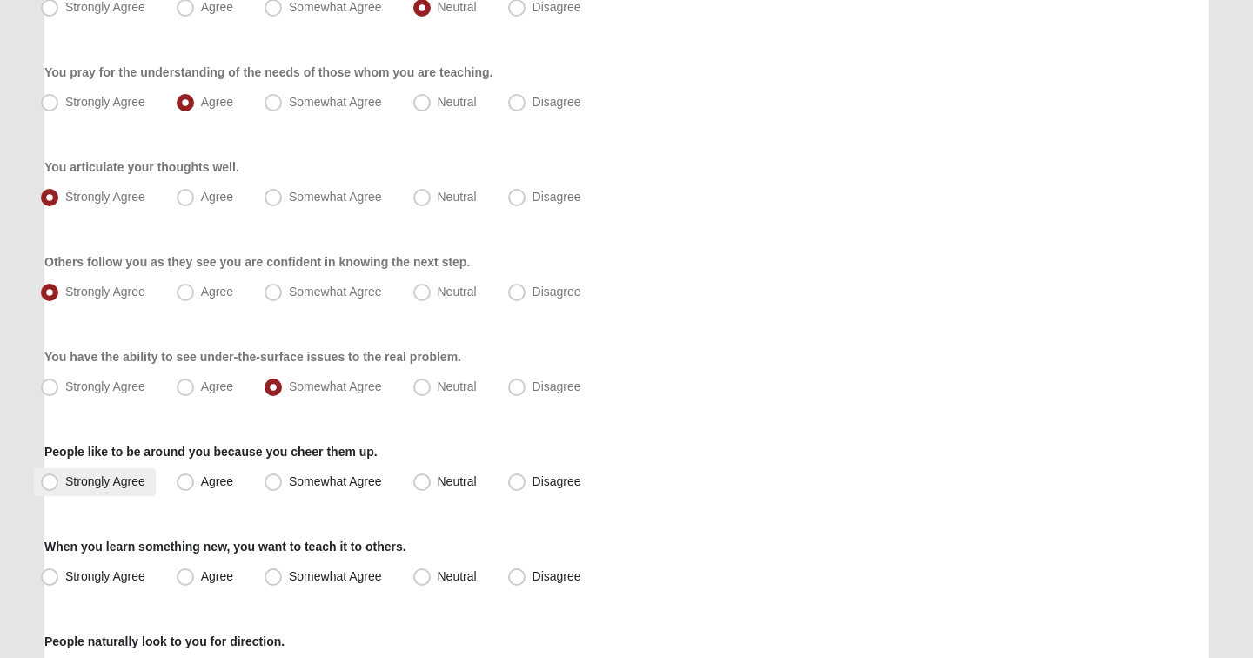
click at [124, 468] on label "Strongly Agree" at bounding box center [95, 482] width 122 height 28
click at [59, 476] on input "Strongly Agree" at bounding box center [53, 481] width 11 height 11
radio input "true"
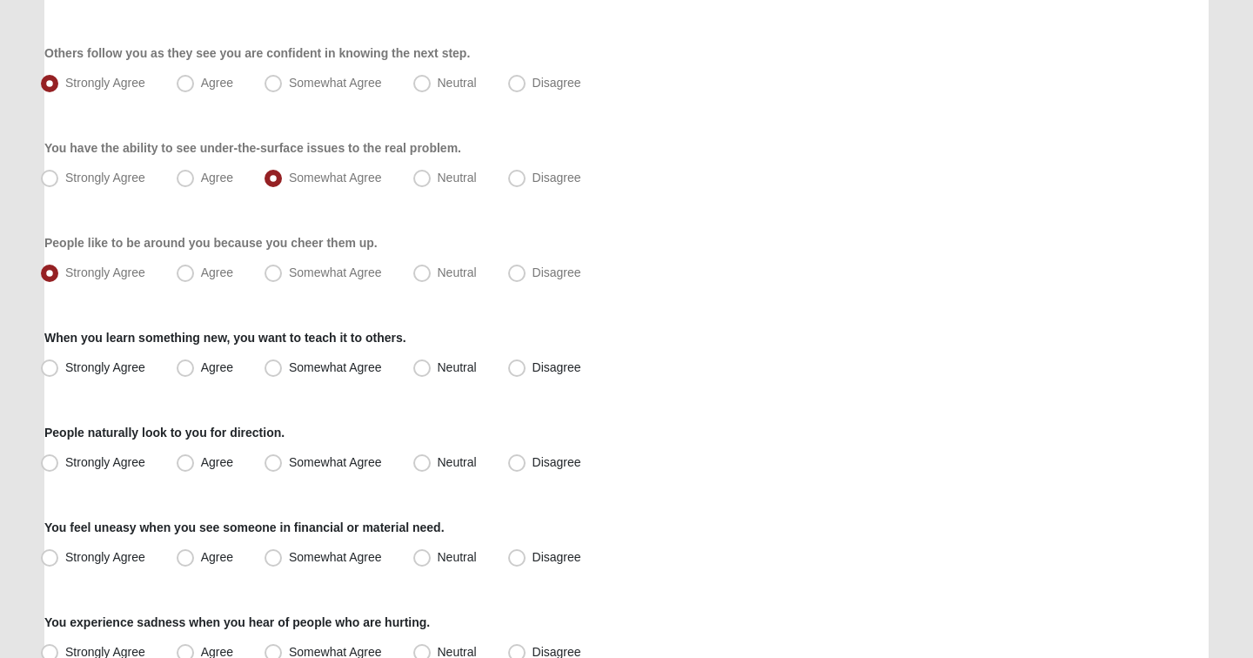
scroll to position [575, 0]
click at [114, 371] on span "Strongly Agree" at bounding box center [105, 366] width 80 height 14
click at [59, 371] on input "Strongly Agree" at bounding box center [53, 366] width 11 height 11
radio input "true"
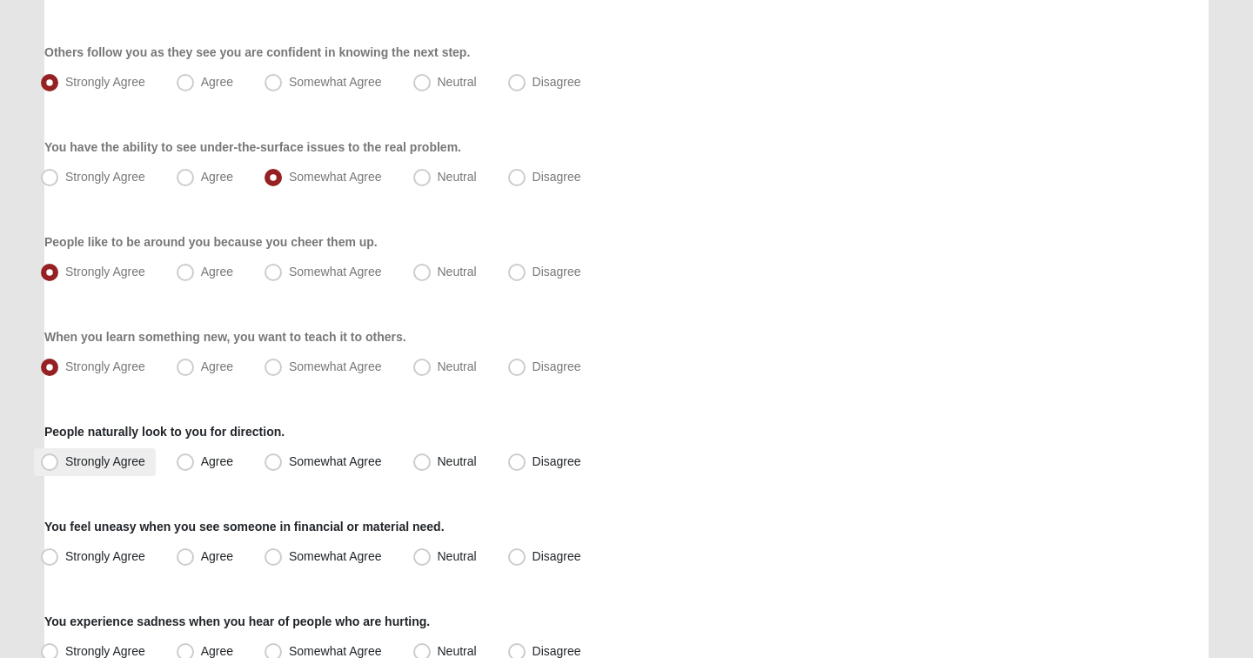
click at [106, 460] on span "Strongly Agree" at bounding box center [105, 461] width 80 height 14
click at [59, 460] on input "Strongly Agree" at bounding box center [53, 461] width 11 height 11
radio input "true"
click at [201, 554] on span "Agree" at bounding box center [217, 556] width 32 height 14
click at [192, 554] on input "Agree" at bounding box center [189, 556] width 11 height 11
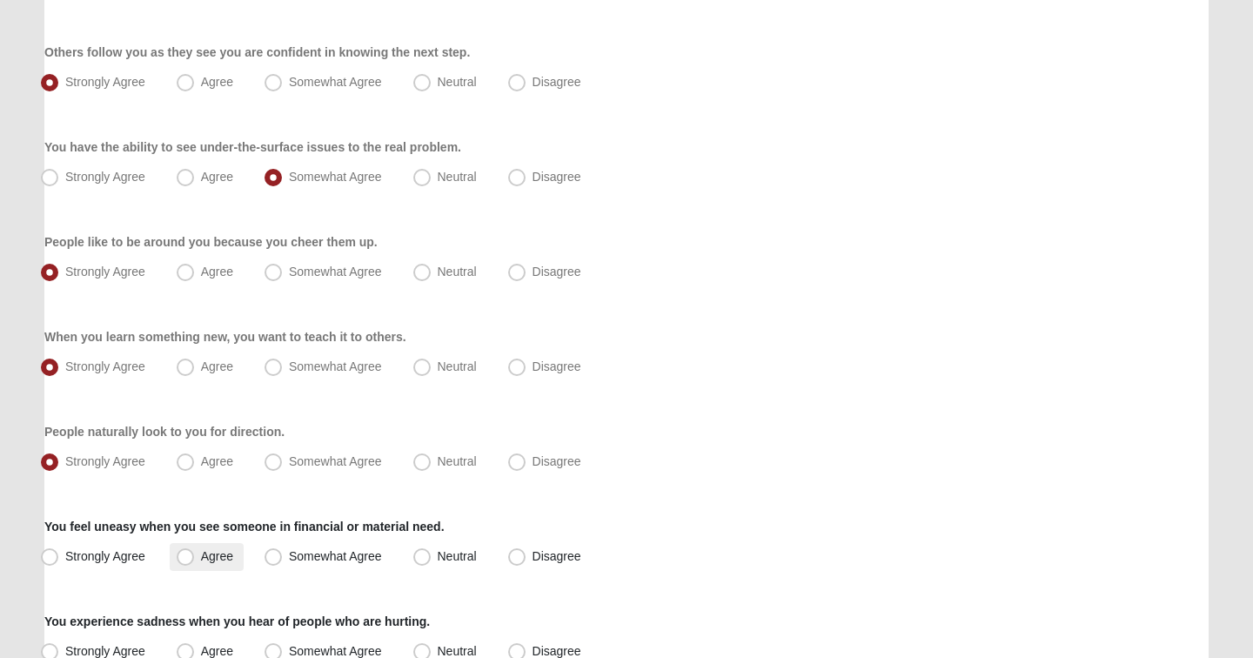
radio input "true"
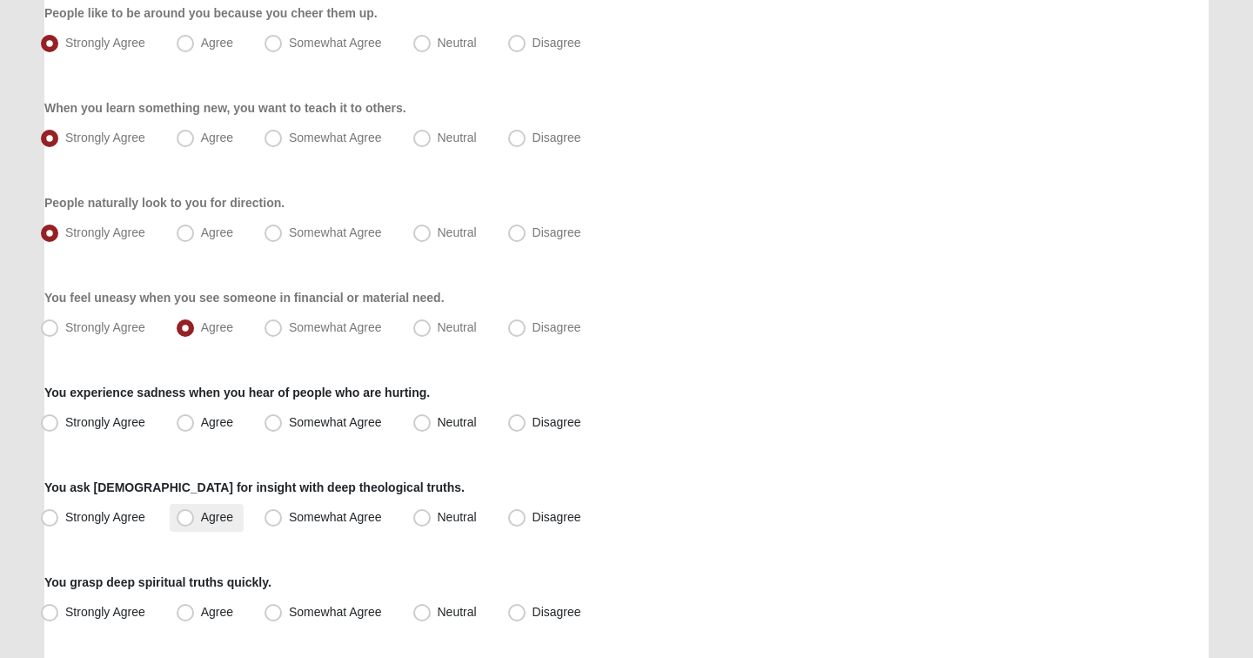
scroll to position [820, 0]
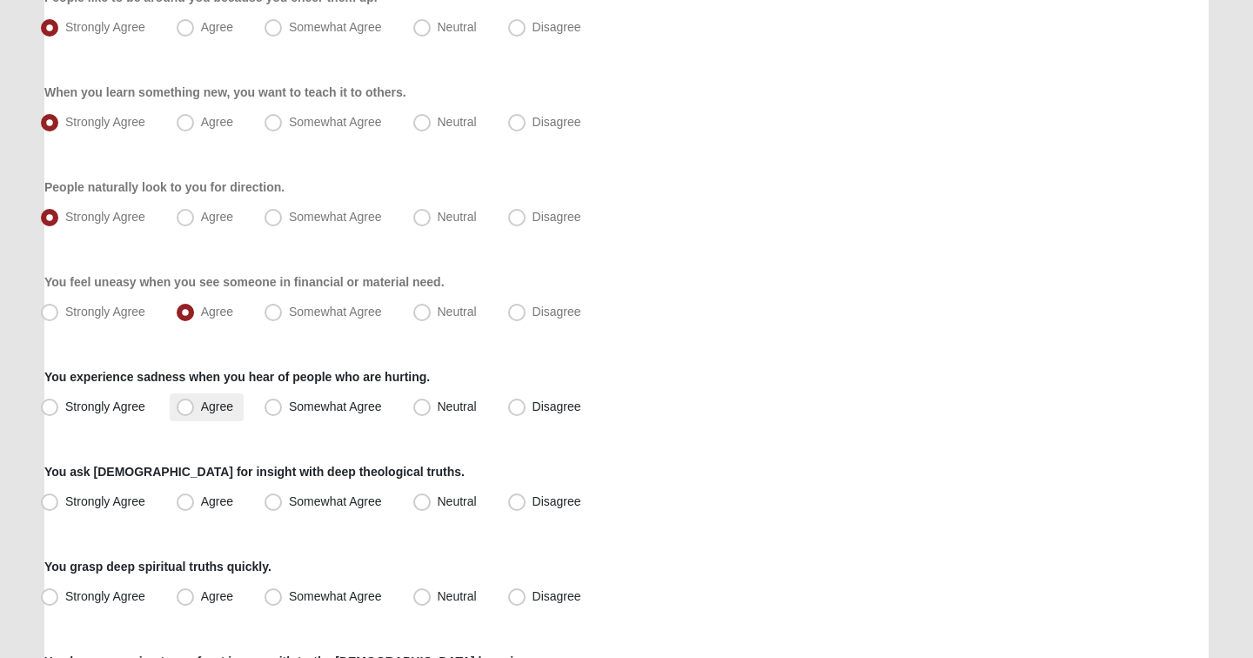
click at [185, 419] on label "Agree" at bounding box center [207, 407] width 74 height 28
click at [185, 413] on input "Agree" at bounding box center [189, 406] width 11 height 11
radio input "true"
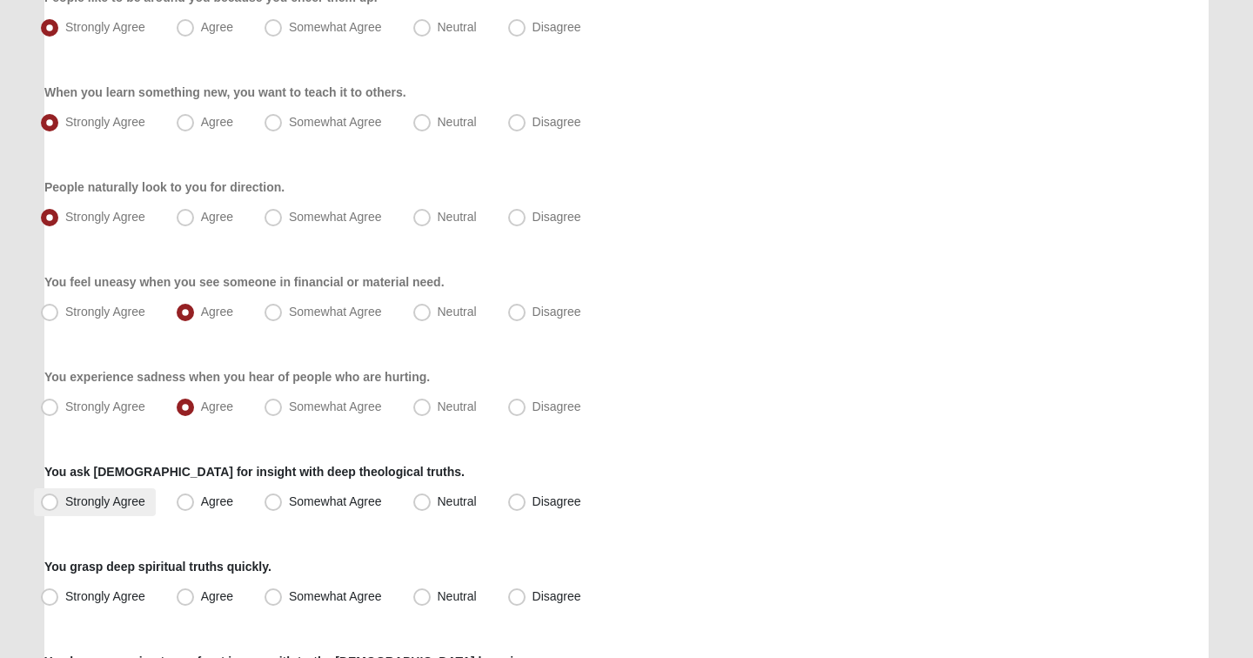
click at [108, 505] on span "Strongly Agree" at bounding box center [105, 501] width 80 height 14
click at [59, 505] on input "Strongly Agree" at bounding box center [53, 501] width 11 height 11
radio input "true"
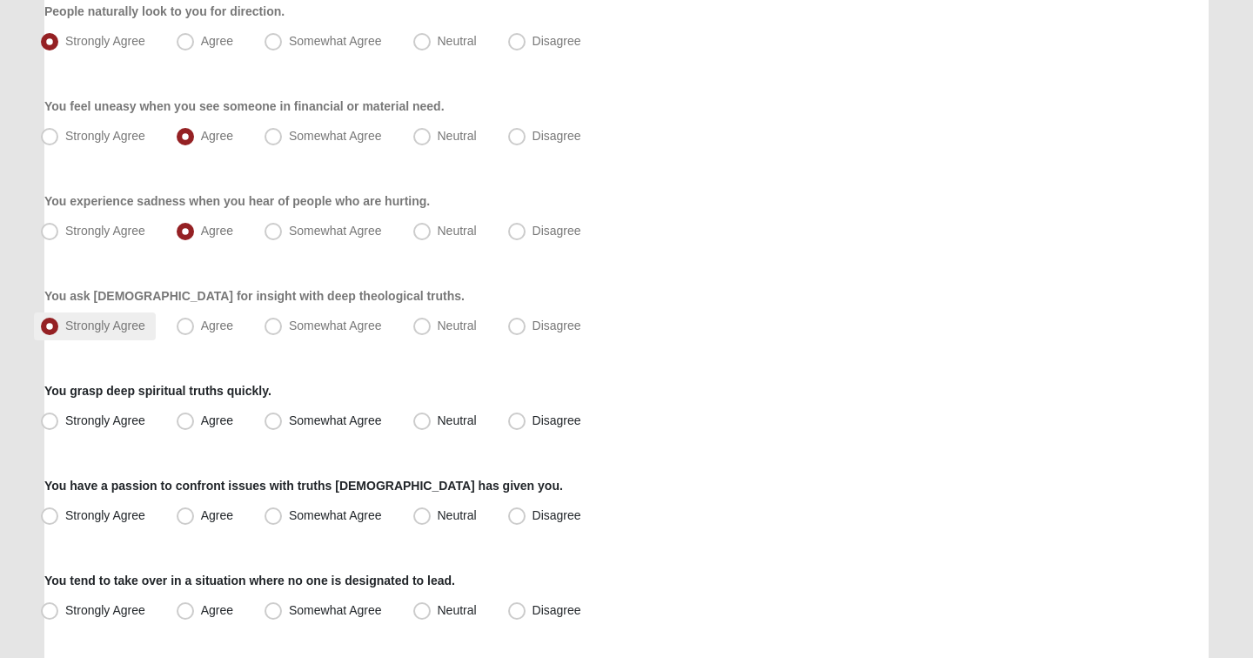
scroll to position [1018, 0]
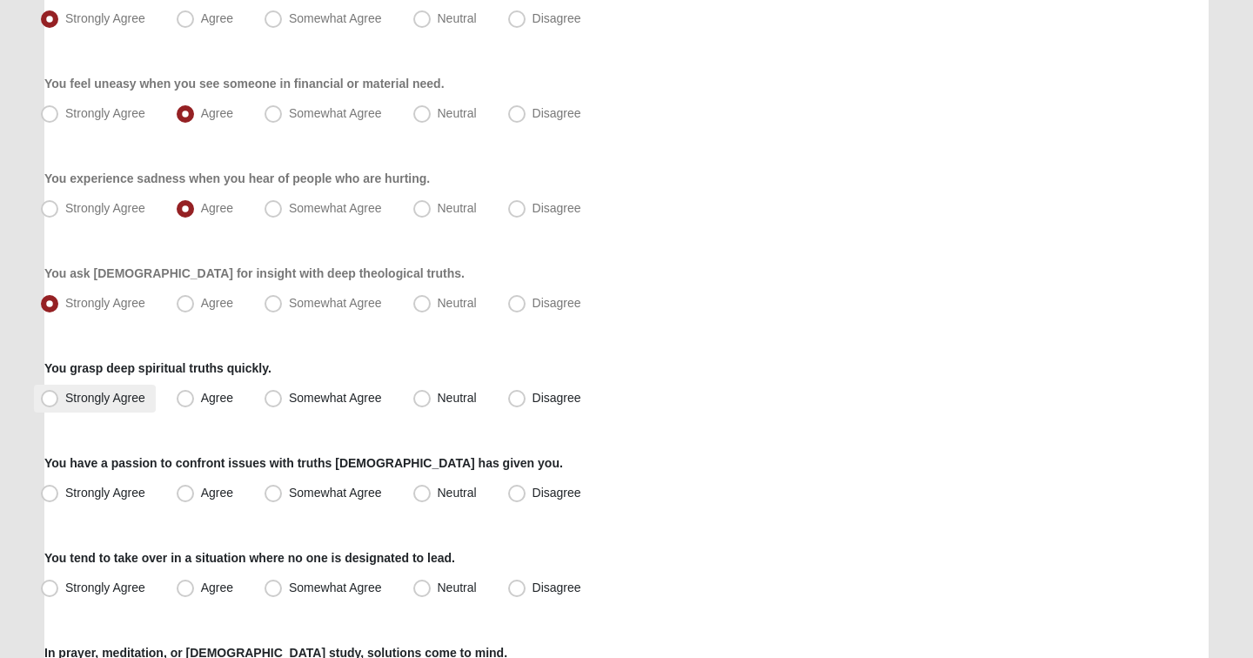
click at [124, 395] on span "Strongly Agree" at bounding box center [105, 398] width 80 height 14
click at [59, 395] on input "Strongly Agree" at bounding box center [53, 398] width 11 height 11
radio input "true"
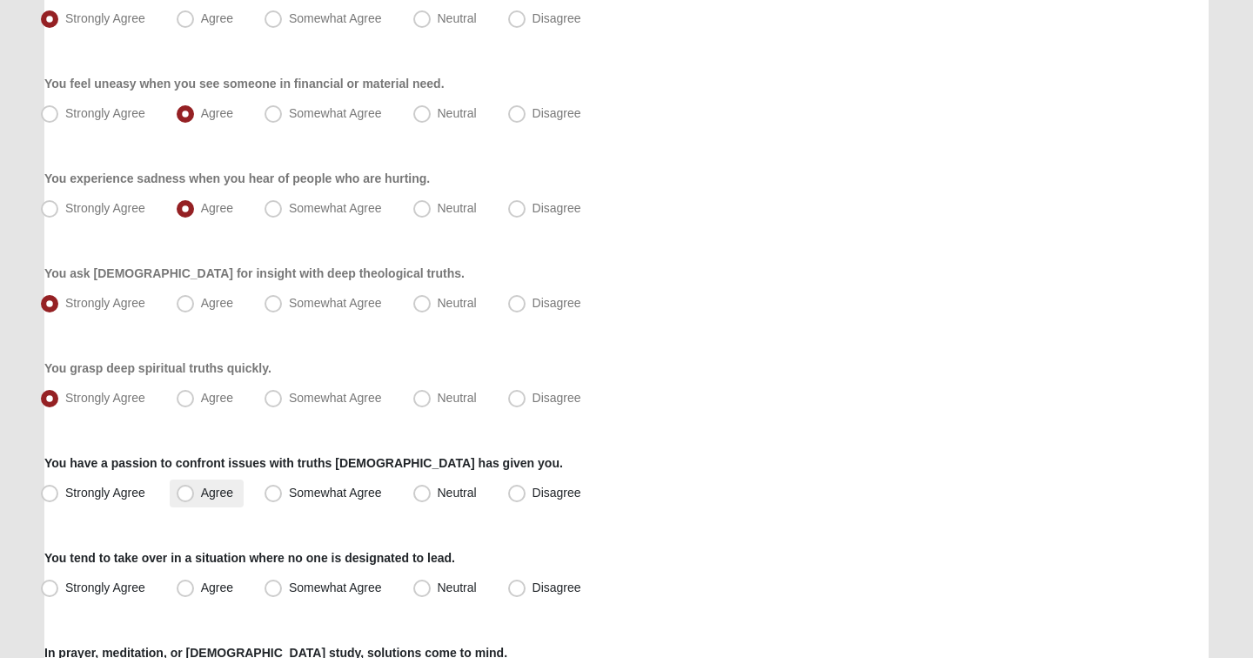
click at [201, 491] on span "Agree" at bounding box center [217, 493] width 32 height 14
click at [185, 491] on input "Agree" at bounding box center [189, 492] width 11 height 11
radio input "true"
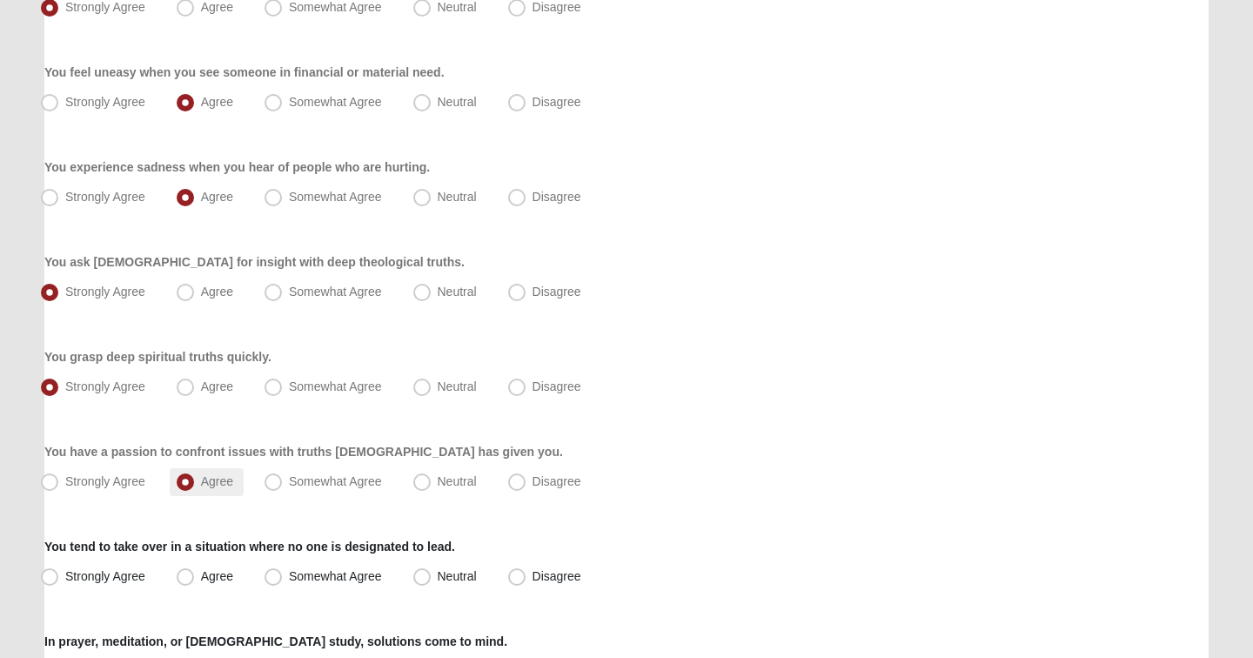
scroll to position [1033, 0]
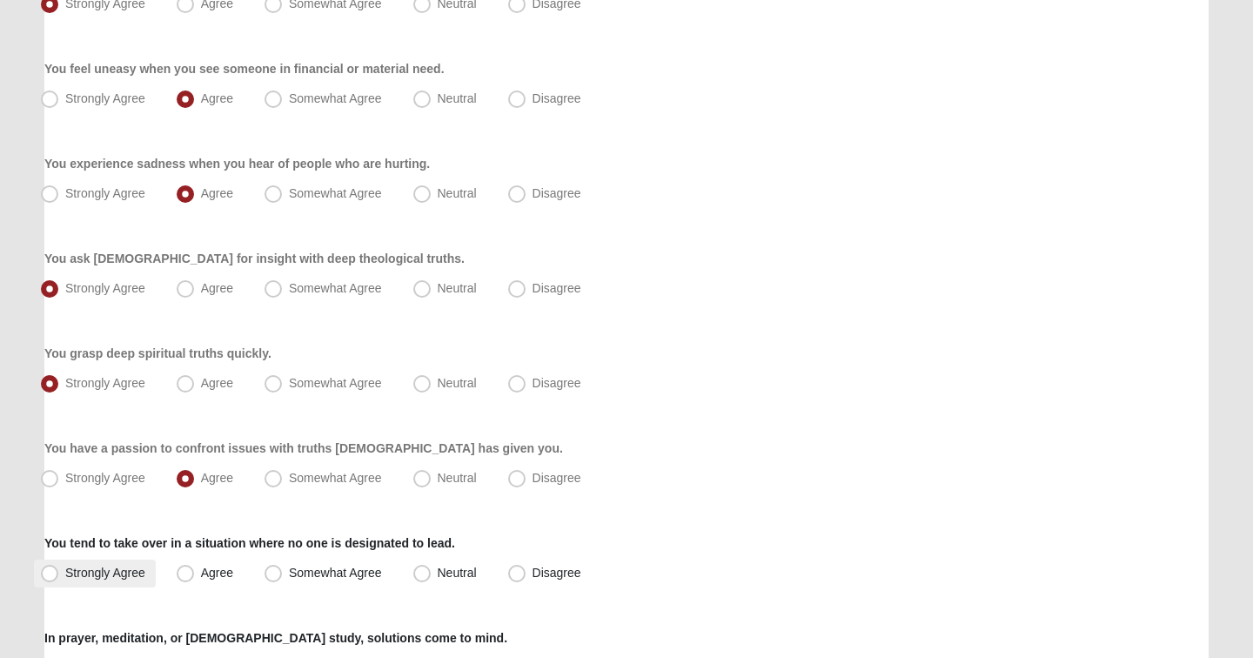
click at [102, 574] on span "Strongly Agree" at bounding box center [105, 573] width 80 height 14
click at [59, 574] on input "Strongly Agree" at bounding box center [53, 573] width 11 height 11
radio input "true"
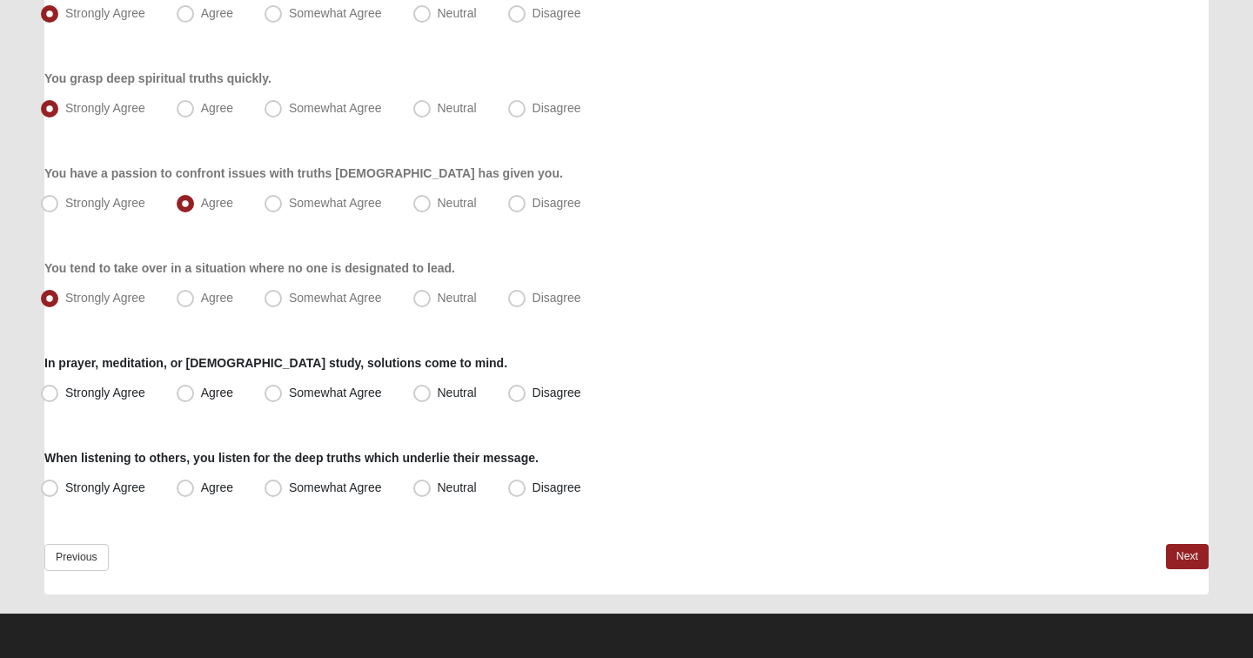
scroll to position [1308, 0]
click at [199, 389] on label "Agree" at bounding box center [207, 394] width 74 height 28
click at [195, 389] on input "Agree" at bounding box center [189, 392] width 11 height 11
radio input "true"
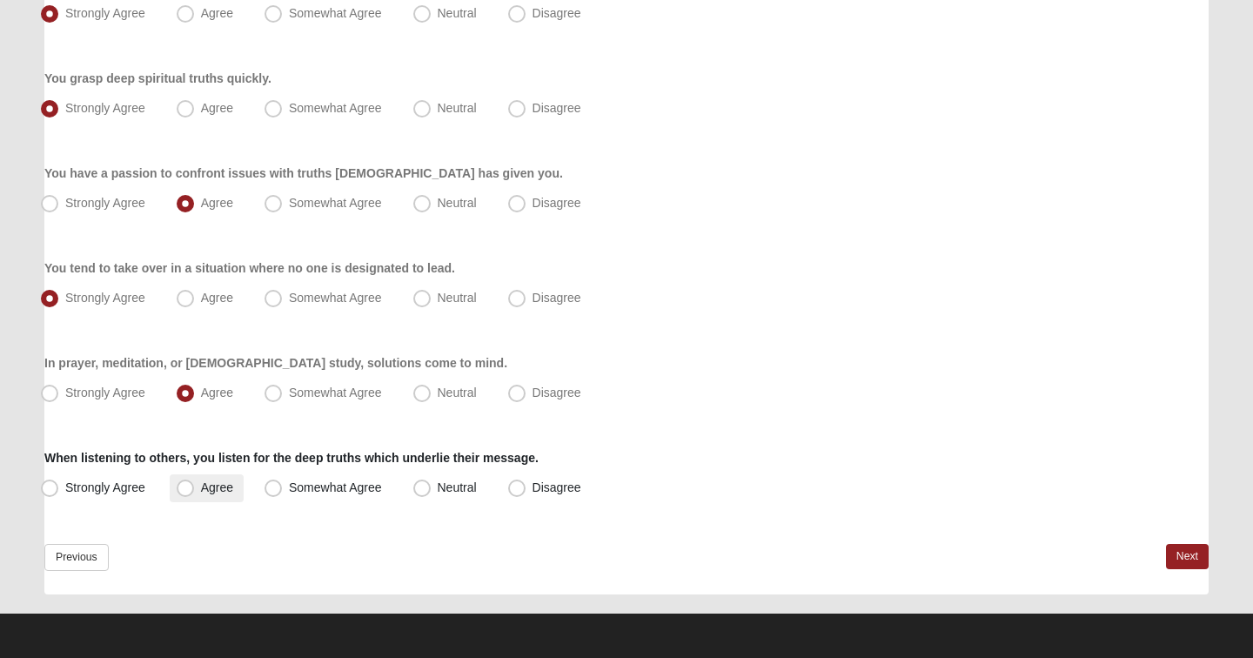
click at [188, 499] on label "Agree" at bounding box center [207, 488] width 74 height 28
click at [188, 494] on input "Agree" at bounding box center [189, 487] width 11 height 11
radio input "true"
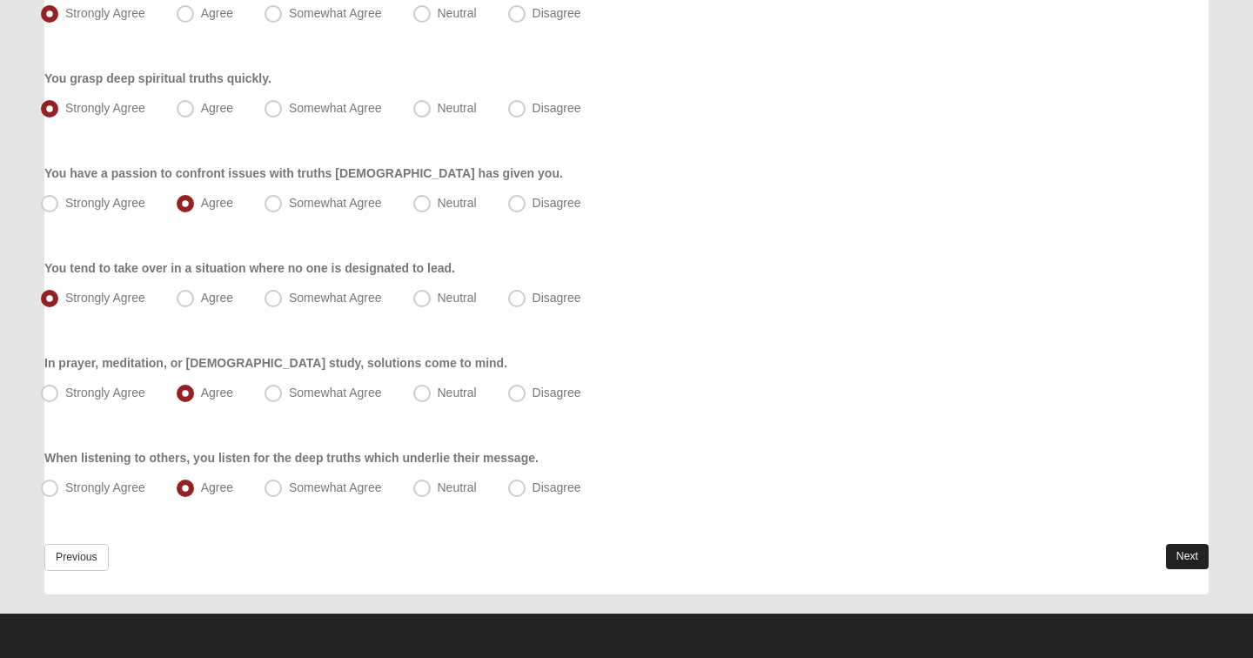
click at [1195, 554] on link "Next" at bounding box center [1187, 556] width 43 height 25
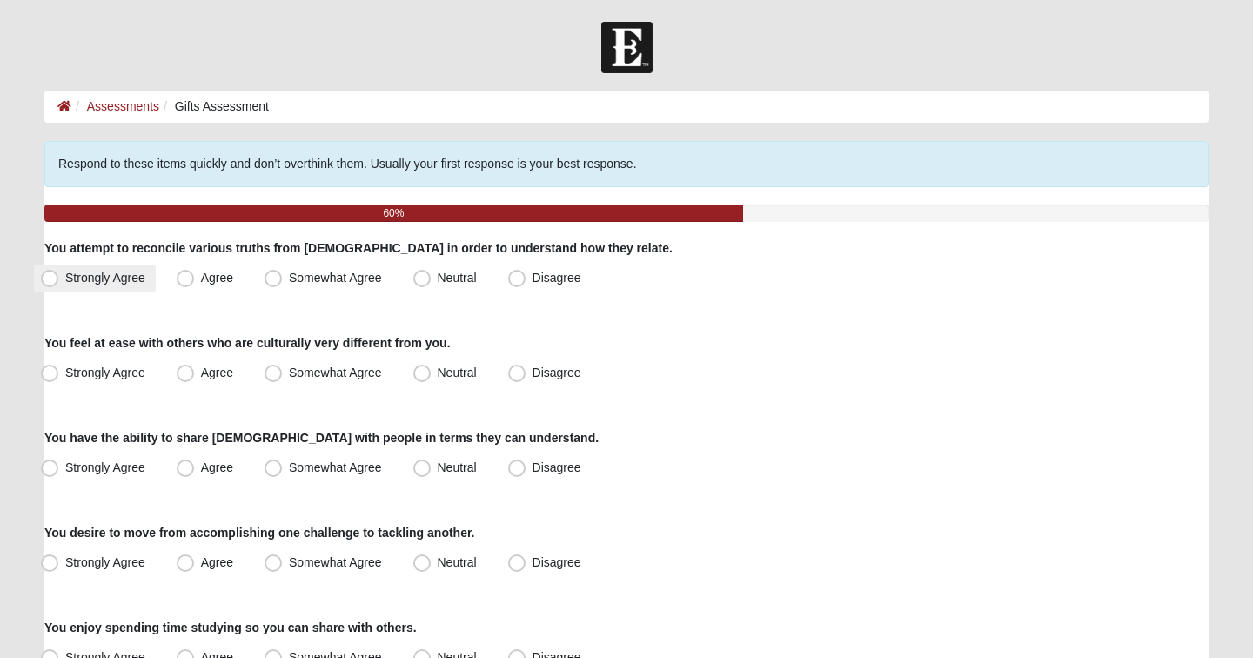
click at [101, 280] on span "Strongly Agree" at bounding box center [105, 278] width 80 height 14
click at [59, 280] on input "Strongly Agree" at bounding box center [53, 277] width 11 height 11
radio input "true"
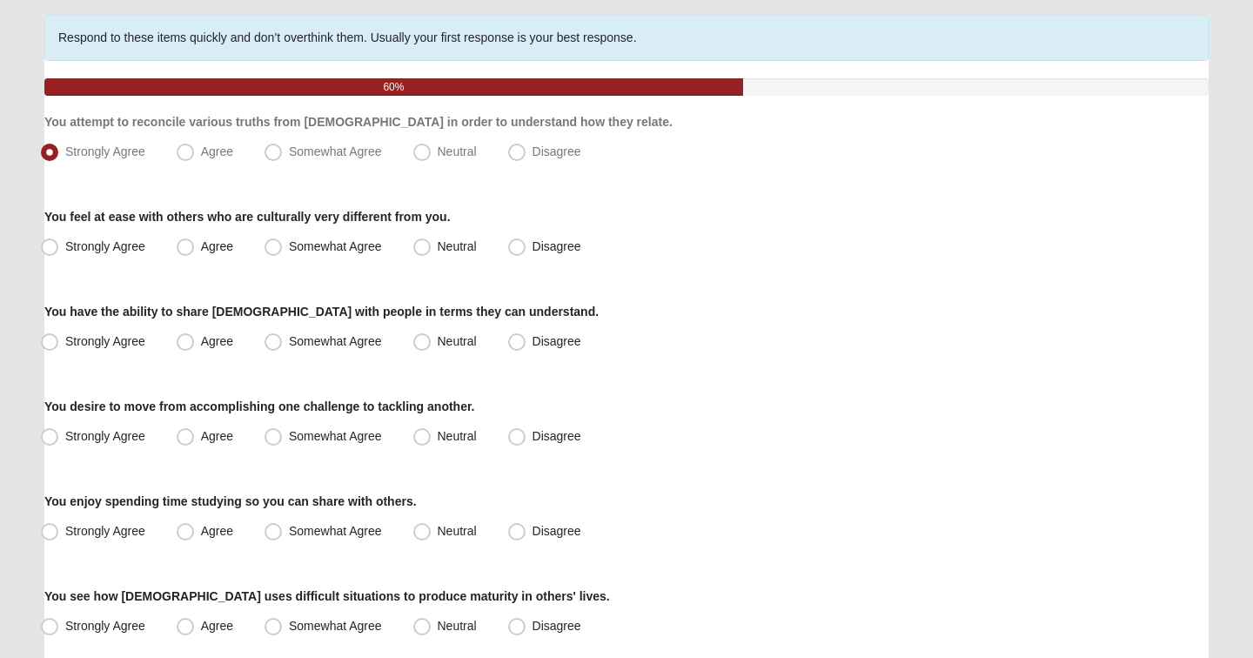
scroll to position [136, 0]
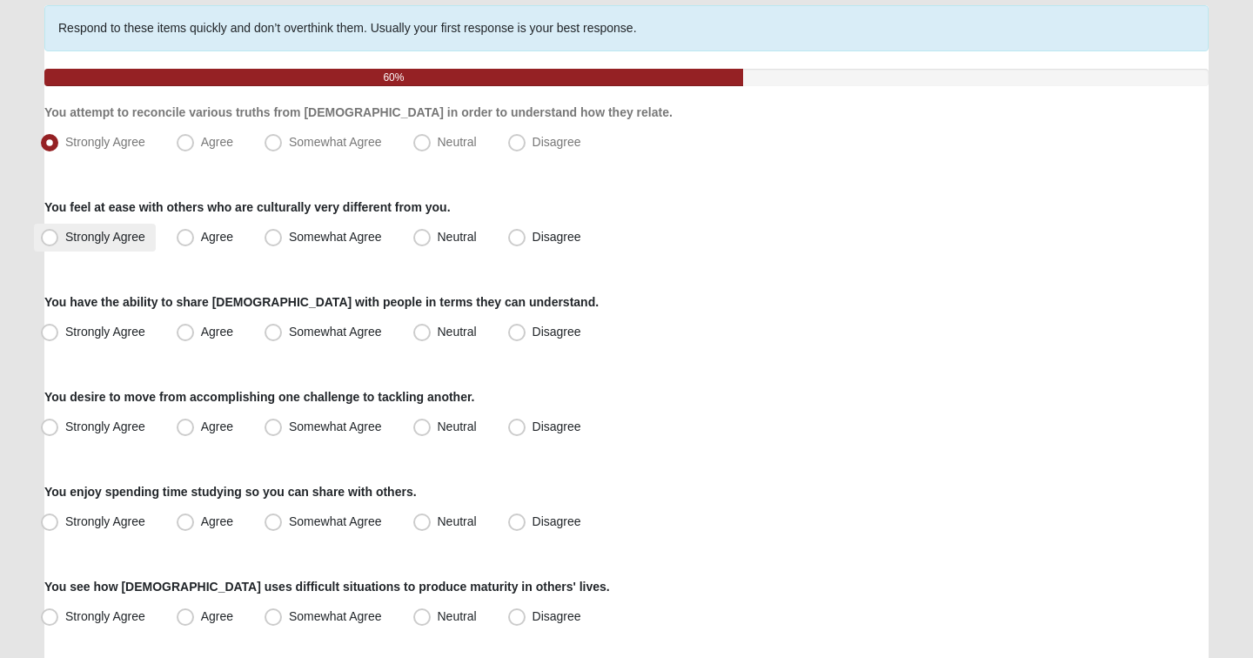
click at [110, 239] on span "Strongly Agree" at bounding box center [105, 237] width 80 height 14
click at [59, 239] on input "Strongly Agree" at bounding box center [53, 237] width 11 height 11
radio input "true"
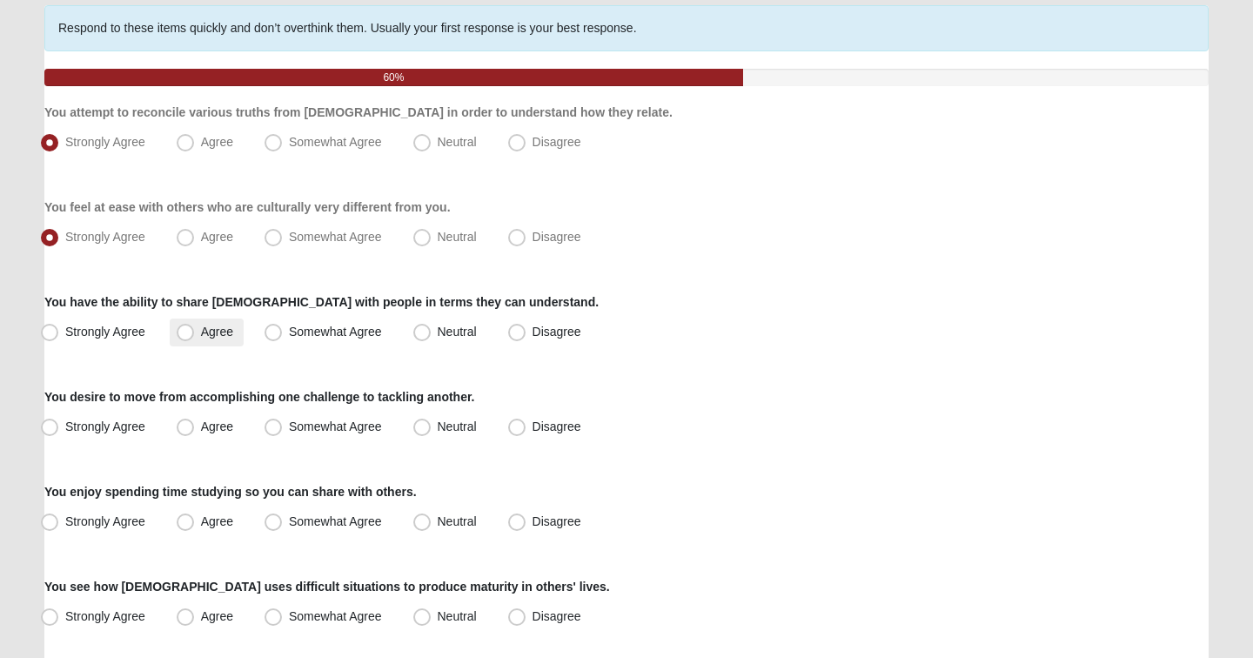
click at [227, 335] on span "Agree" at bounding box center [217, 332] width 32 height 14
click at [195, 335] on input "Agree" at bounding box center [189, 331] width 11 height 11
radio input "true"
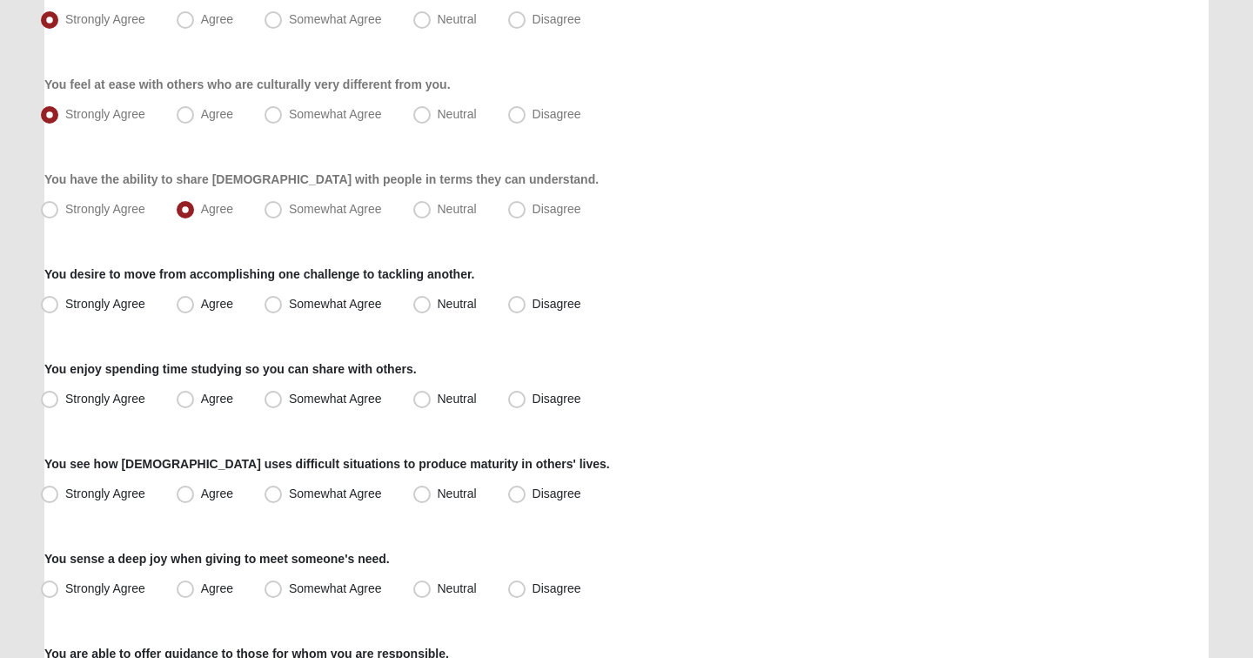
scroll to position [272, 0]
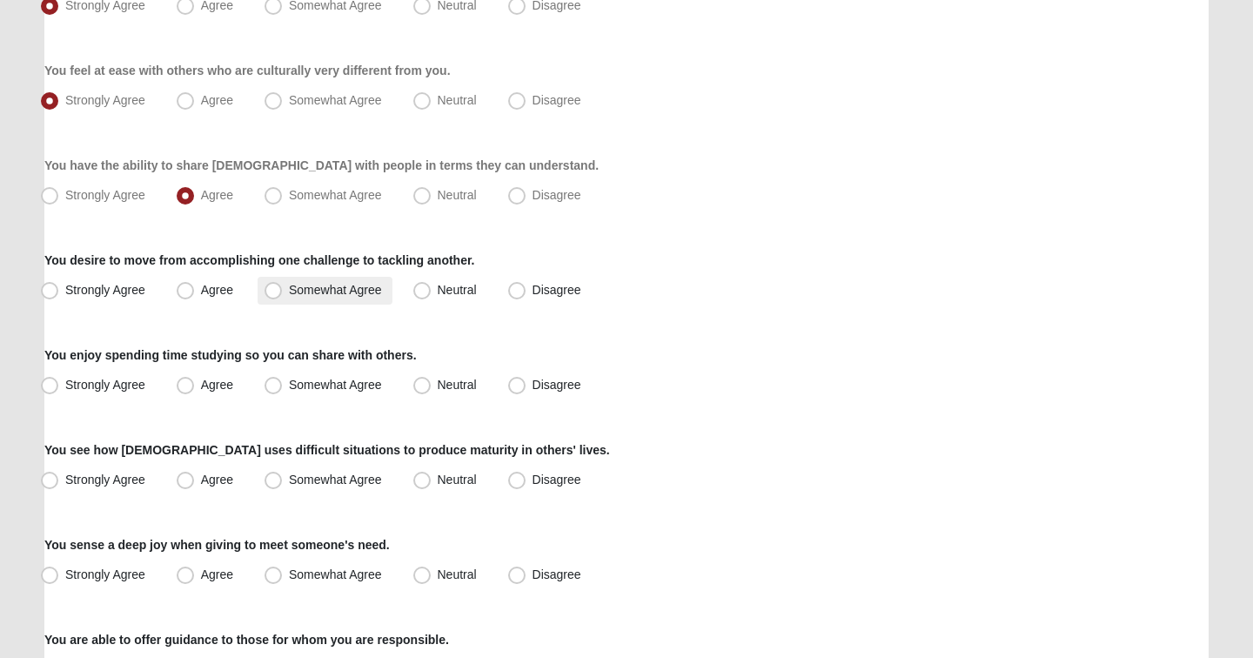
click at [289, 291] on span "Somewhat Agree" at bounding box center [335, 290] width 93 height 14
click at [276, 291] on input "Somewhat Agree" at bounding box center [277, 290] width 11 height 11
radio input "true"
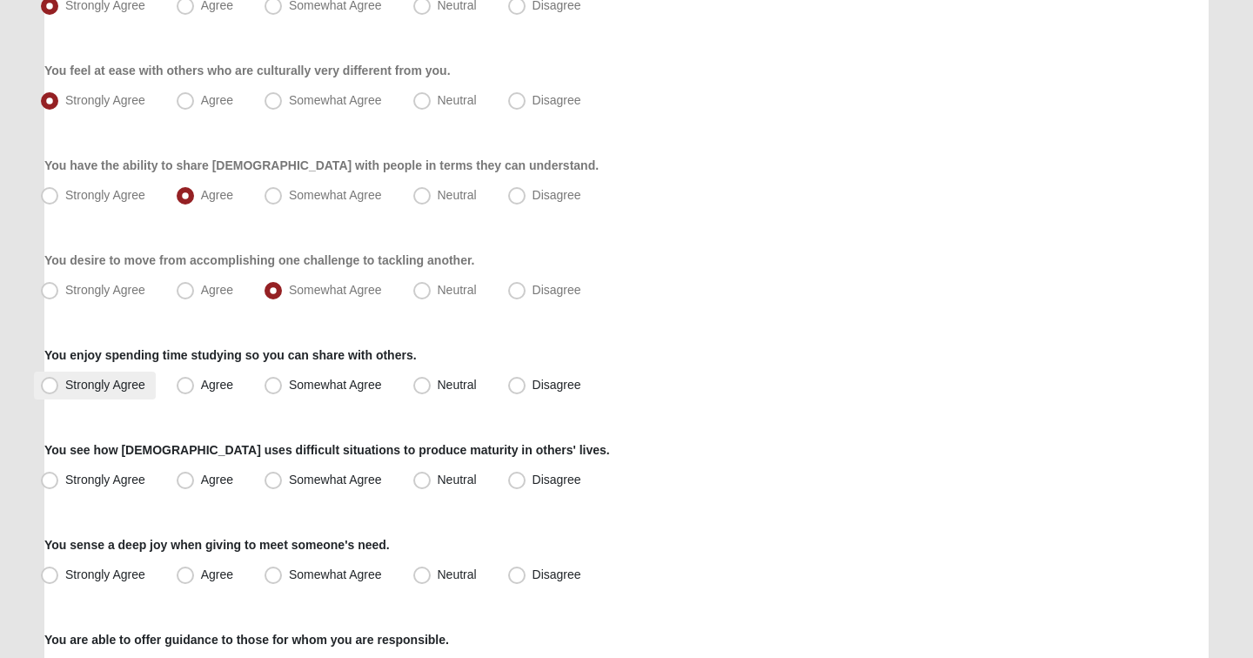
click at [124, 391] on span "Strongly Agree" at bounding box center [105, 385] width 80 height 14
click at [59, 391] on input "Strongly Agree" at bounding box center [53, 385] width 11 height 11
radio input "true"
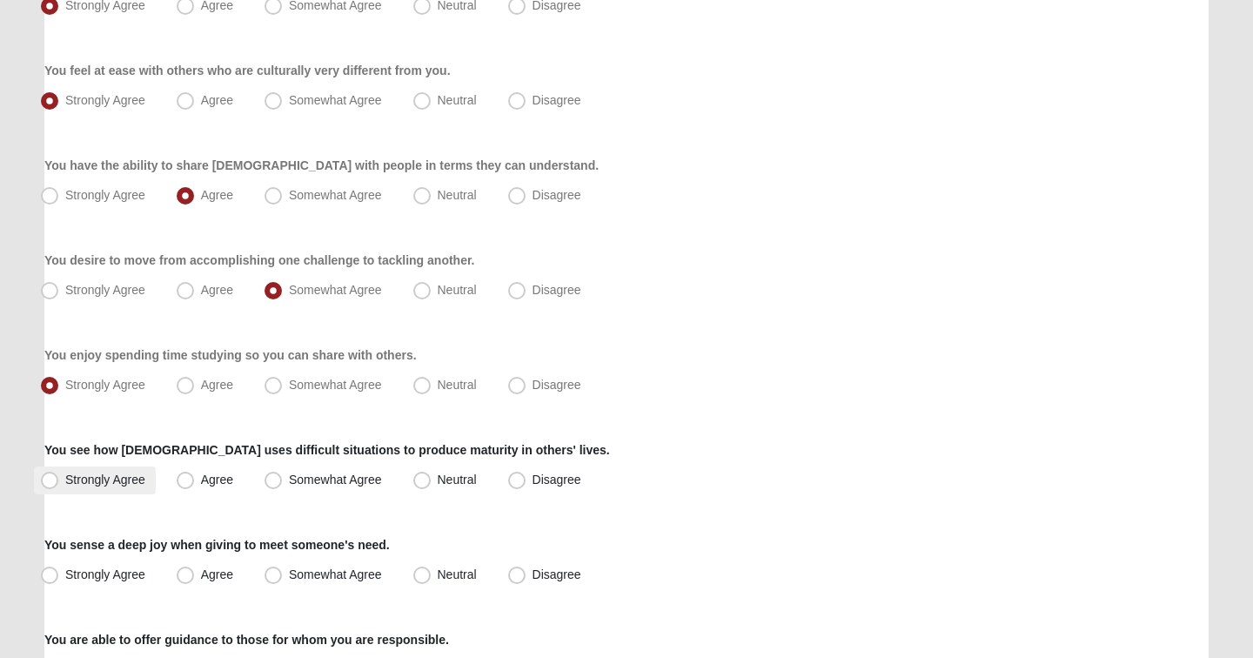
click at [116, 487] on label "Strongly Agree" at bounding box center [95, 481] width 122 height 28
click at [59, 486] on input "Strongly Agree" at bounding box center [53, 479] width 11 height 11
radio input "true"
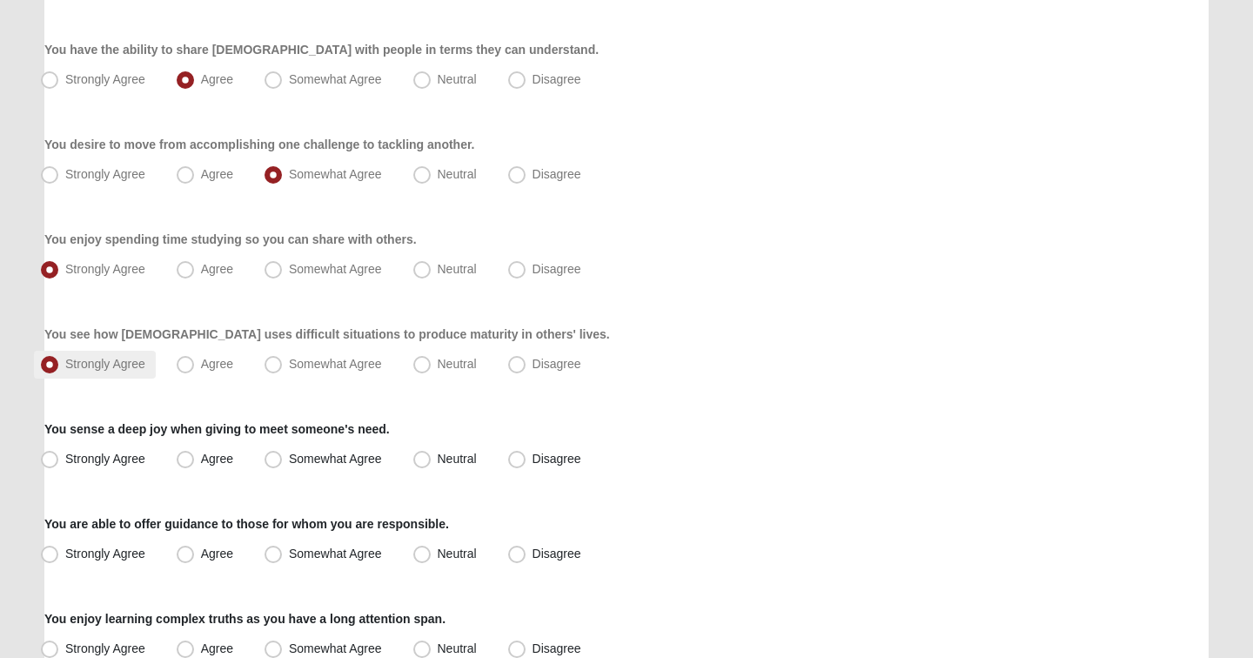
scroll to position [414, 0]
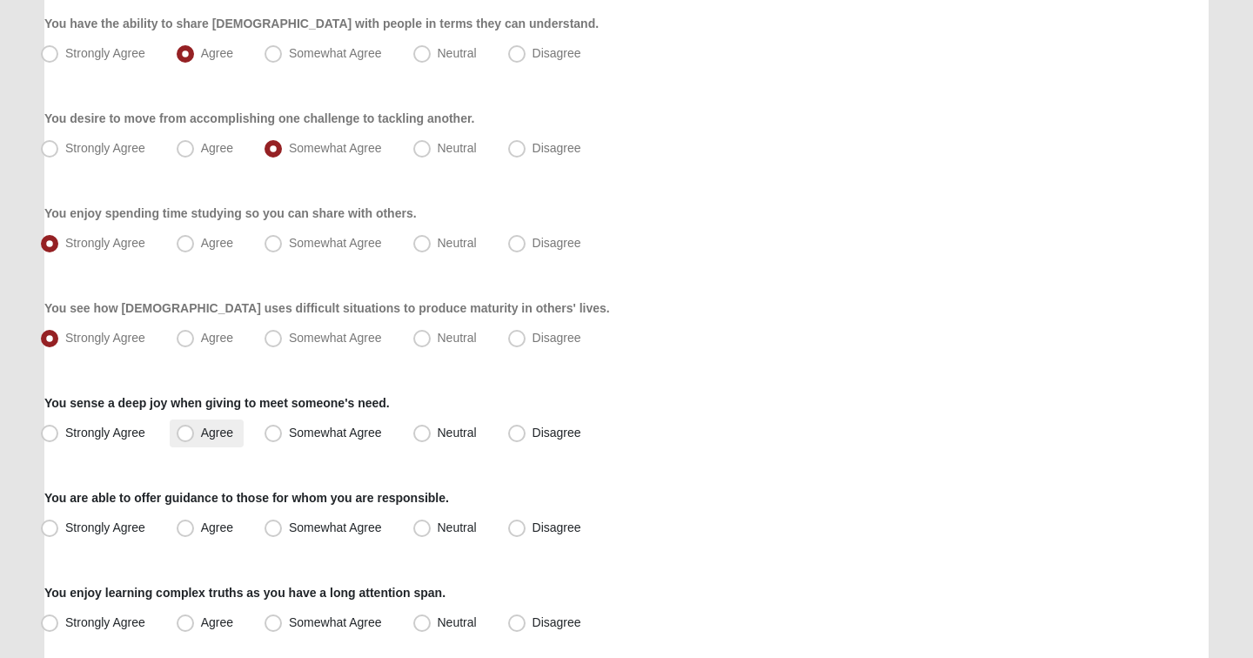
click at [201, 435] on span "Agree" at bounding box center [217, 433] width 32 height 14
click at [190, 435] on input "Agree" at bounding box center [189, 432] width 11 height 11
radio input "true"
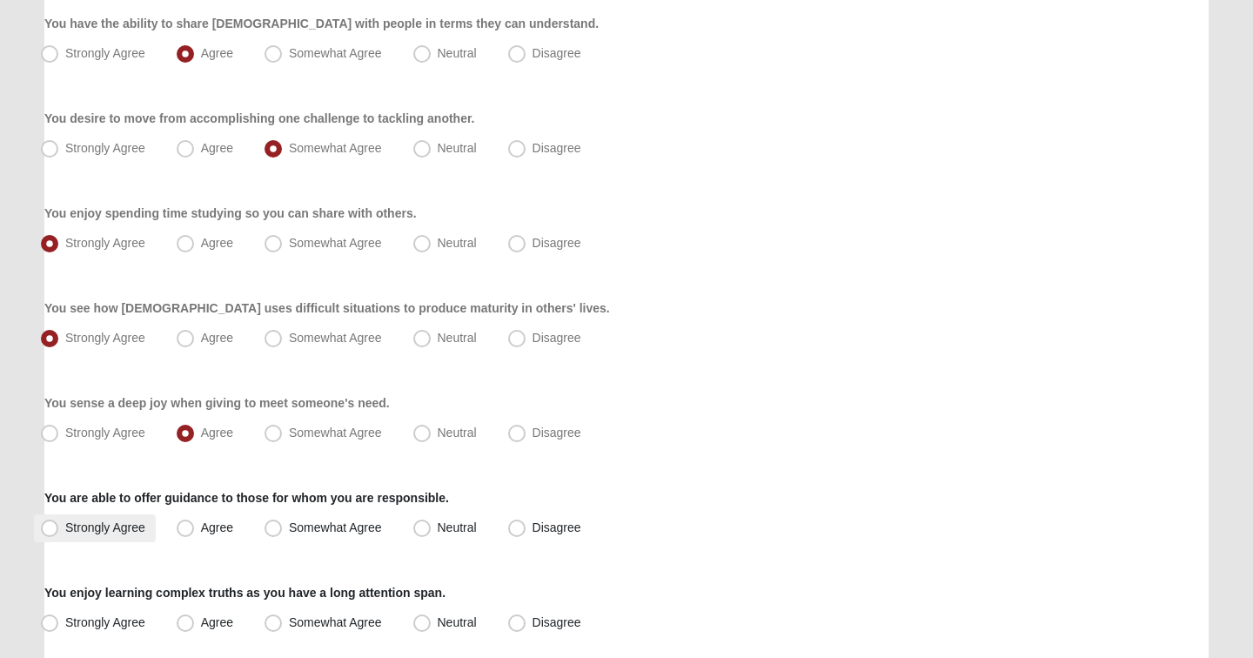
click at [125, 531] on span "Strongly Agree" at bounding box center [105, 528] width 80 height 14
click at [59, 531] on input "Strongly Agree" at bounding box center [53, 527] width 11 height 11
radio input "true"
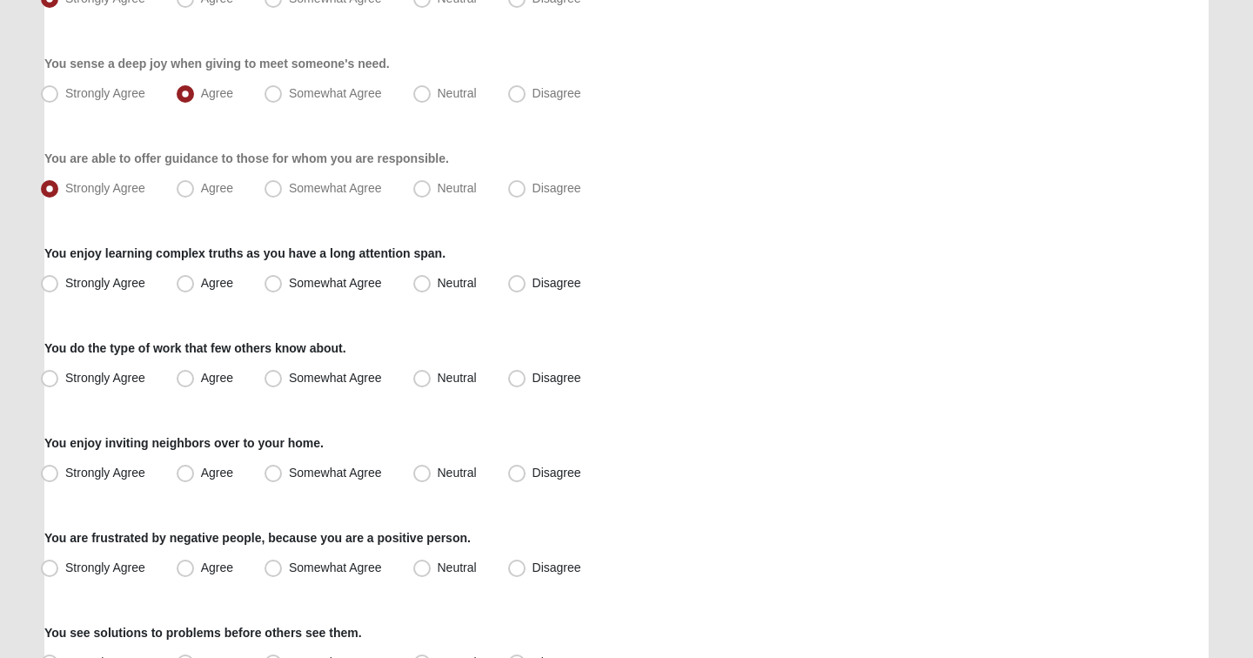
scroll to position [756, 0]
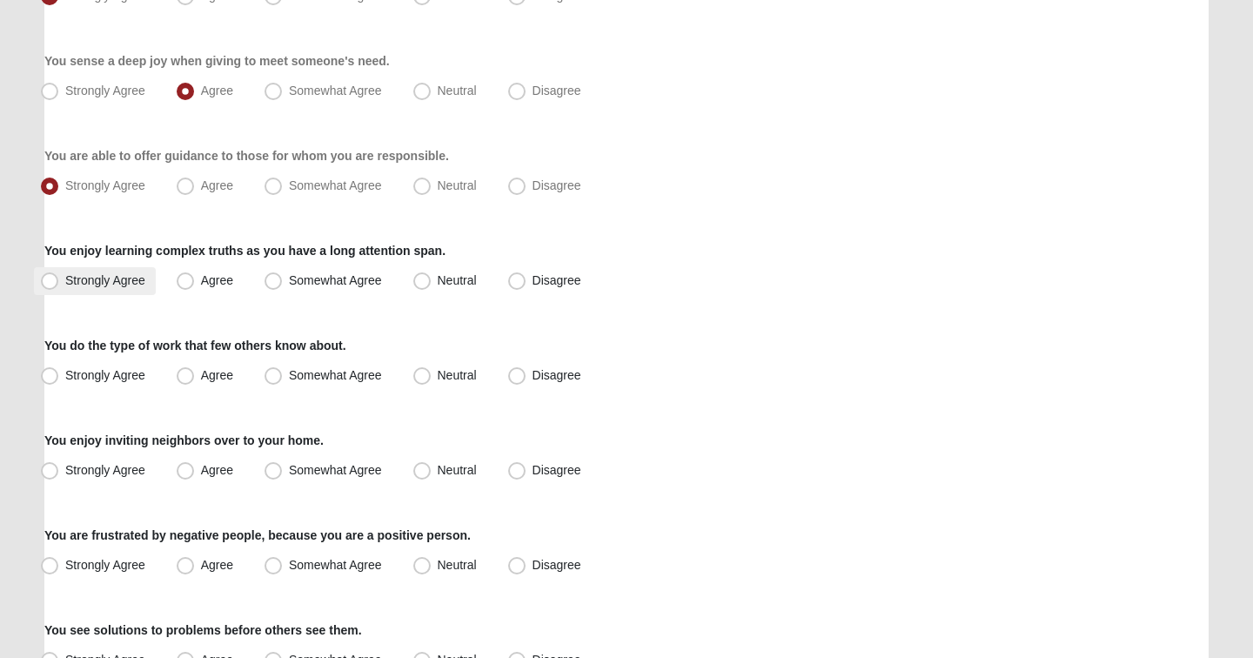
click at [113, 278] on span "Strongly Agree" at bounding box center [105, 280] width 80 height 14
click at [59, 278] on input "Strongly Agree" at bounding box center [53, 280] width 11 height 11
radio input "true"
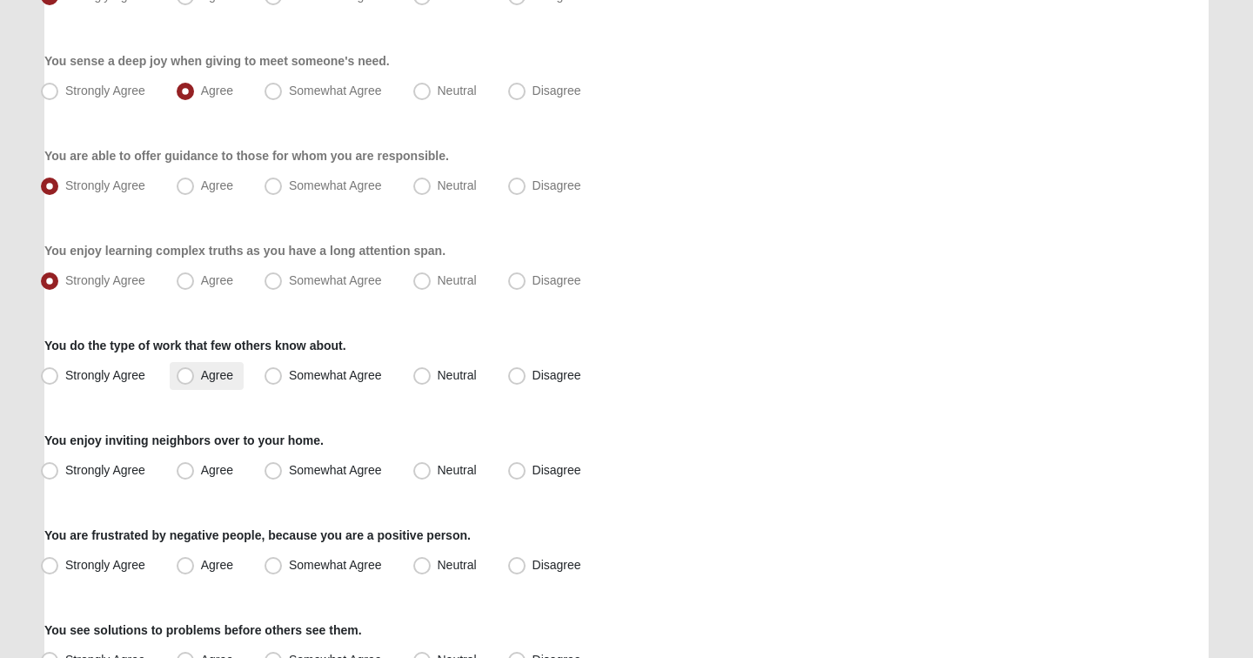
click at [176, 378] on label "Agree" at bounding box center [207, 376] width 74 height 28
click at [184, 378] on input "Agree" at bounding box center [189, 375] width 11 height 11
radio input "true"
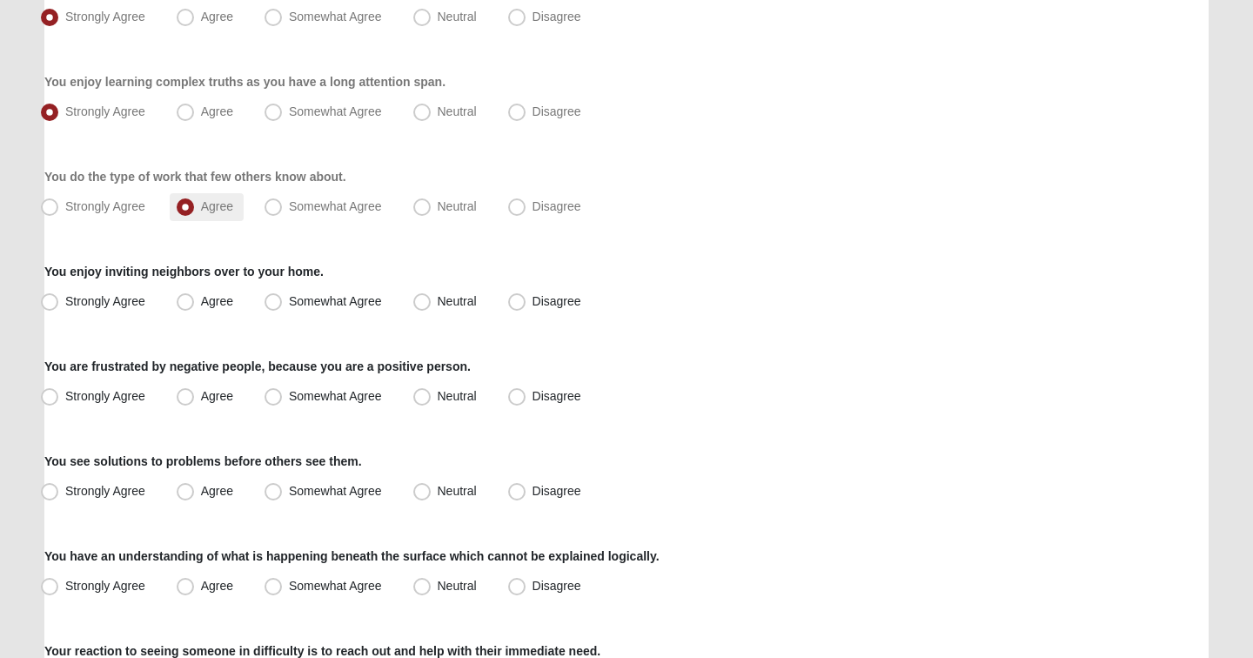
scroll to position [927, 0]
click at [201, 299] on span "Agree" at bounding box center [217, 299] width 32 height 14
click at [188, 299] on input "Agree" at bounding box center [189, 299] width 11 height 11
radio input "true"
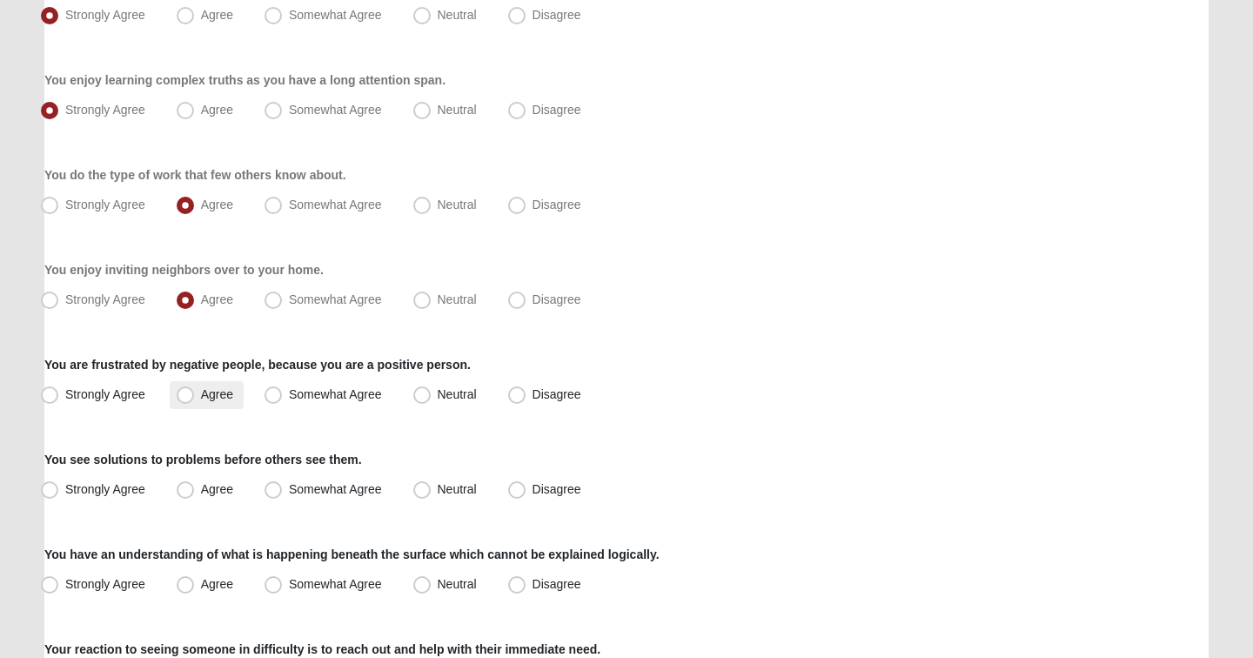
click at [216, 387] on span "Agree" at bounding box center [217, 394] width 32 height 14
click at [195, 389] on input "Agree" at bounding box center [189, 394] width 11 height 11
radio input "true"
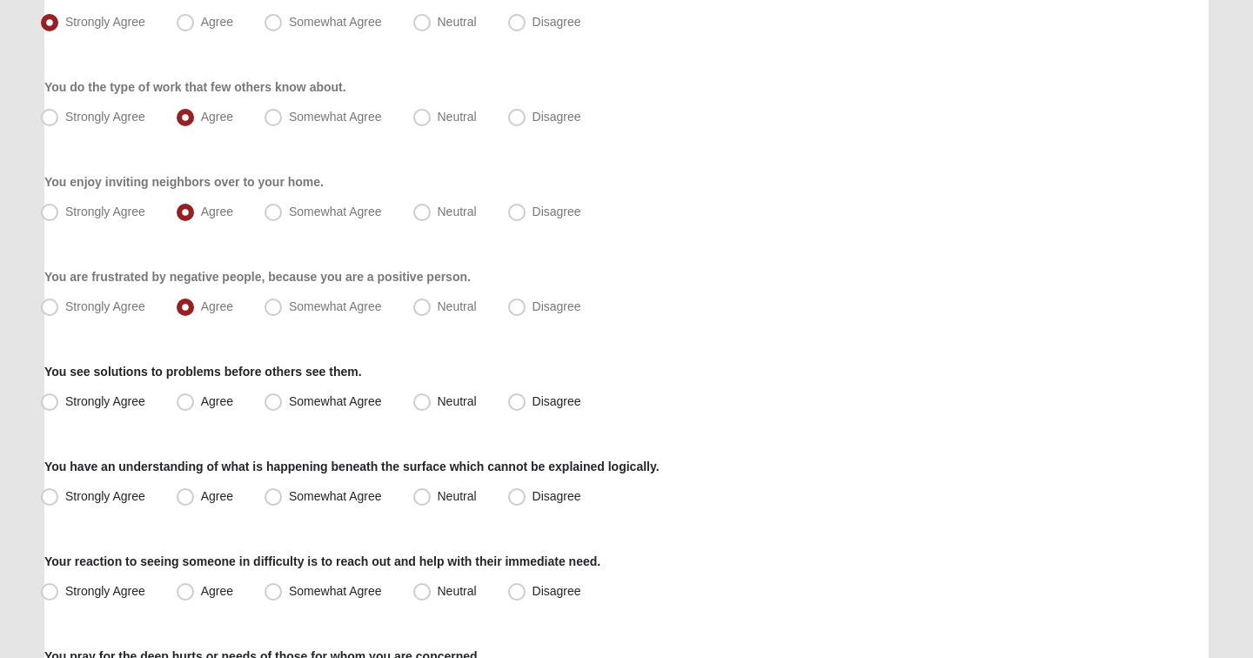
scroll to position [1025, 0]
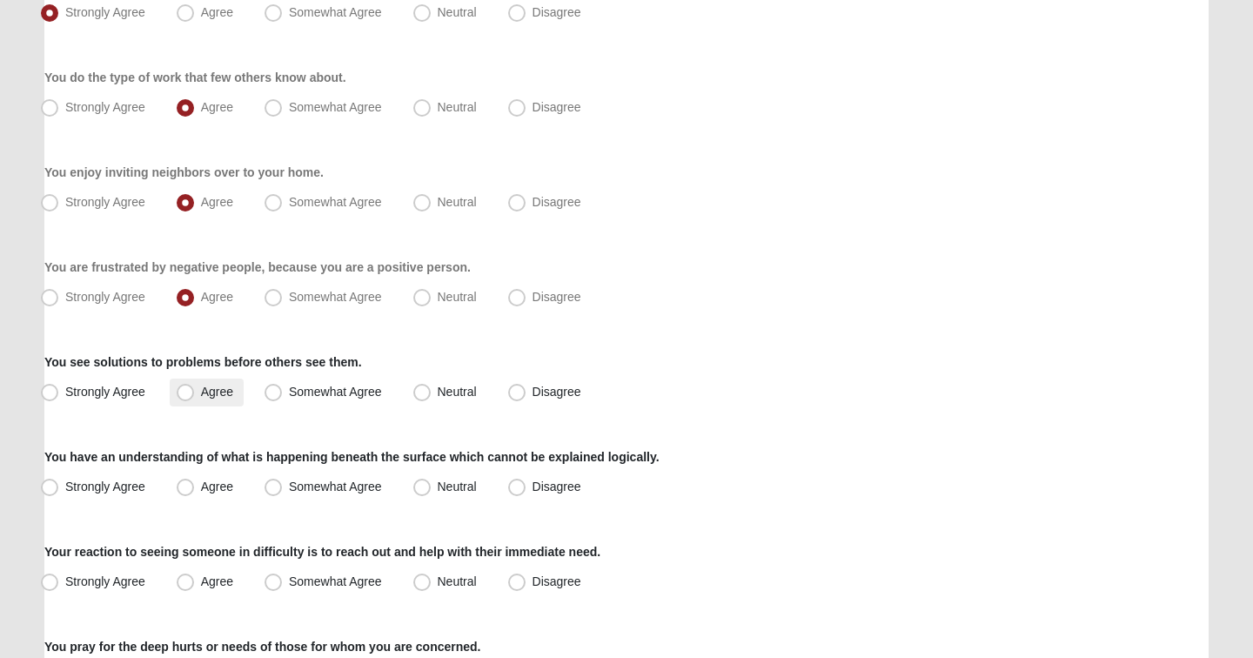
click at [201, 395] on span "Agree" at bounding box center [217, 392] width 32 height 14
click at [184, 395] on input "Agree" at bounding box center [189, 391] width 11 height 11
radio input "true"
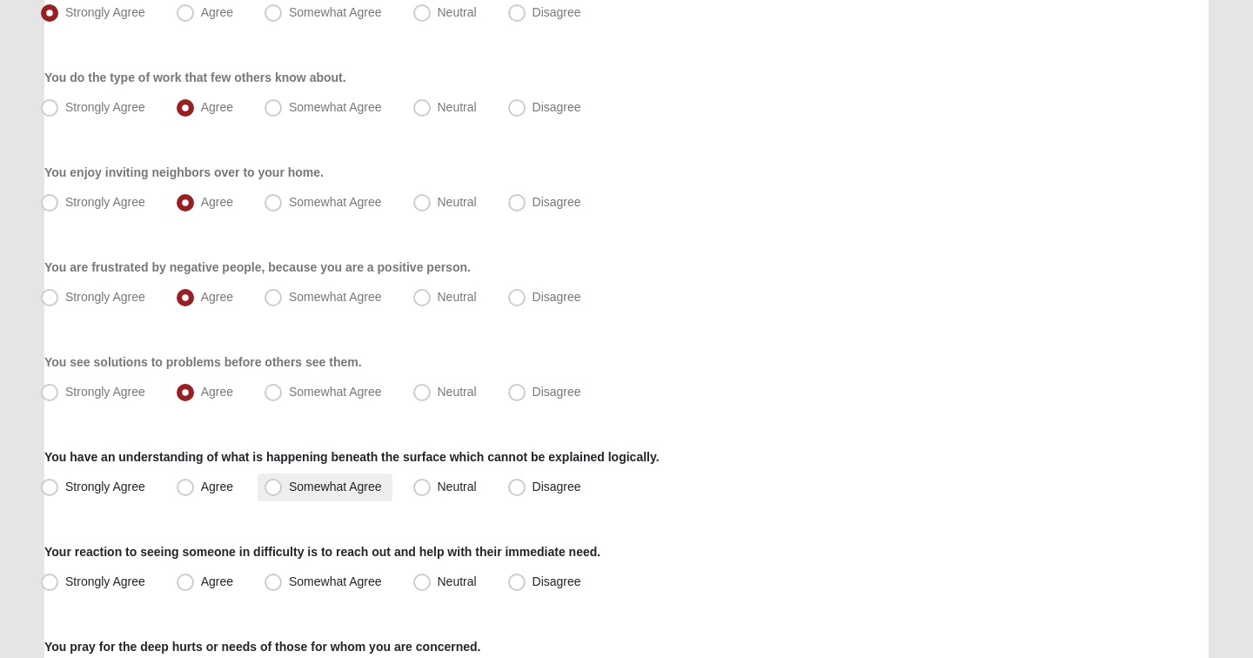
click at [306, 487] on span "Somewhat Agree" at bounding box center [335, 487] width 93 height 14
click at [283, 487] on input "Somewhat Agree" at bounding box center [277, 486] width 11 height 11
radio input "true"
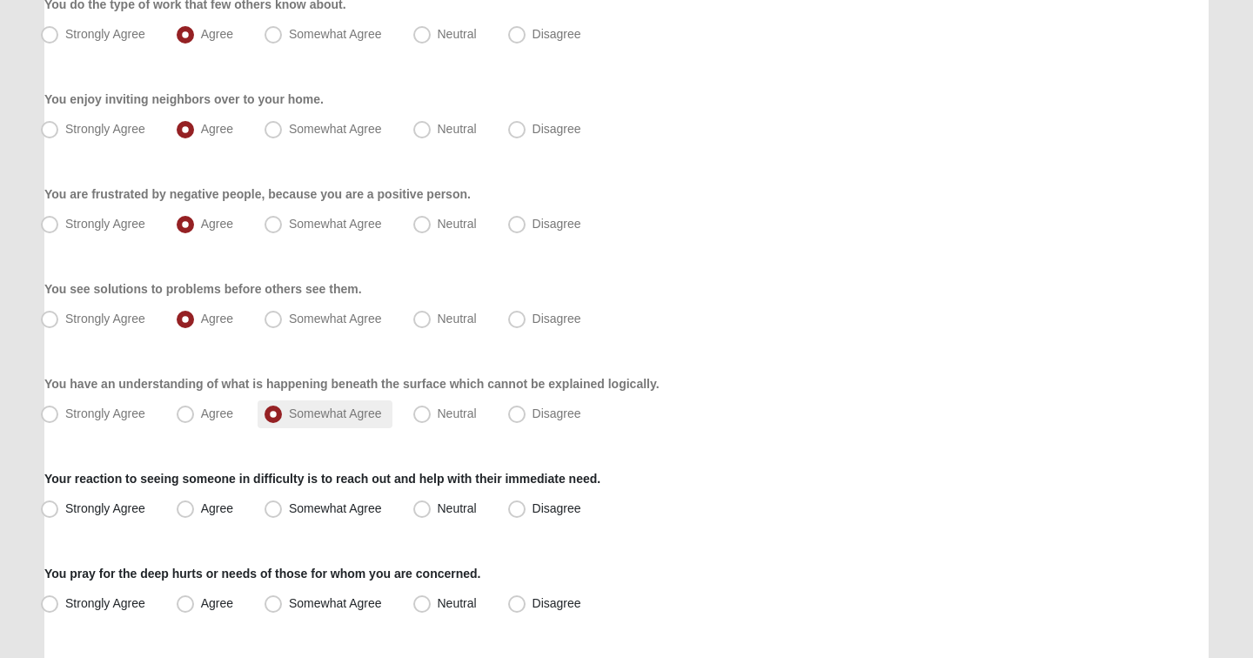
scroll to position [1098, 0]
click at [289, 505] on span "Somewhat Agree" at bounding box center [335, 508] width 93 height 14
click at [278, 505] on input "Somewhat Agree" at bounding box center [277, 507] width 11 height 11
radio input "true"
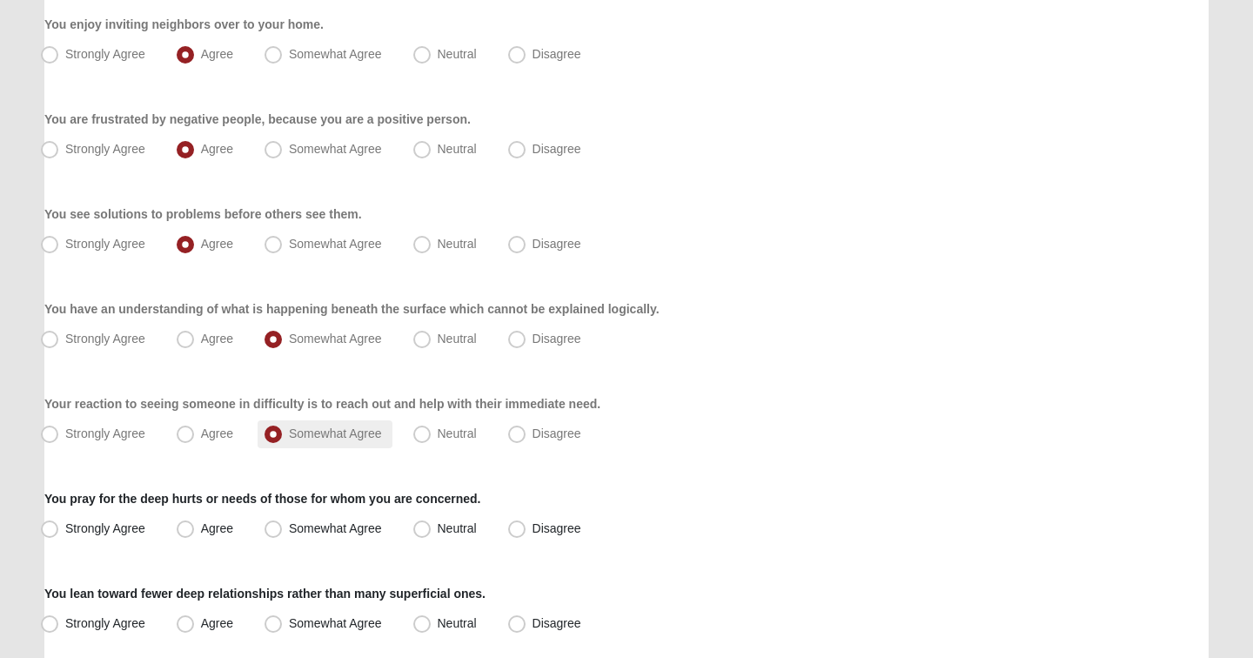
scroll to position [1179, 0]
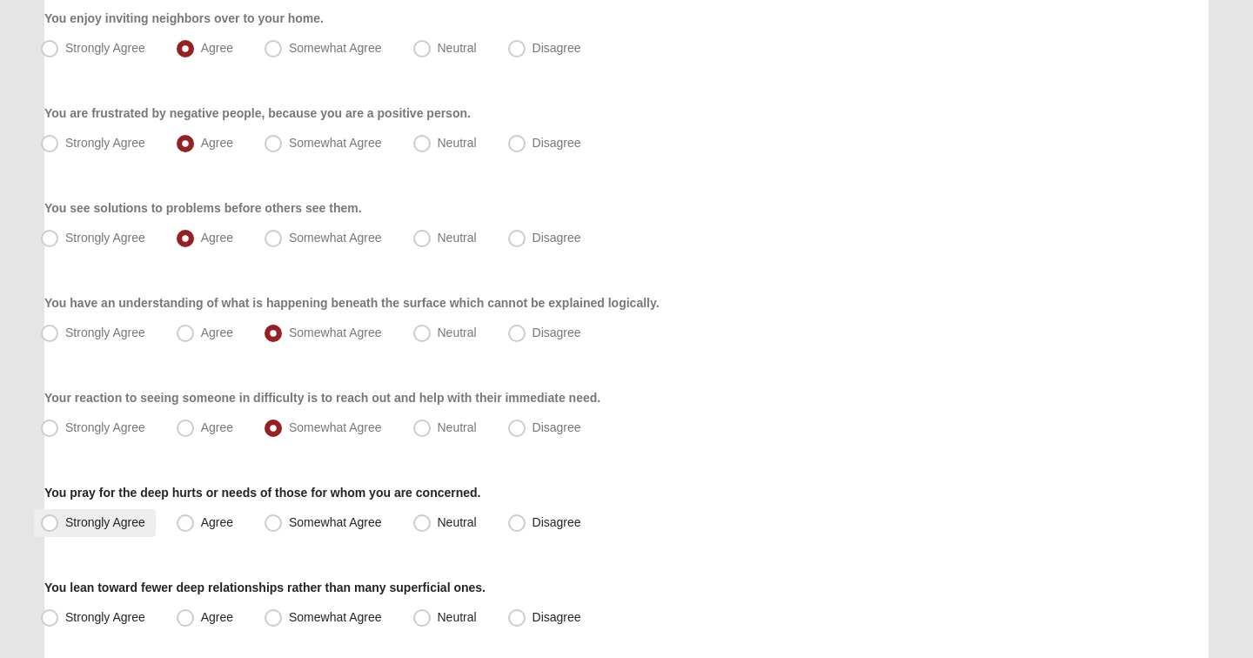
click at [118, 526] on span "Strongly Agree" at bounding box center [105, 522] width 80 height 14
click at [59, 526] on input "Strongly Agree" at bounding box center [53, 522] width 11 height 11
radio input "true"
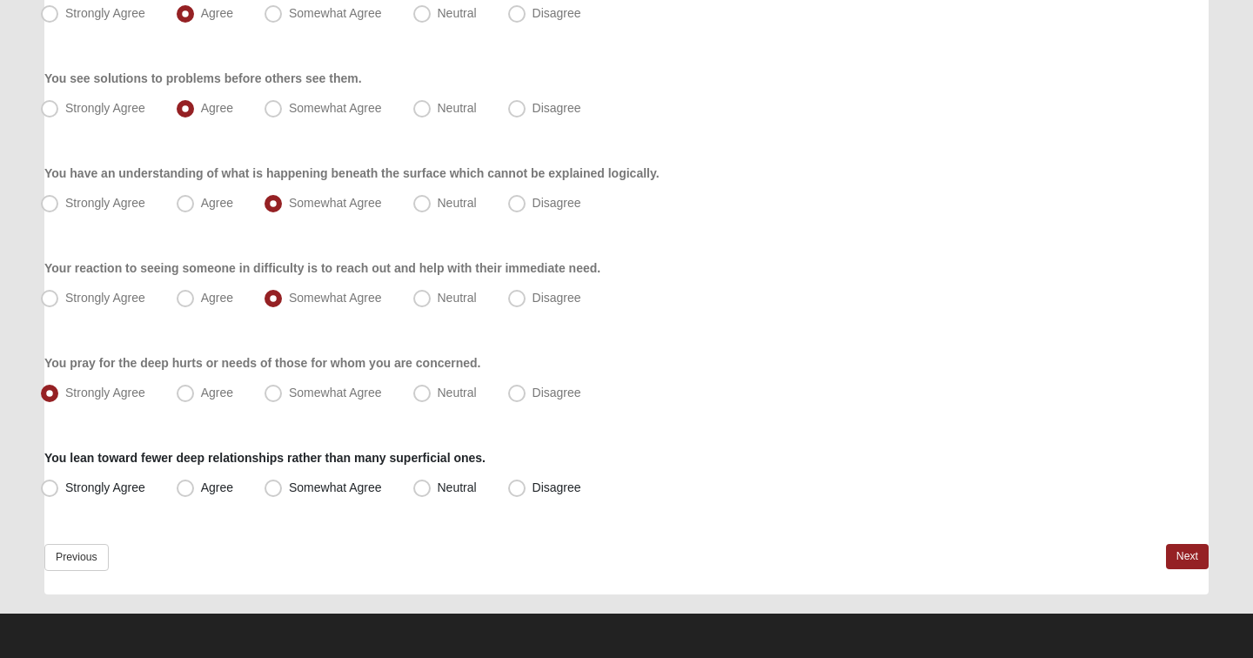
scroll to position [1308, 0]
click at [201, 494] on span "Agree" at bounding box center [217, 487] width 32 height 14
click at [191, 494] on input "Agree" at bounding box center [189, 487] width 11 height 11
radio input "true"
click at [1174, 549] on link "Next" at bounding box center [1187, 556] width 43 height 25
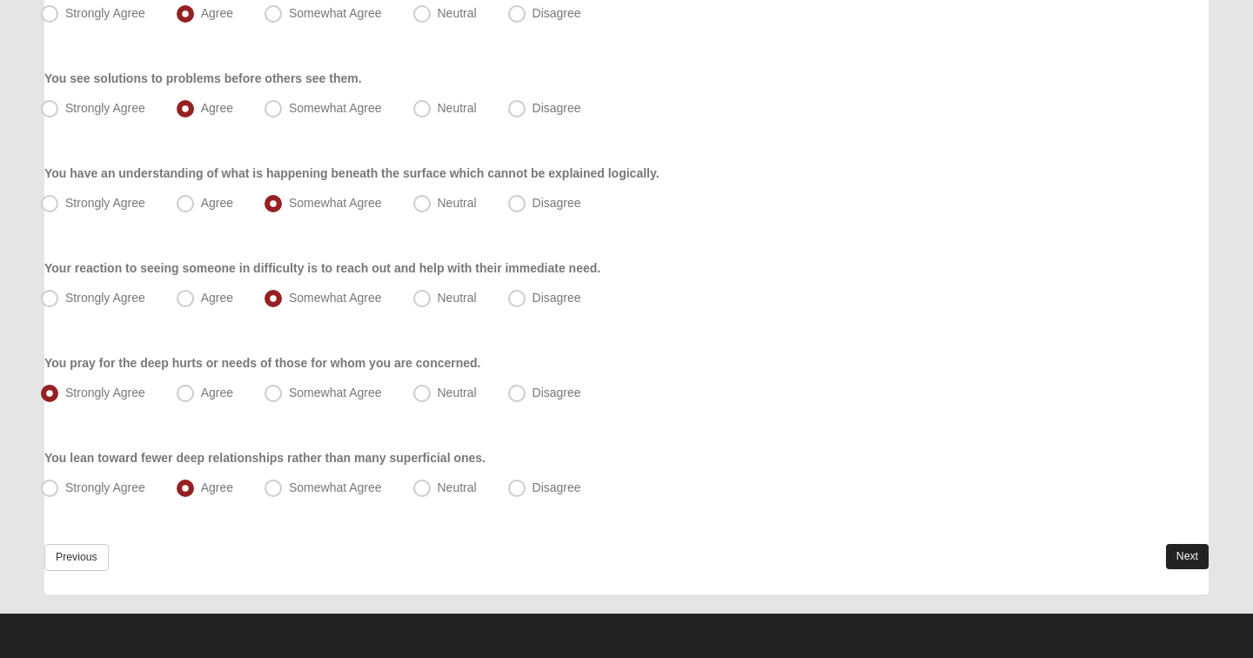
scroll to position [0, 0]
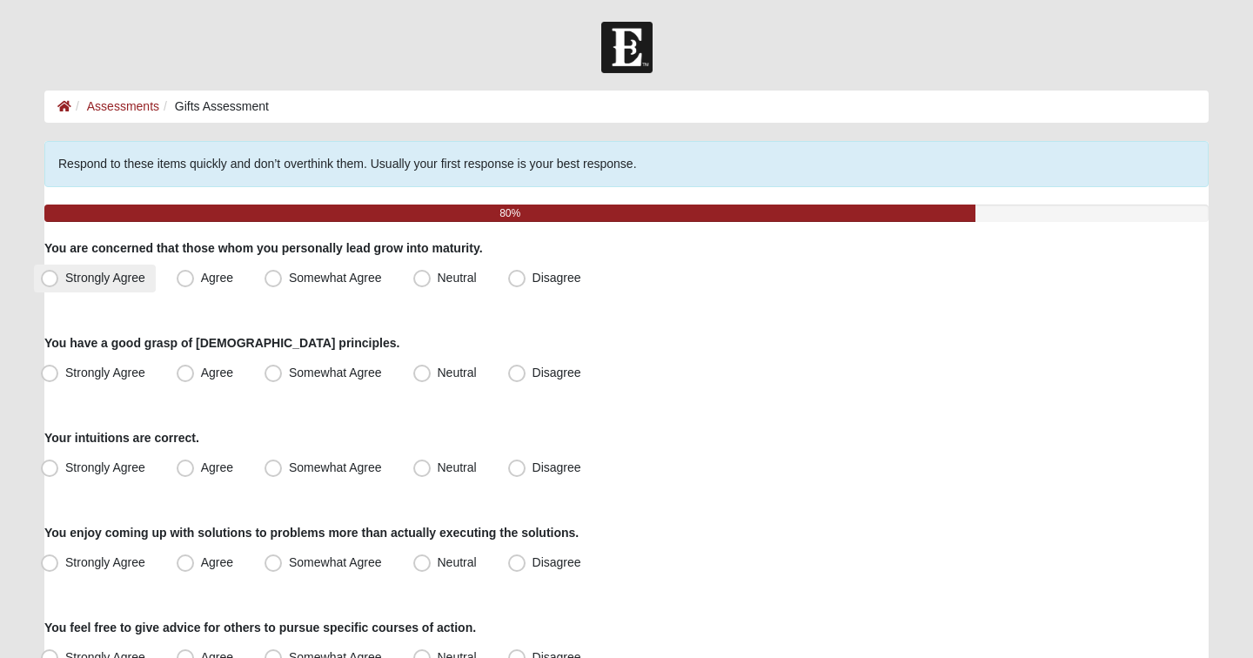
click at [86, 284] on span "Strongly Agree" at bounding box center [105, 278] width 80 height 14
click at [59, 284] on input "Strongly Agree" at bounding box center [53, 277] width 11 height 11
radio input "true"
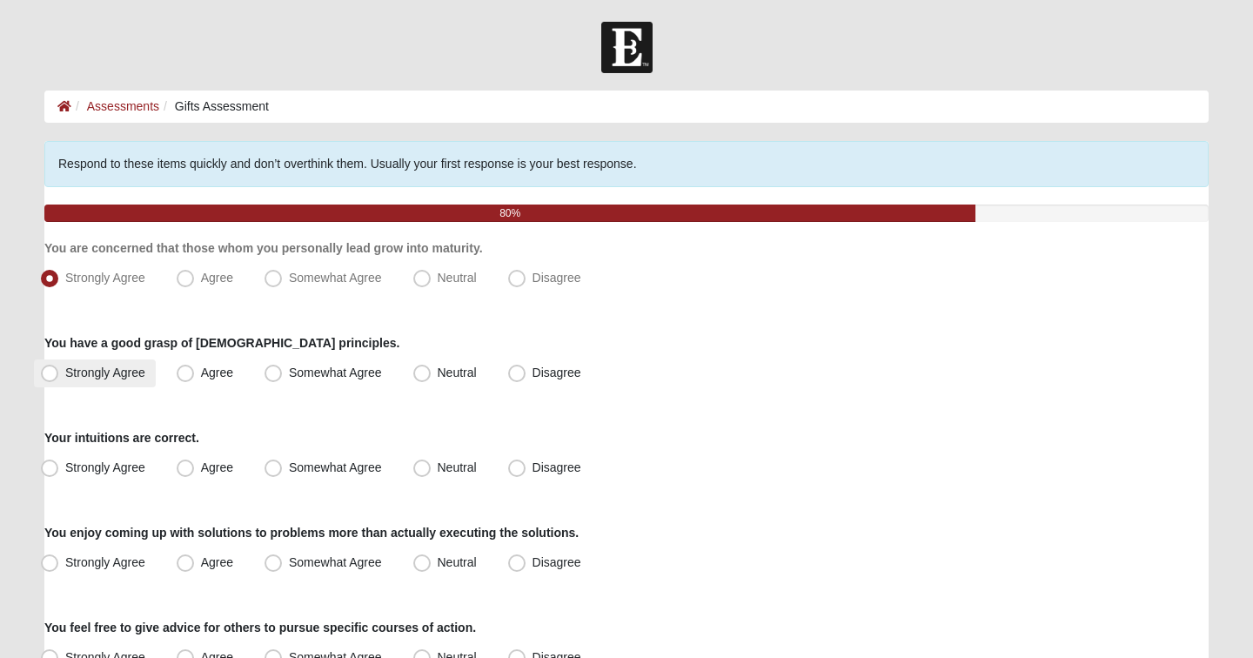
click at [130, 370] on span "Strongly Agree" at bounding box center [105, 373] width 80 height 14
click at [59, 370] on input "Strongly Agree" at bounding box center [53, 372] width 11 height 11
radio input "true"
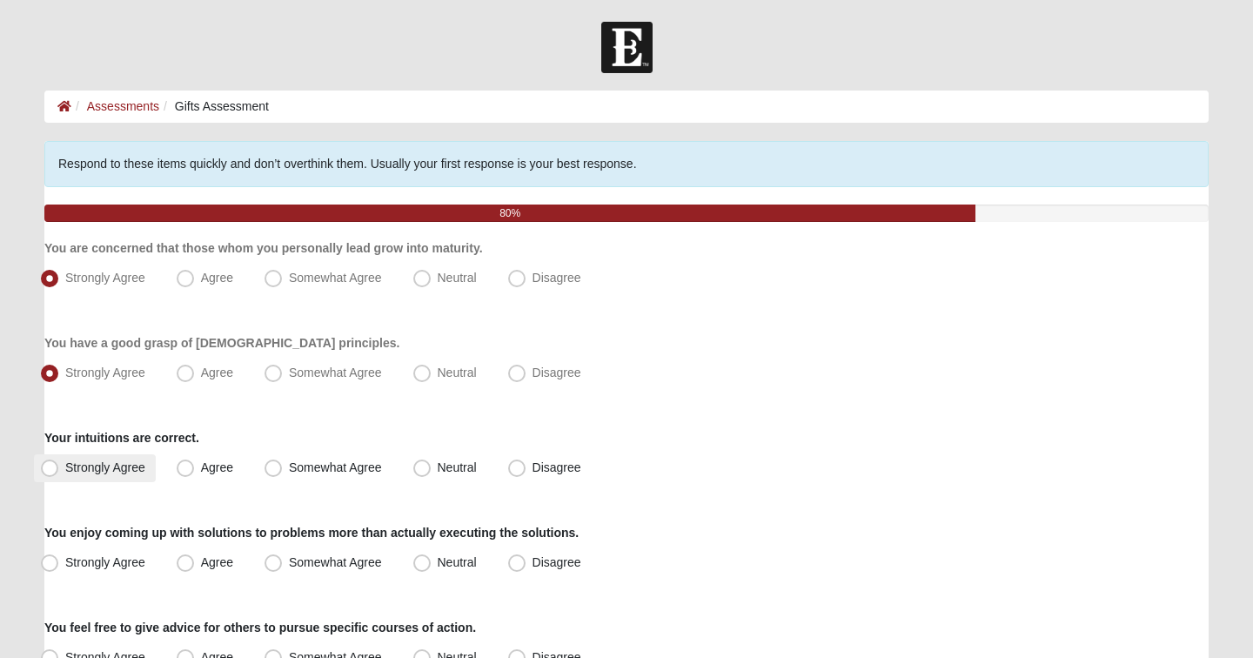
click at [122, 464] on span "Strongly Agree" at bounding box center [105, 467] width 80 height 14
click at [59, 464] on input "Strongly Agree" at bounding box center [53, 467] width 11 height 11
radio input "true"
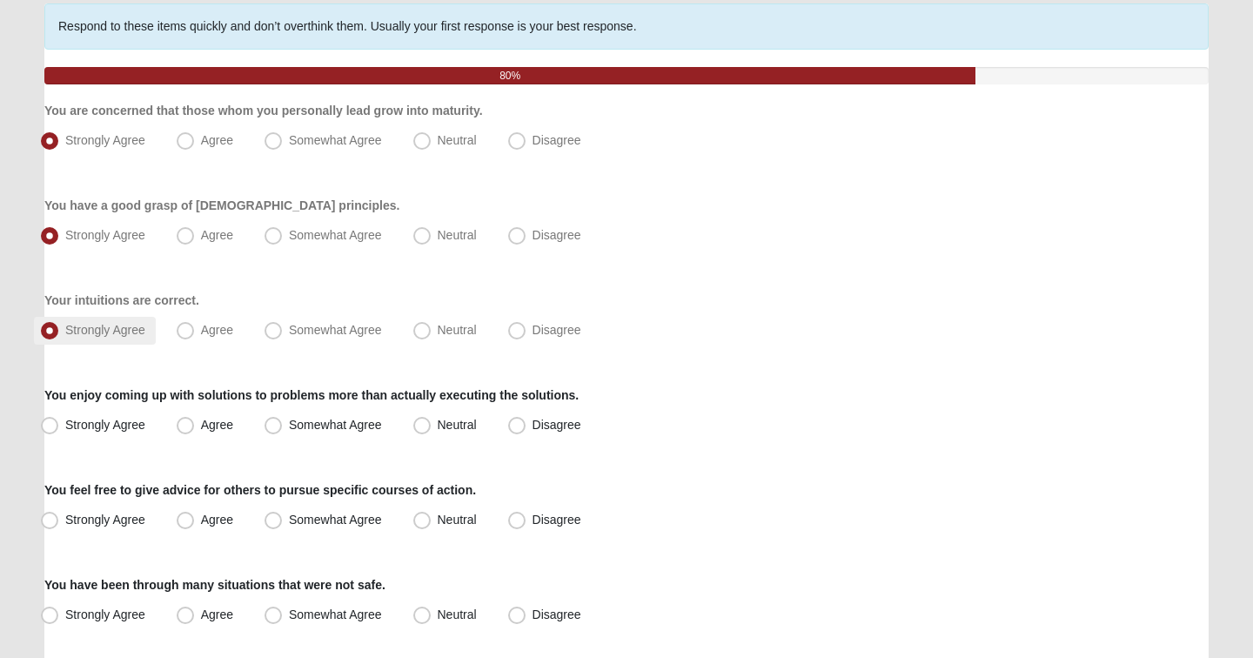
scroll to position [157, 0]
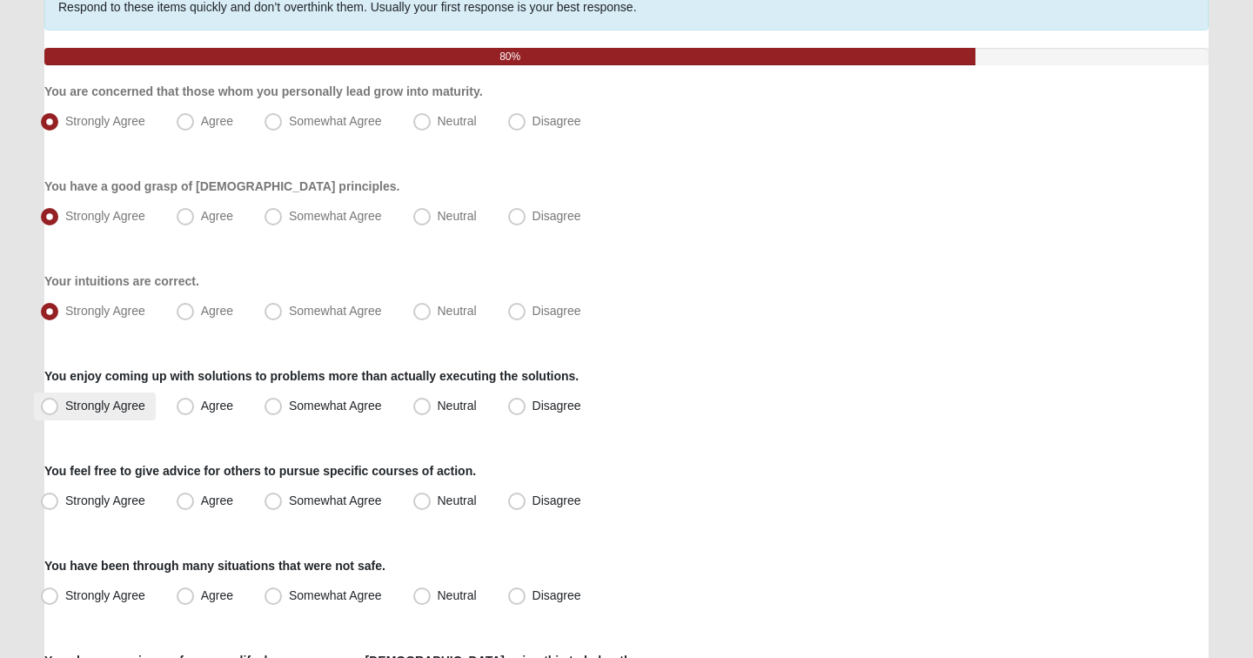
click at [112, 394] on label "Strongly Agree" at bounding box center [95, 407] width 122 height 28
click at [59, 400] on input "Strongly Agree" at bounding box center [53, 405] width 11 height 11
radio input "true"
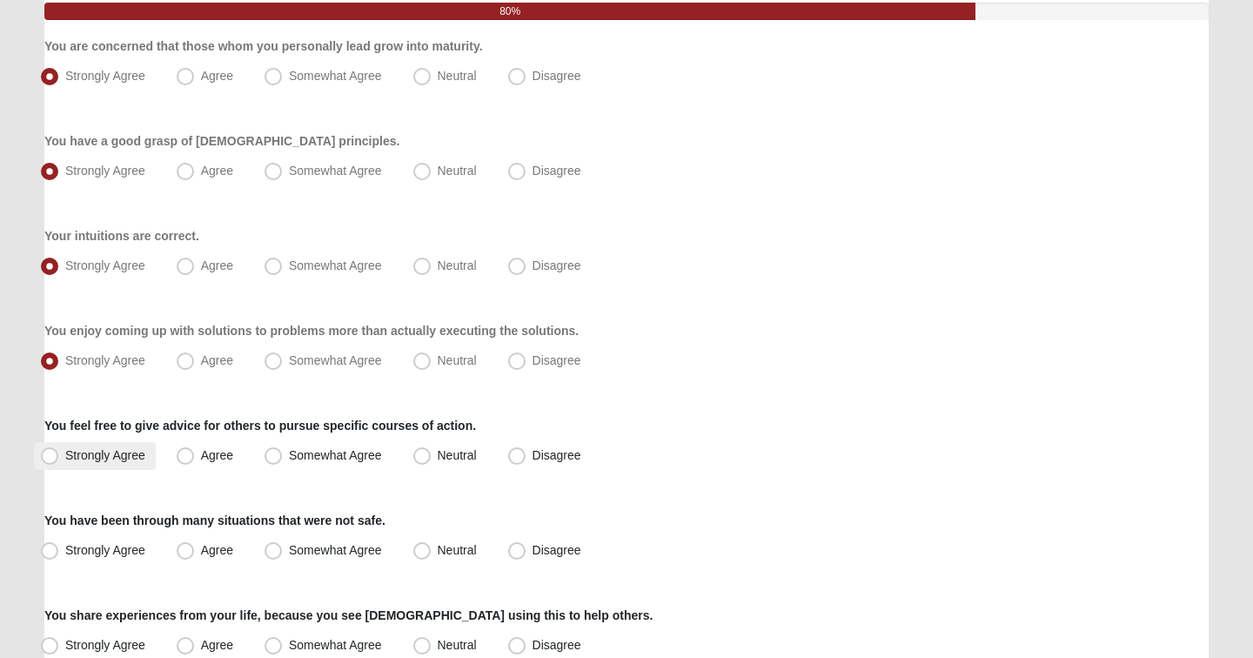
scroll to position [285, 0]
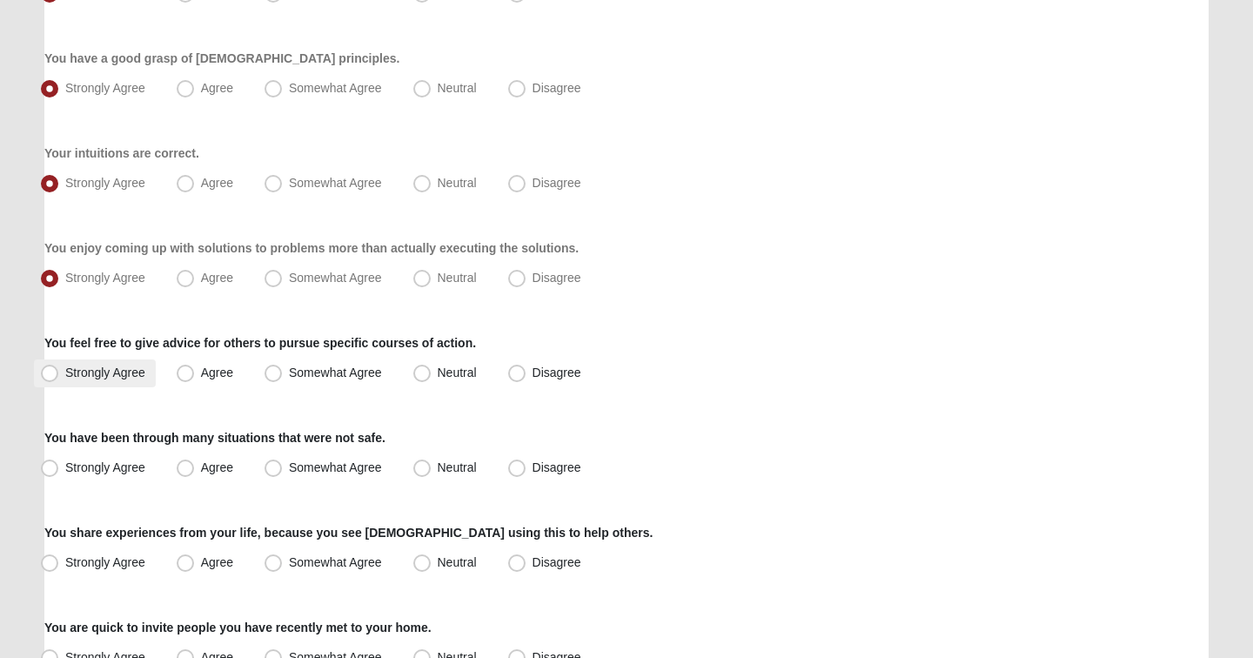
click at [101, 383] on label "Strongly Agree" at bounding box center [95, 373] width 122 height 28
click at [59, 379] on input "Strongly Agree" at bounding box center [53, 372] width 11 height 11
radio input "true"
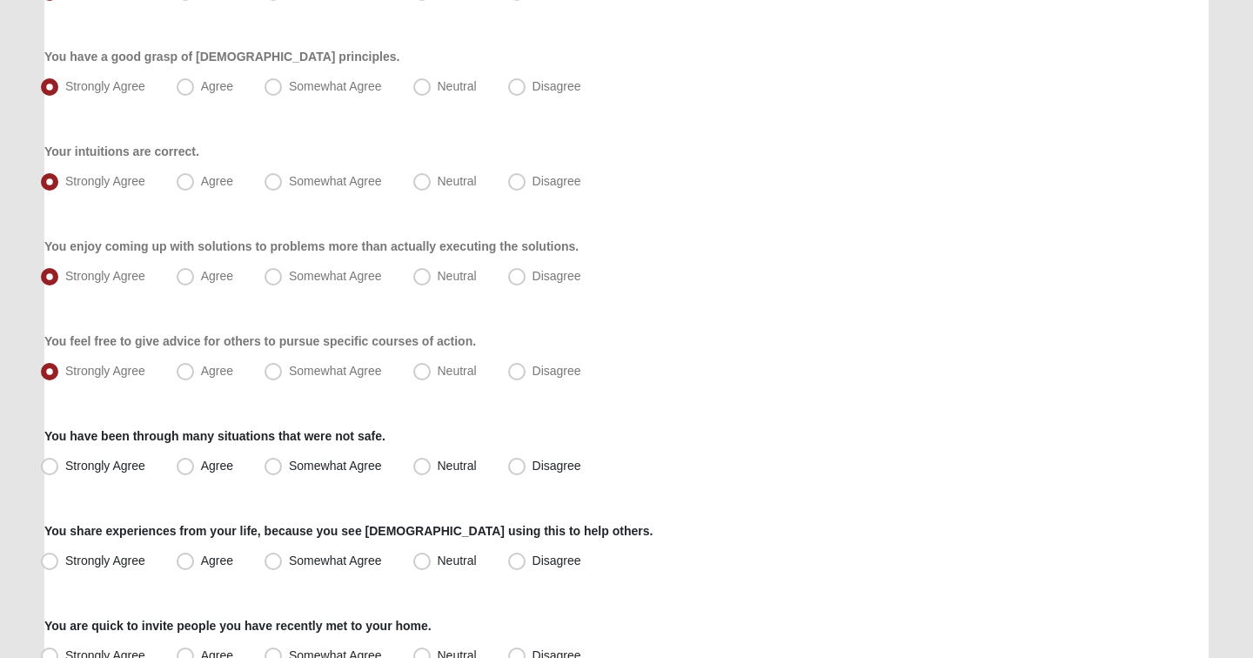
scroll to position [293, 0]
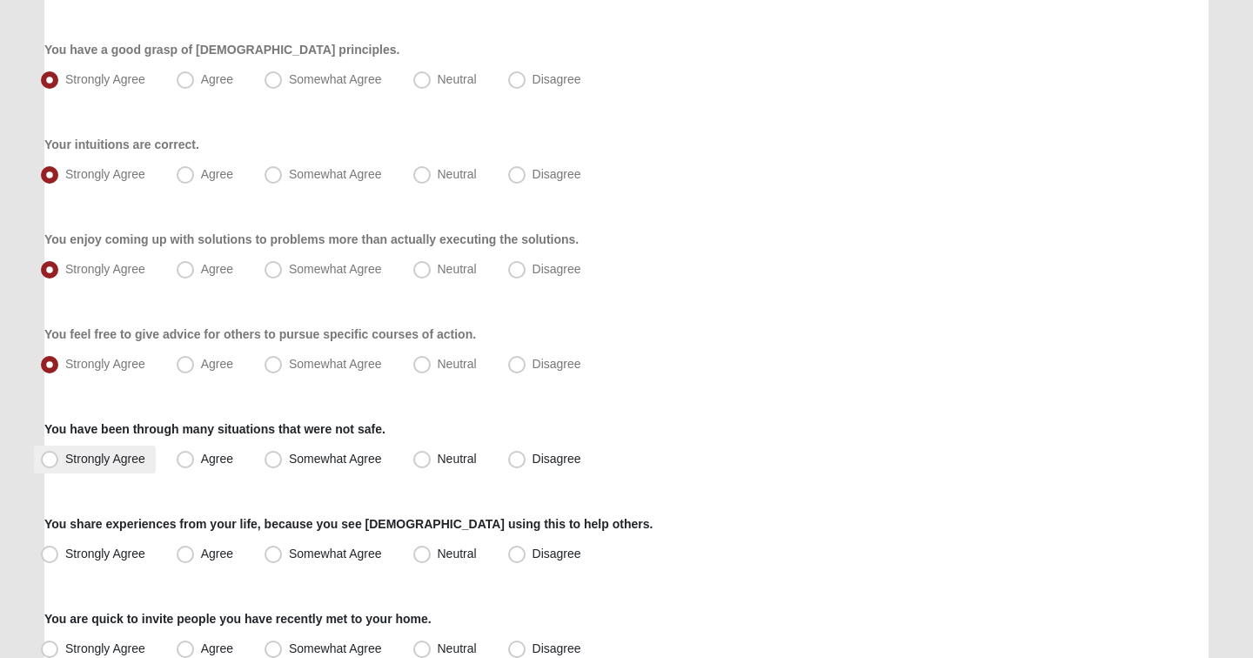
click at [104, 454] on span "Strongly Agree" at bounding box center [105, 459] width 80 height 14
click at [59, 454] on input "Strongly Agree" at bounding box center [53, 458] width 11 height 11
radio input "true"
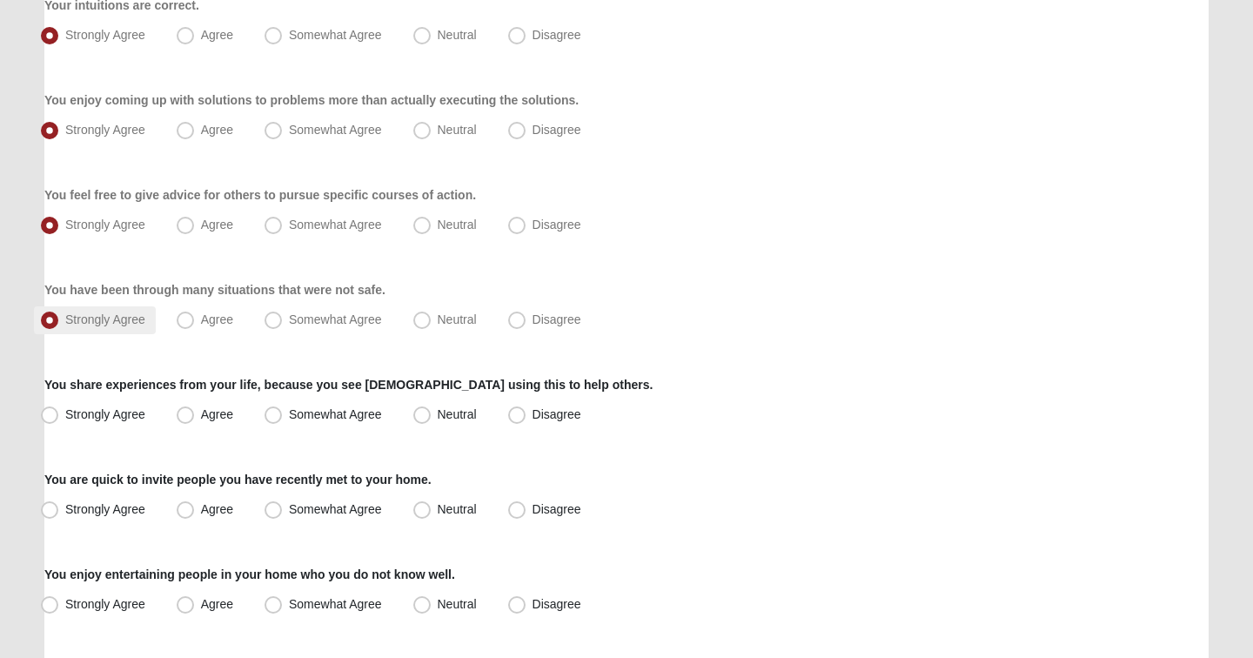
scroll to position [454, 0]
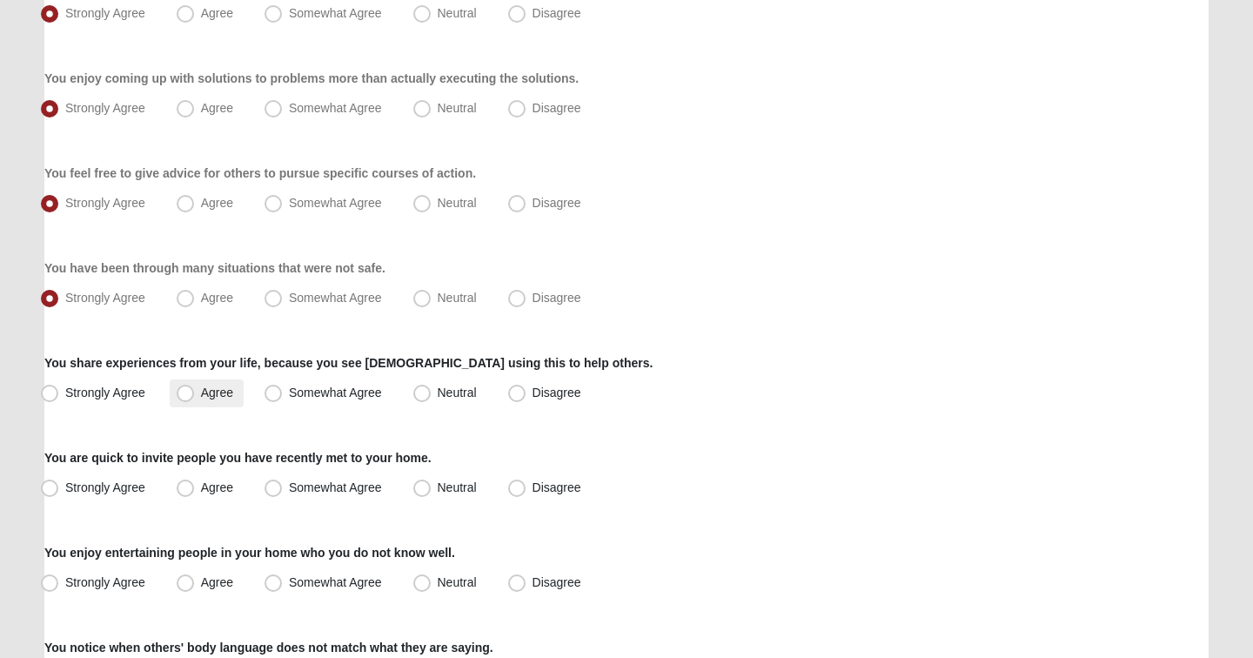
click at [197, 388] on label "Agree" at bounding box center [207, 394] width 74 height 28
click at [195, 388] on input "Agree" at bounding box center [189, 392] width 11 height 11
radio input "true"
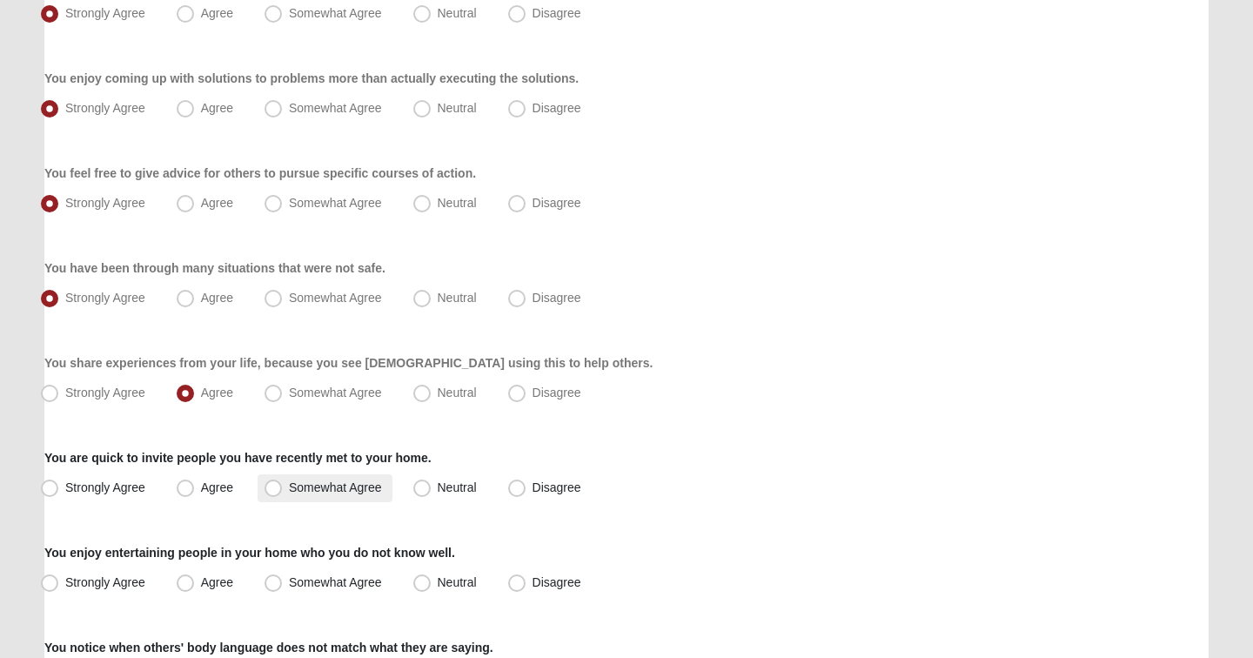
click at [300, 484] on span "Somewhat Agree" at bounding box center [335, 487] width 93 height 14
click at [283, 484] on input "Somewhat Agree" at bounding box center [277, 487] width 11 height 11
radio input "true"
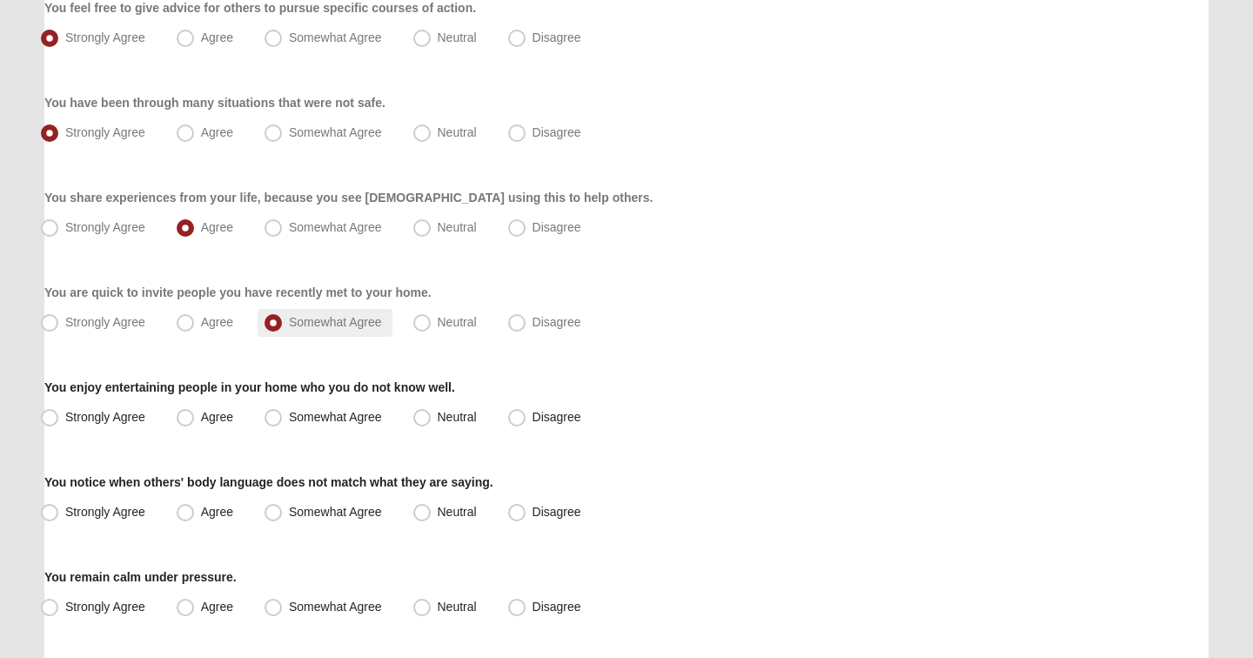
scroll to position [623, 0]
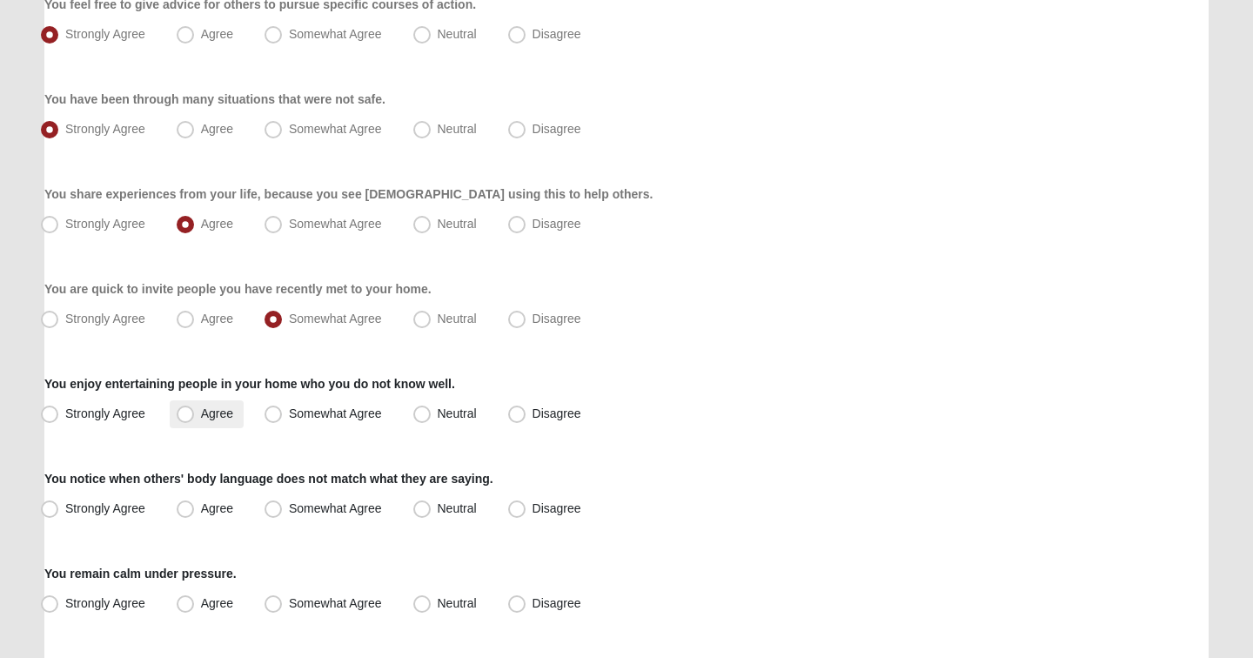
click at [225, 417] on span "Agree" at bounding box center [217, 413] width 32 height 14
click at [195, 417] on input "Agree" at bounding box center [189, 413] width 11 height 11
radio input "true"
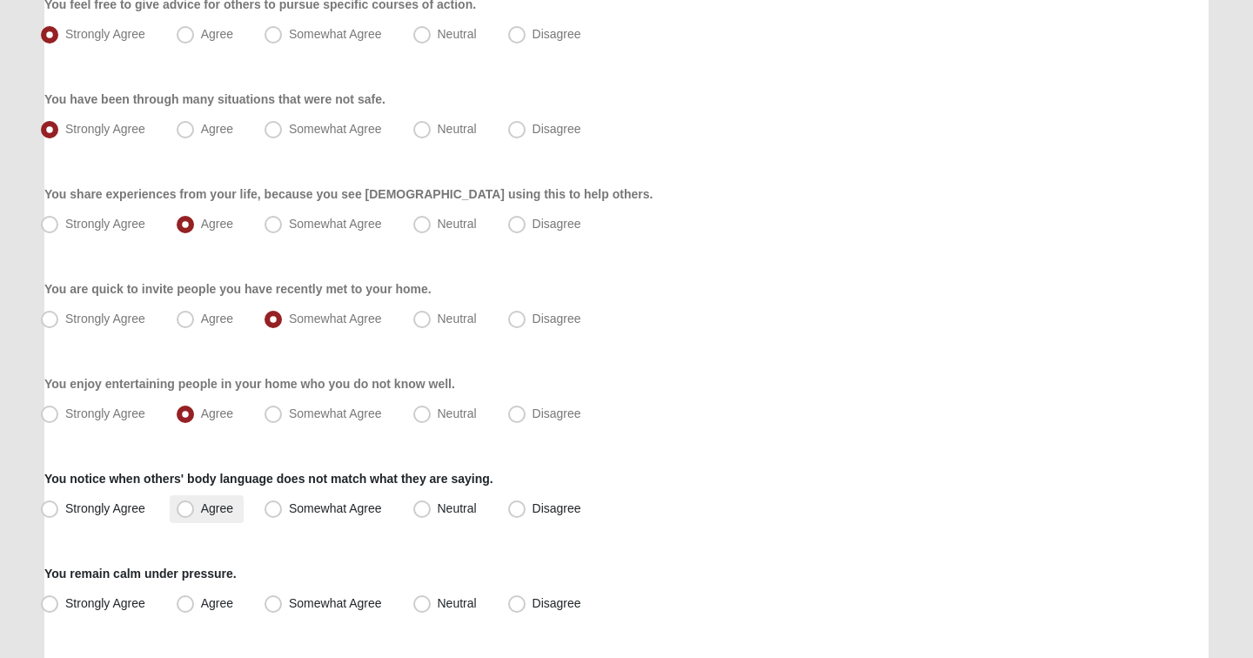
click at [214, 509] on span "Agree" at bounding box center [217, 508] width 32 height 14
click at [195, 509] on input "Agree" at bounding box center [189, 508] width 11 height 11
radio input "true"
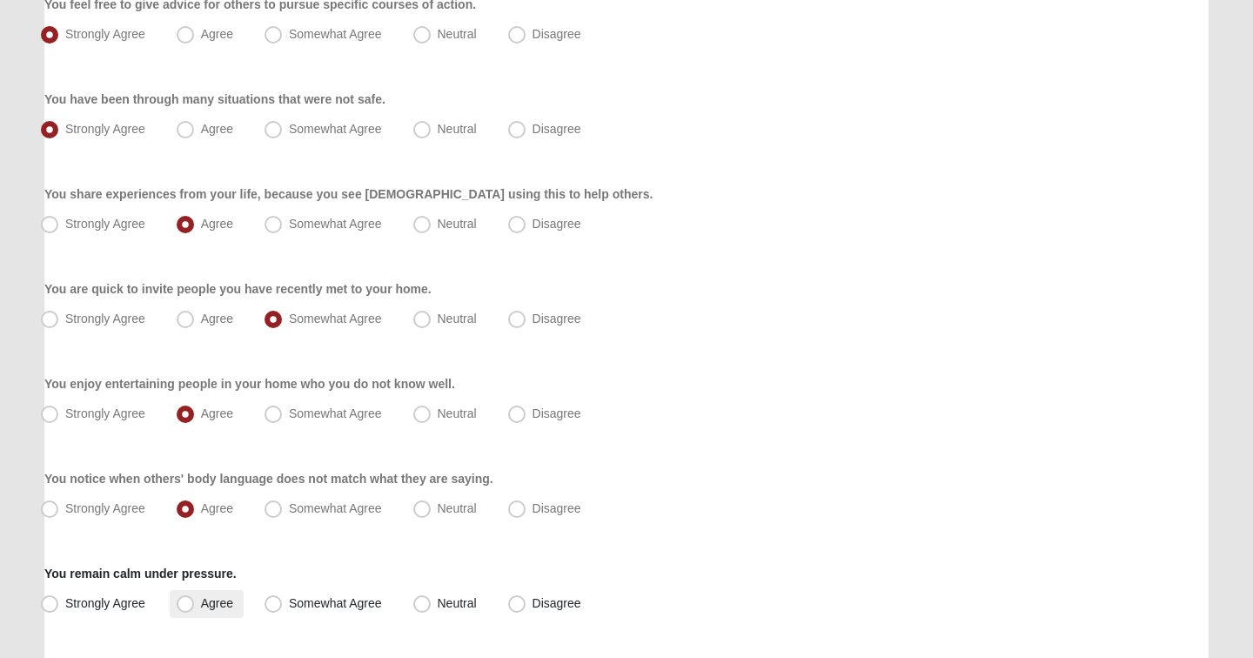
click at [227, 608] on span "Agree" at bounding box center [217, 603] width 32 height 14
click at [195, 608] on input "Agree" at bounding box center [189, 603] width 11 height 11
radio input "true"
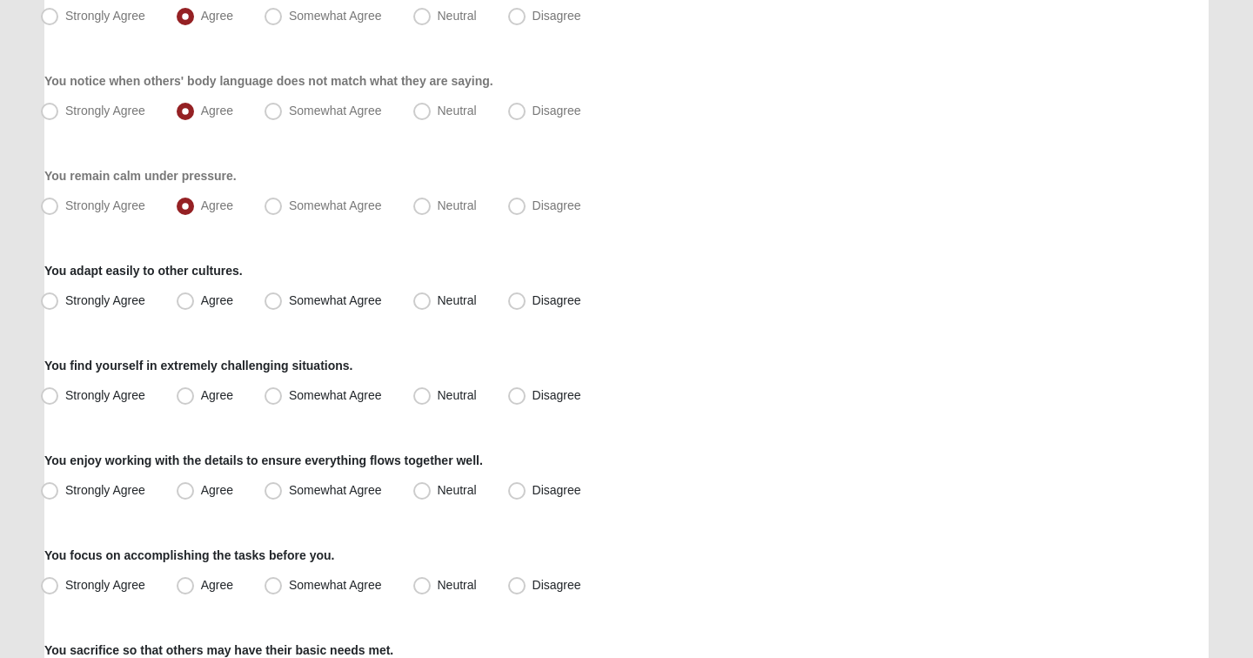
scroll to position [1024, 0]
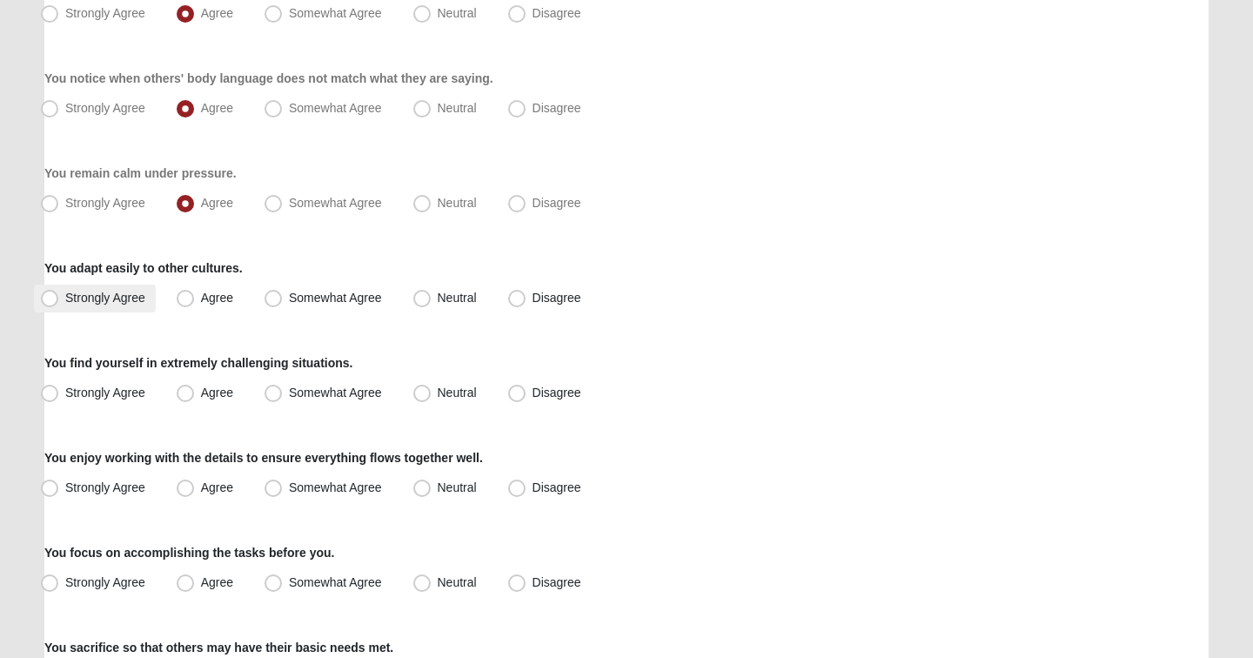
click at [102, 292] on span "Strongly Agree" at bounding box center [105, 298] width 80 height 14
click at [59, 292] on input "Strongly Agree" at bounding box center [53, 297] width 11 height 11
radio input "true"
click at [198, 400] on label "Agree" at bounding box center [207, 394] width 74 height 28
click at [195, 399] on input "Agree" at bounding box center [189, 392] width 11 height 11
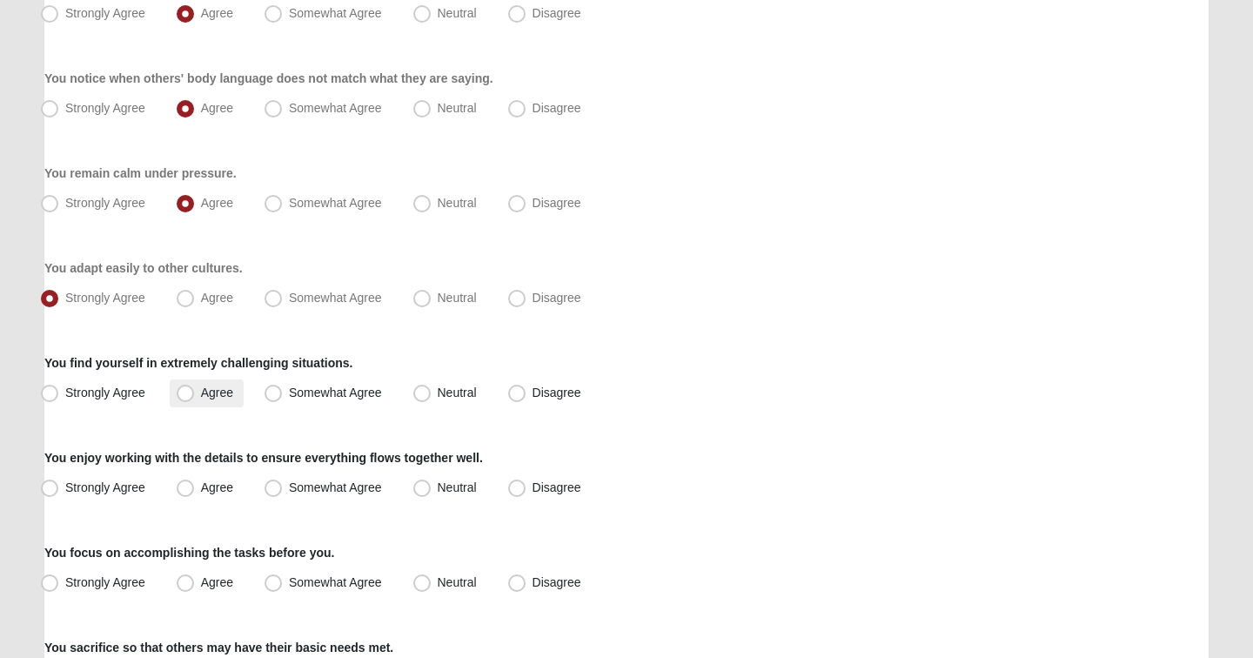
radio input "true"
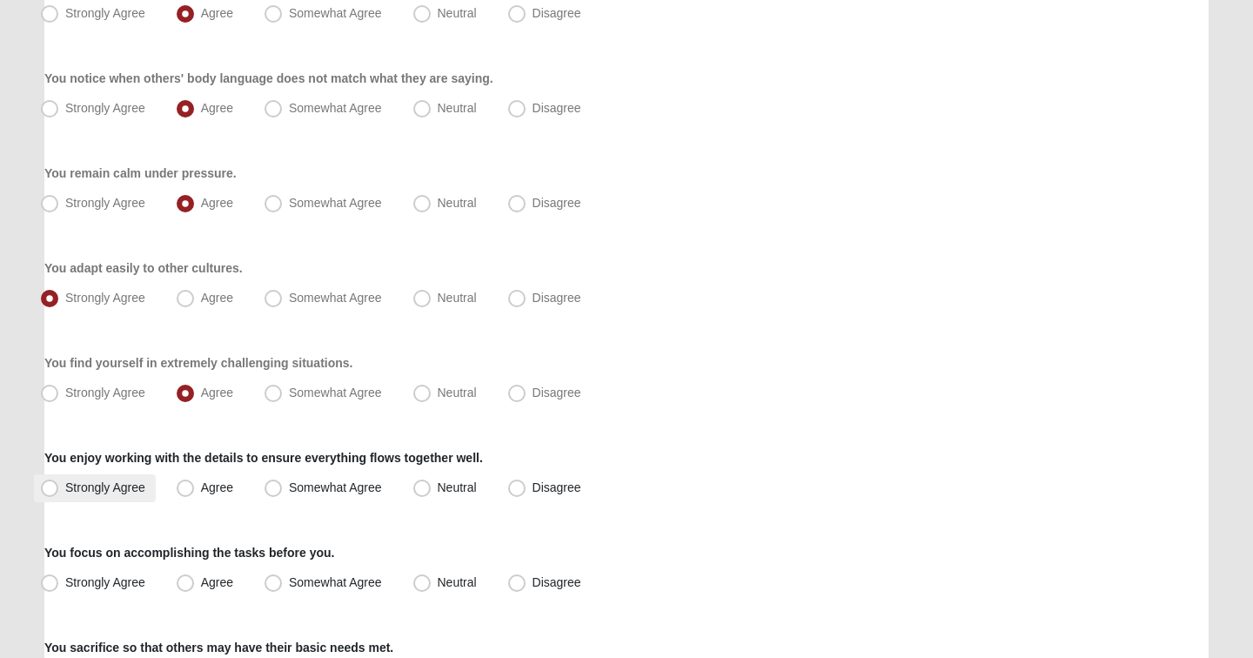
click at [128, 490] on span "Strongly Agree" at bounding box center [105, 487] width 80 height 14
click at [59, 490] on input "Strongly Agree" at bounding box center [53, 487] width 11 height 11
radio input "true"
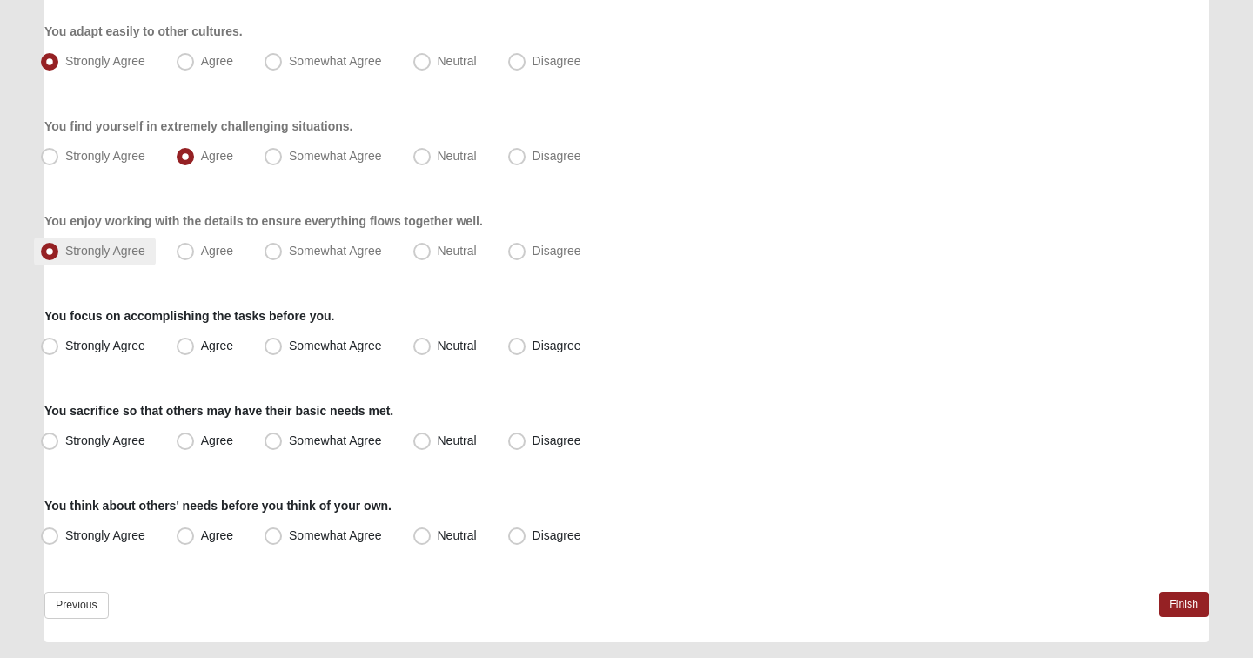
scroll to position [1274, 0]
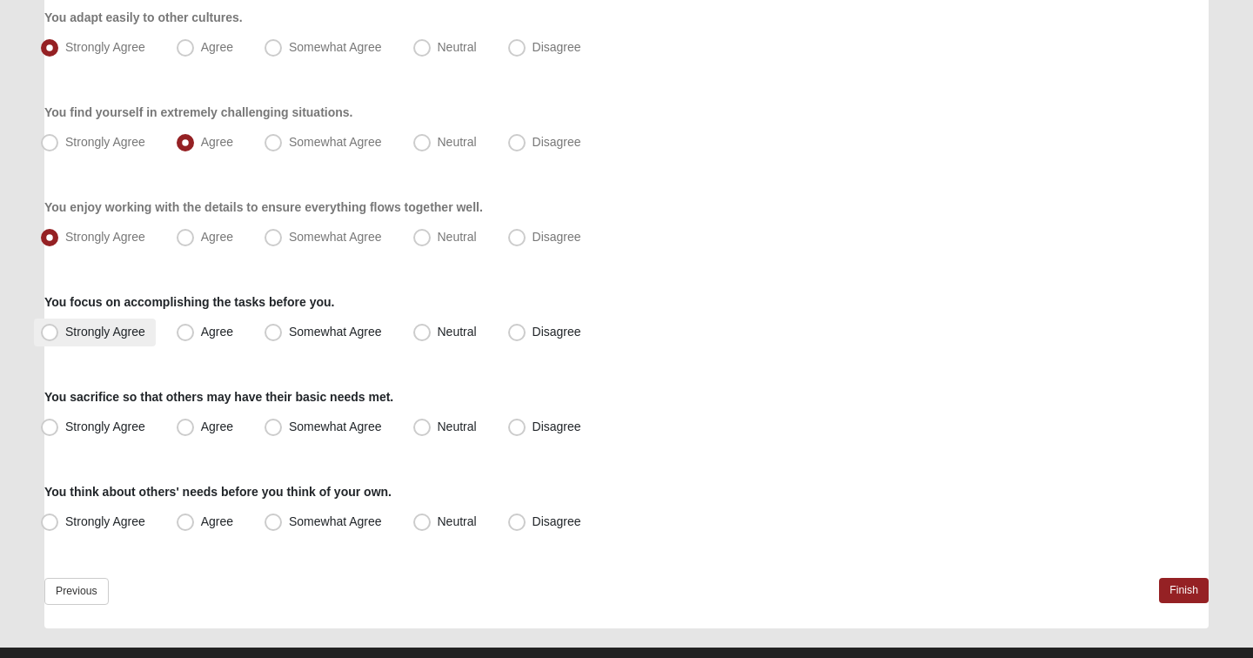
click at [104, 330] on span "Strongly Agree" at bounding box center [105, 332] width 80 height 14
click at [59, 330] on input "Strongly Agree" at bounding box center [53, 331] width 11 height 11
radio input "true"
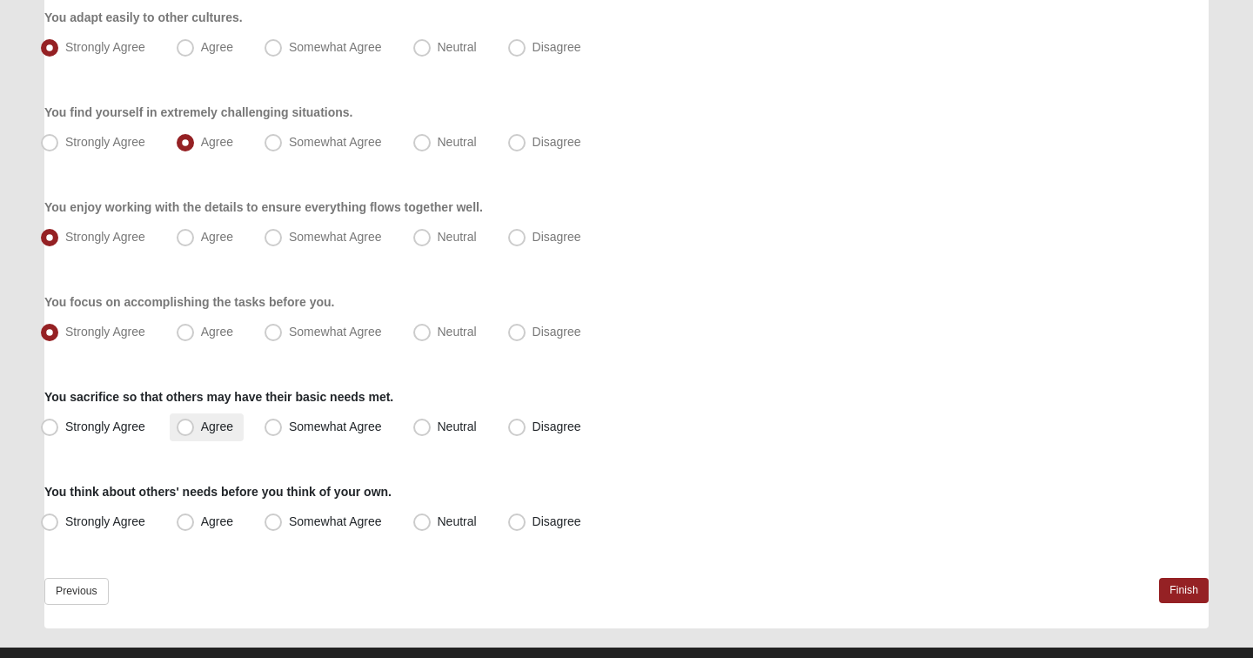
click at [198, 426] on label "Agree" at bounding box center [207, 427] width 74 height 28
click at [195, 426] on input "Agree" at bounding box center [189, 426] width 11 height 11
radio input "true"
click at [218, 530] on label "Agree" at bounding box center [207, 522] width 74 height 28
click at [195, 527] on input "Agree" at bounding box center [189, 521] width 11 height 11
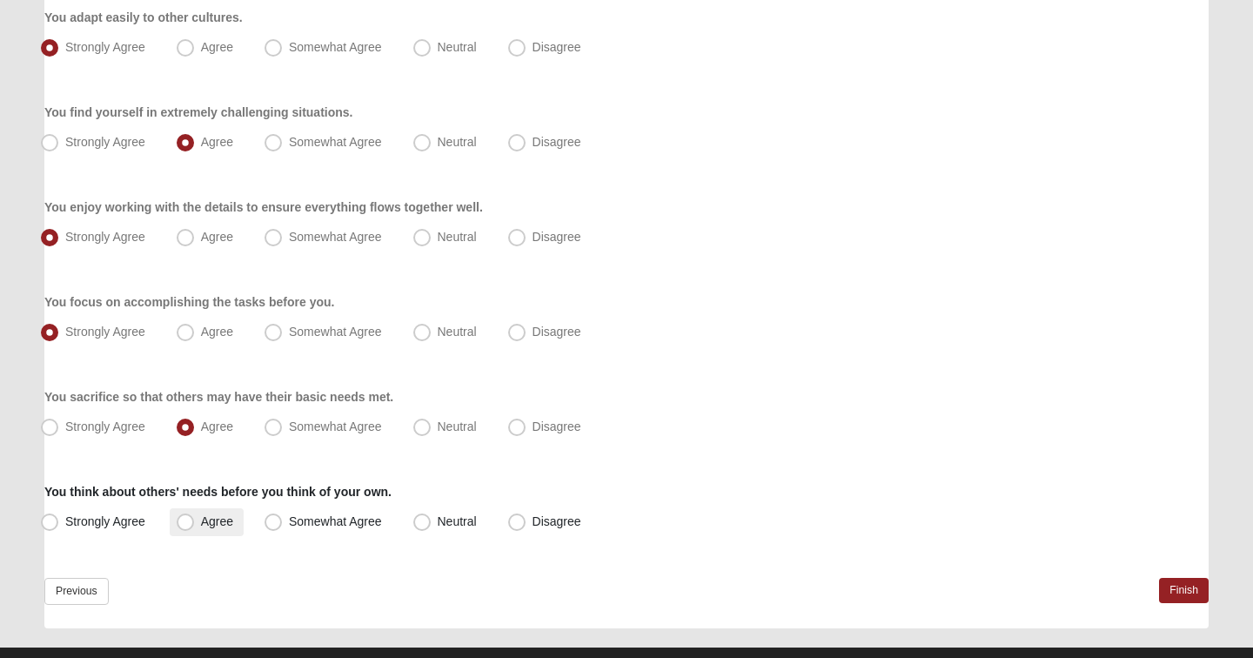
radio input "true"
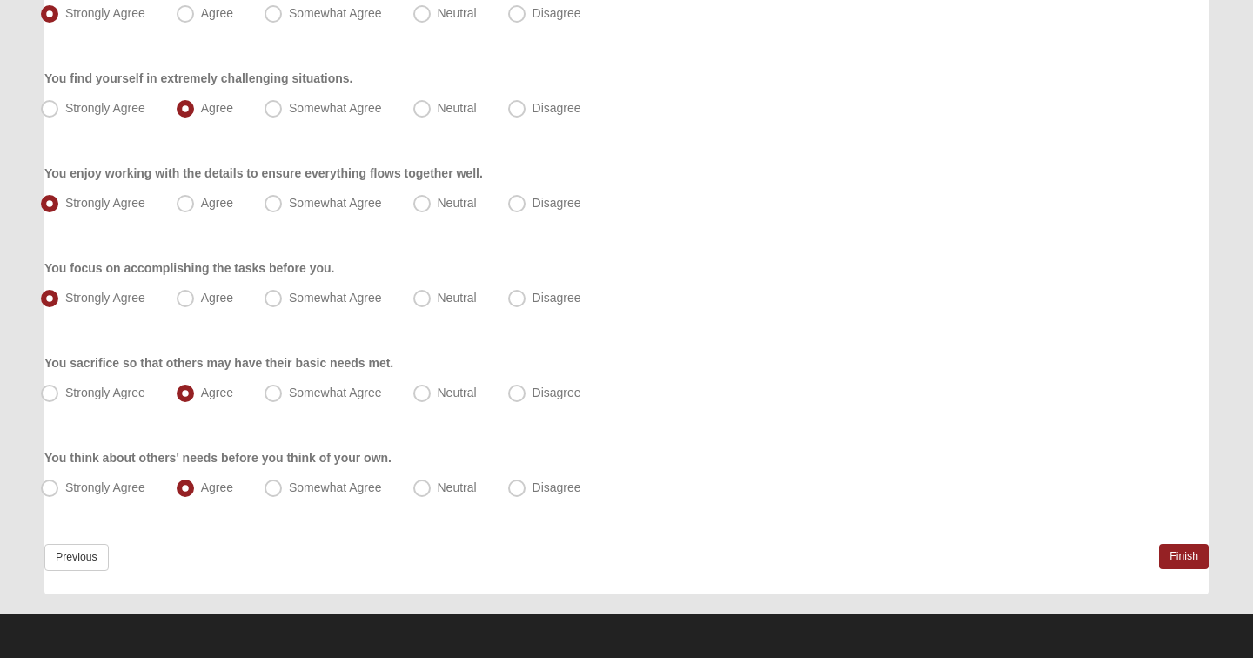
scroll to position [1308, 0]
click at [1194, 557] on link "Finish" at bounding box center [1184, 556] width 50 height 25
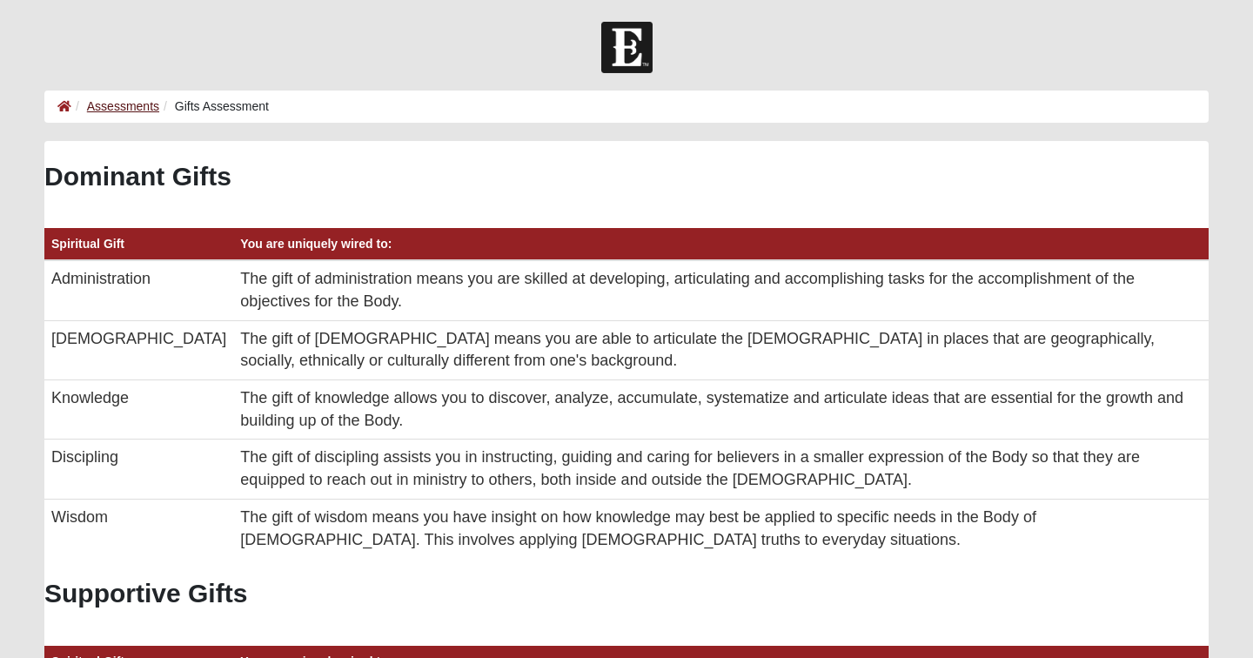
click at [126, 109] on link "Assessments" at bounding box center [123, 106] width 72 height 14
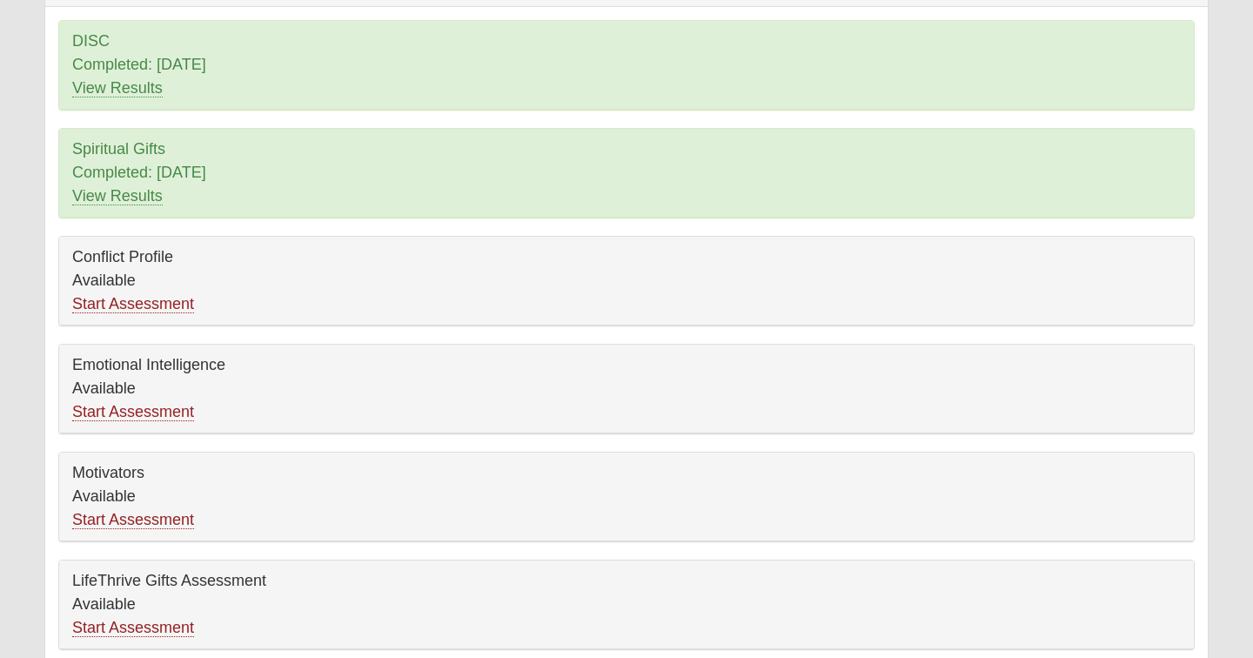
scroll to position [188, 0]
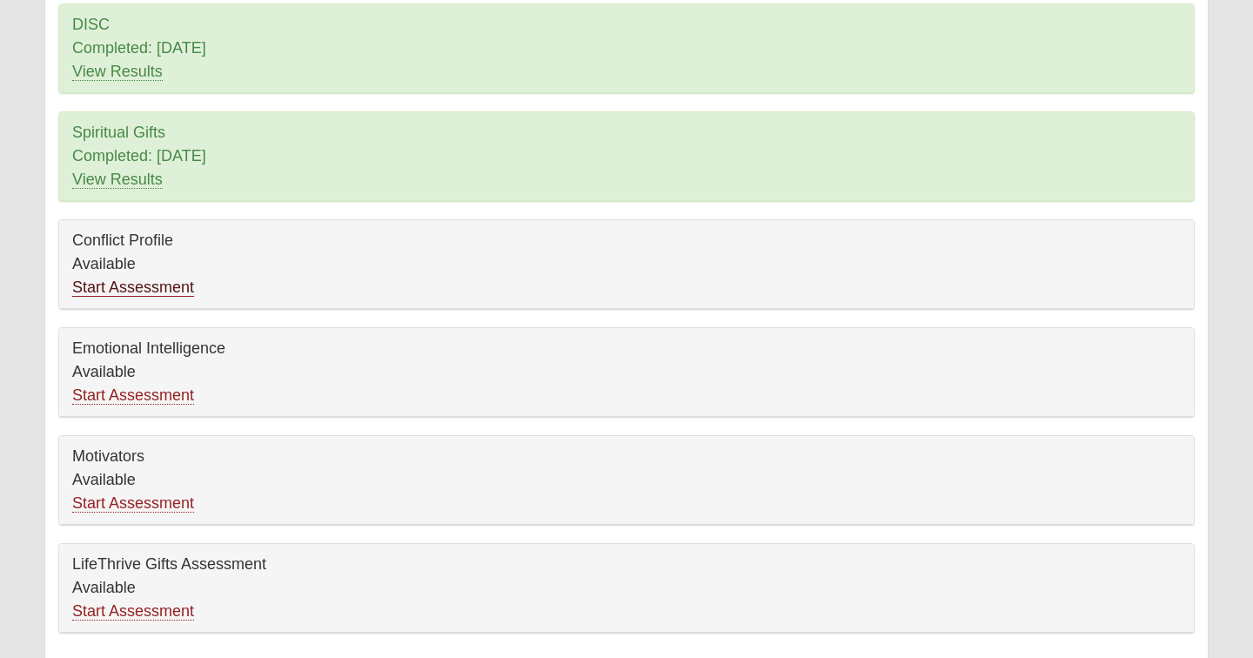
click at [150, 291] on link "Start Assessment" at bounding box center [133, 288] width 122 height 18
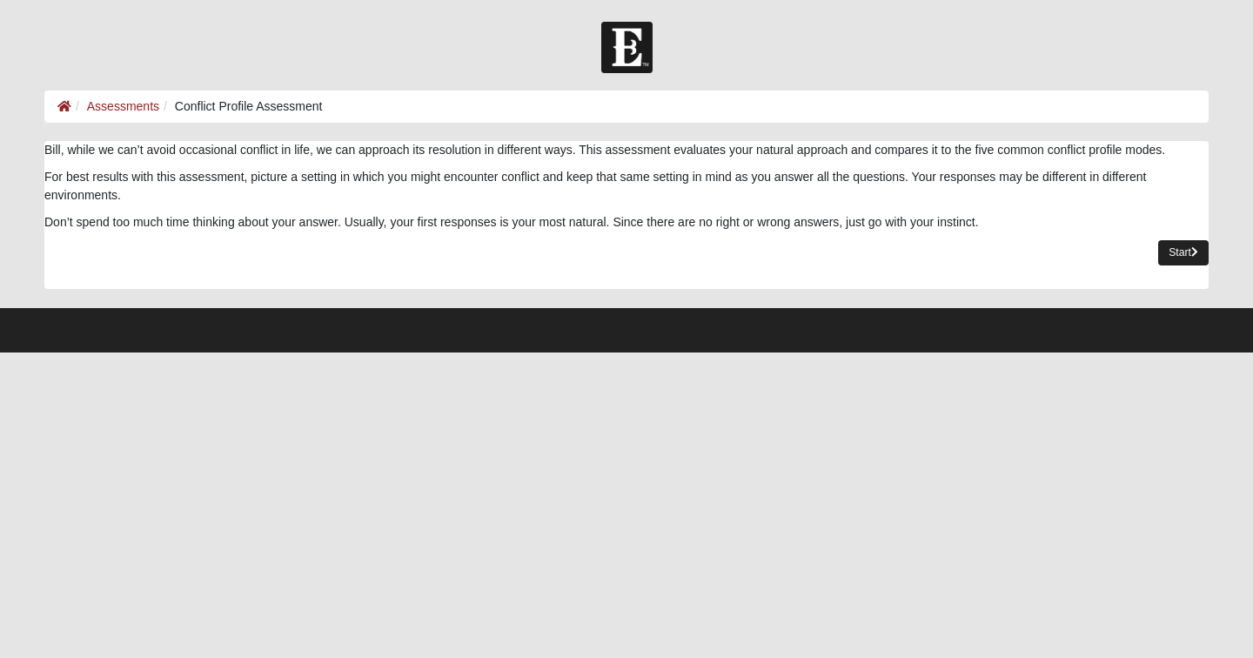
click at [1195, 247] on icon at bounding box center [1195, 252] width 7 height 10
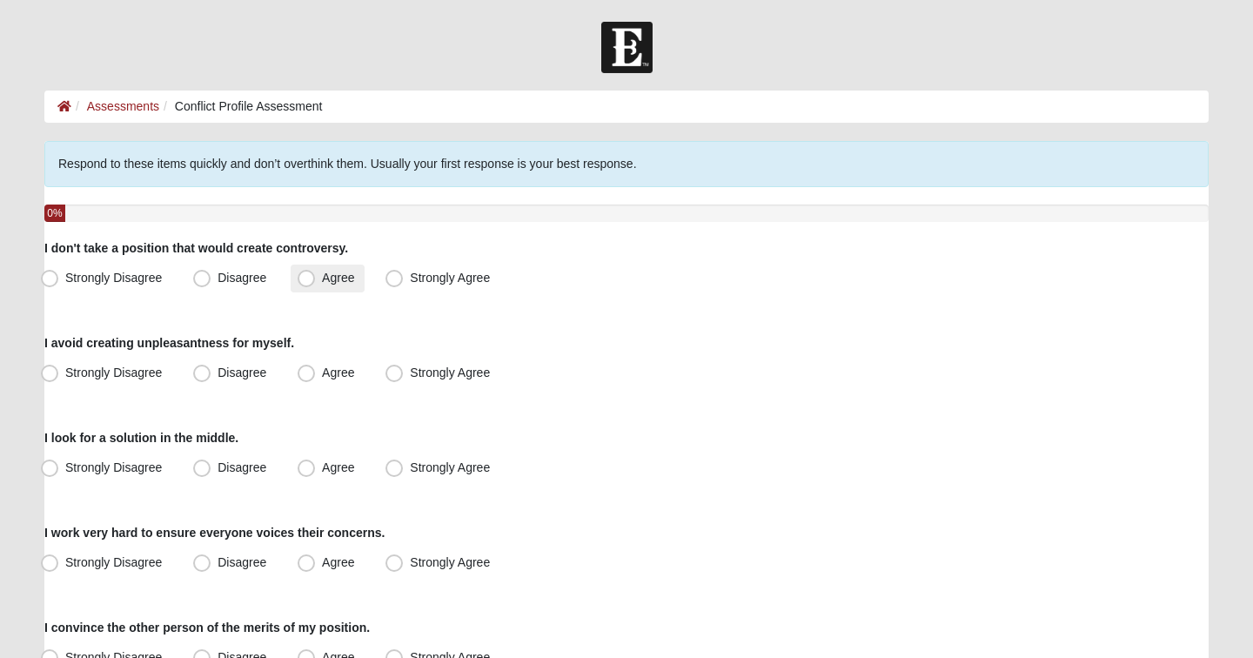
click at [322, 279] on span "Agree" at bounding box center [338, 278] width 32 height 14
click at [311, 279] on input "Agree" at bounding box center [310, 277] width 11 height 11
radio input "true"
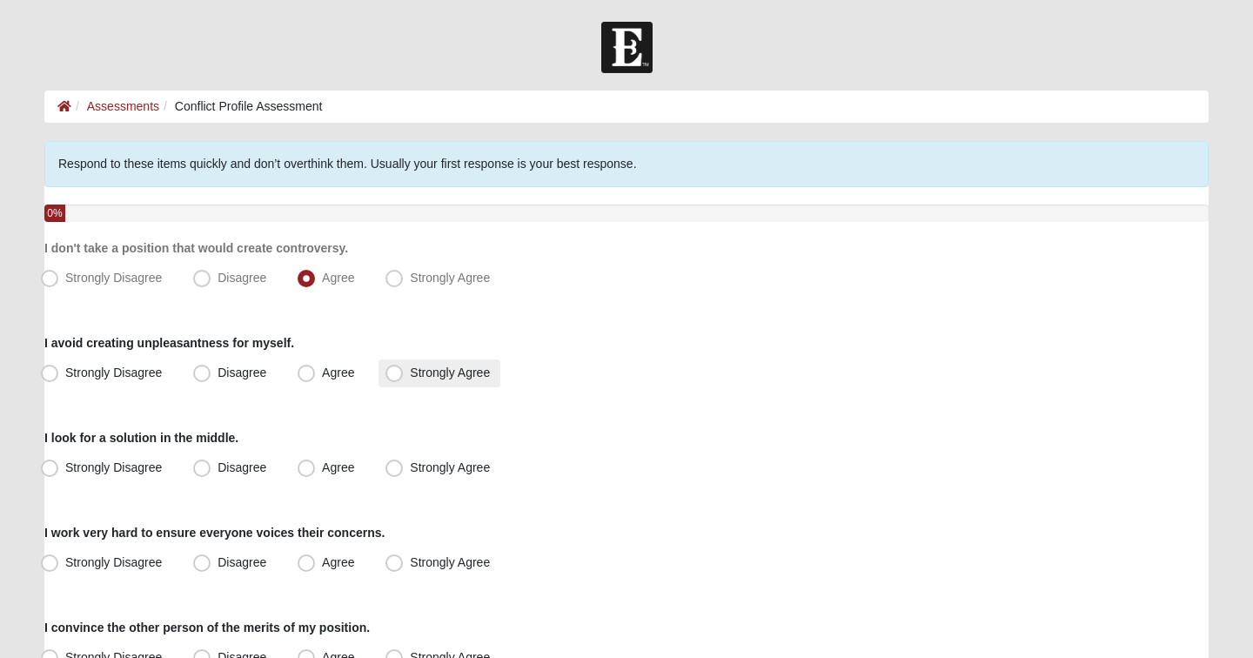
click at [433, 377] on span "Strongly Agree" at bounding box center [450, 373] width 80 height 14
click at [404, 377] on input "Strongly Agree" at bounding box center [398, 372] width 11 height 11
radio input "true"
click at [343, 467] on span "Agree" at bounding box center [338, 467] width 32 height 14
click at [316, 467] on input "Agree" at bounding box center [310, 467] width 11 height 11
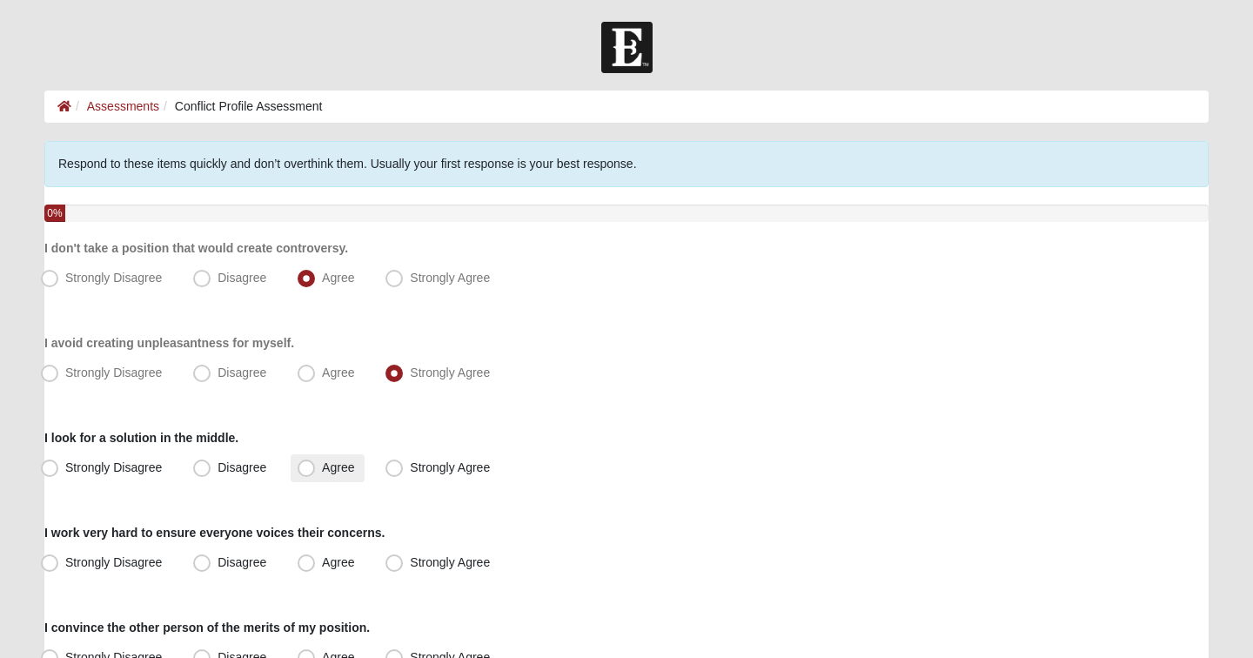
radio input "true"
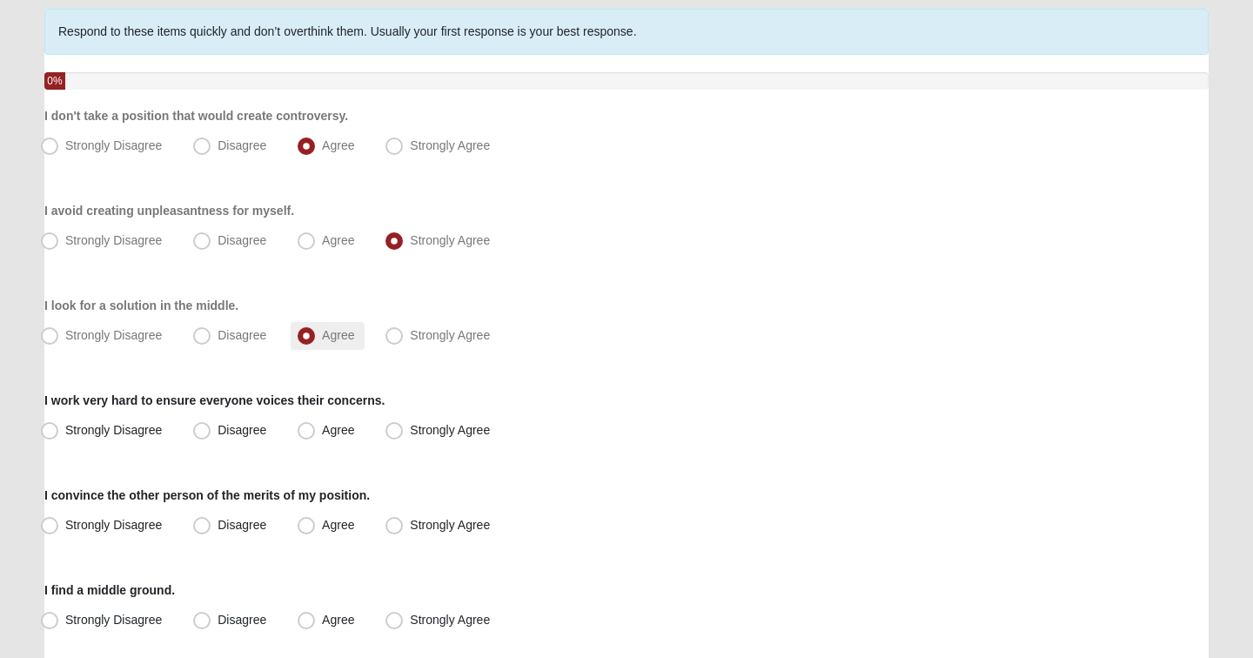
scroll to position [145, 0]
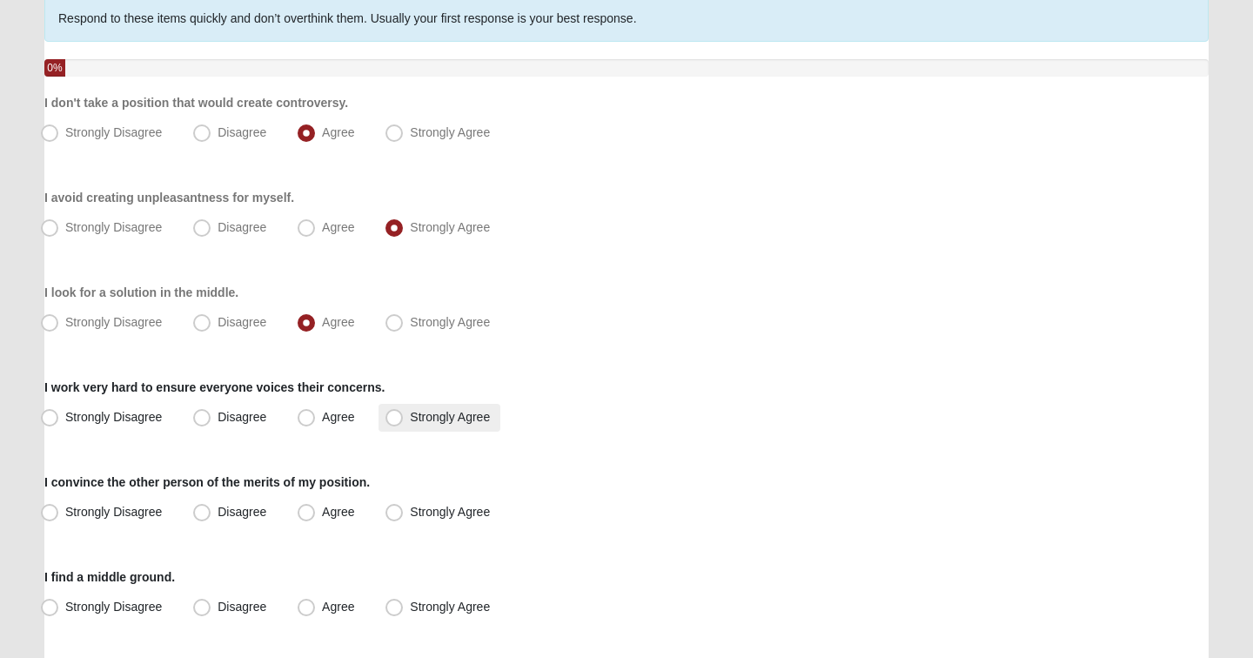
click at [426, 415] on span "Strongly Agree" at bounding box center [450, 417] width 80 height 14
click at [404, 415] on input "Strongly Agree" at bounding box center [398, 417] width 11 height 11
radio input "true"
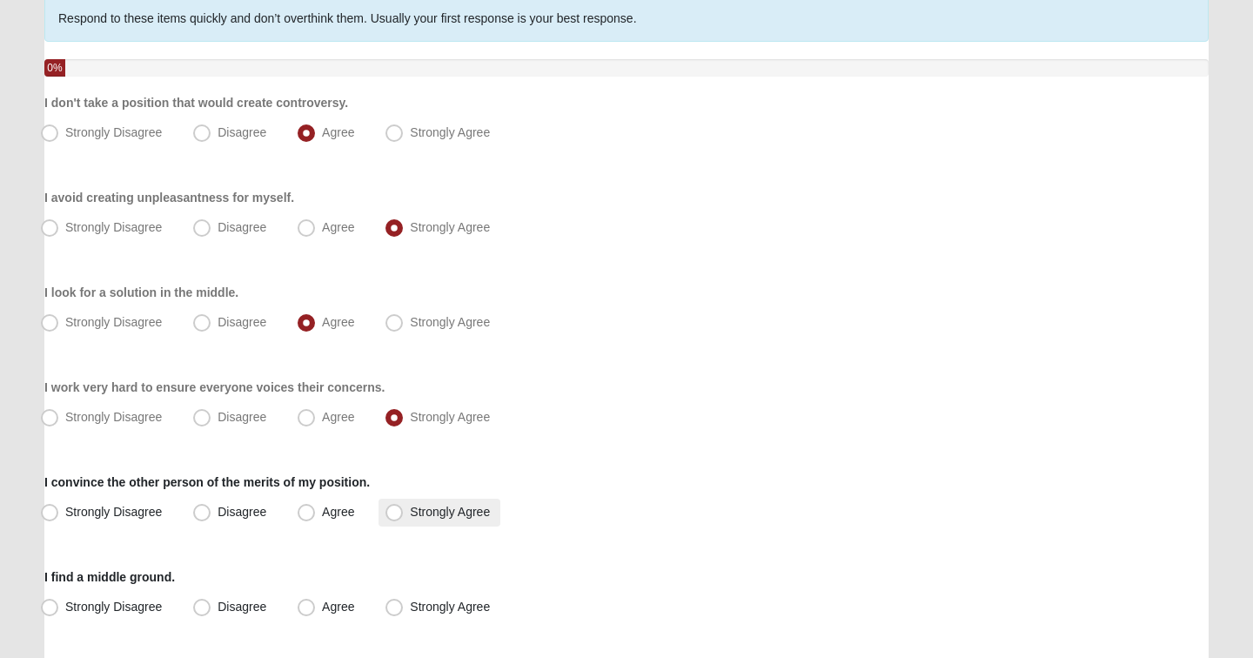
click at [410, 513] on span "Strongly Agree" at bounding box center [450, 512] width 80 height 14
click at [394, 513] on input "Strongly Agree" at bounding box center [398, 512] width 11 height 11
radio input "true"
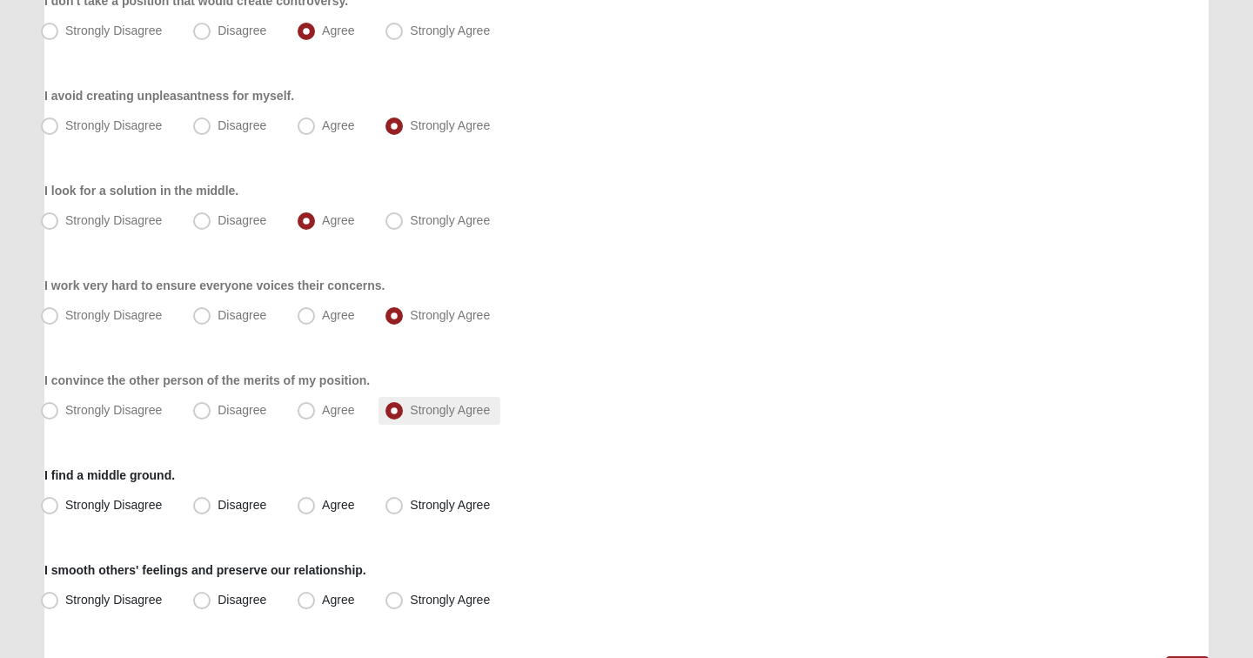
scroll to position [339, 0]
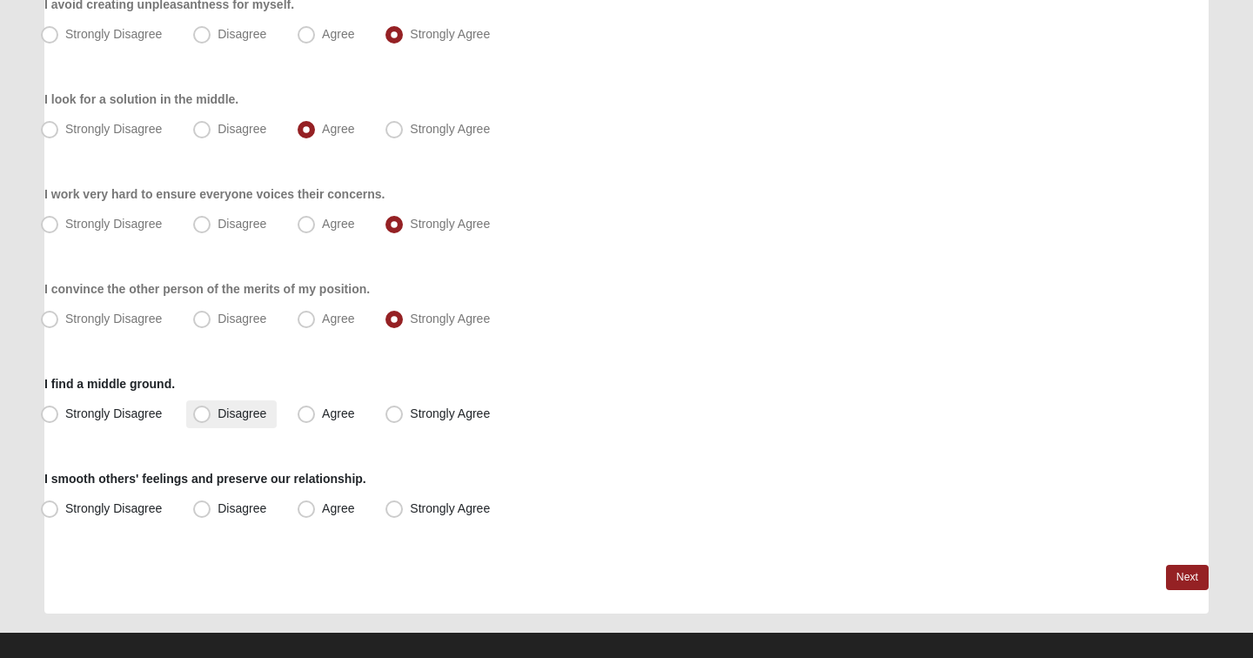
click at [217, 414] on label "Disagree" at bounding box center [231, 414] width 91 height 28
click at [212, 414] on input "Disagree" at bounding box center [205, 413] width 11 height 11
radio input "true"
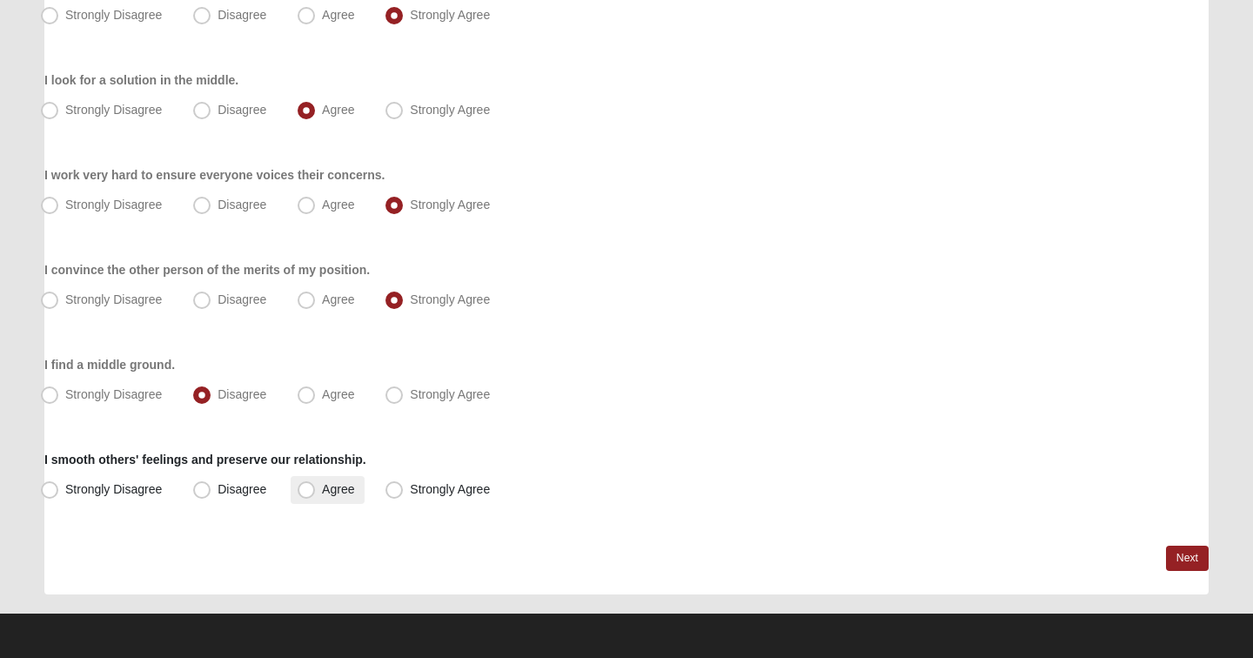
scroll to position [358, 0]
click at [322, 488] on span "Agree" at bounding box center [338, 489] width 32 height 14
click at [312, 488] on input "Agree" at bounding box center [310, 489] width 11 height 11
radio input "true"
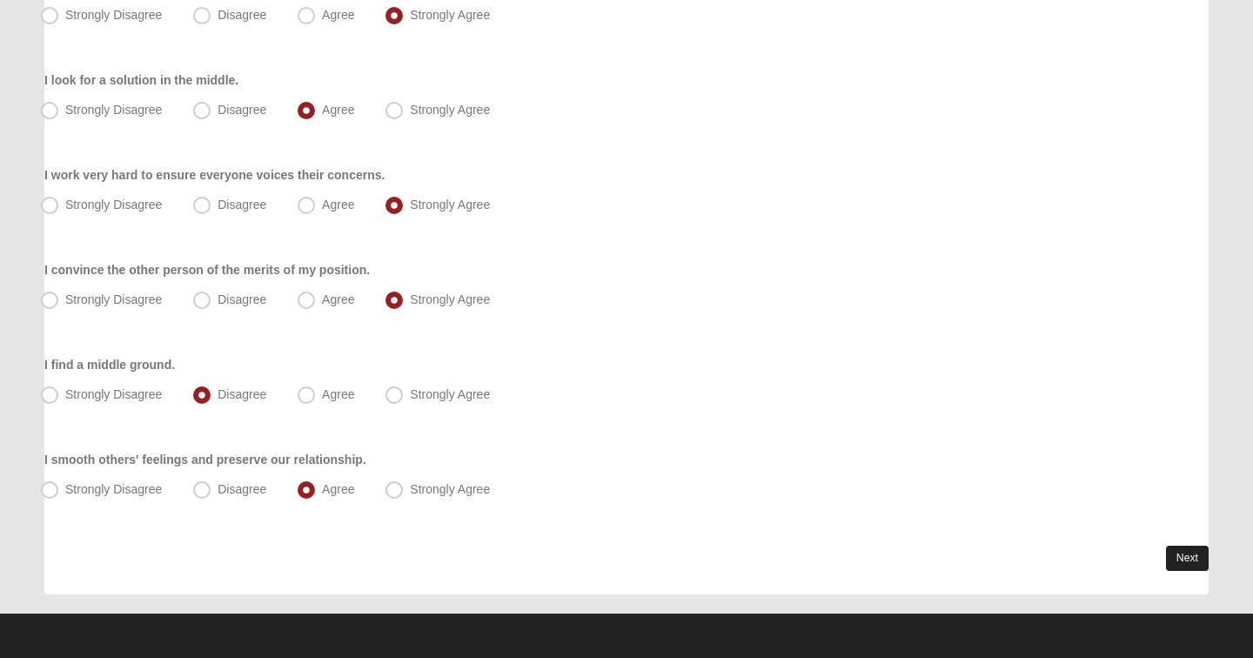
click at [1197, 565] on link "Next" at bounding box center [1187, 558] width 43 height 25
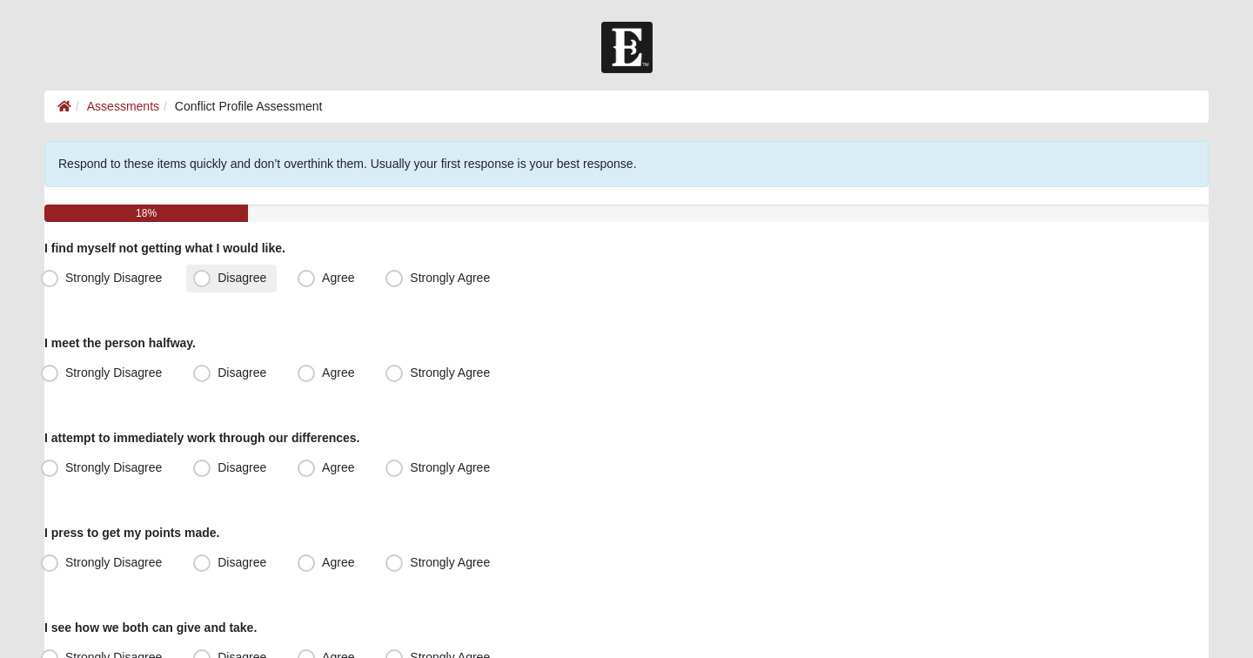
click at [249, 280] on span "Disagree" at bounding box center [242, 278] width 49 height 14
click at [212, 280] on input "Disagree" at bounding box center [205, 277] width 11 height 11
radio input "true"
click at [334, 373] on span "Agree" at bounding box center [338, 373] width 32 height 14
click at [316, 373] on input "Agree" at bounding box center [310, 372] width 11 height 11
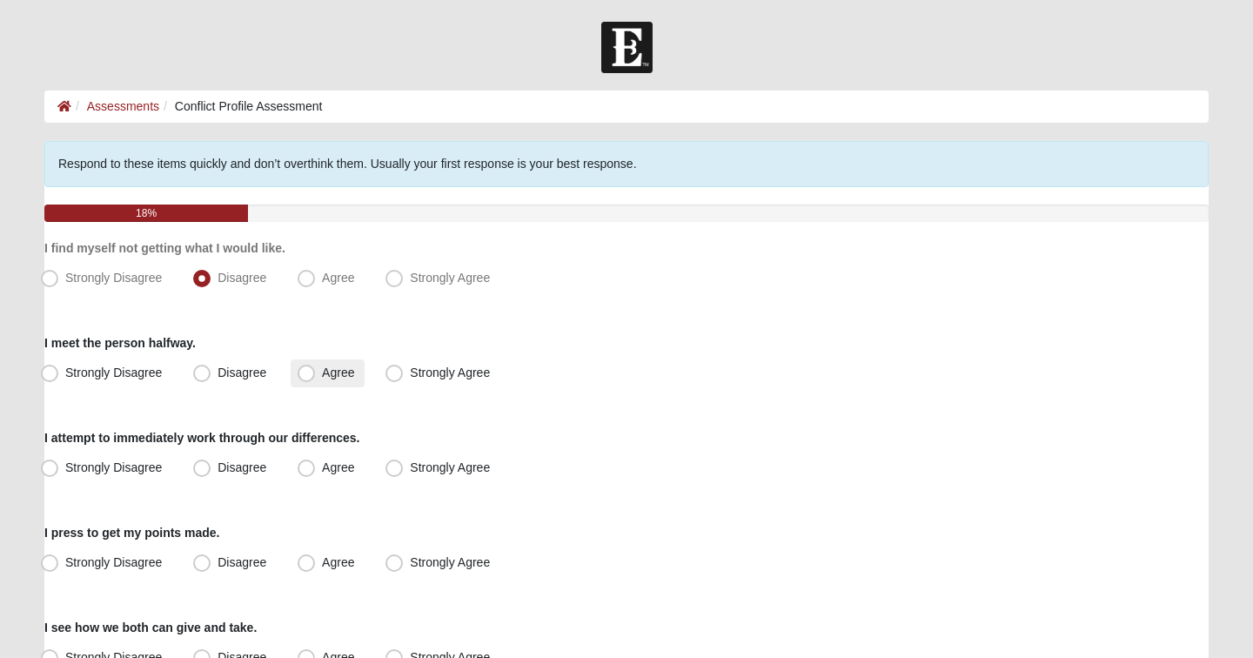
radio input "true"
click at [326, 465] on span "Agree" at bounding box center [338, 467] width 32 height 14
click at [316, 465] on input "Agree" at bounding box center [310, 467] width 11 height 11
radio input "true"
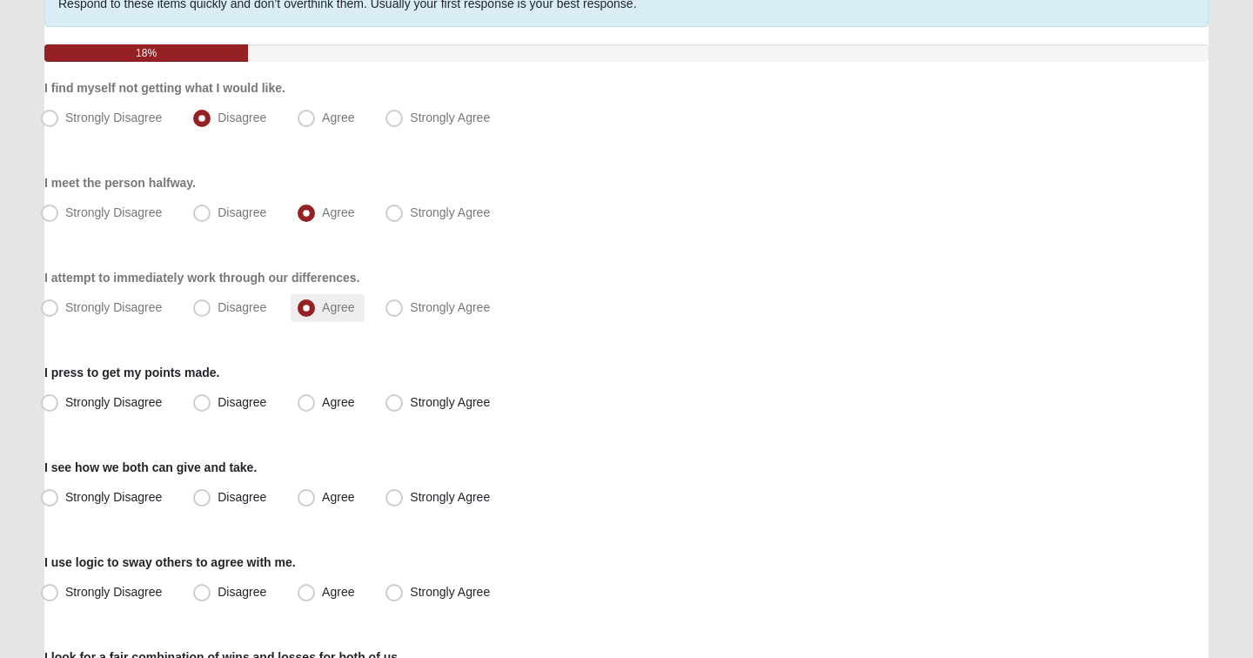
scroll to position [172, 0]
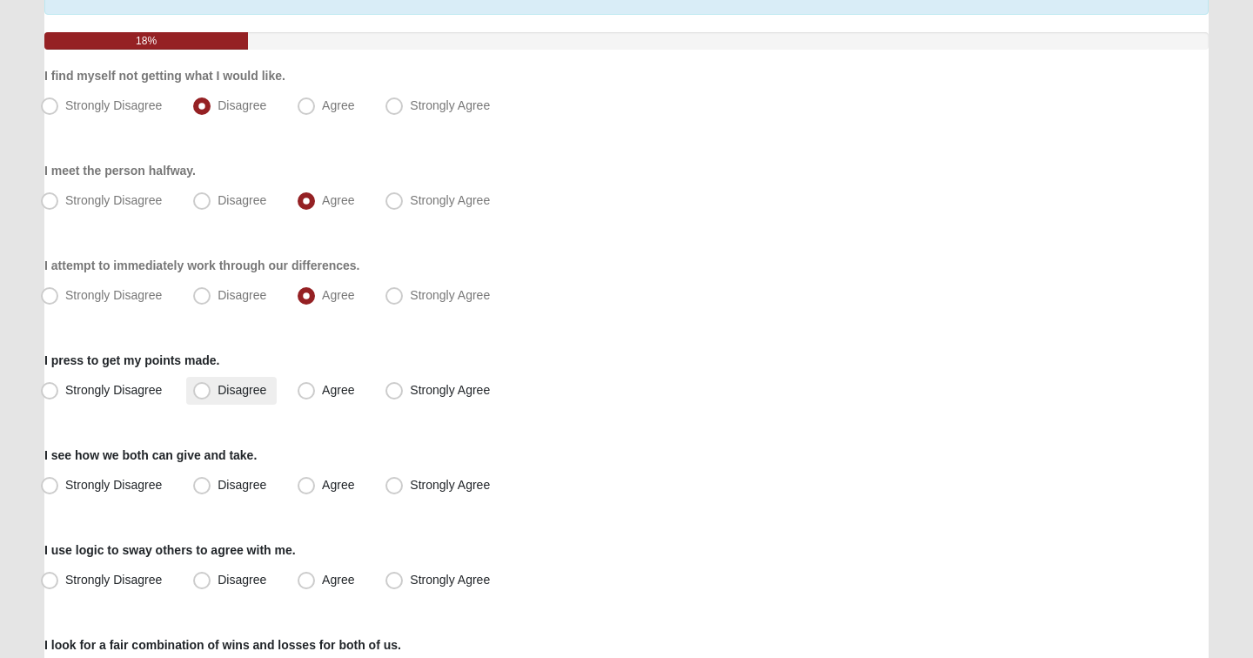
click at [233, 390] on span "Disagree" at bounding box center [242, 390] width 49 height 14
click at [212, 390] on input "Disagree" at bounding box center [205, 390] width 11 height 11
radio input "true"
click at [322, 485] on span "Agree" at bounding box center [338, 485] width 32 height 14
click at [312, 485] on input "Agree" at bounding box center [310, 485] width 11 height 11
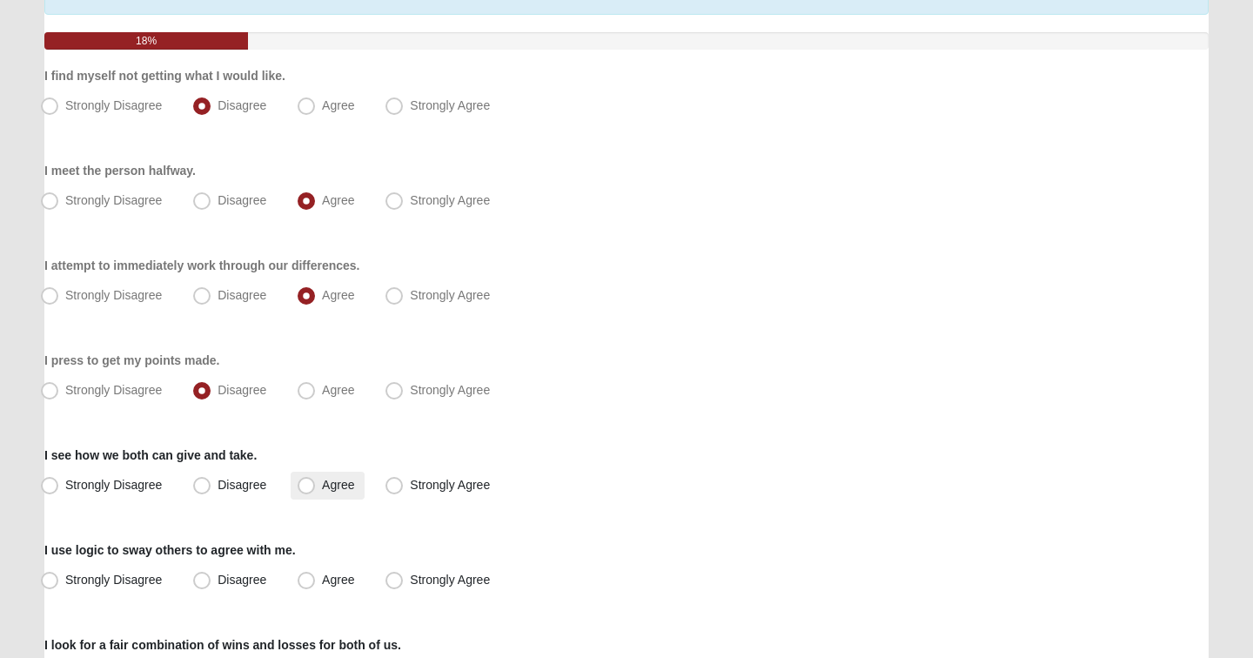
radio input "true"
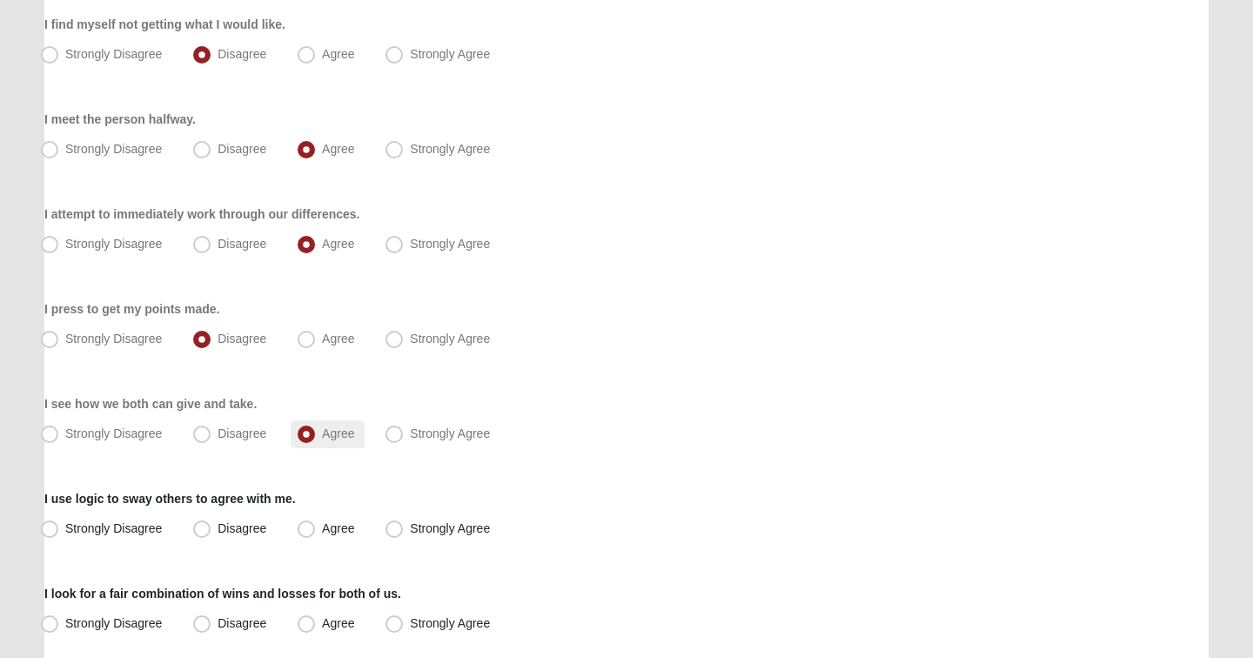
scroll to position [239, 0]
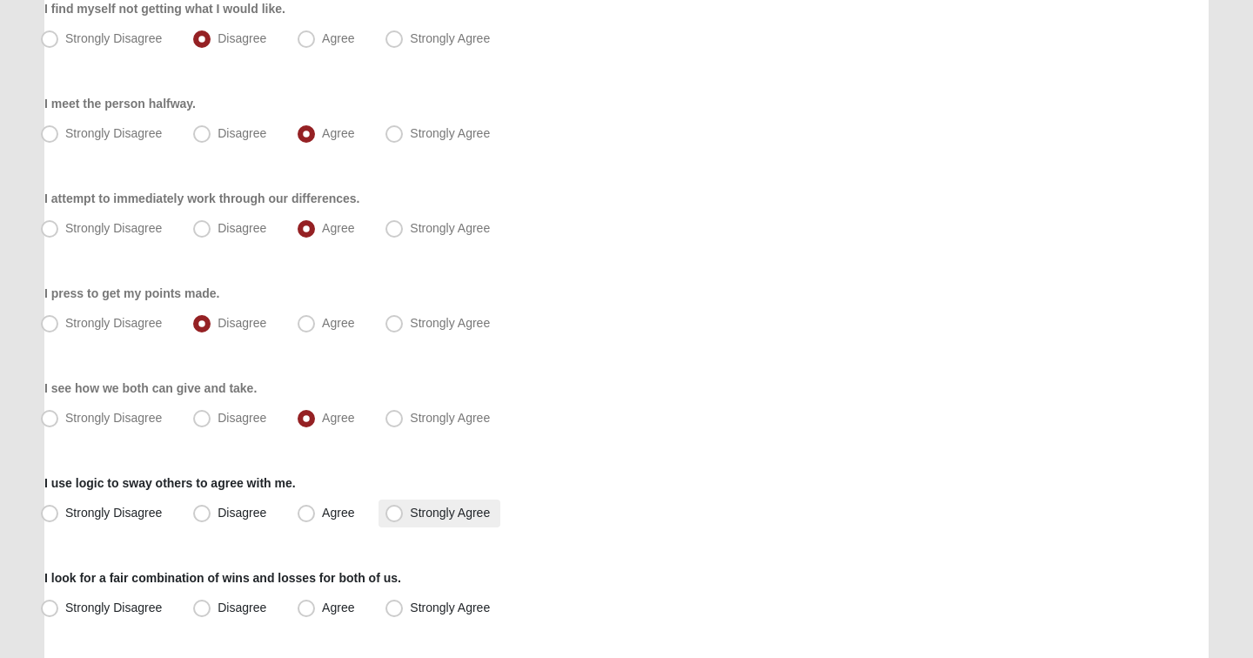
click at [410, 512] on span "Strongly Agree" at bounding box center [450, 513] width 80 height 14
click at [399, 512] on input "Strongly Agree" at bounding box center [398, 512] width 11 height 11
radio input "true"
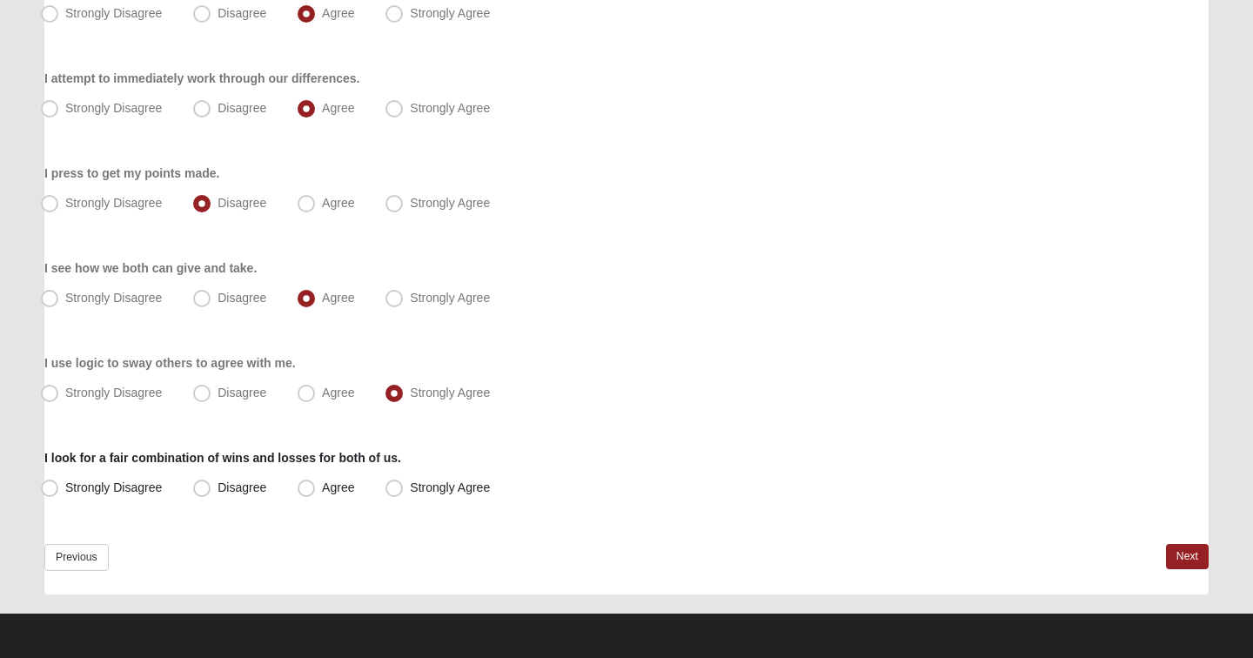
scroll to position [359, 0]
click at [410, 494] on span "Strongly Agree" at bounding box center [450, 487] width 80 height 14
click at [401, 494] on input "Strongly Agree" at bounding box center [398, 487] width 11 height 11
radio input "true"
click at [1188, 552] on link "Next" at bounding box center [1187, 556] width 43 height 25
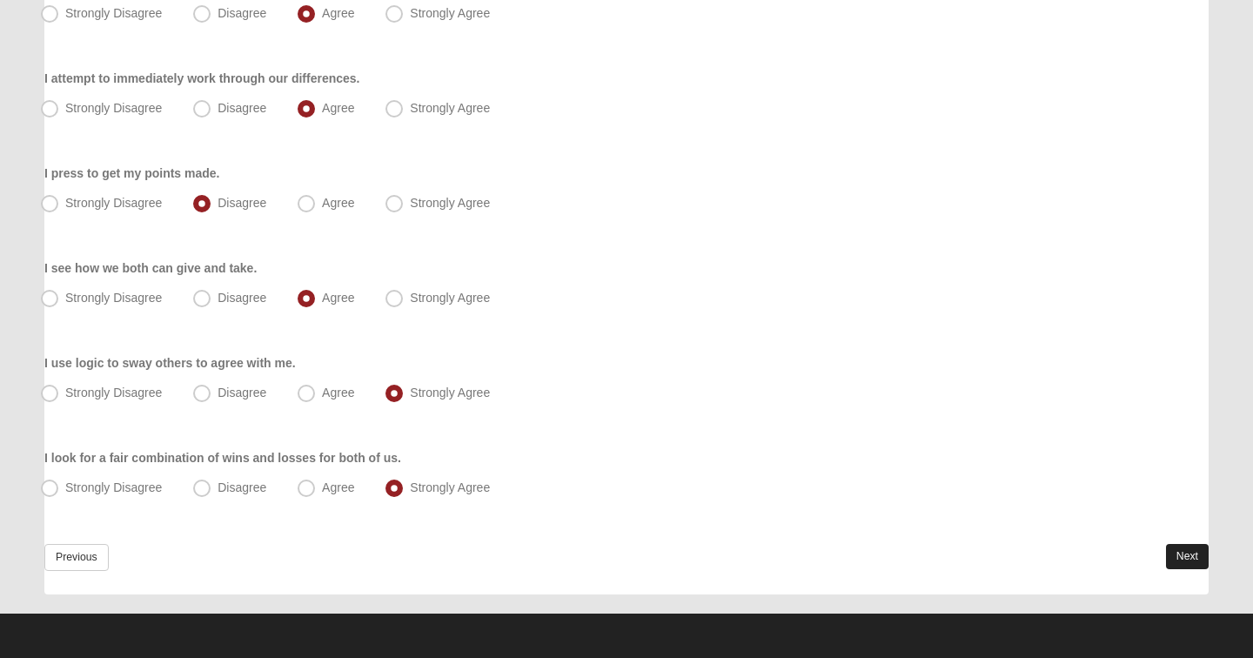
scroll to position [0, 0]
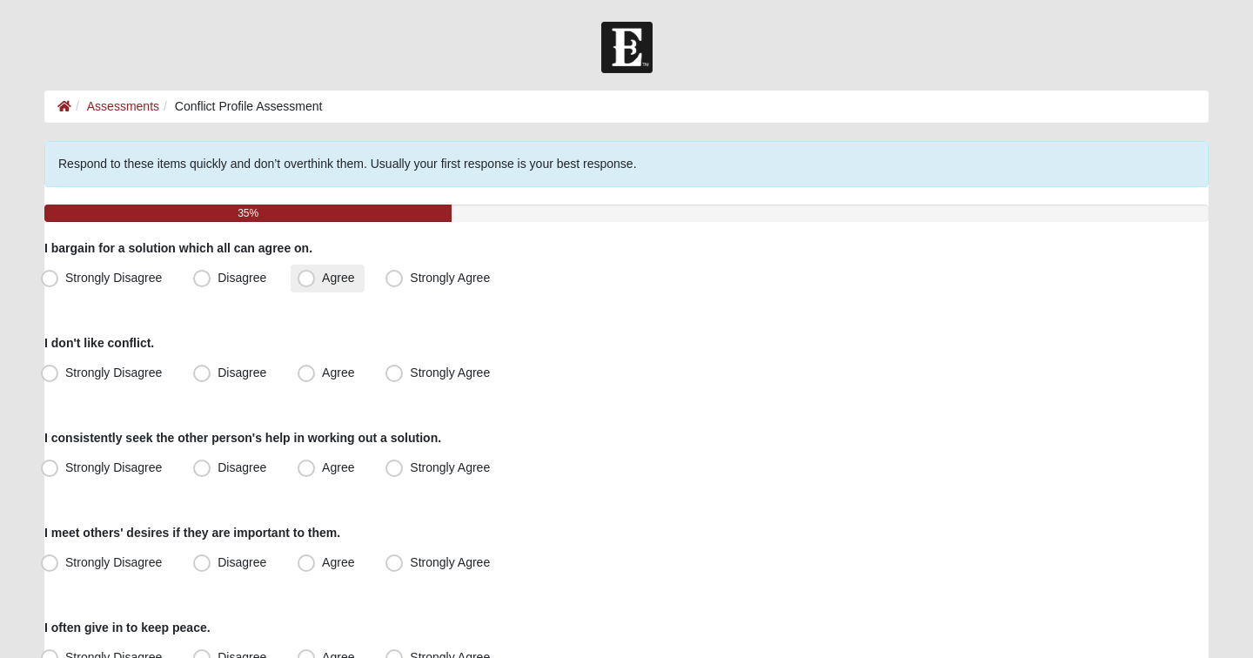
click at [335, 278] on span "Agree" at bounding box center [338, 278] width 32 height 14
click at [316, 278] on input "Agree" at bounding box center [310, 277] width 11 height 11
radio input "true"
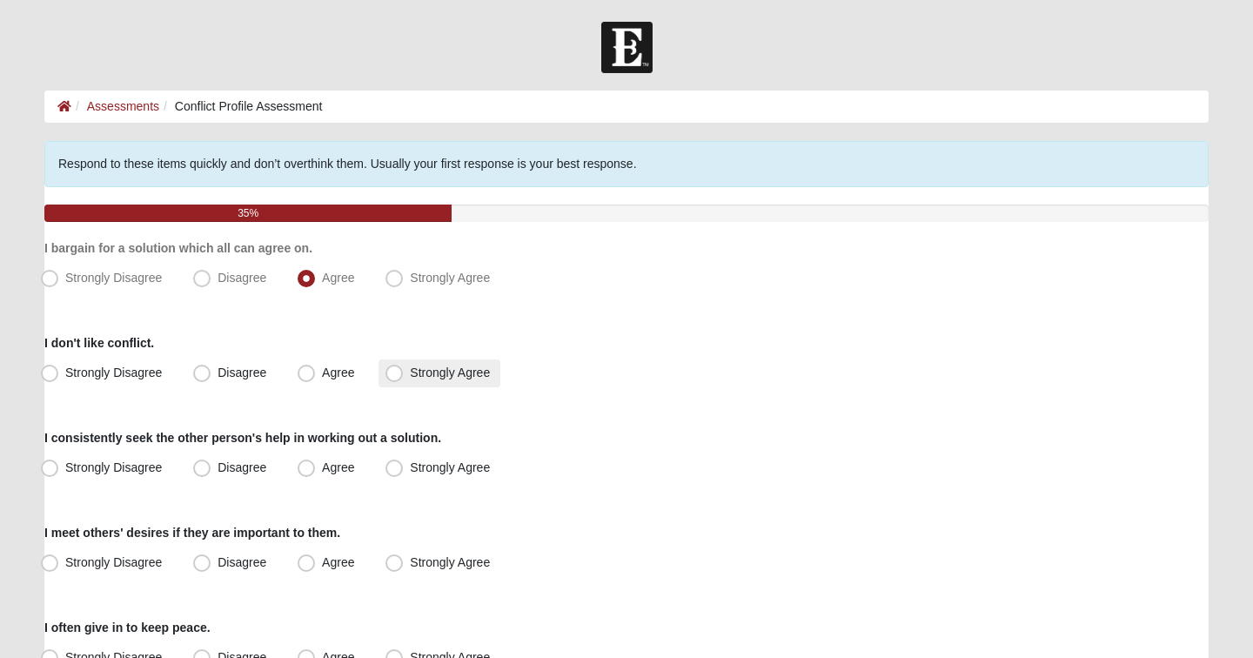
click at [410, 373] on span "Strongly Agree" at bounding box center [450, 373] width 80 height 14
click at [403, 373] on input "Strongly Agree" at bounding box center [398, 372] width 11 height 11
radio input "true"
click at [326, 466] on span "Agree" at bounding box center [338, 467] width 32 height 14
click at [316, 466] on input "Agree" at bounding box center [310, 467] width 11 height 11
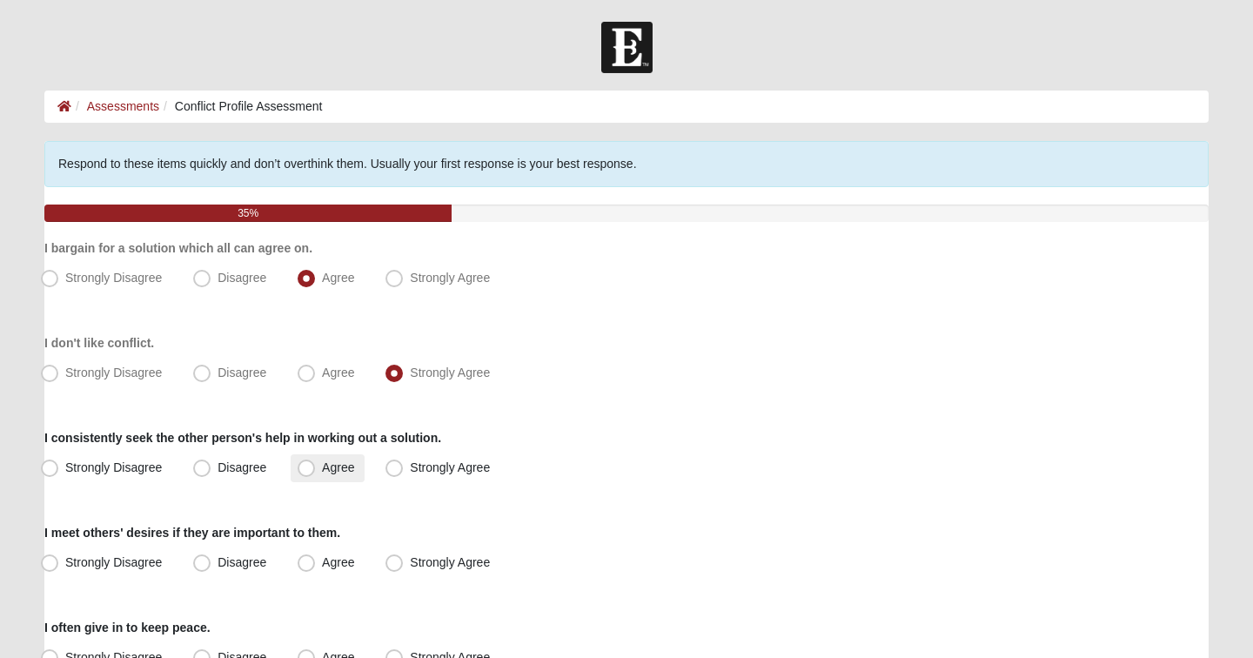
radio input "true"
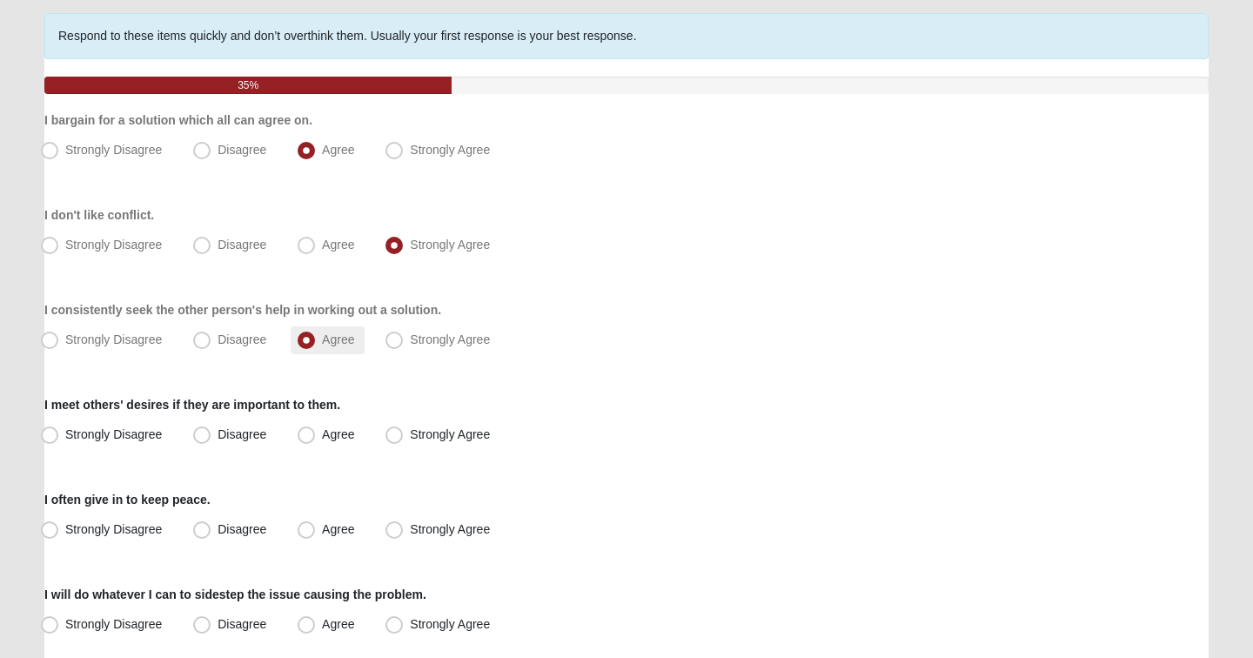
scroll to position [129, 0]
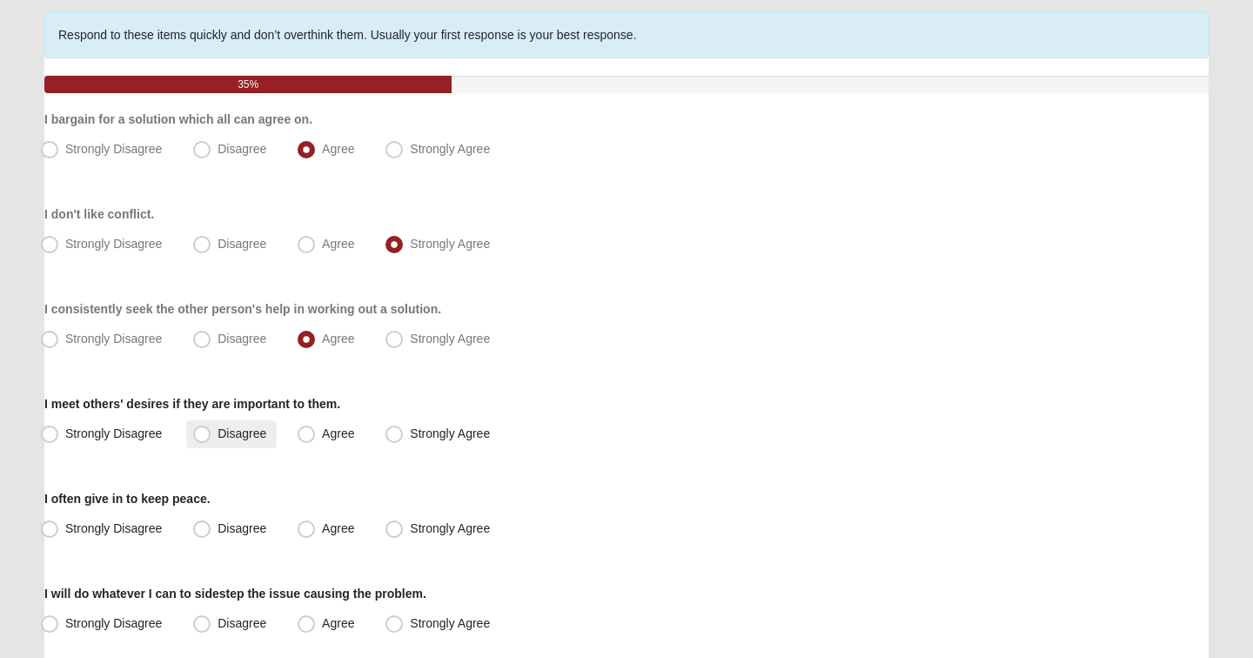
click at [247, 434] on span "Disagree" at bounding box center [242, 434] width 49 height 14
click at [212, 434] on input "Disagree" at bounding box center [205, 433] width 11 height 11
radio input "true"
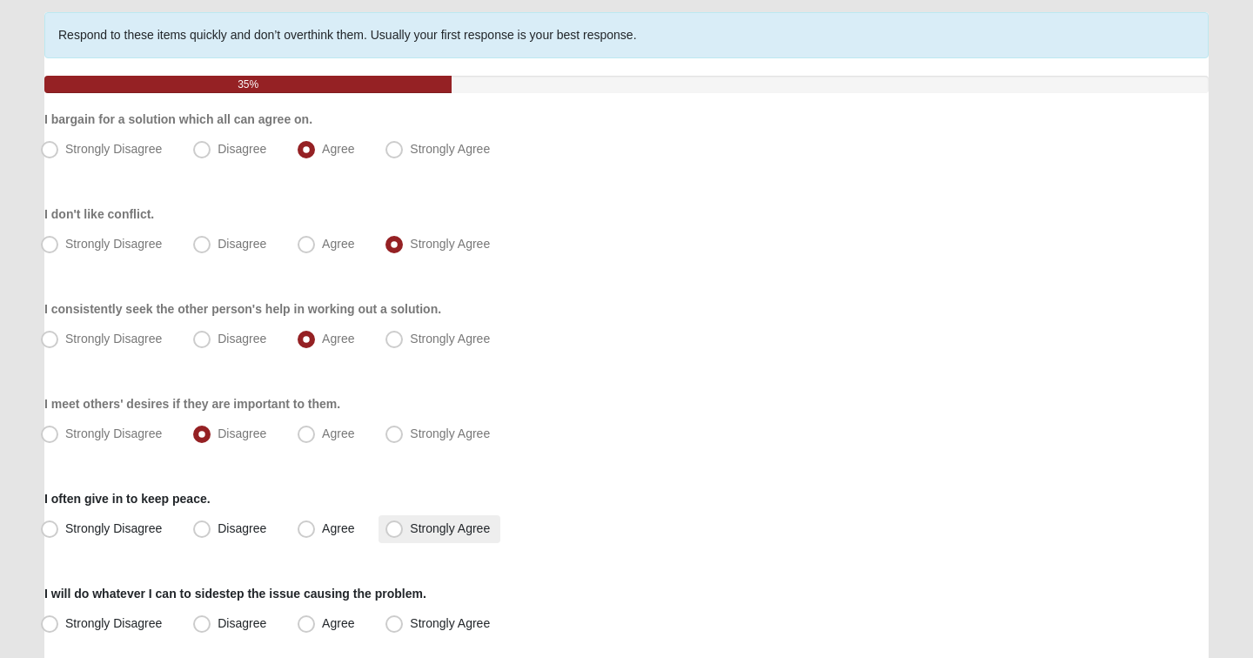
click at [415, 532] on span "Strongly Agree" at bounding box center [450, 528] width 80 height 14
click at [404, 532] on input "Strongly Agree" at bounding box center [398, 528] width 11 height 11
radio input "true"
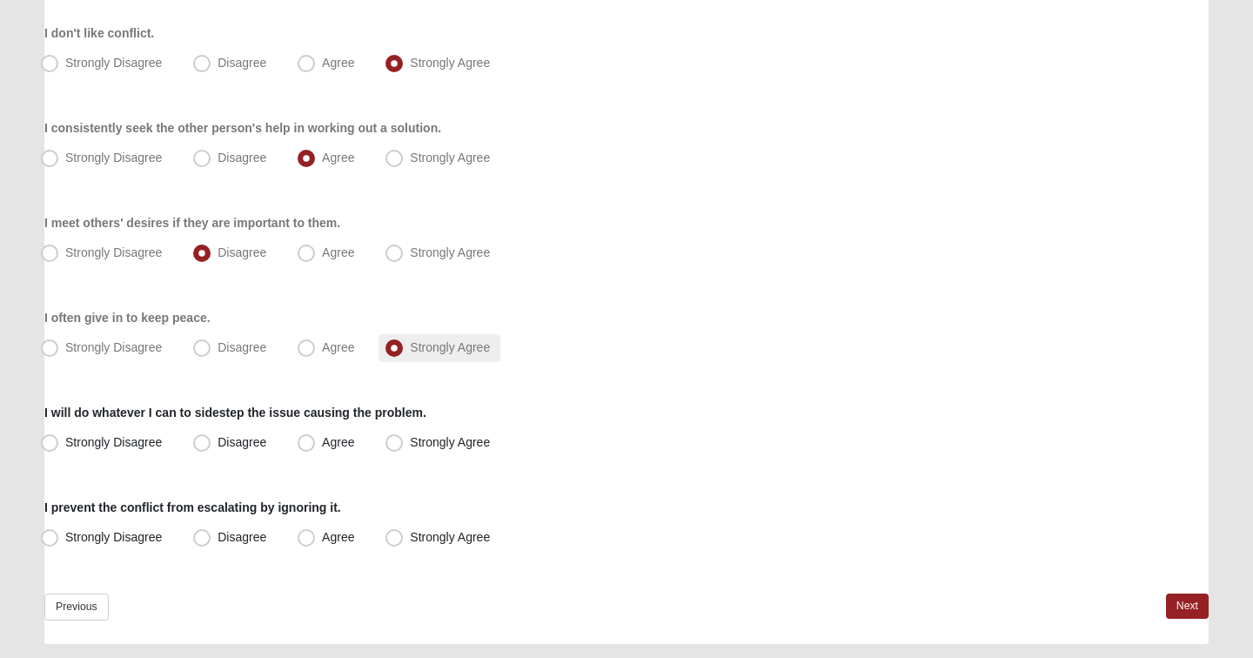
scroll to position [312, 0]
click at [322, 446] on span "Agree" at bounding box center [338, 440] width 32 height 14
click at [311, 446] on input "Agree" at bounding box center [310, 440] width 11 height 11
radio input "true"
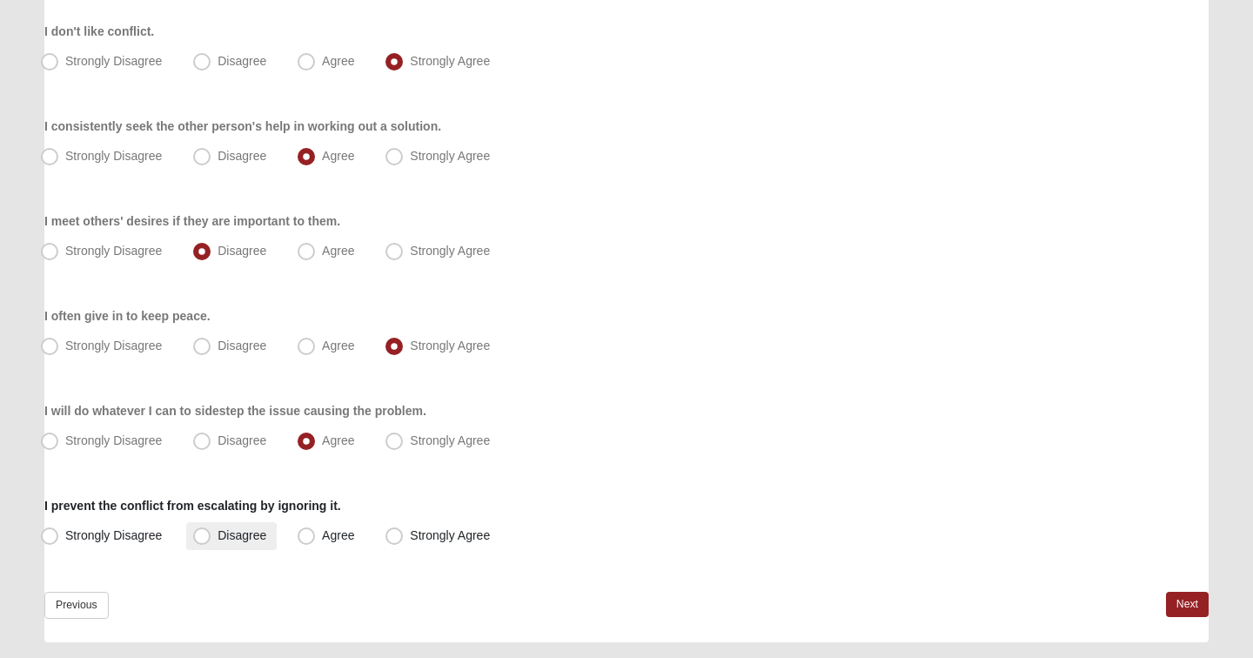
click at [263, 539] on span "Disagree" at bounding box center [242, 535] width 49 height 14
click at [212, 539] on input "Disagree" at bounding box center [205, 535] width 11 height 11
radio input "true"
click at [1173, 606] on link "Next" at bounding box center [1187, 604] width 43 height 25
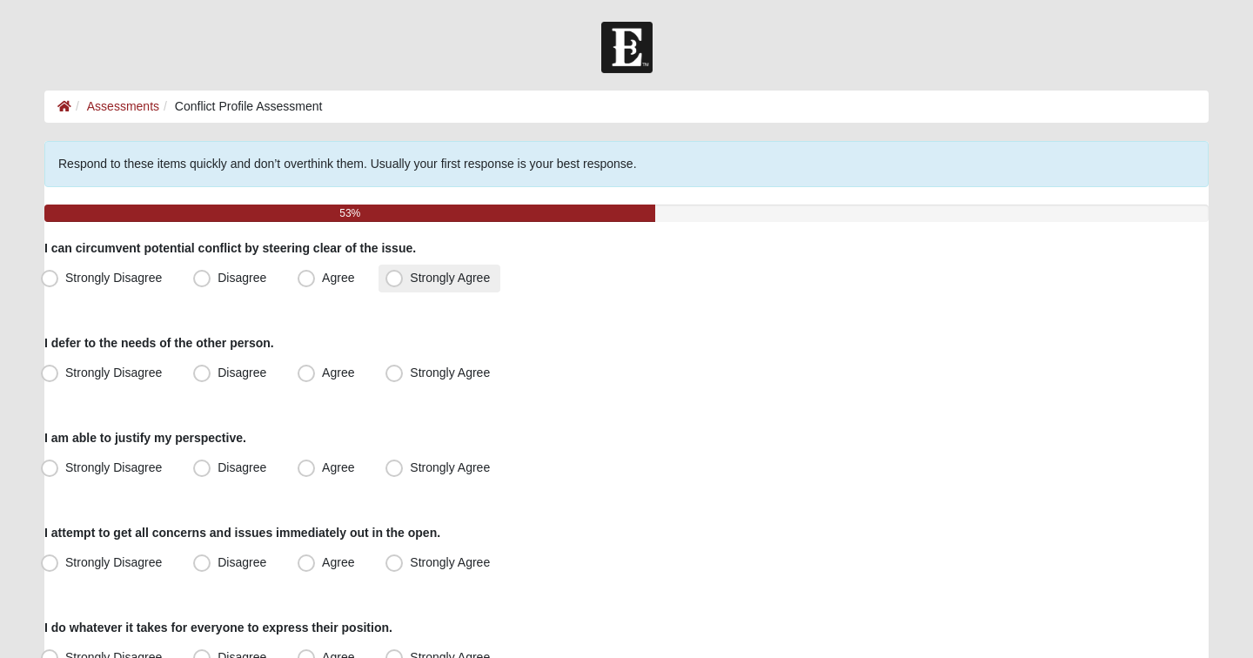
click at [410, 285] on span "Strongly Agree" at bounding box center [450, 278] width 80 height 14
click at [399, 284] on input "Strongly Agree" at bounding box center [398, 277] width 11 height 11
radio input "true"
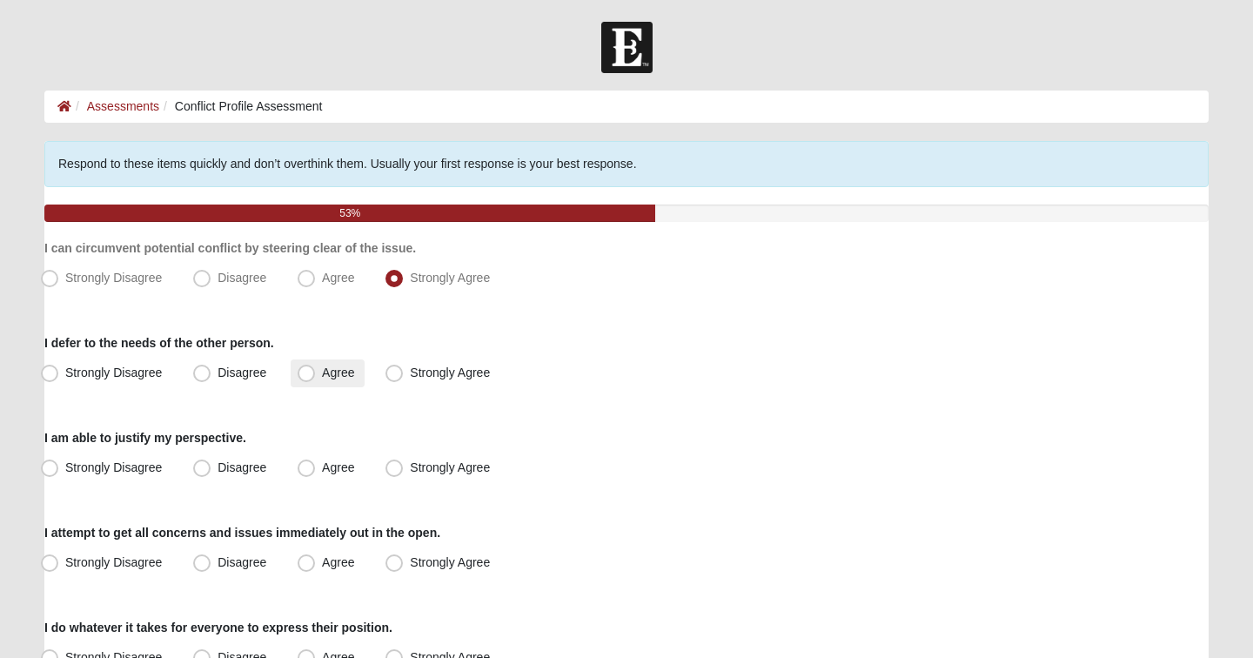
click at [337, 369] on span "Agree" at bounding box center [338, 373] width 32 height 14
click at [316, 369] on input "Agree" at bounding box center [310, 372] width 11 height 11
radio input "true"
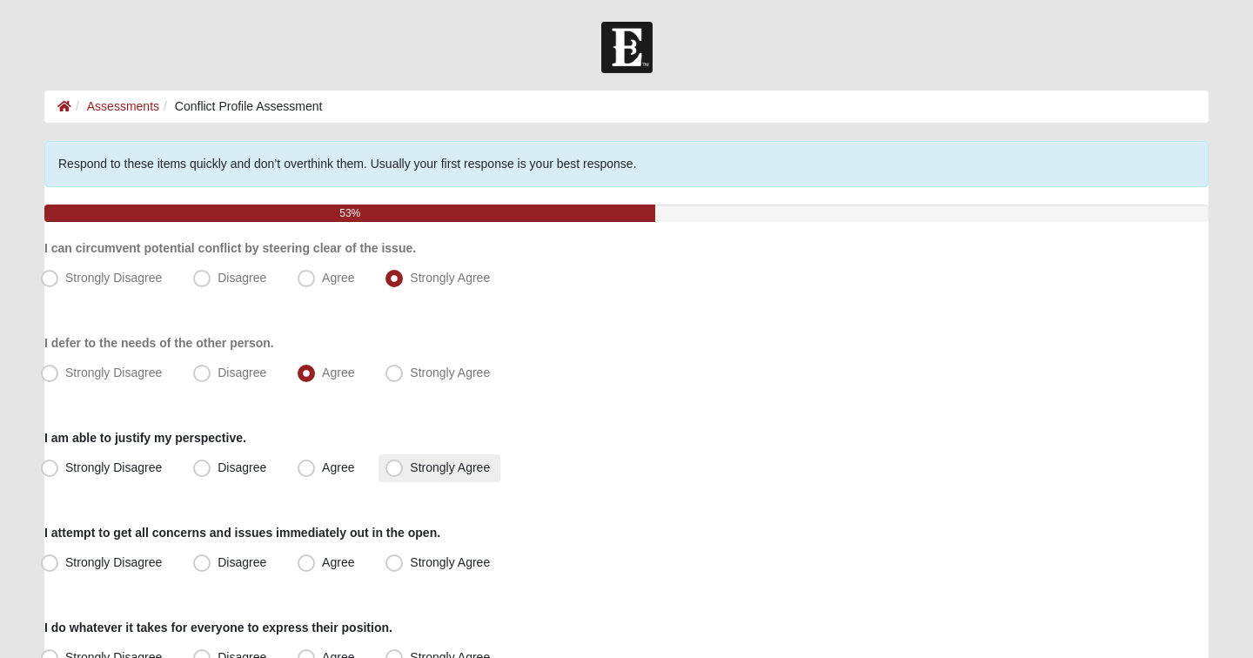
click at [407, 468] on label "Strongly Agree" at bounding box center [440, 468] width 122 height 28
click at [404, 468] on input "Strongly Agree" at bounding box center [398, 467] width 11 height 11
radio input "true"
click at [414, 563] on span "Strongly Agree" at bounding box center [450, 562] width 80 height 14
click at [404, 563] on input "Strongly Agree" at bounding box center [398, 562] width 11 height 11
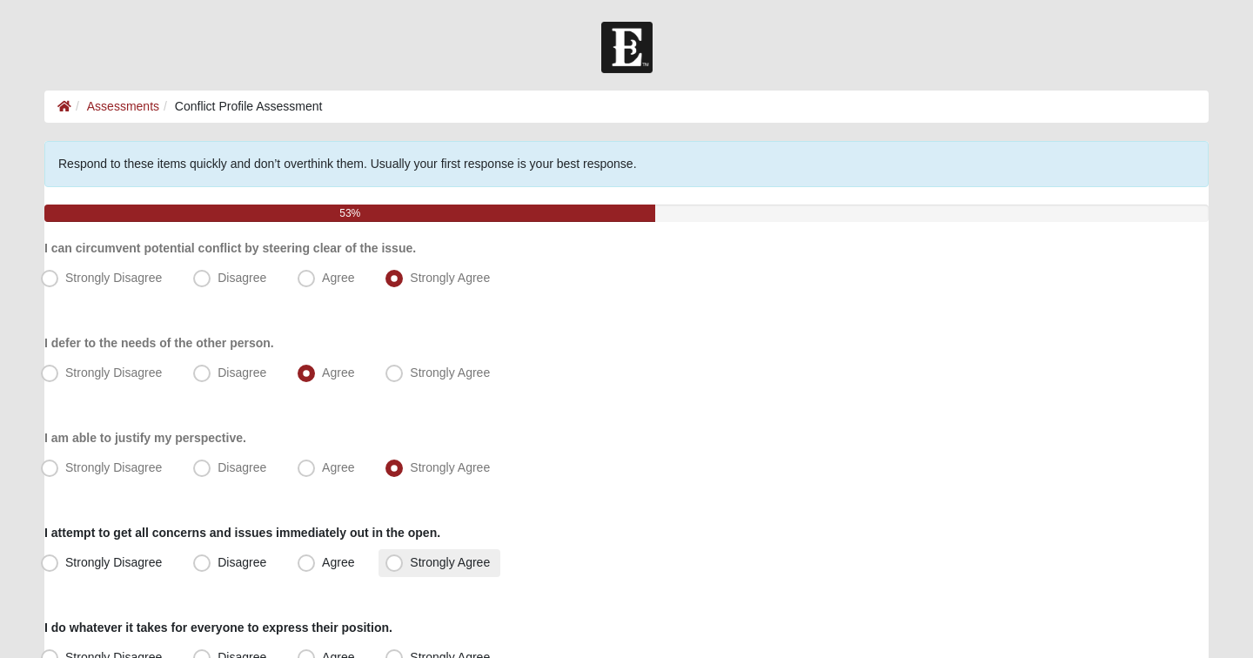
radio input "true"
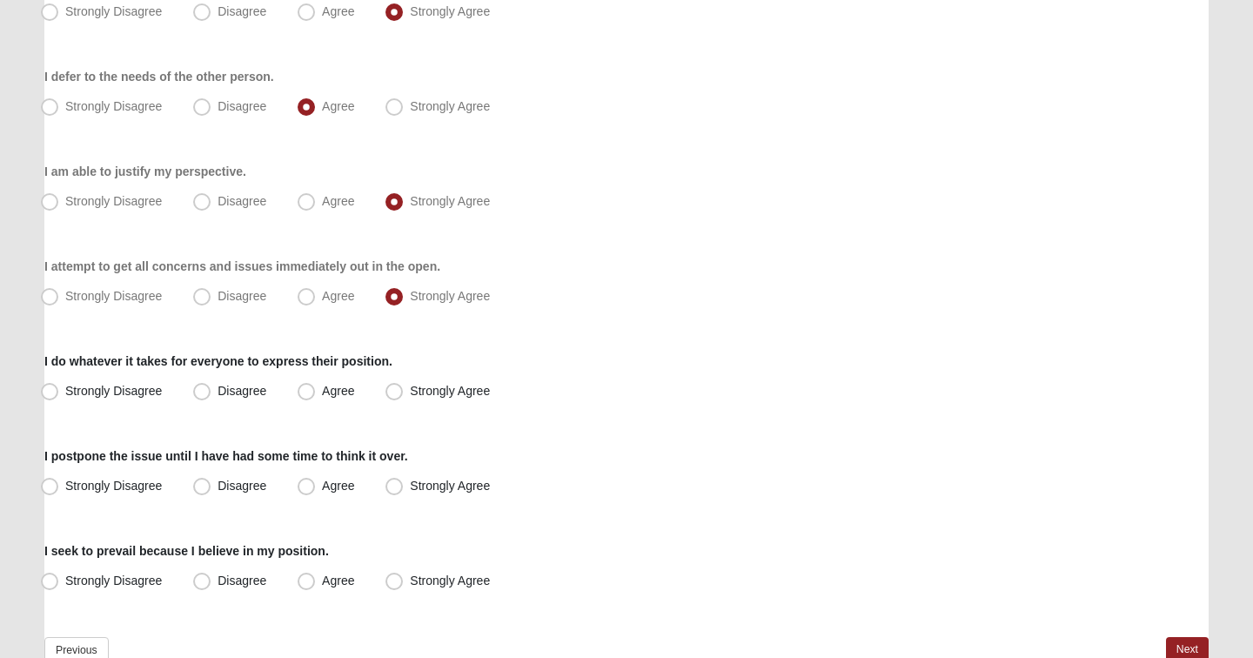
scroll to position [272, 0]
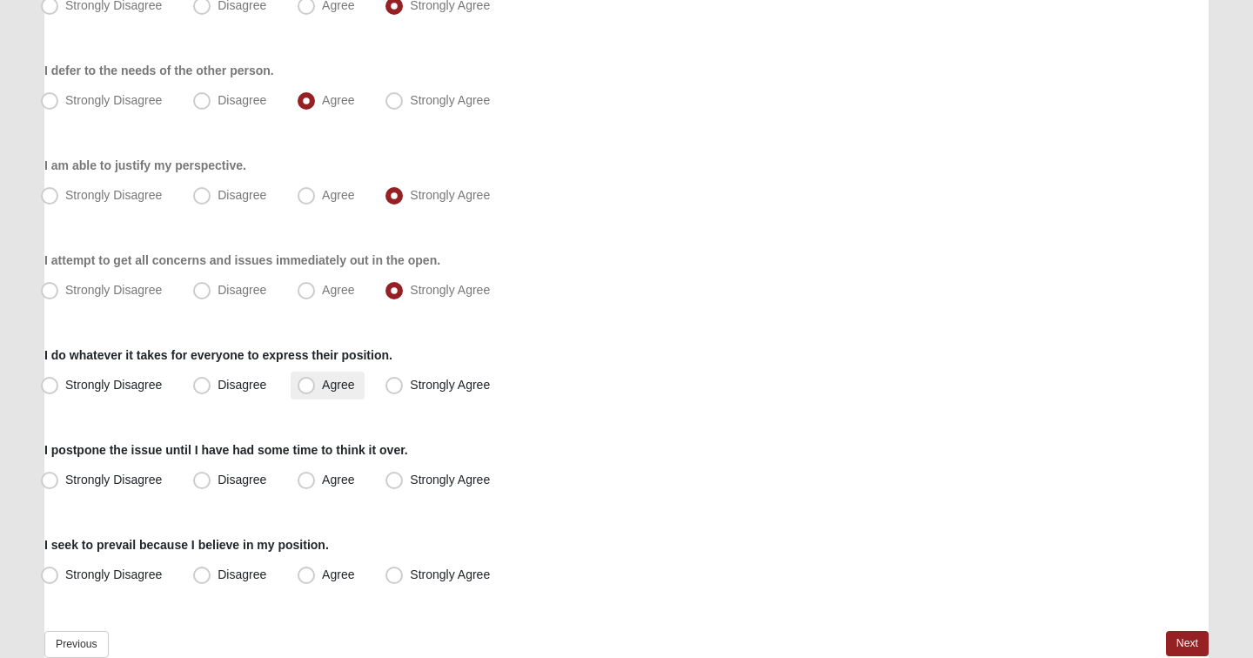
click at [322, 382] on span "Agree" at bounding box center [338, 385] width 32 height 14
click at [305, 382] on input "Agree" at bounding box center [310, 385] width 11 height 11
radio input "true"
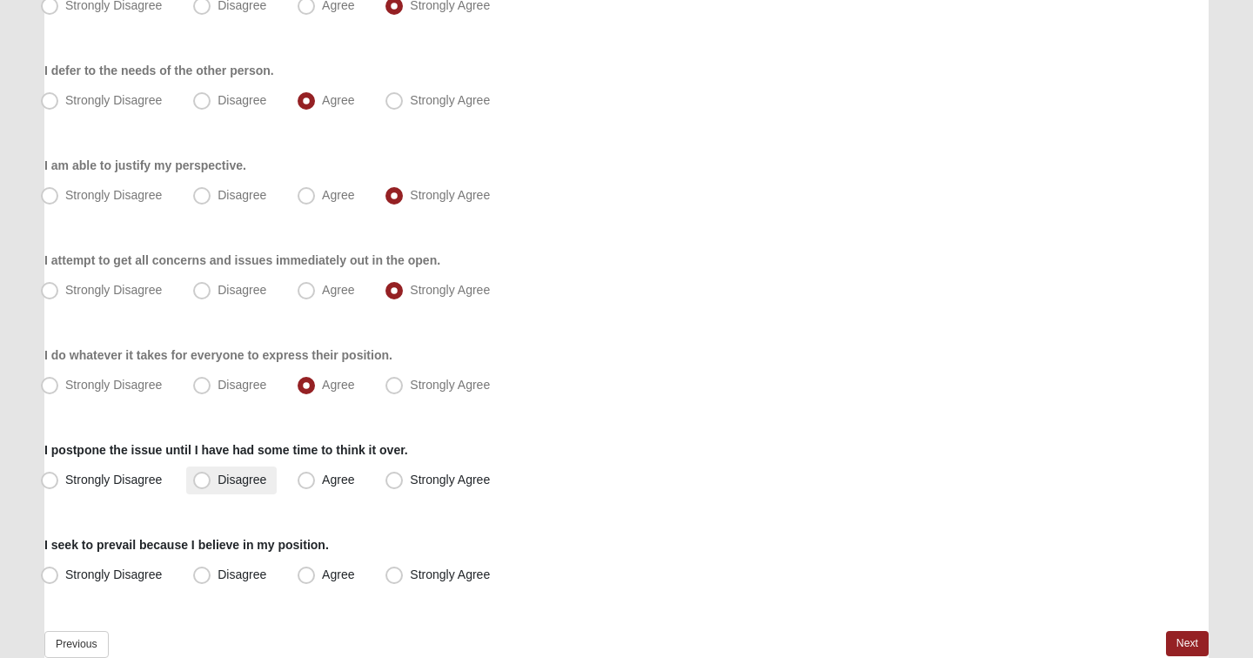
click at [258, 478] on span "Disagree" at bounding box center [242, 480] width 49 height 14
click at [212, 478] on input "Disagree" at bounding box center [205, 479] width 11 height 11
radio input "true"
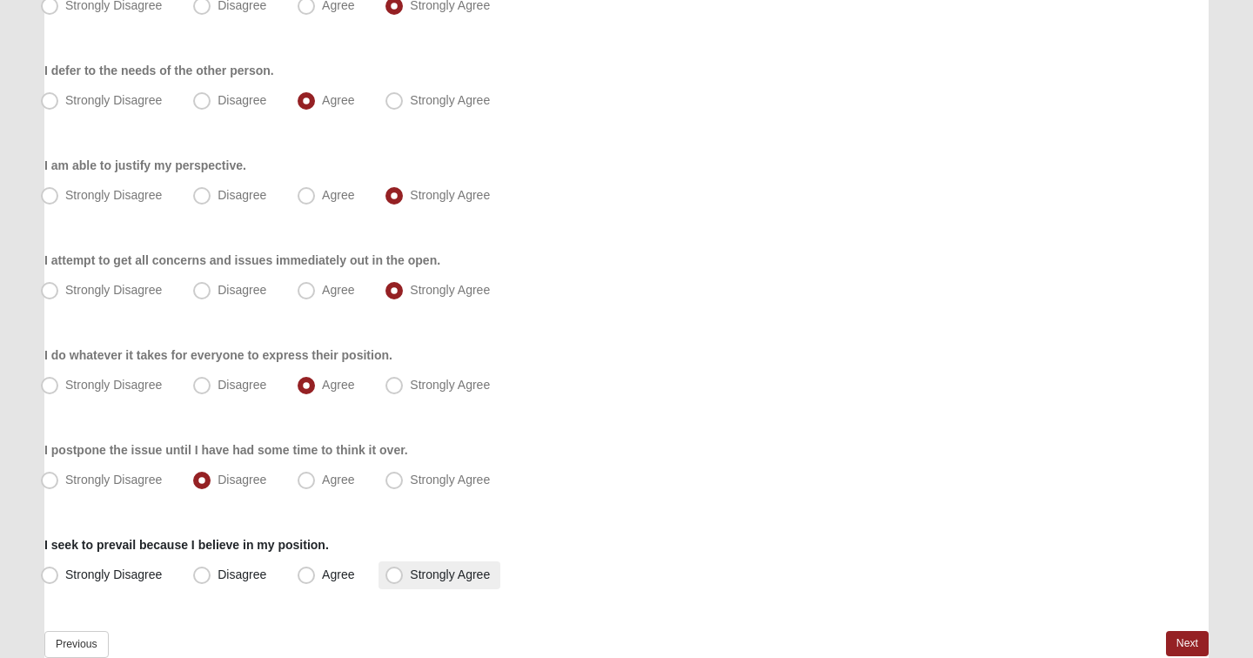
click at [412, 578] on span "Strongly Agree" at bounding box center [450, 575] width 80 height 14
click at [404, 578] on input "Strongly Agree" at bounding box center [398, 574] width 11 height 11
radio input "true"
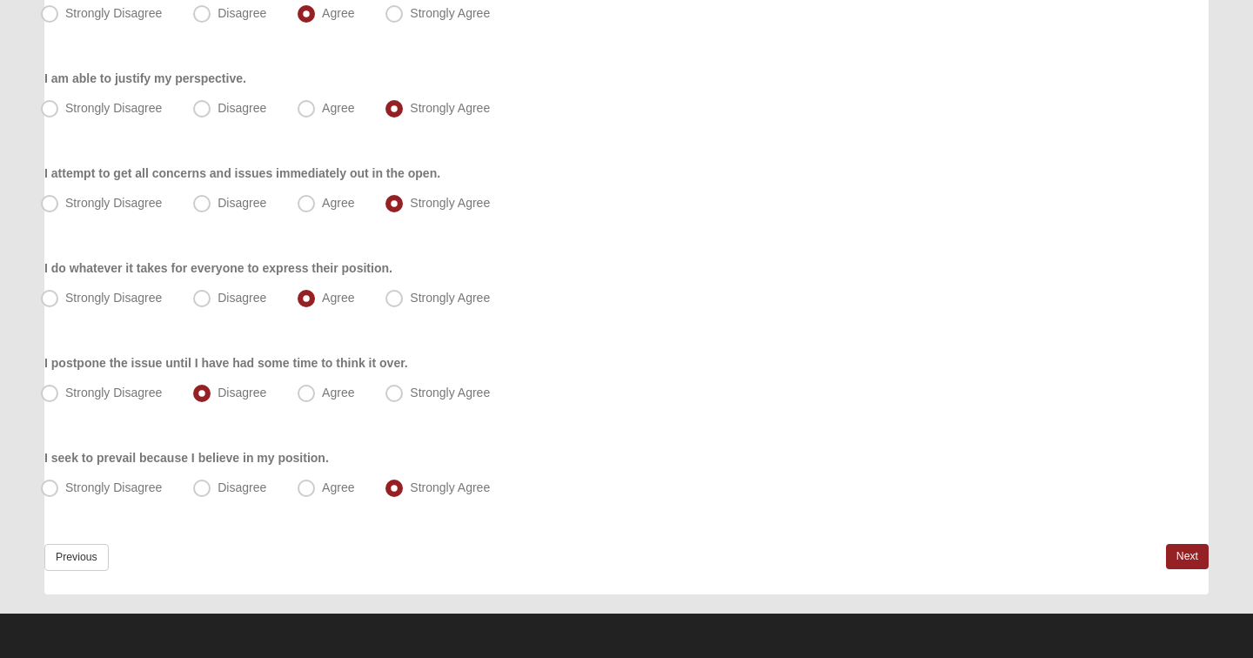
scroll to position [359, 0]
click at [1188, 557] on link "Next" at bounding box center [1187, 556] width 43 height 25
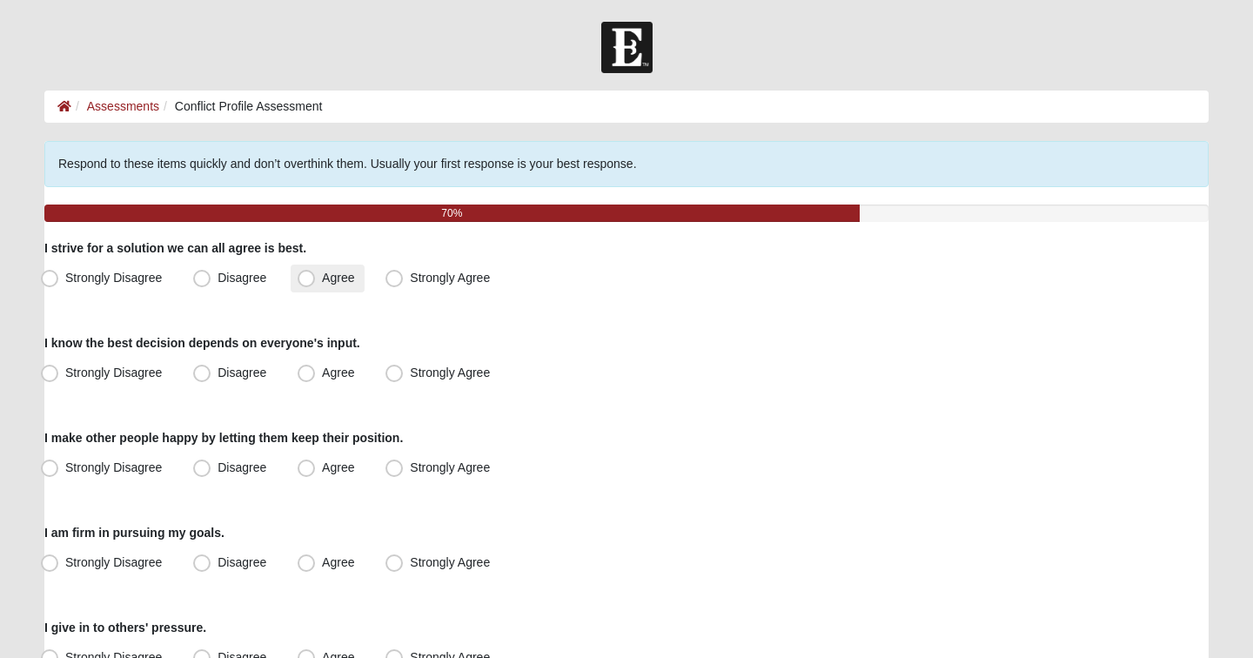
click at [322, 279] on span "Agree" at bounding box center [338, 278] width 32 height 14
click at [309, 279] on input "Agree" at bounding box center [310, 277] width 11 height 11
radio input "true"
click at [322, 378] on span "Agree" at bounding box center [338, 373] width 32 height 14
click at [313, 378] on input "Agree" at bounding box center [310, 372] width 11 height 11
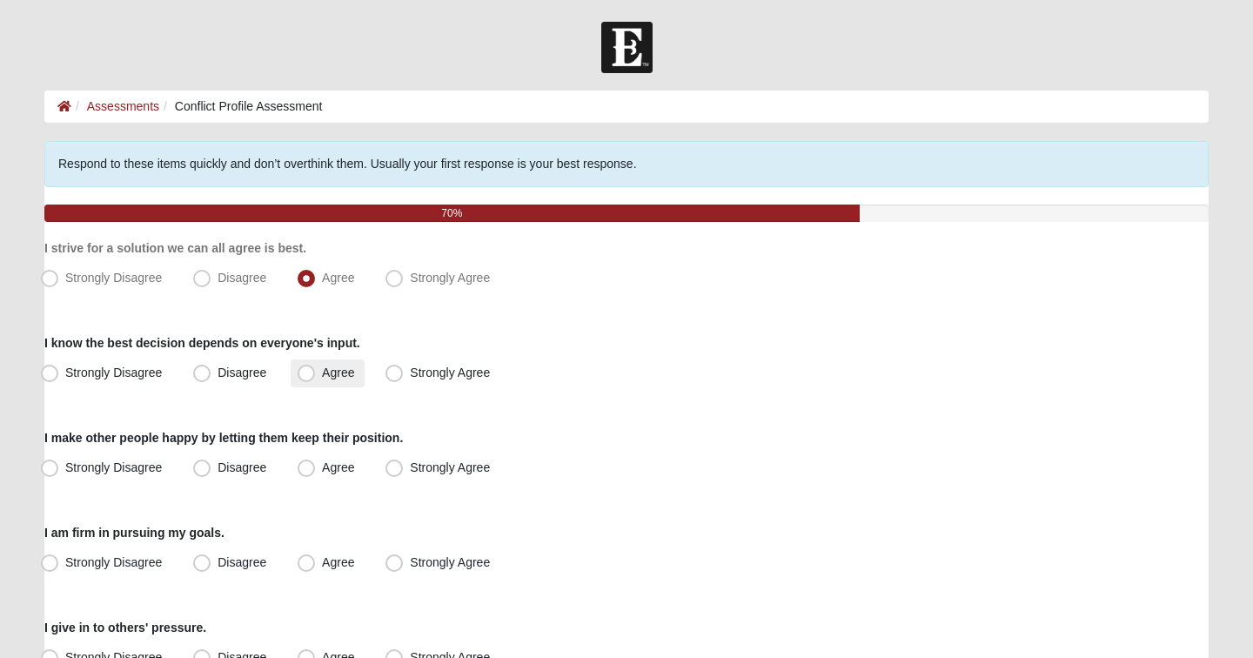
radio input "true"
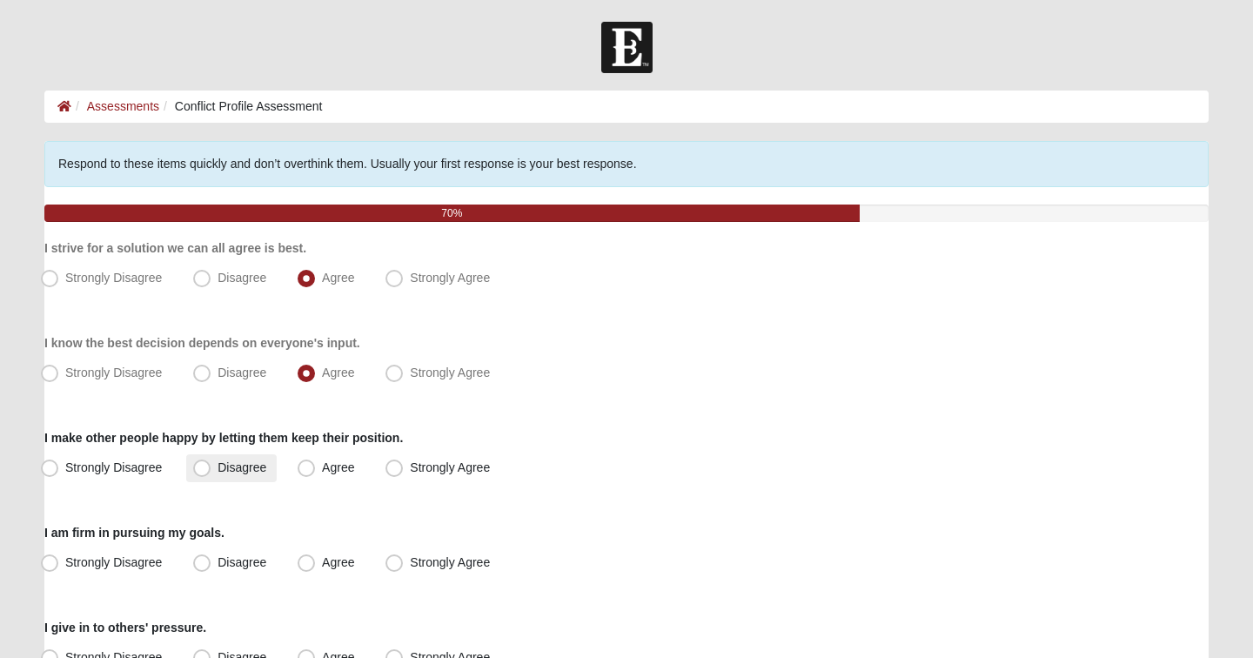
click at [232, 468] on span "Disagree" at bounding box center [242, 467] width 49 height 14
click at [212, 468] on input "Disagree" at bounding box center [205, 467] width 11 height 11
radio input "true"
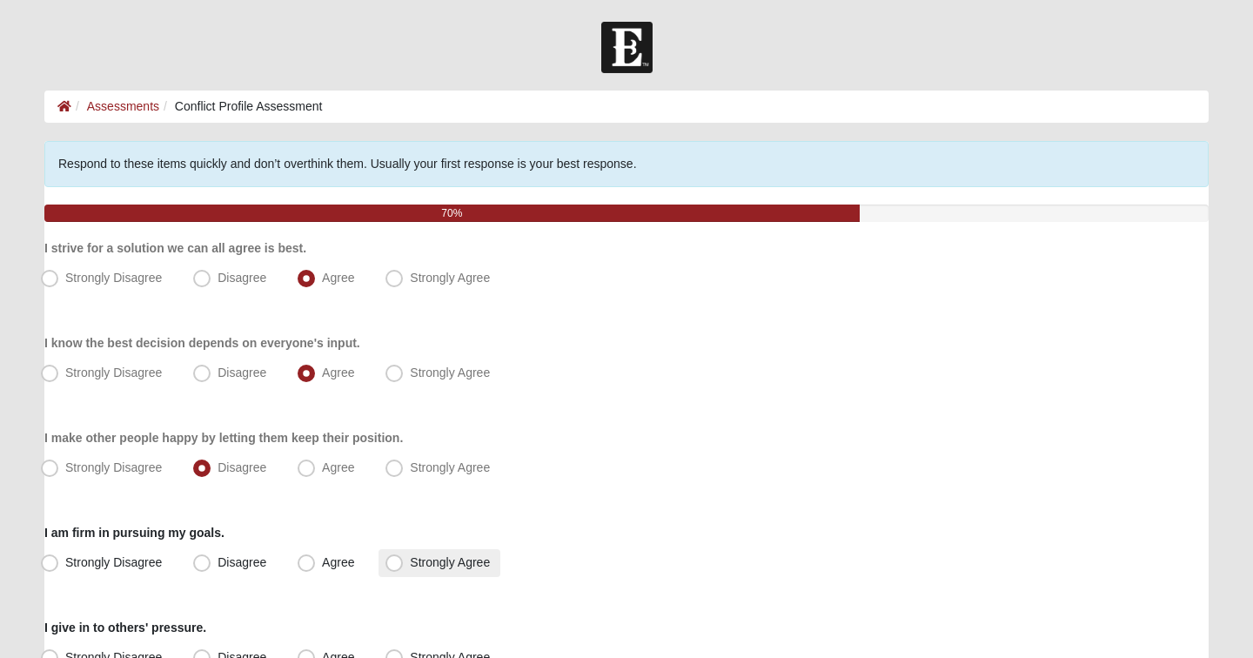
click at [410, 561] on span "Strongly Agree" at bounding box center [450, 562] width 80 height 14
click at [393, 561] on input "Strongly Agree" at bounding box center [398, 562] width 11 height 11
radio input "true"
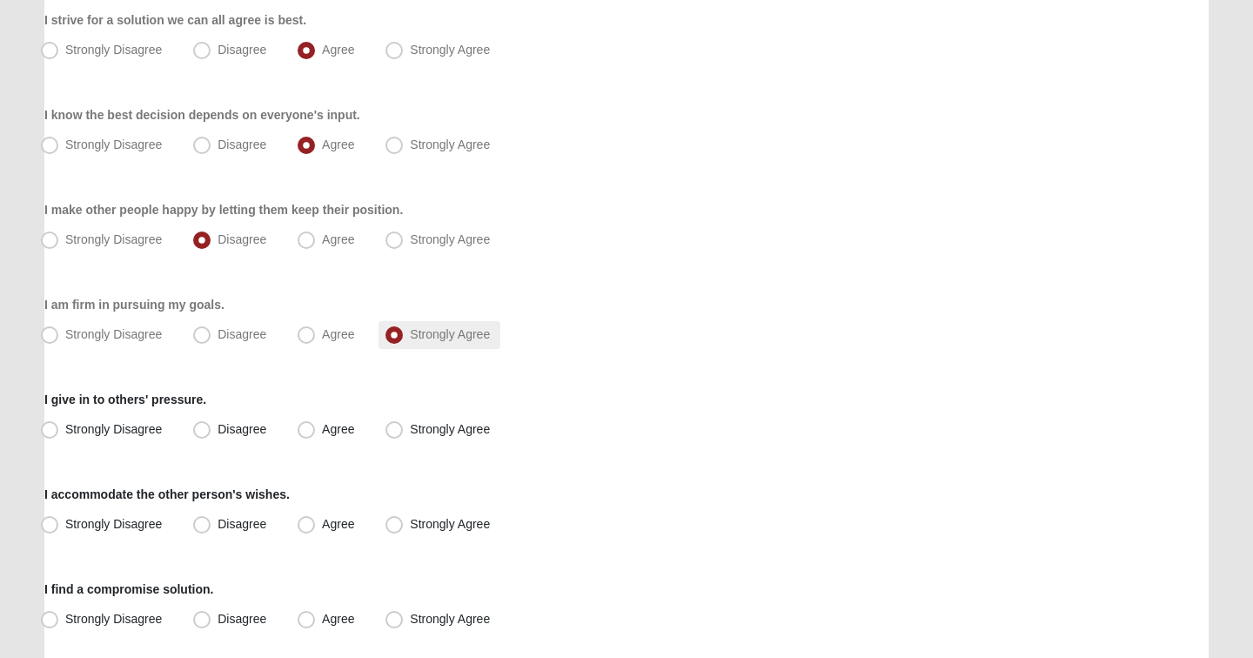
scroll to position [234, 0]
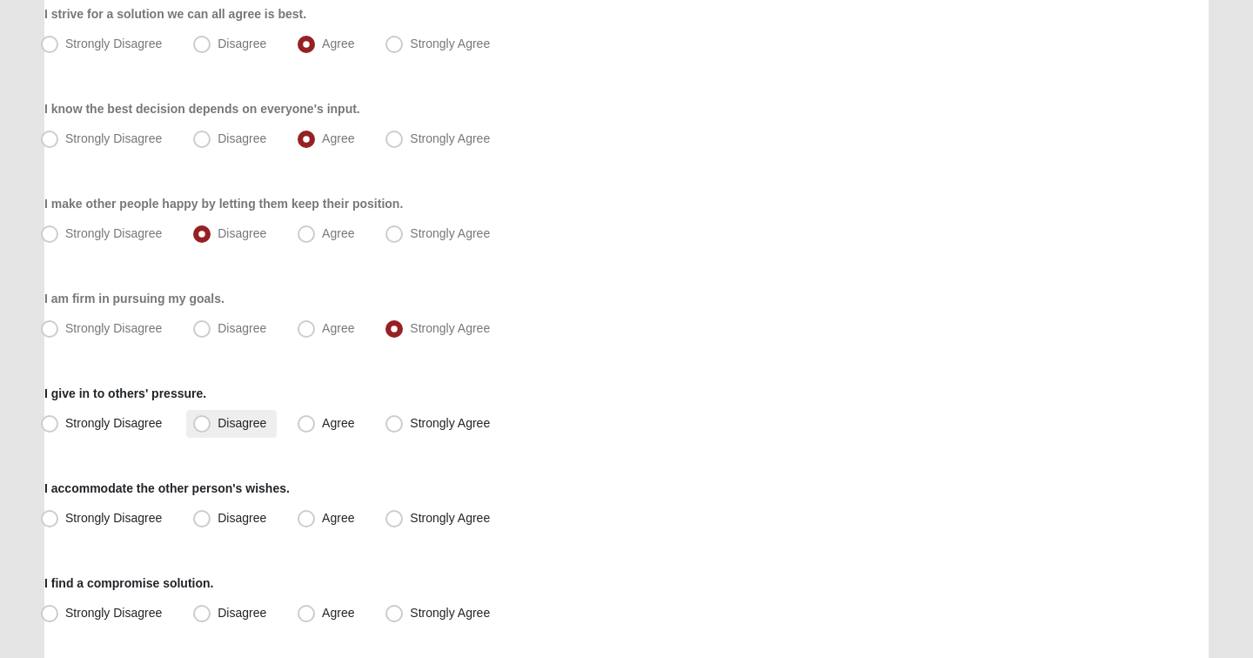
click at [218, 426] on span "Disagree" at bounding box center [242, 423] width 49 height 14
click at [206, 426] on input "Disagree" at bounding box center [205, 423] width 11 height 11
radio input "true"
click at [223, 518] on span "Disagree" at bounding box center [242, 518] width 49 height 14
click at [212, 518] on input "Disagree" at bounding box center [205, 518] width 11 height 11
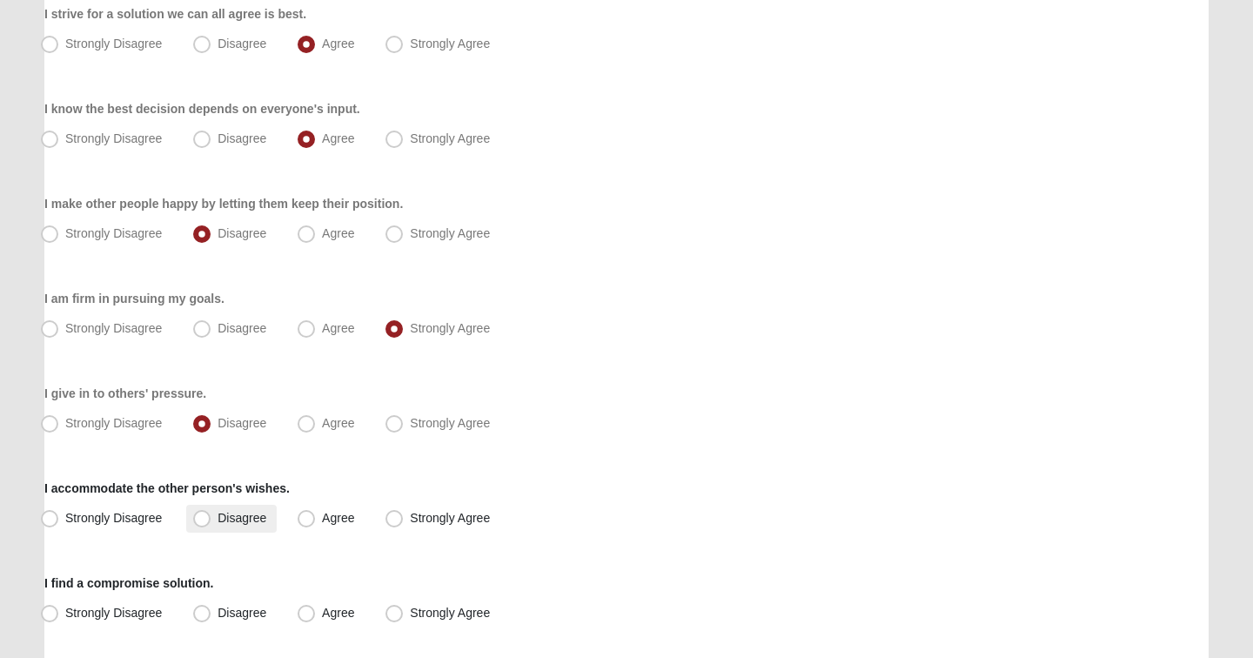
radio input "true"
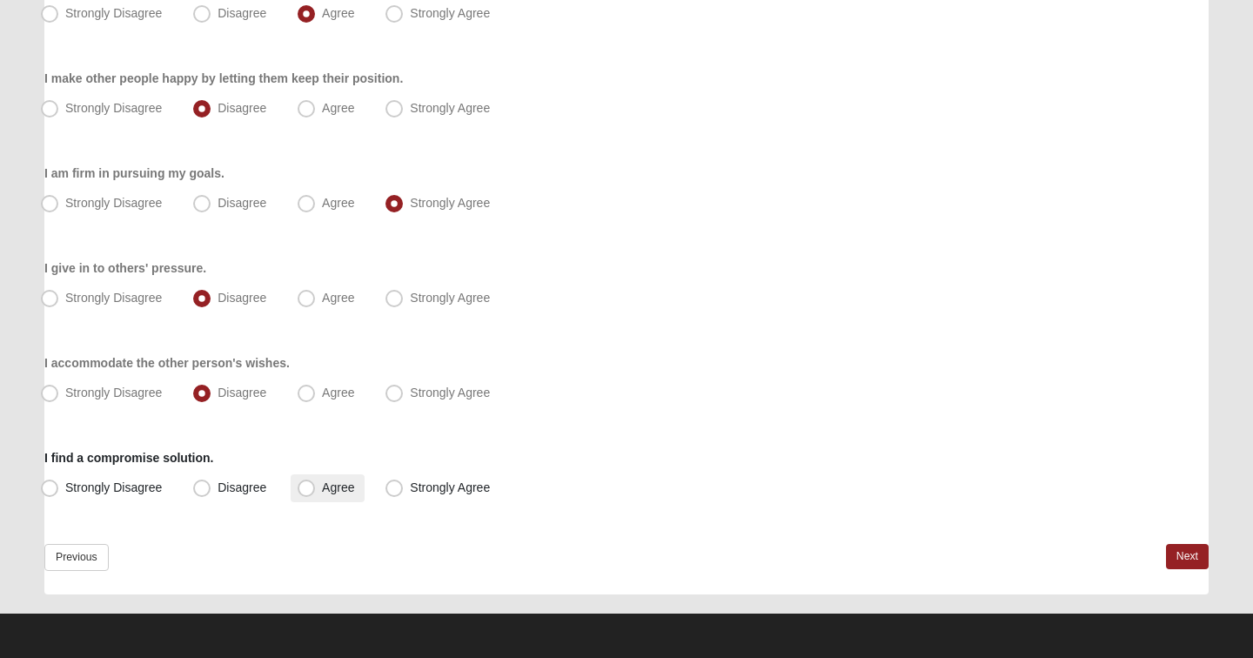
scroll to position [359, 0]
click at [331, 488] on span "Agree" at bounding box center [338, 487] width 32 height 14
click at [316, 488] on input "Agree" at bounding box center [310, 487] width 11 height 11
radio input "true"
click at [1188, 552] on link "Next" at bounding box center [1187, 556] width 43 height 25
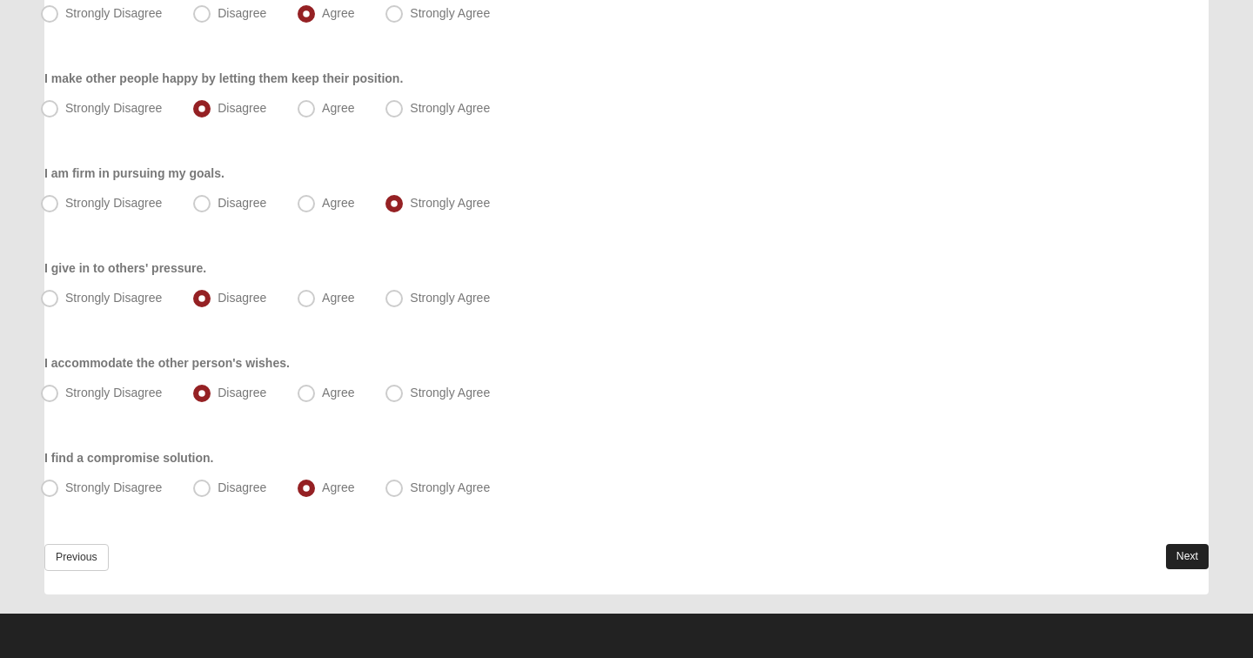
scroll to position [0, 0]
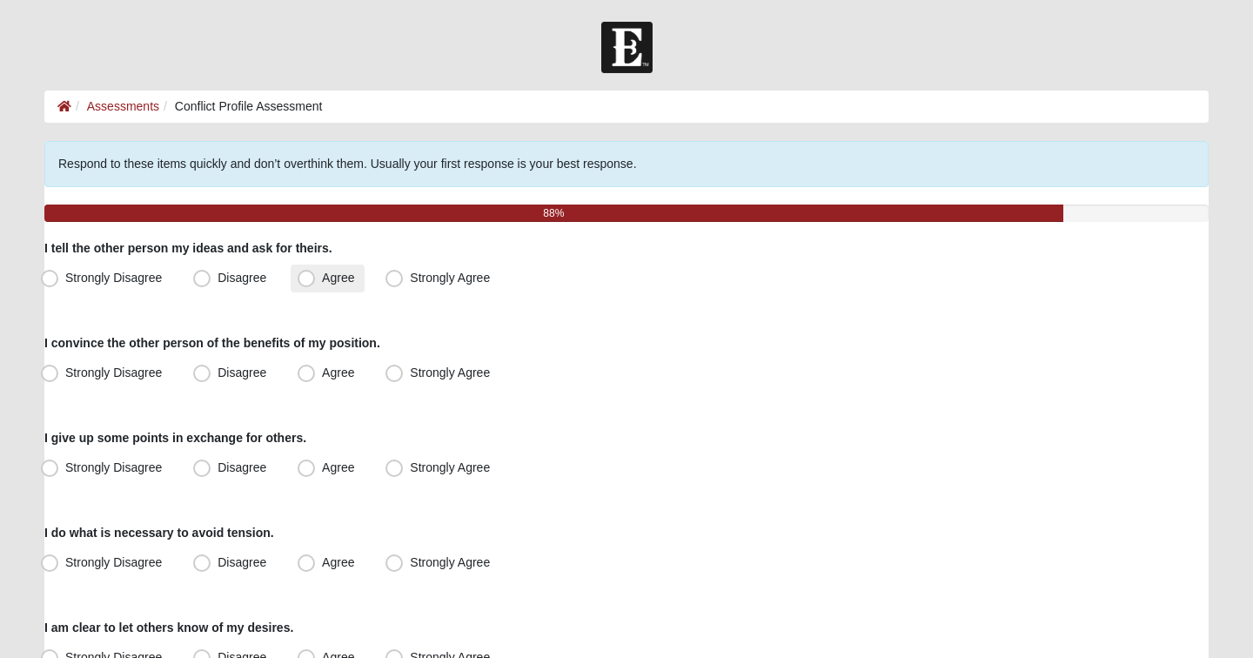
click at [322, 280] on span "Agree" at bounding box center [338, 278] width 32 height 14
click at [305, 280] on input "Agree" at bounding box center [310, 277] width 11 height 11
radio input "true"
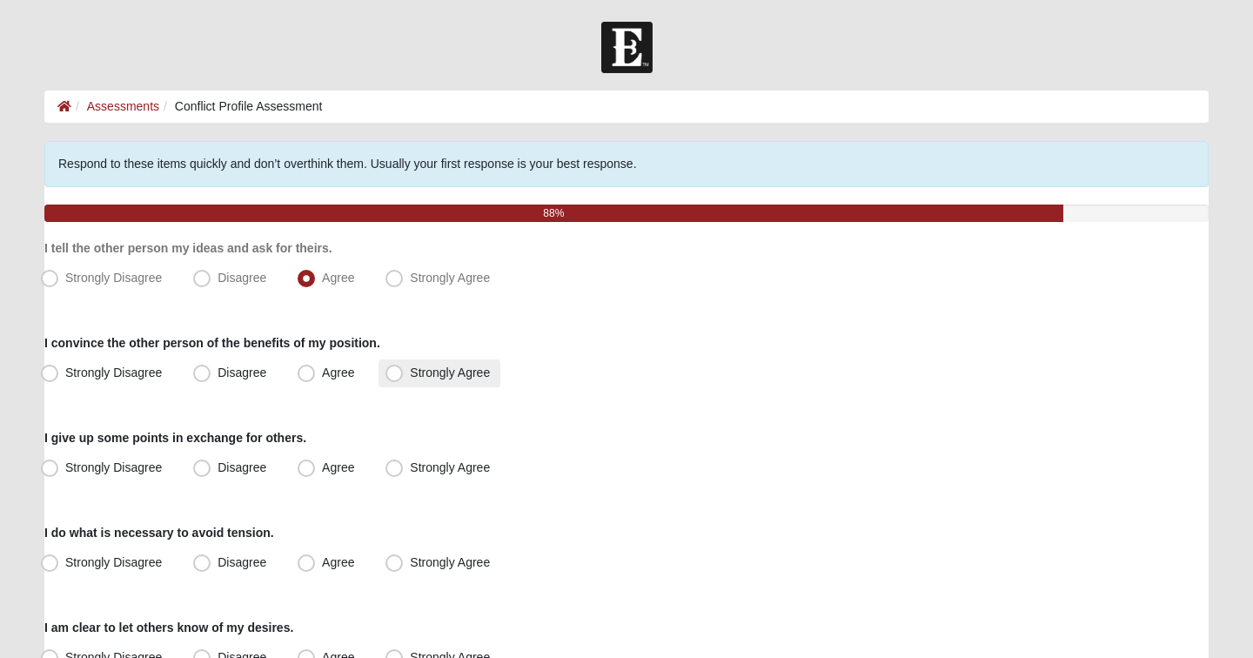
click at [410, 366] on span "Strongly Agree" at bounding box center [450, 373] width 80 height 14
click at [394, 367] on input "Strongly Agree" at bounding box center [398, 372] width 11 height 11
radio input "true"
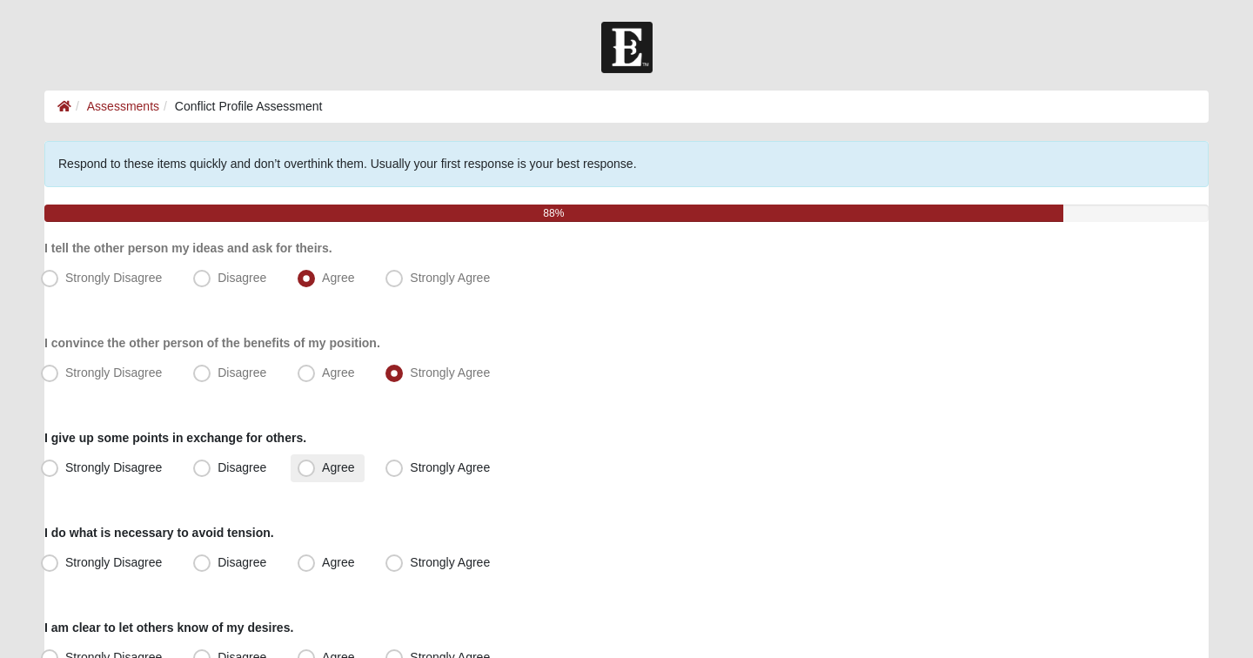
click at [322, 466] on span "Agree" at bounding box center [338, 467] width 32 height 14
click at [305, 466] on input "Agree" at bounding box center [310, 467] width 11 height 11
radio input "true"
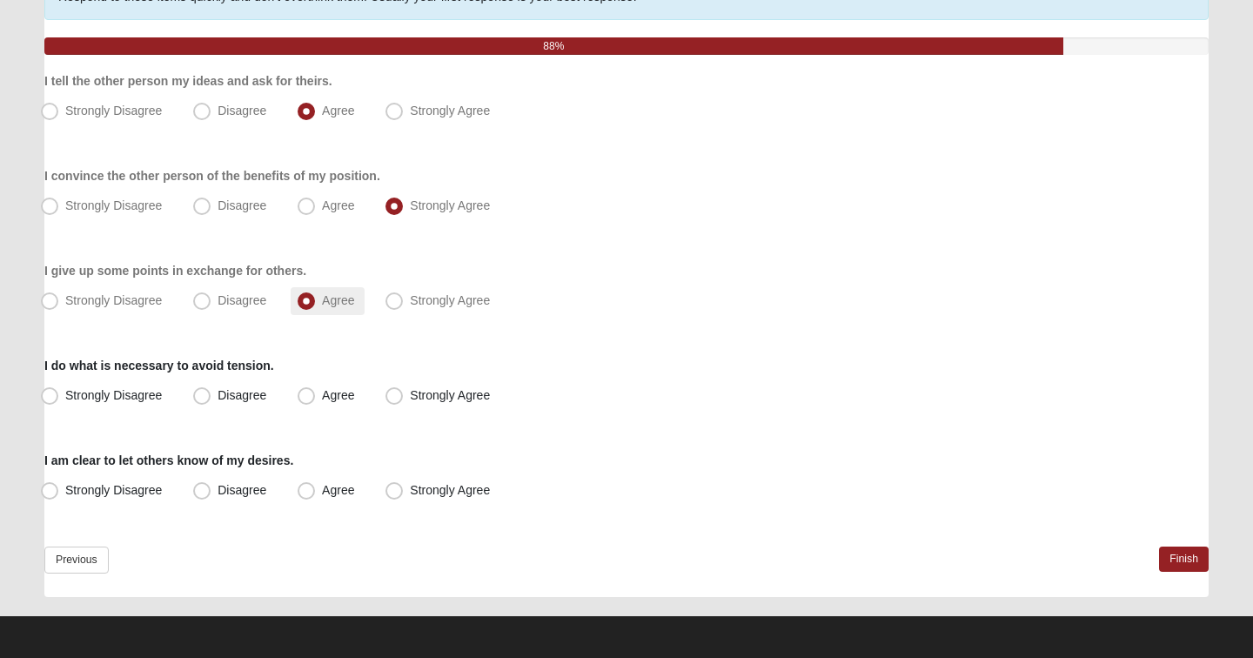
scroll to position [170, 0]
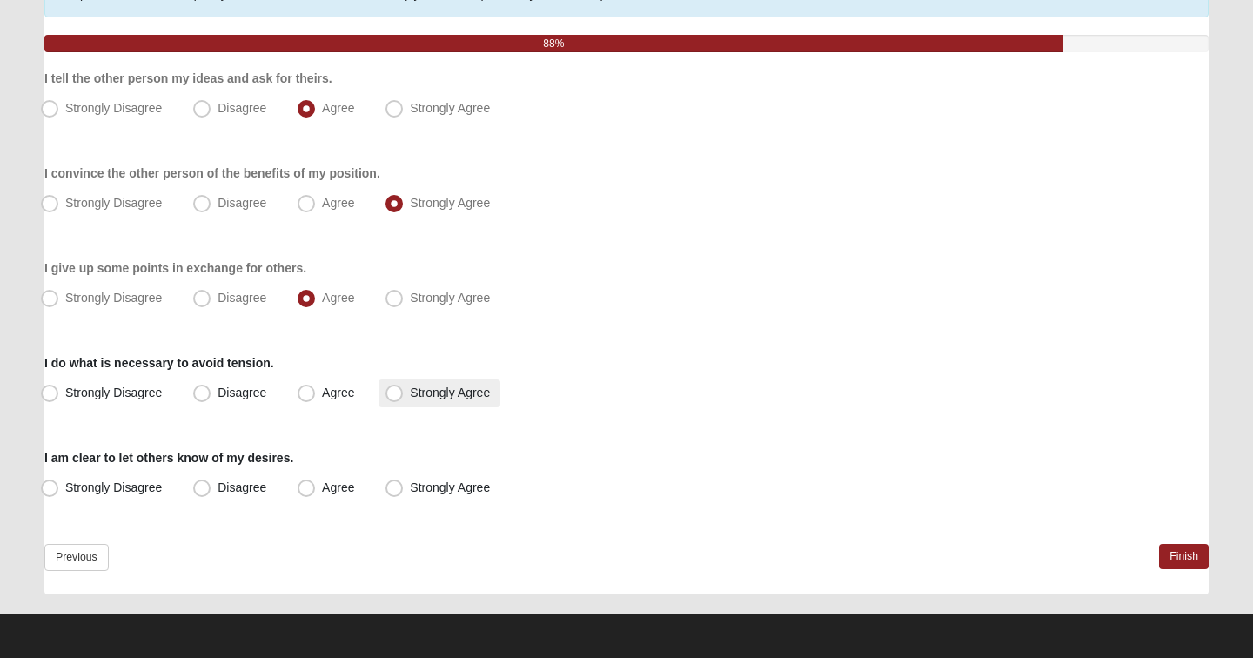
click at [410, 395] on span "Strongly Agree" at bounding box center [450, 393] width 80 height 14
click at [395, 395] on input "Strongly Agree" at bounding box center [398, 392] width 11 height 11
radio input "true"
click at [325, 491] on span "Agree" at bounding box center [338, 487] width 32 height 14
click at [316, 491] on input "Agree" at bounding box center [310, 487] width 11 height 11
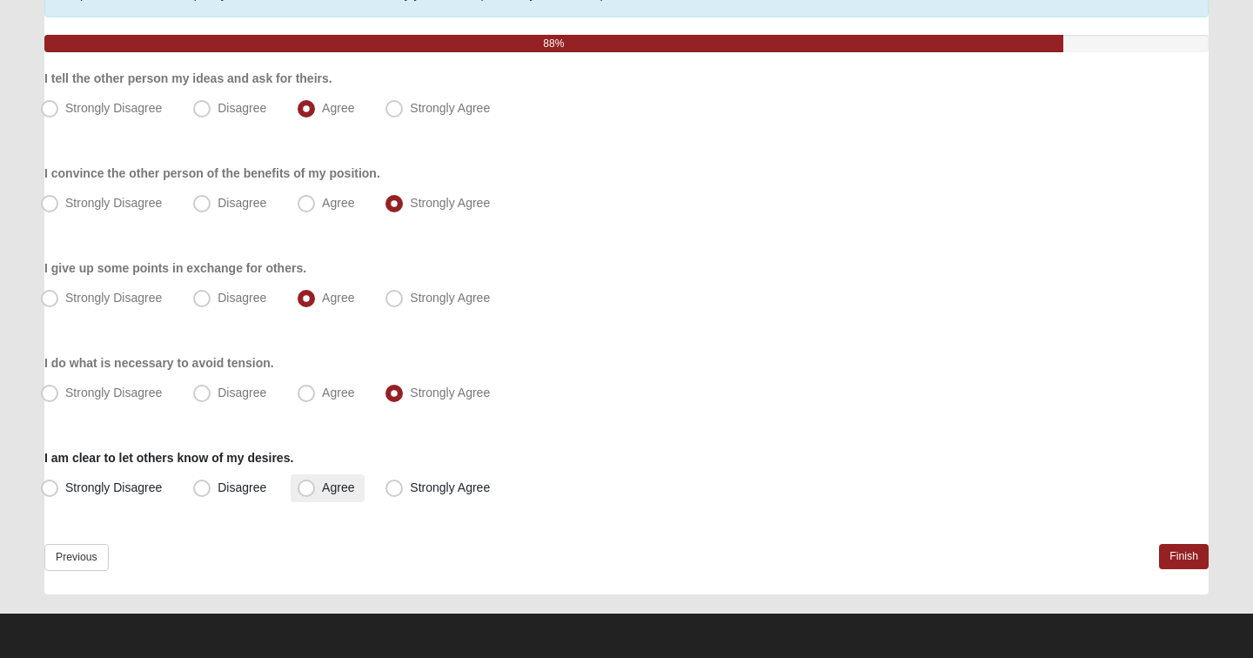
radio input "true"
click at [1177, 559] on link "Finish" at bounding box center [1184, 556] width 50 height 25
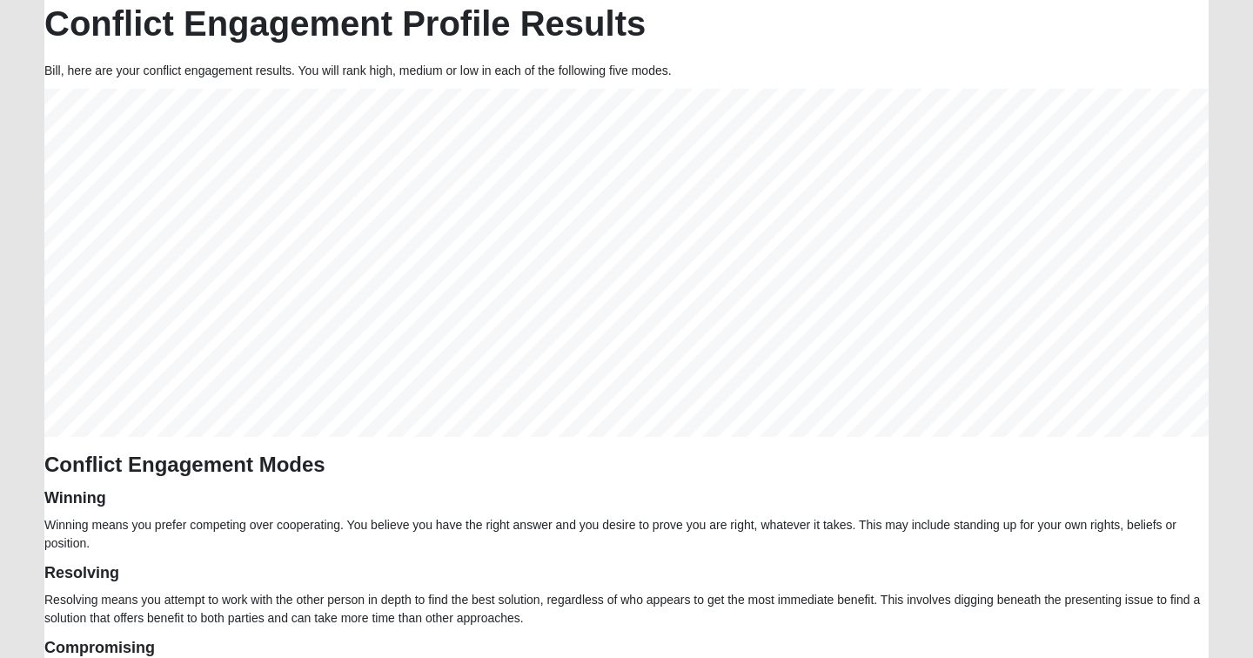
scroll to position [164, 0]
